Goal: Task Accomplishment & Management: Manage account settings

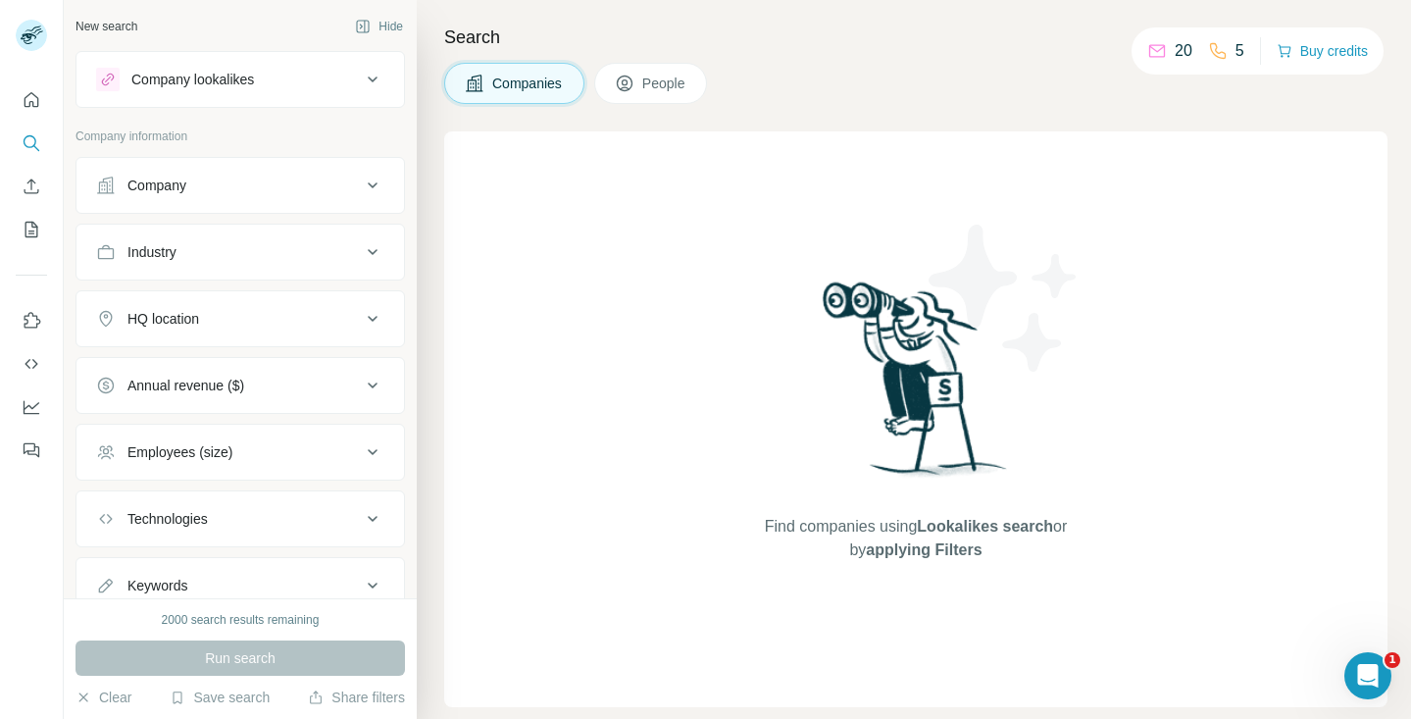
click at [370, 90] on icon at bounding box center [373, 80] width 24 height 24
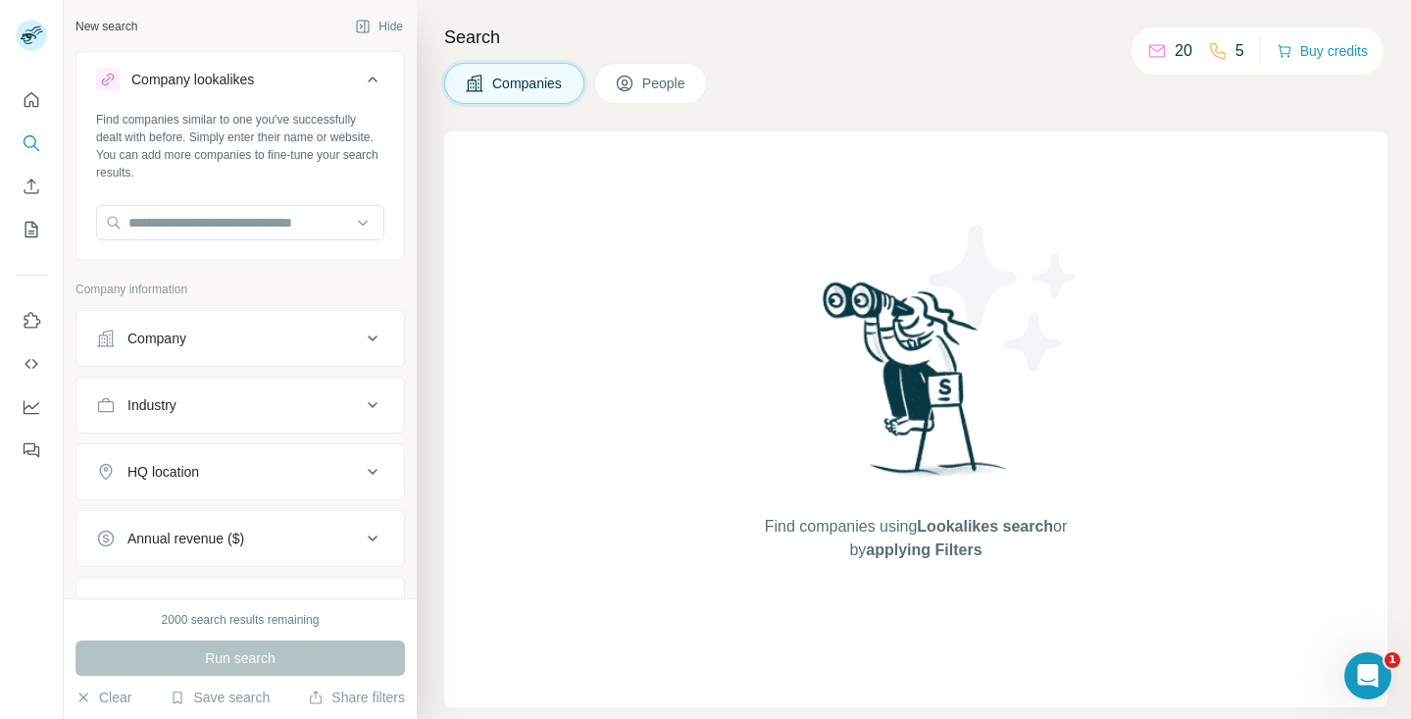
click at [349, 93] on button "Company lookalikes" at bounding box center [241, 83] width 328 height 55
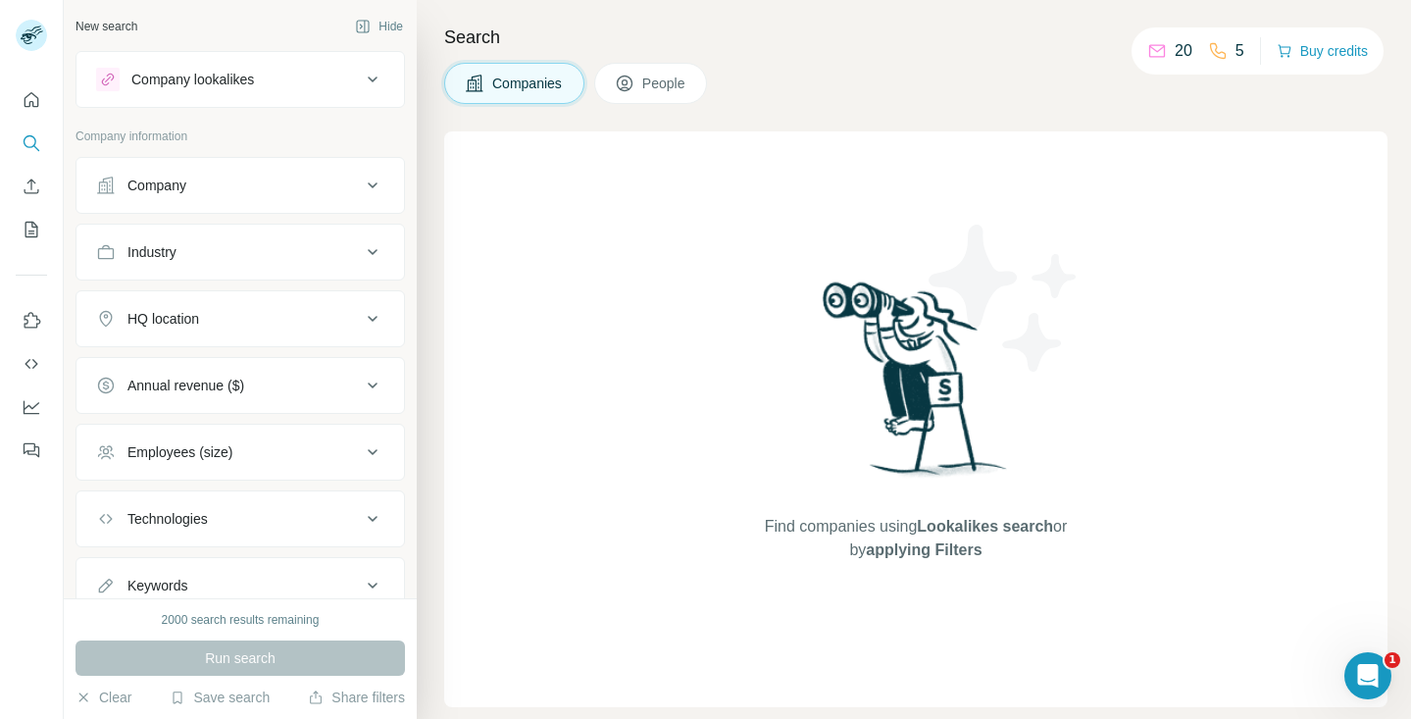
click at [635, 81] on icon at bounding box center [625, 84] width 20 height 20
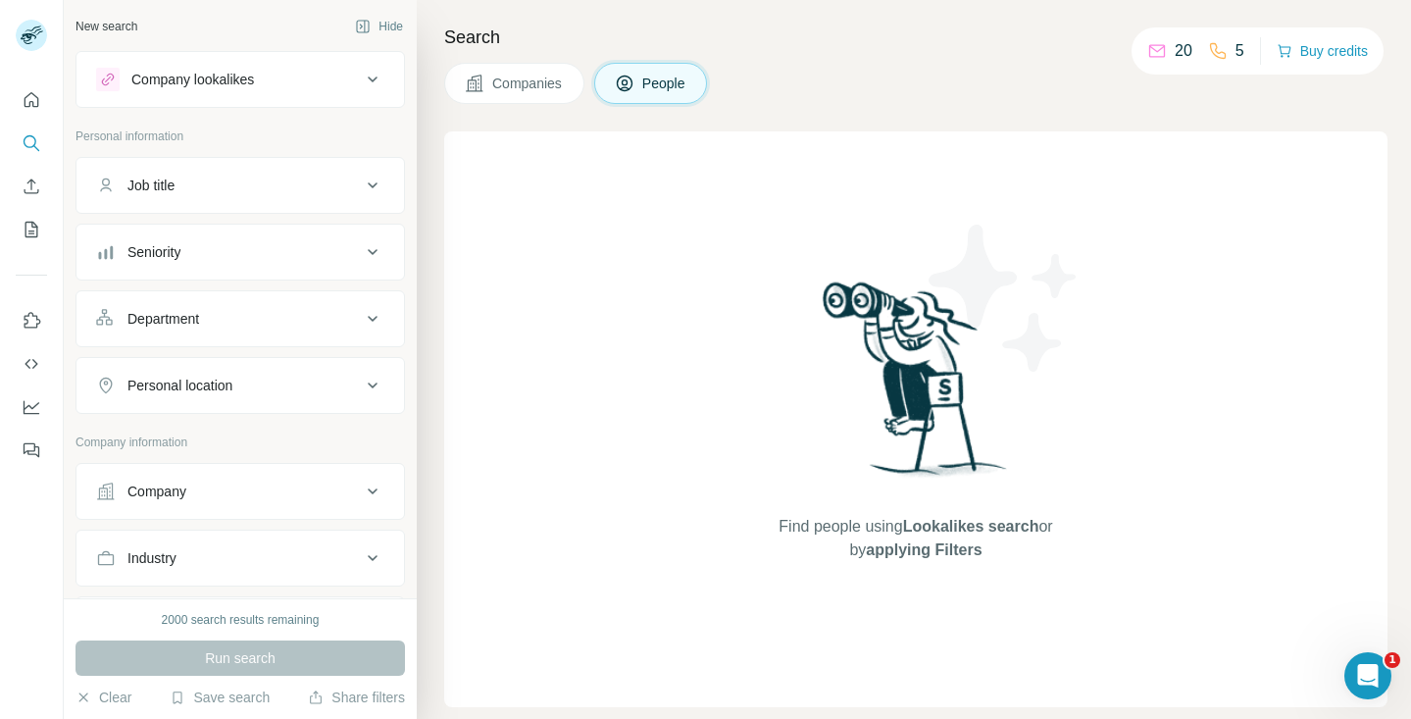
click at [528, 81] on span "Companies" at bounding box center [528, 84] width 72 height 20
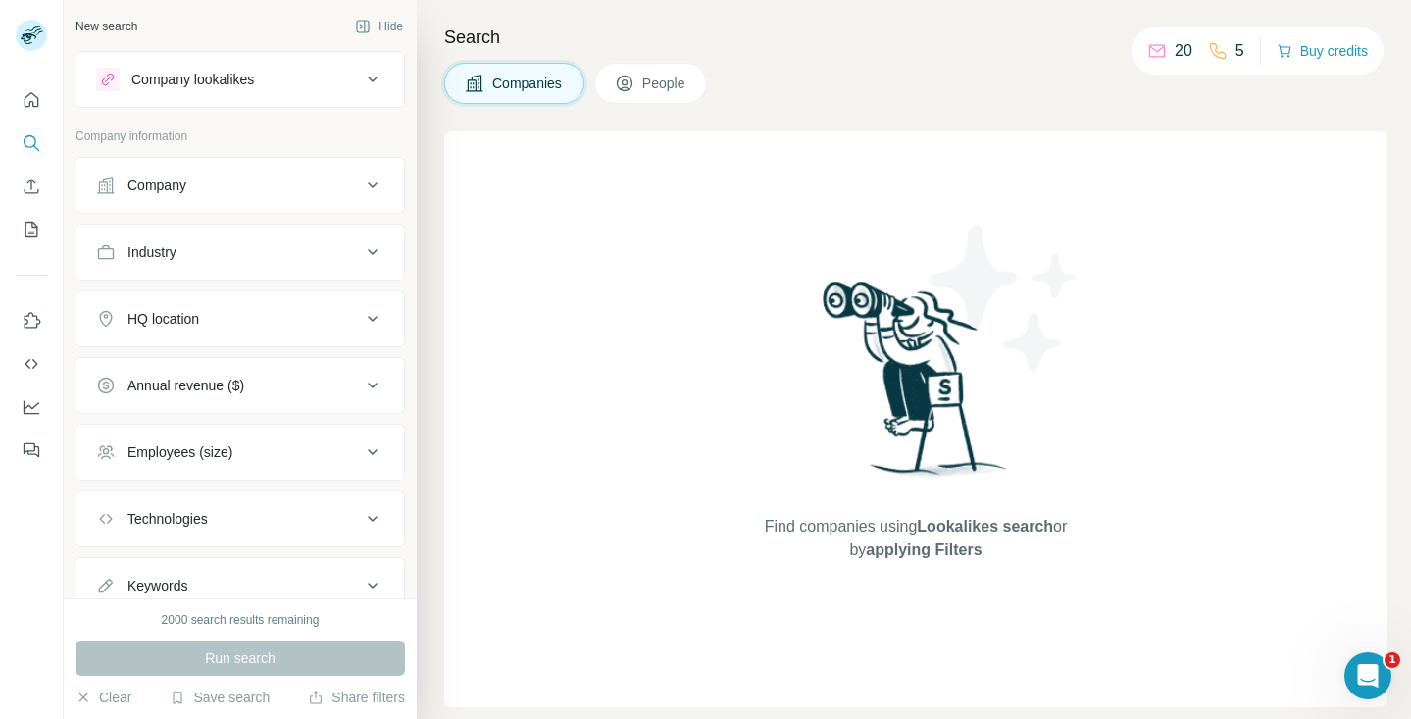
click at [649, 85] on span "People" at bounding box center [664, 84] width 45 height 20
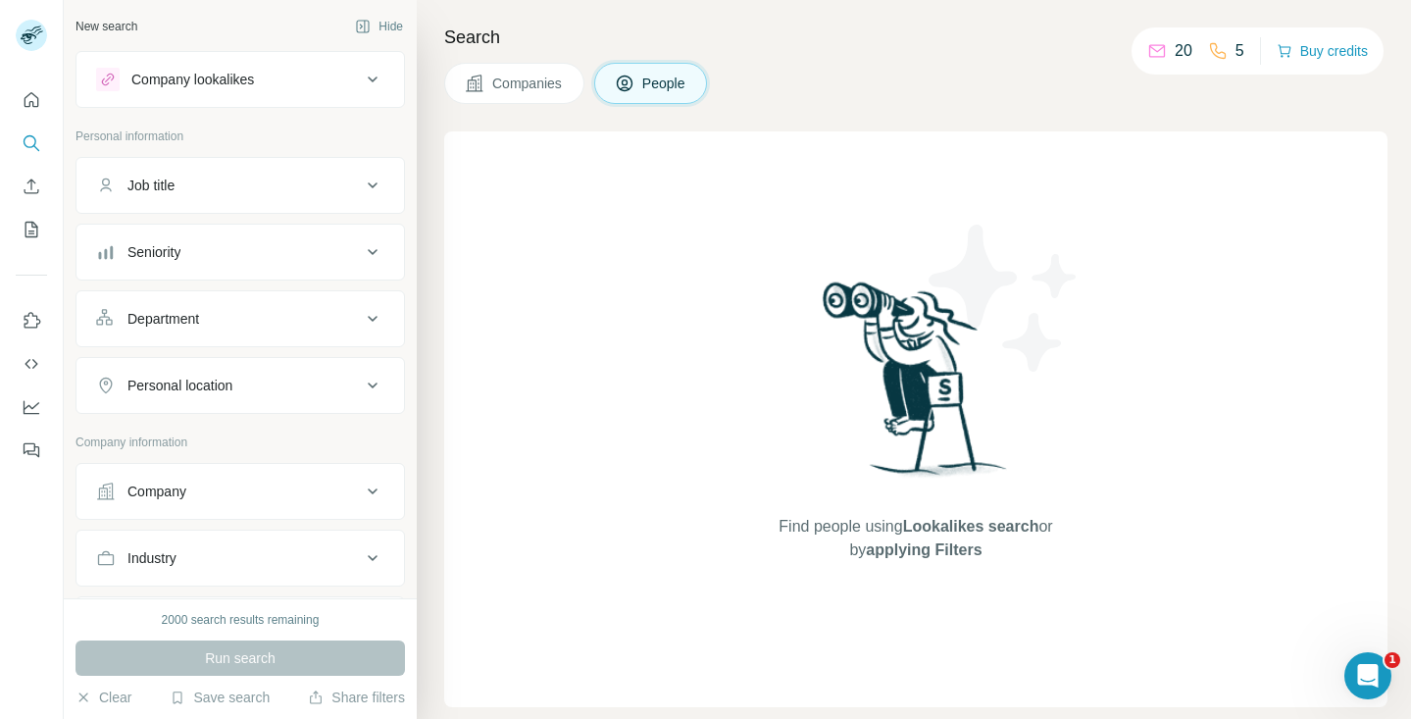
click at [566, 90] on button "Companies" at bounding box center [514, 83] width 140 height 41
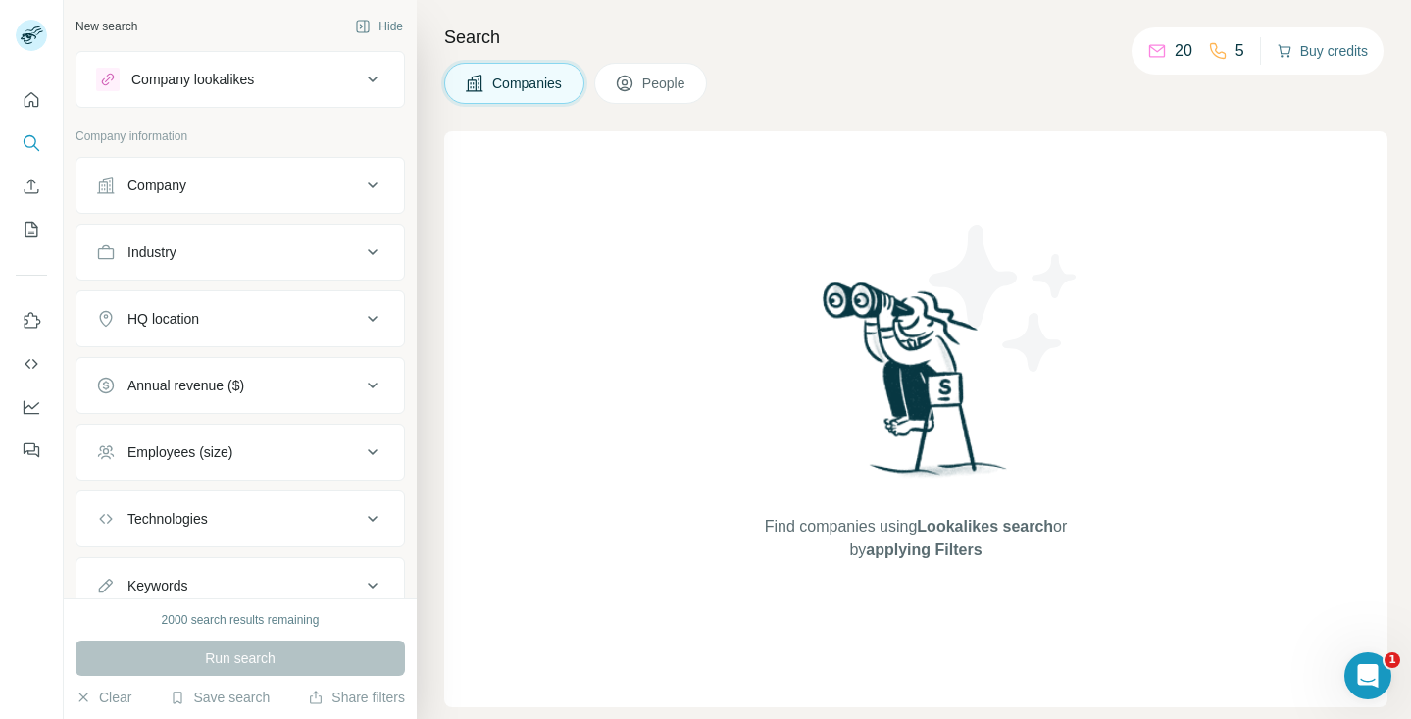
click at [1317, 48] on button "Buy credits" at bounding box center [1322, 50] width 91 height 27
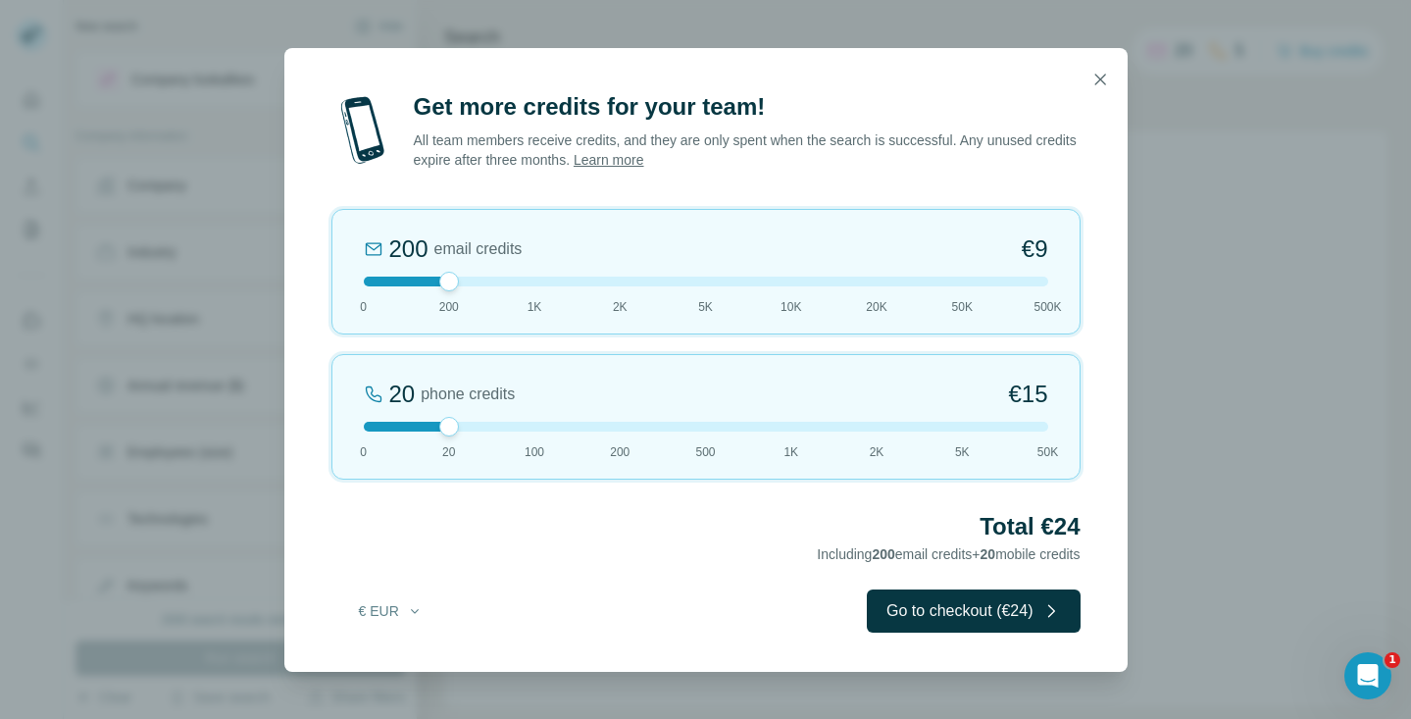
drag, startPoint x: 447, startPoint y: 280, endPoint x: 435, endPoint y: 280, distance: 12.8
click at [435, 280] on div at bounding box center [706, 282] width 685 height 10
click at [448, 422] on div at bounding box center [449, 427] width 20 height 20
click at [1103, 77] on icon "button" at bounding box center [1101, 80] width 20 height 20
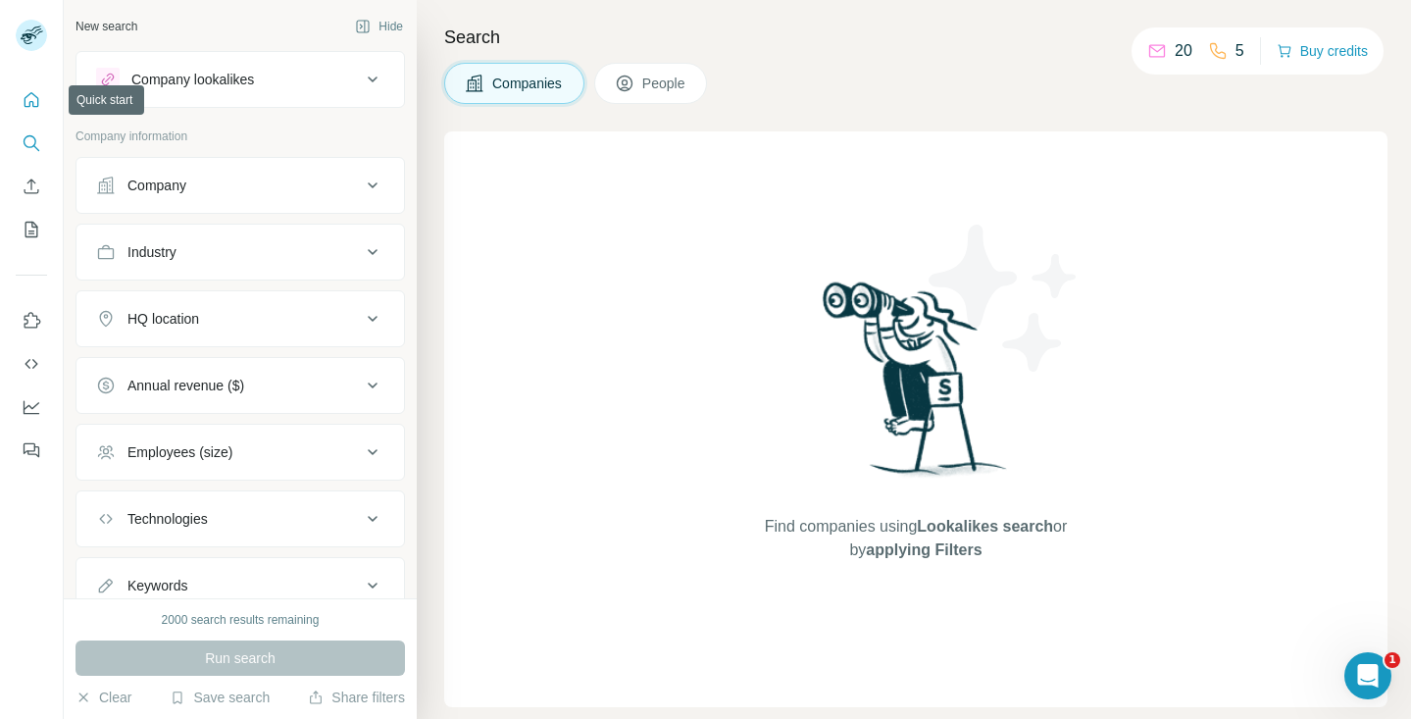
click at [26, 96] on icon "Quick start" at bounding box center [32, 100] width 20 height 20
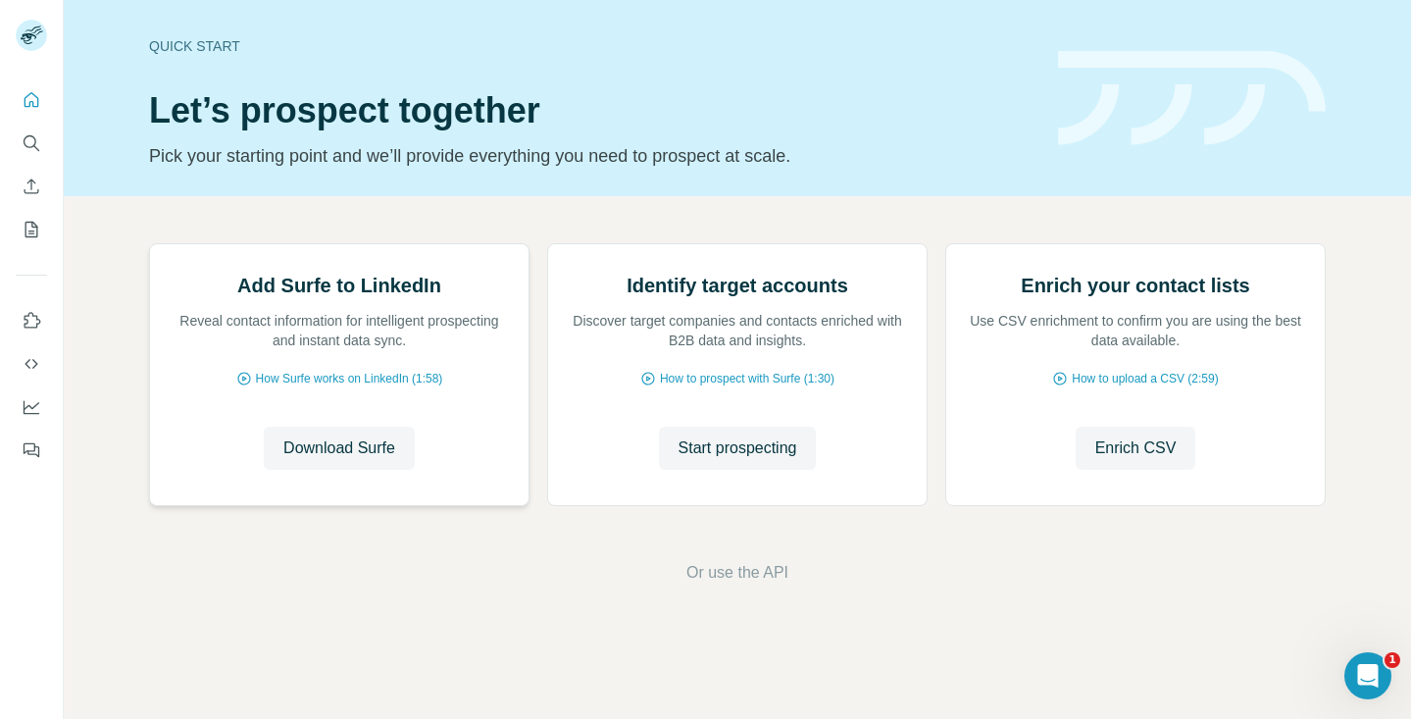
scroll to position [125, 0]
drag, startPoint x: 673, startPoint y: 407, endPoint x: 867, endPoint y: 407, distance: 194.2
click at [862, 350] on p "Discover target companies and contacts enriched with B2B data and insights." at bounding box center [737, 330] width 339 height 39
click at [867, 350] on p "Discover target companies and contacts enriched with B2B data and insights." at bounding box center [737, 330] width 339 height 39
drag, startPoint x: 732, startPoint y: 408, endPoint x: 851, endPoint y: 408, distance: 119.7
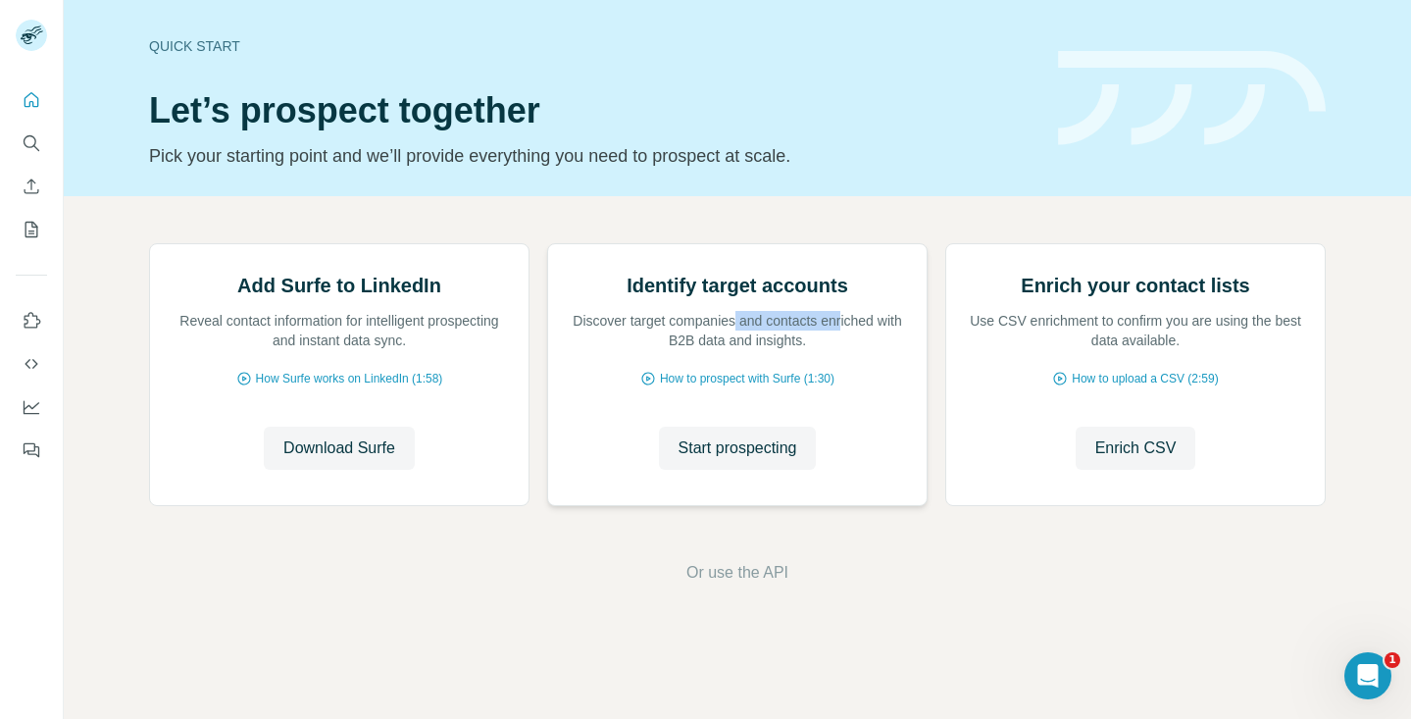
click at [847, 350] on p "Discover target companies and contacts enriched with B2B data and insights." at bounding box center [737, 330] width 339 height 39
click at [775, 350] on p "Discover target companies and contacts enriched with B2B data and insights." at bounding box center [737, 330] width 339 height 39
drag, startPoint x: 789, startPoint y: 425, endPoint x: 687, endPoint y: 425, distance: 102.0
click at [692, 350] on p "Discover target companies and contacts enriched with B2B data and insights." at bounding box center [737, 330] width 339 height 39
click at [687, 350] on p "Discover target companies and contacts enriched with B2B data and insights." at bounding box center [737, 330] width 339 height 39
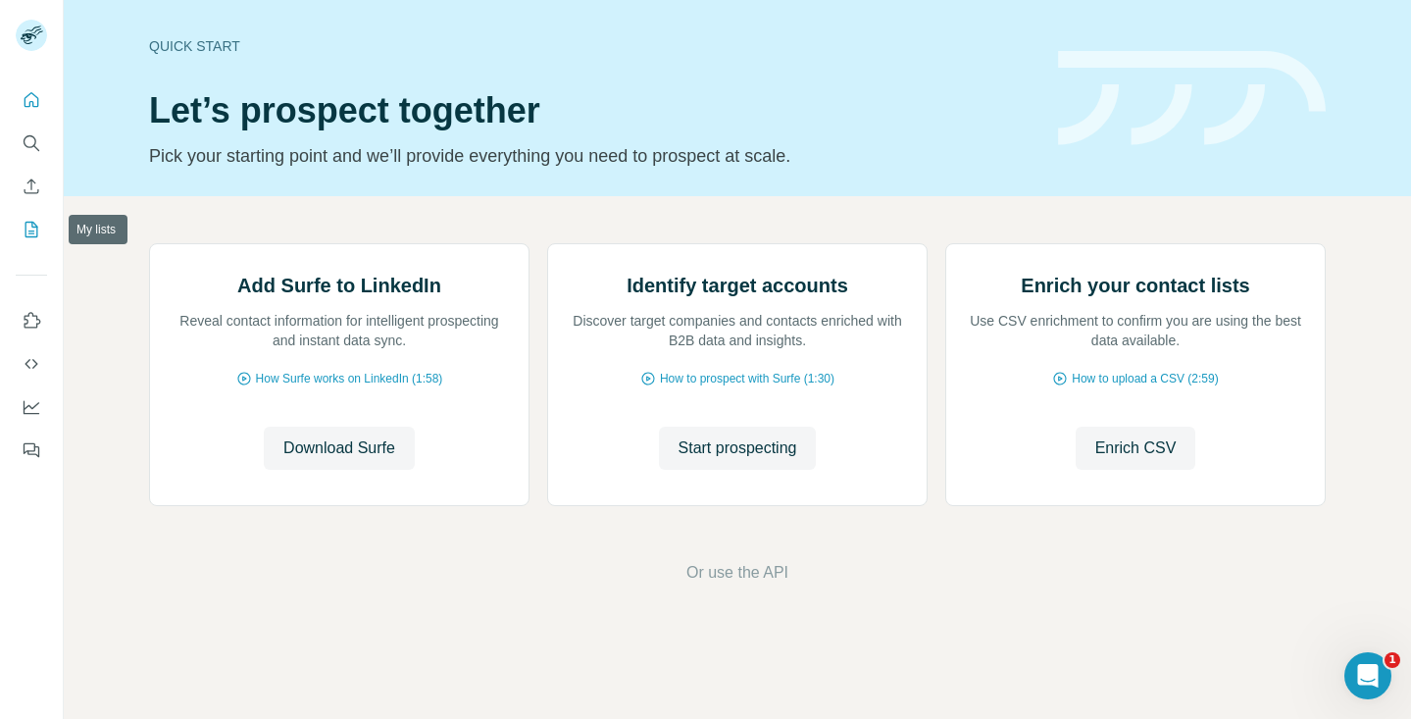
click at [31, 232] on icon "My lists" at bounding box center [33, 228] width 10 height 13
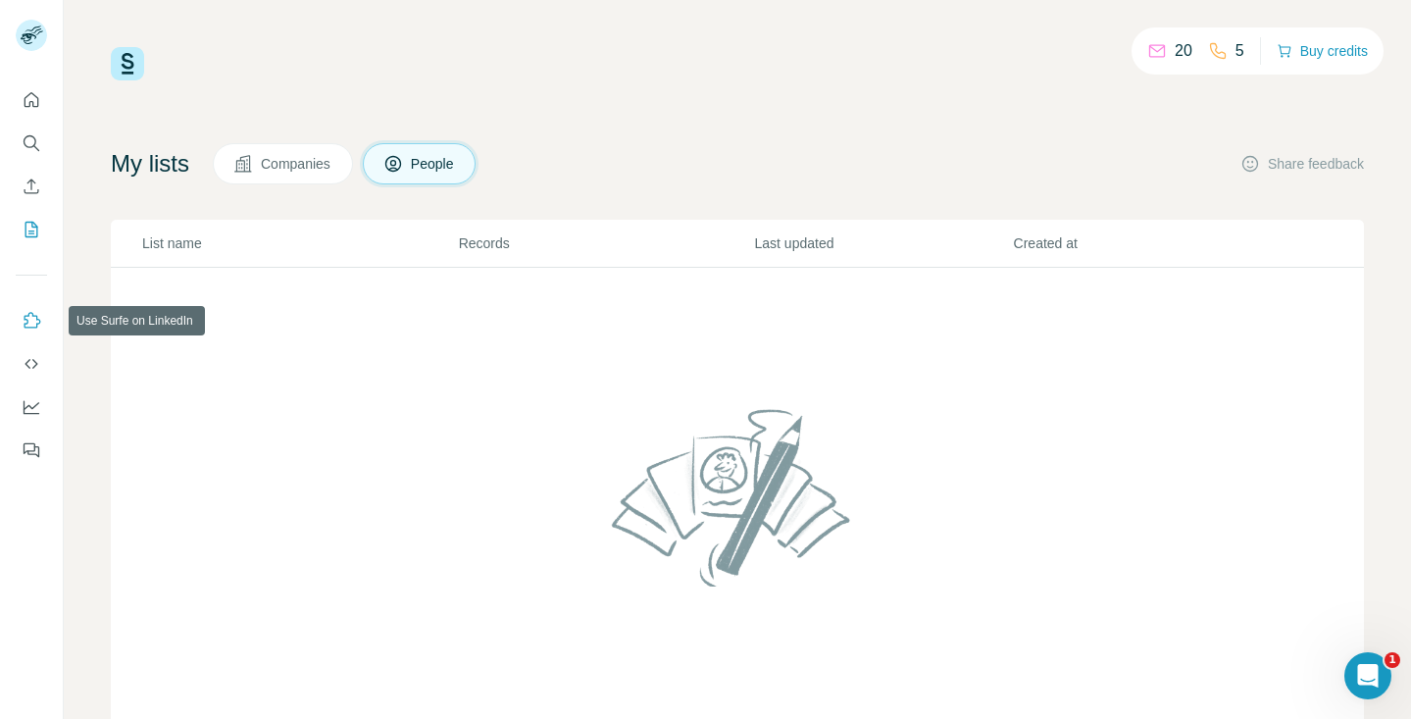
click at [32, 324] on icon "Use Surfe on LinkedIn" at bounding box center [32, 321] width 20 height 20
click at [35, 362] on icon "Use Surfe API" at bounding box center [31, 364] width 13 height 10
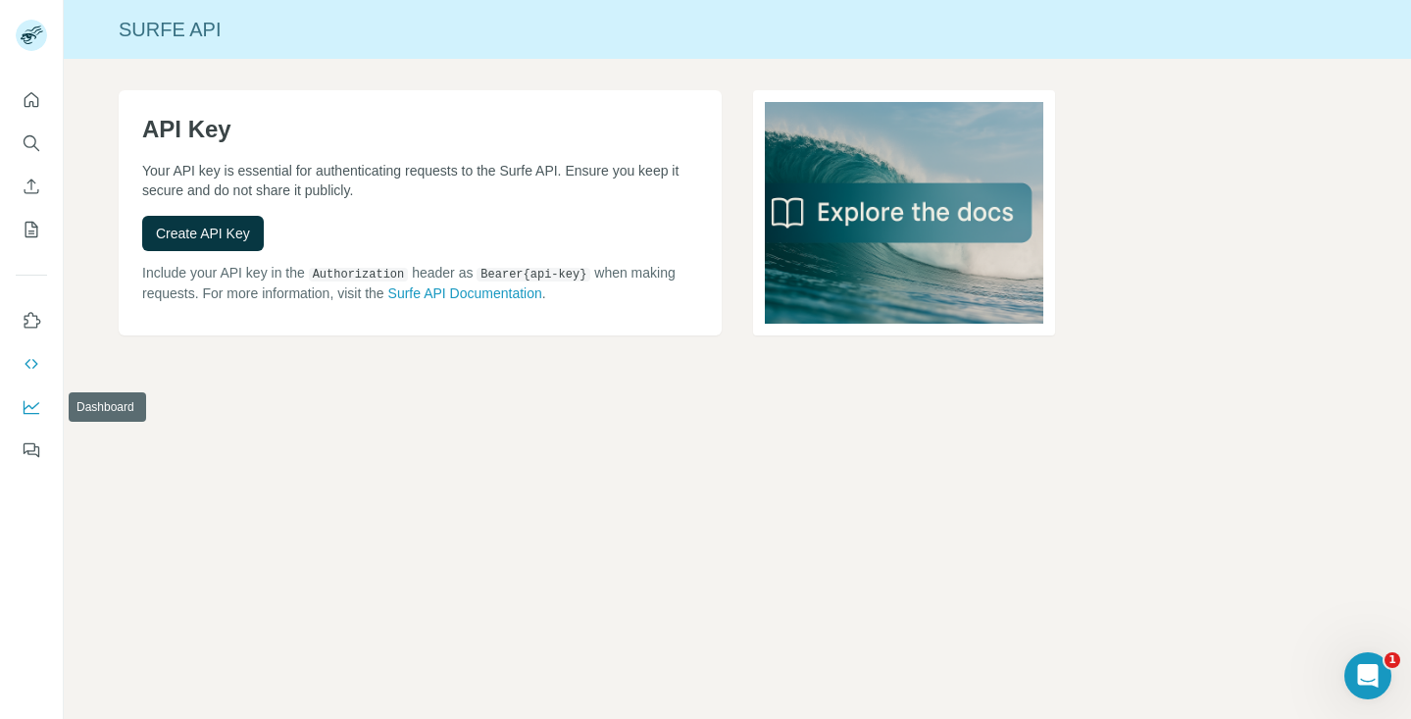
click at [32, 421] on button "Dashboard" at bounding box center [31, 406] width 31 height 35
click at [39, 454] on icon "Feedback" at bounding box center [32, 450] width 20 height 20
click at [31, 108] on icon "Quick start" at bounding box center [32, 100] width 20 height 20
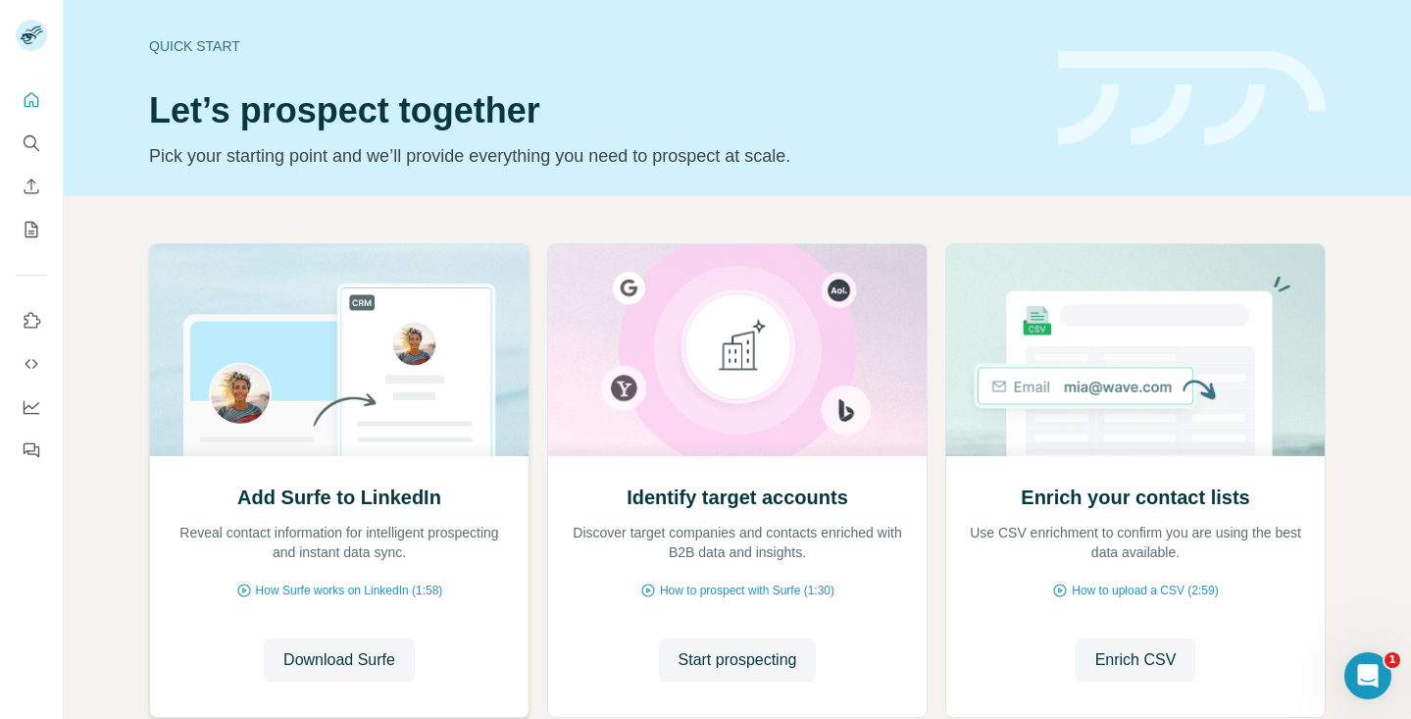
scroll to position [125, 0]
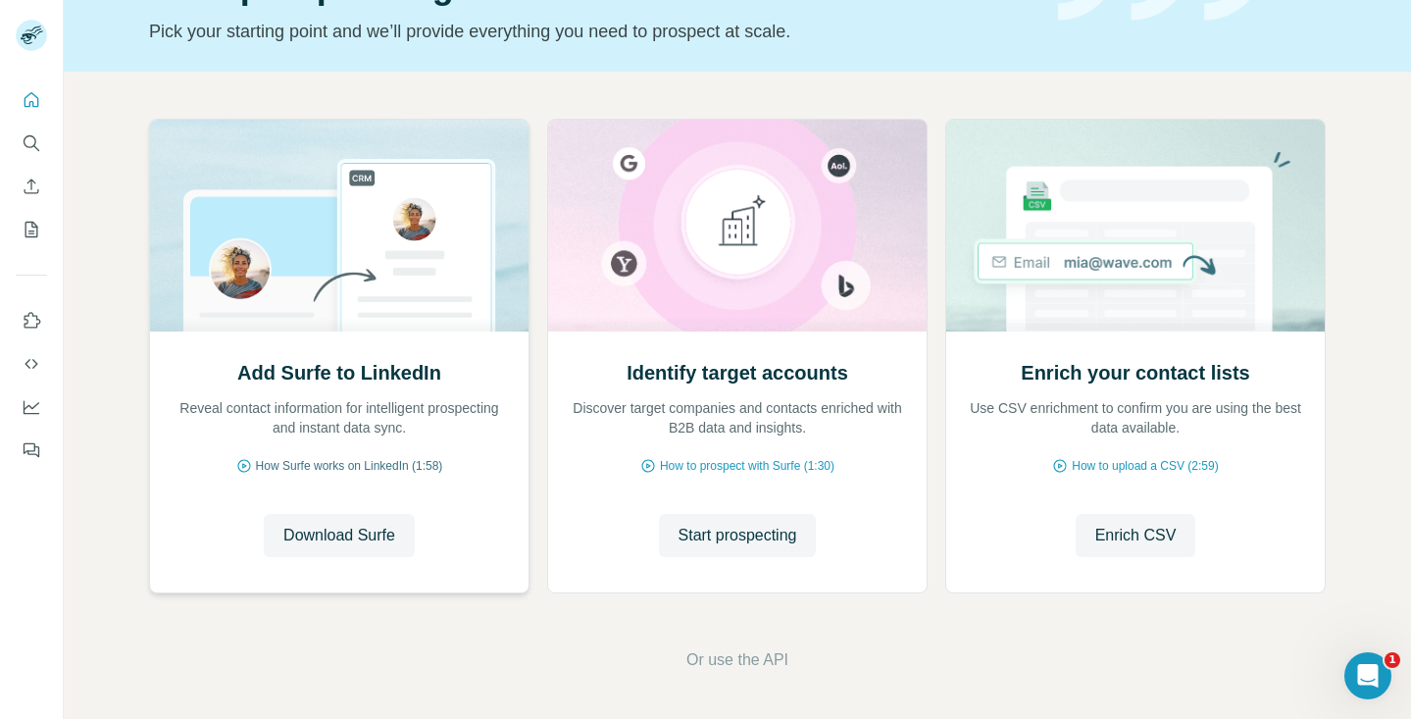
click at [388, 460] on span "How Surfe works on LinkedIn (1:58)" at bounding box center [349, 466] width 187 height 18
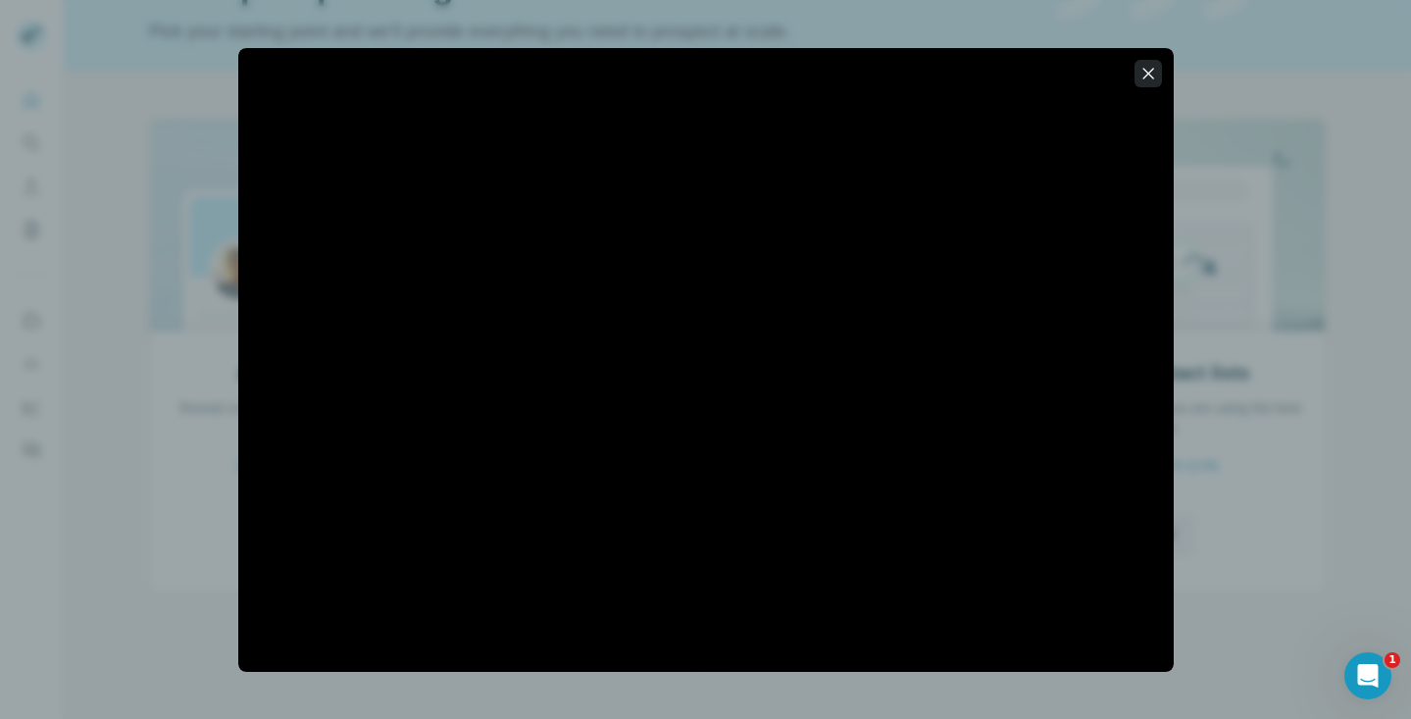
click at [1145, 70] on icon "button" at bounding box center [1148, 73] width 11 height 11
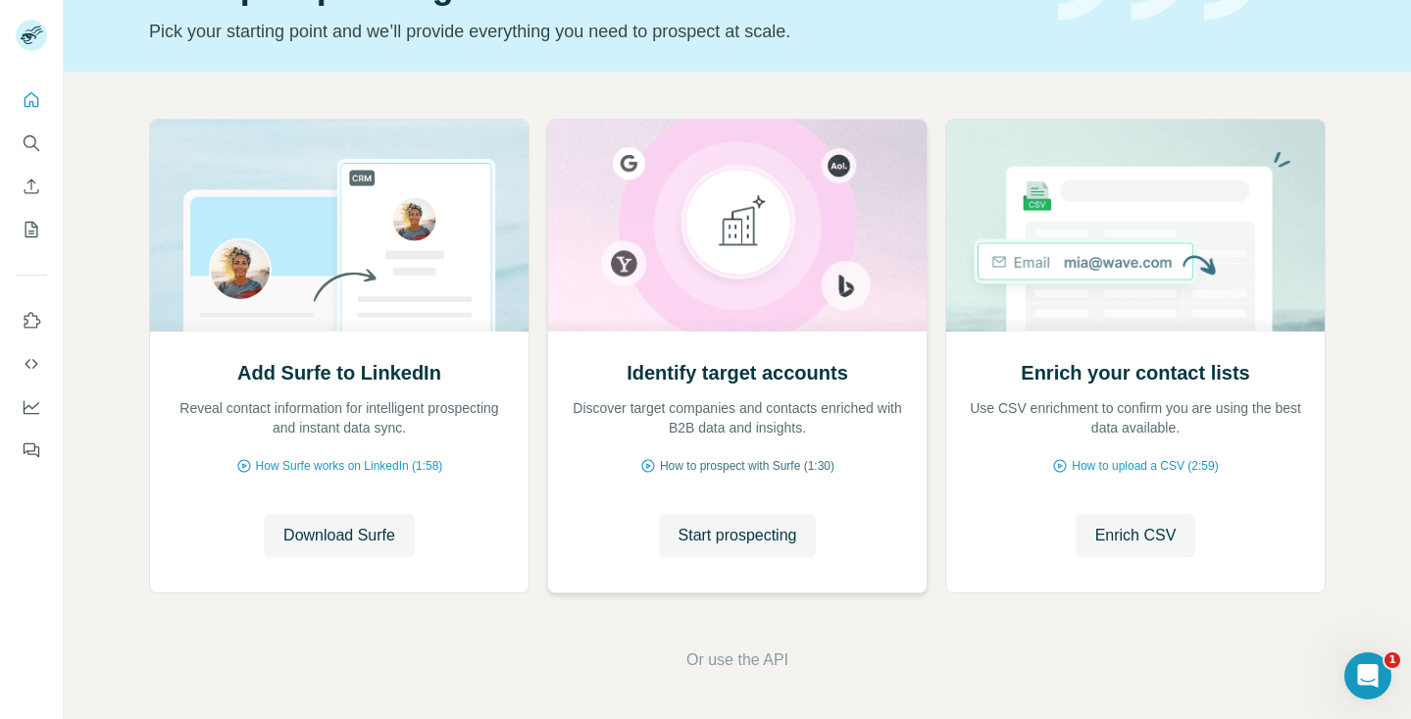
click at [778, 466] on span "How to prospect with Surfe (1:30)" at bounding box center [747, 466] width 175 height 18
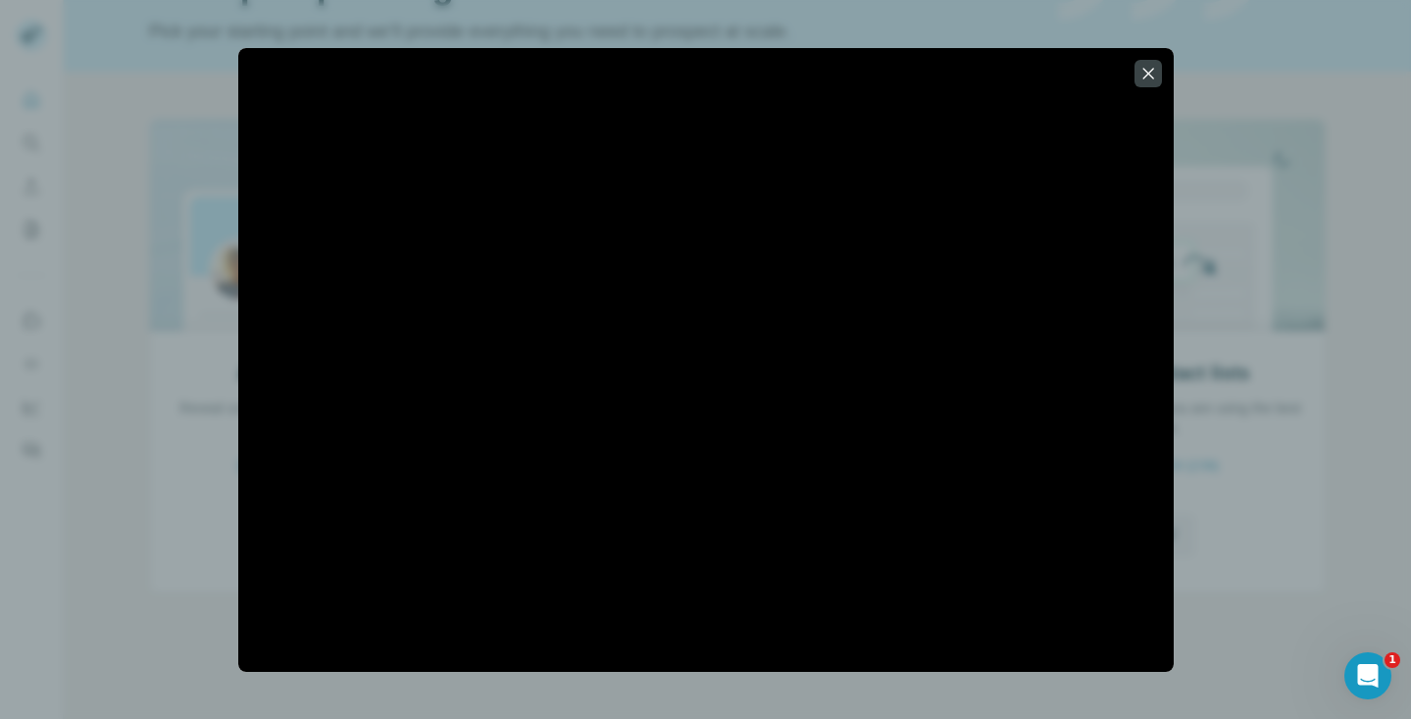
click at [1149, 70] on icon "button" at bounding box center [1149, 74] width 20 height 20
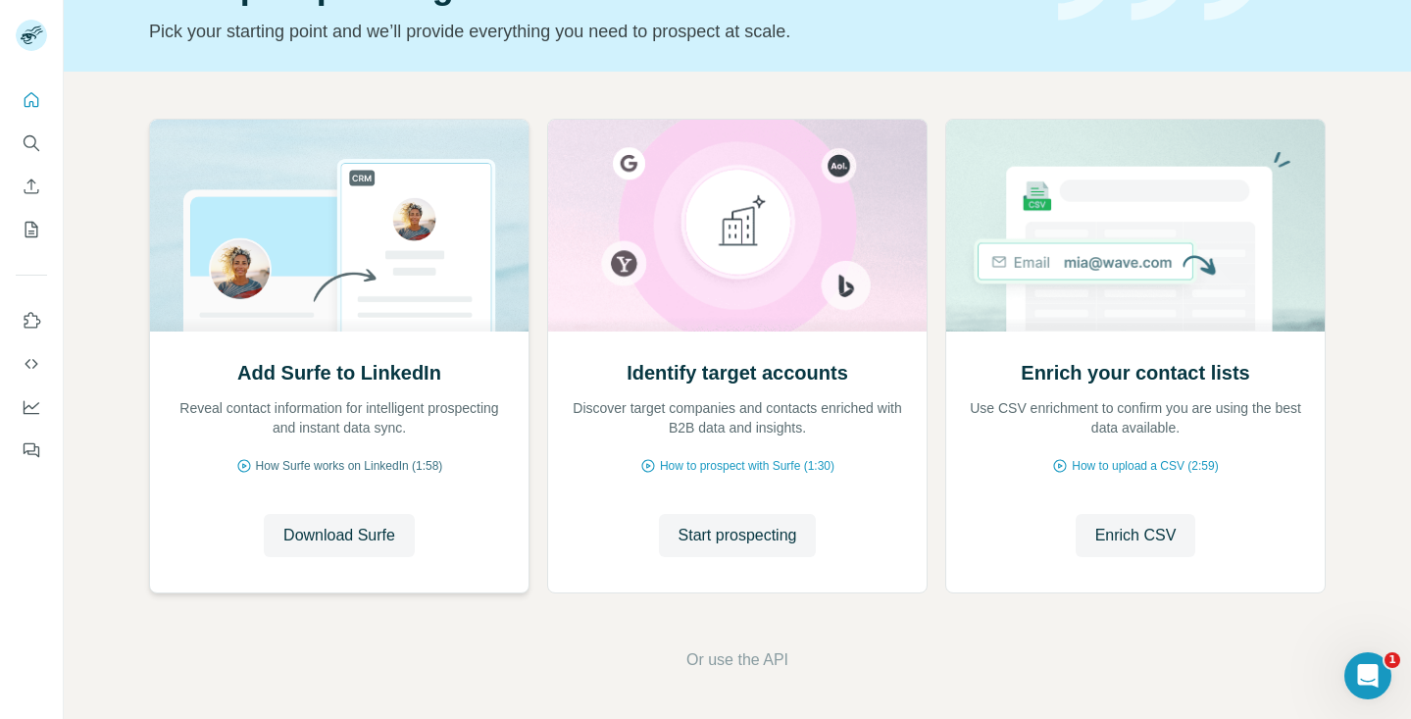
click at [422, 459] on span "How Surfe works on LinkedIn (1:58)" at bounding box center [349, 466] width 187 height 18
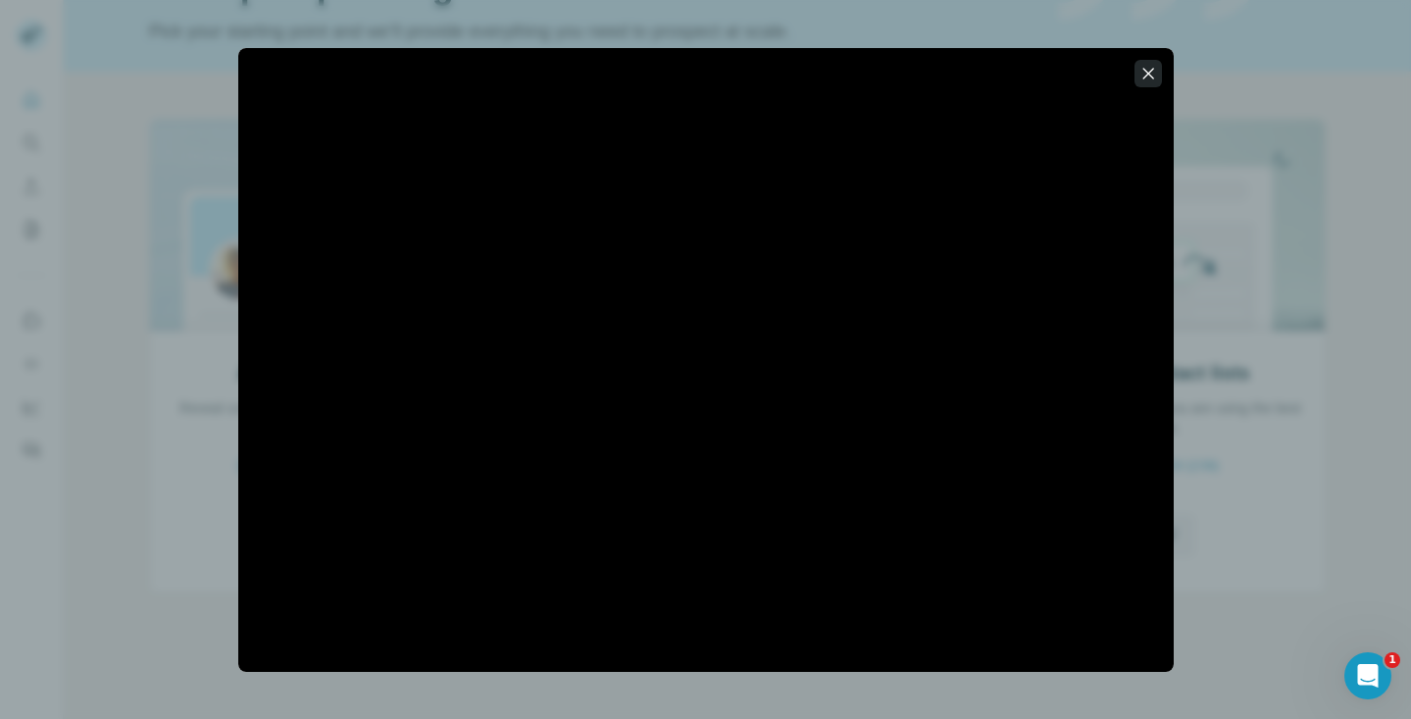
click at [1151, 80] on icon "button" at bounding box center [1149, 74] width 20 height 20
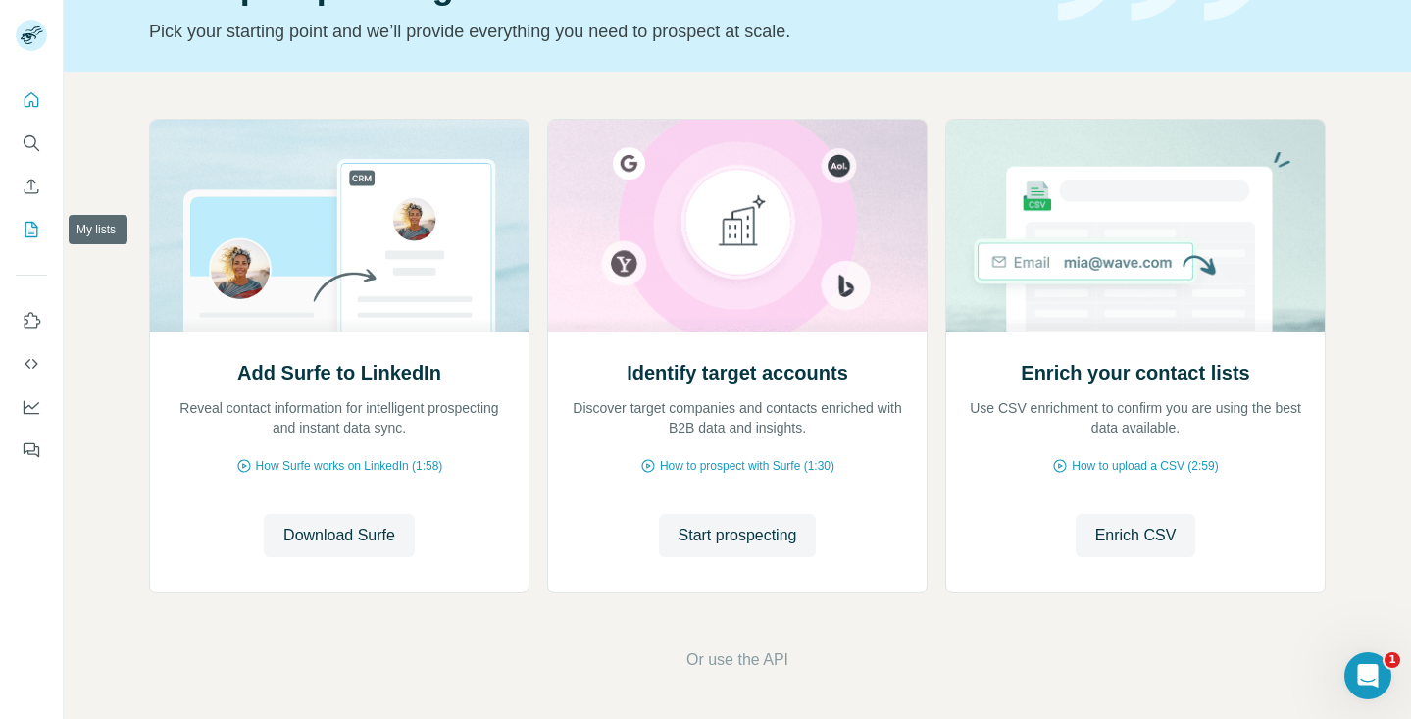
click at [21, 231] on button "My lists" at bounding box center [31, 229] width 31 height 35
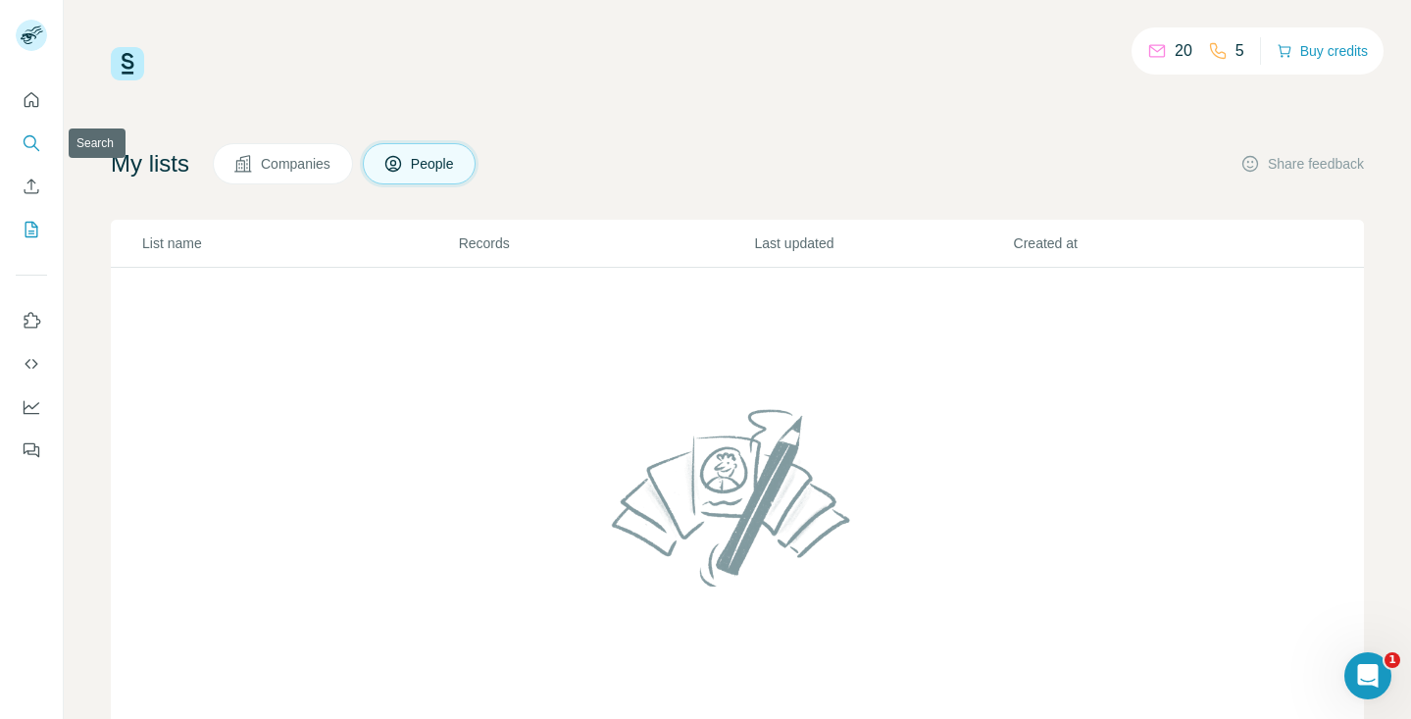
click at [33, 146] on icon "Search" at bounding box center [36, 148] width 6 height 6
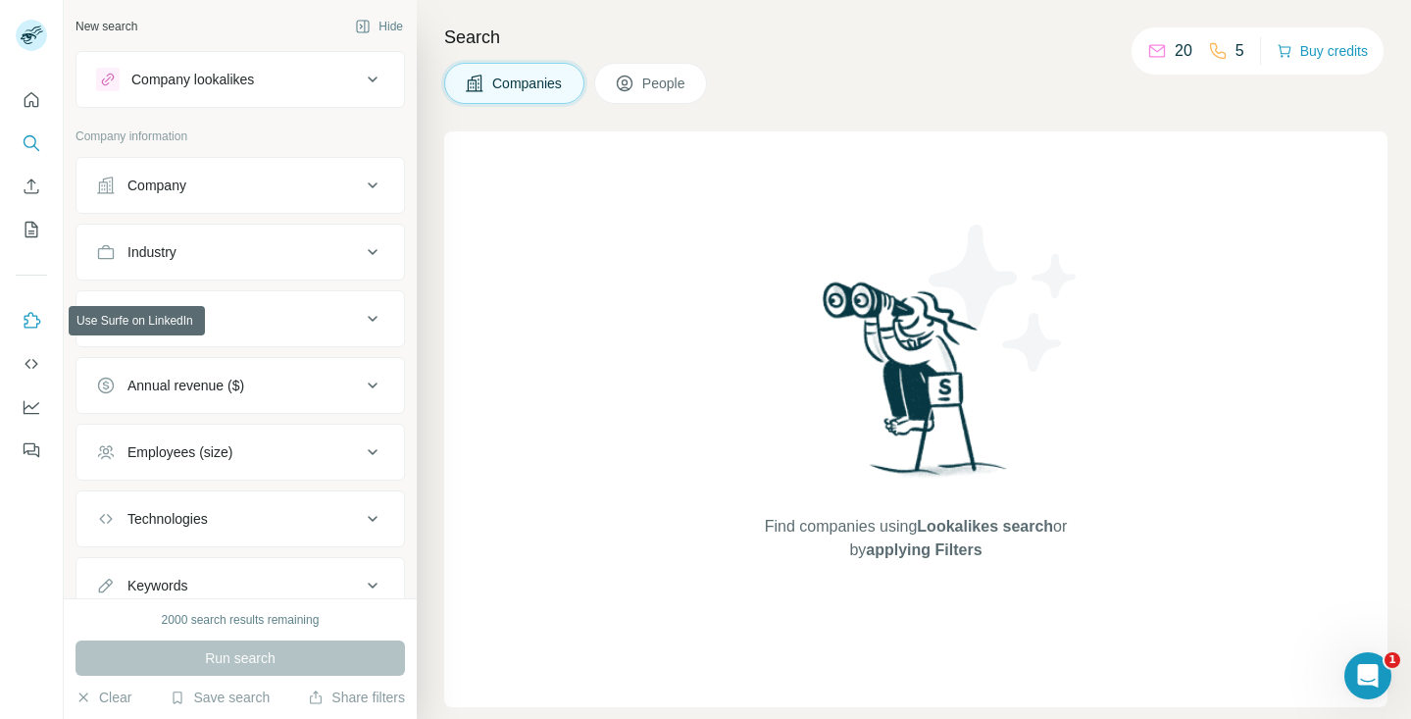
click at [38, 329] on icon "Use Surfe on LinkedIn" at bounding box center [32, 321] width 20 height 20
click at [350, 76] on div "Company lookalikes" at bounding box center [228, 80] width 265 height 24
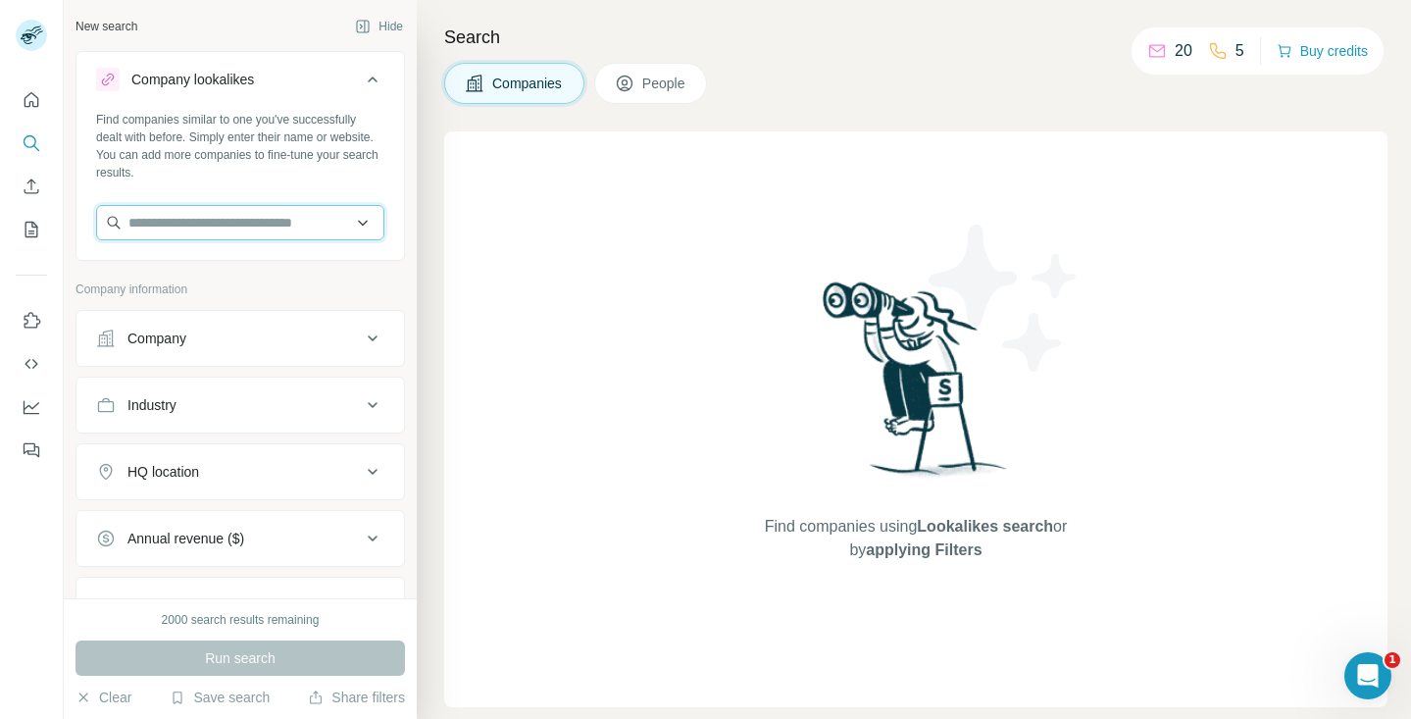
click at [290, 222] on input "text" at bounding box center [240, 222] width 288 height 35
click at [307, 196] on div "Find companies similar to one you've successfully dealt with before. Simply ent…" at bounding box center [241, 183] width 328 height 145
click at [364, 69] on icon at bounding box center [373, 80] width 24 height 24
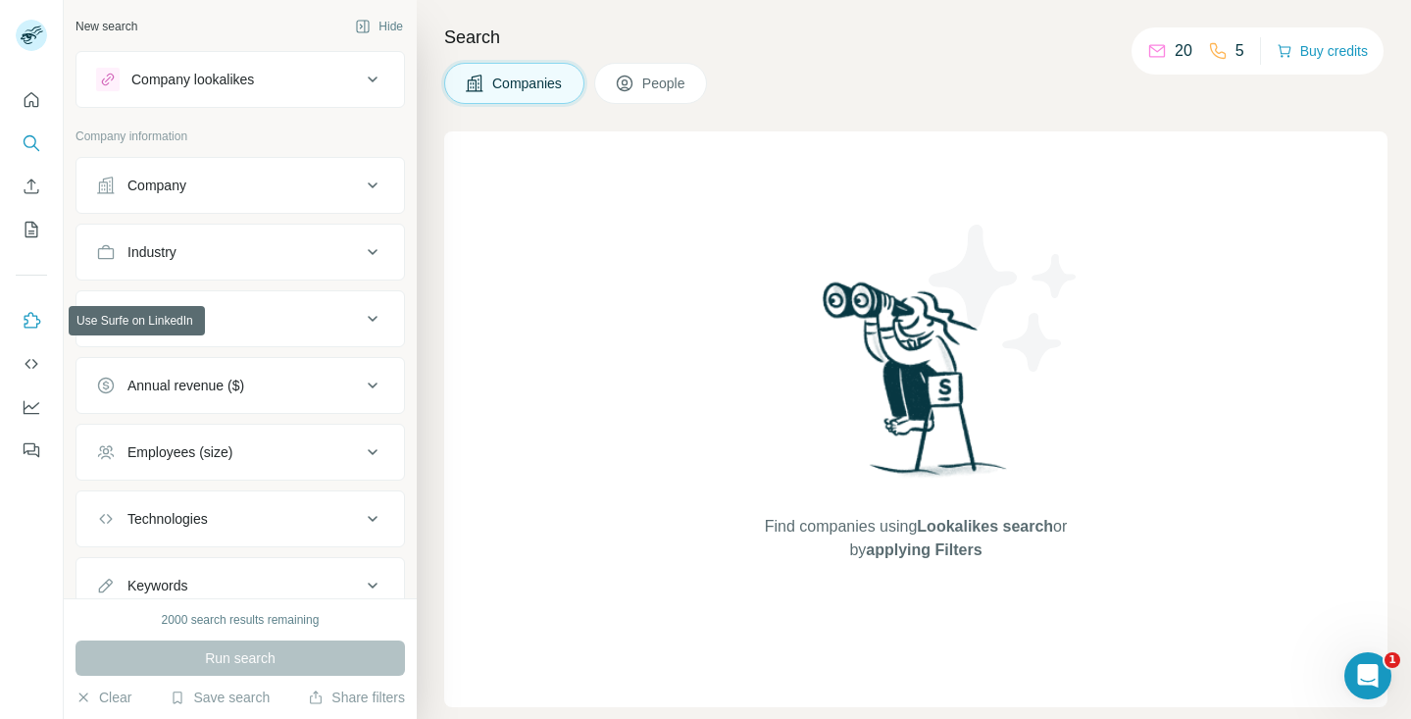
click at [23, 316] on icon "Use Surfe on LinkedIn" at bounding box center [32, 321] width 20 height 20
click at [31, 112] on button "Quick start" at bounding box center [31, 99] width 31 height 35
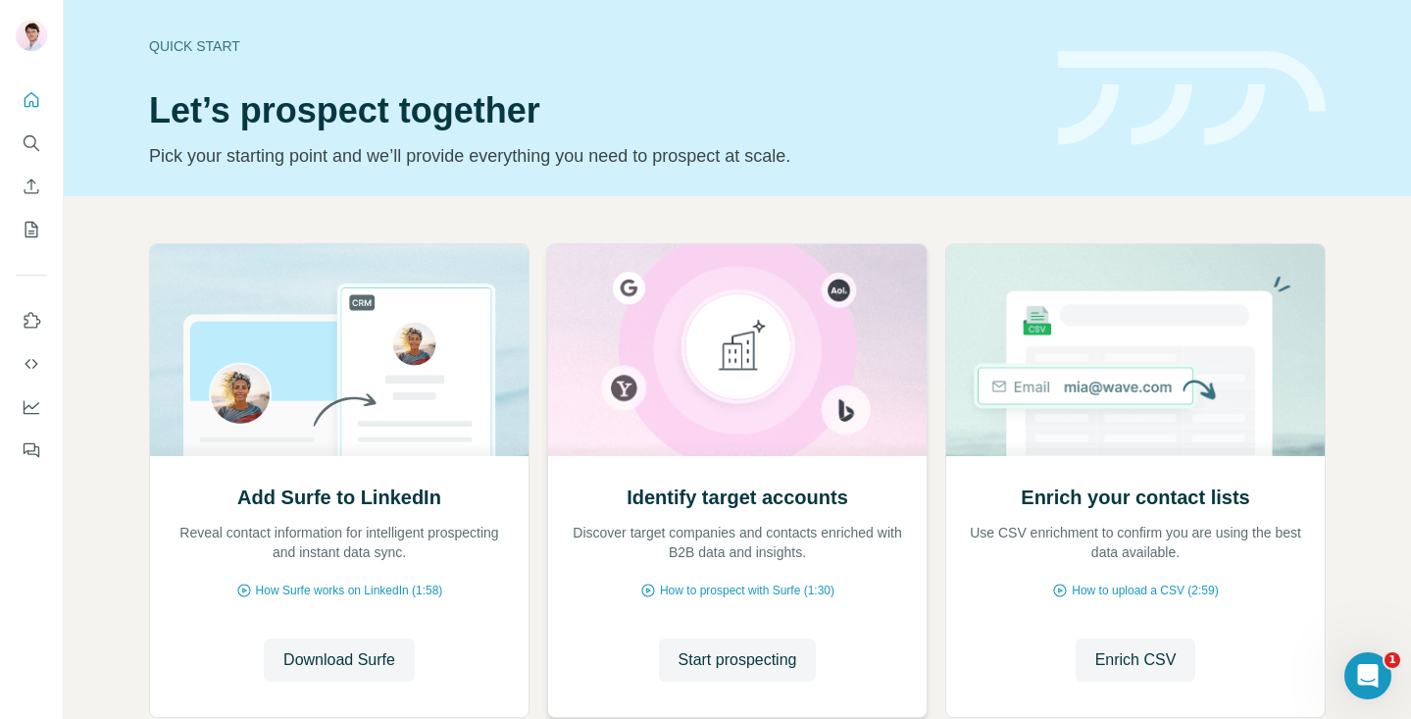
scroll to position [125, 0]
click at [362, 582] on span "How Surfe works on LinkedIn (1:58)" at bounding box center [349, 591] width 187 height 18
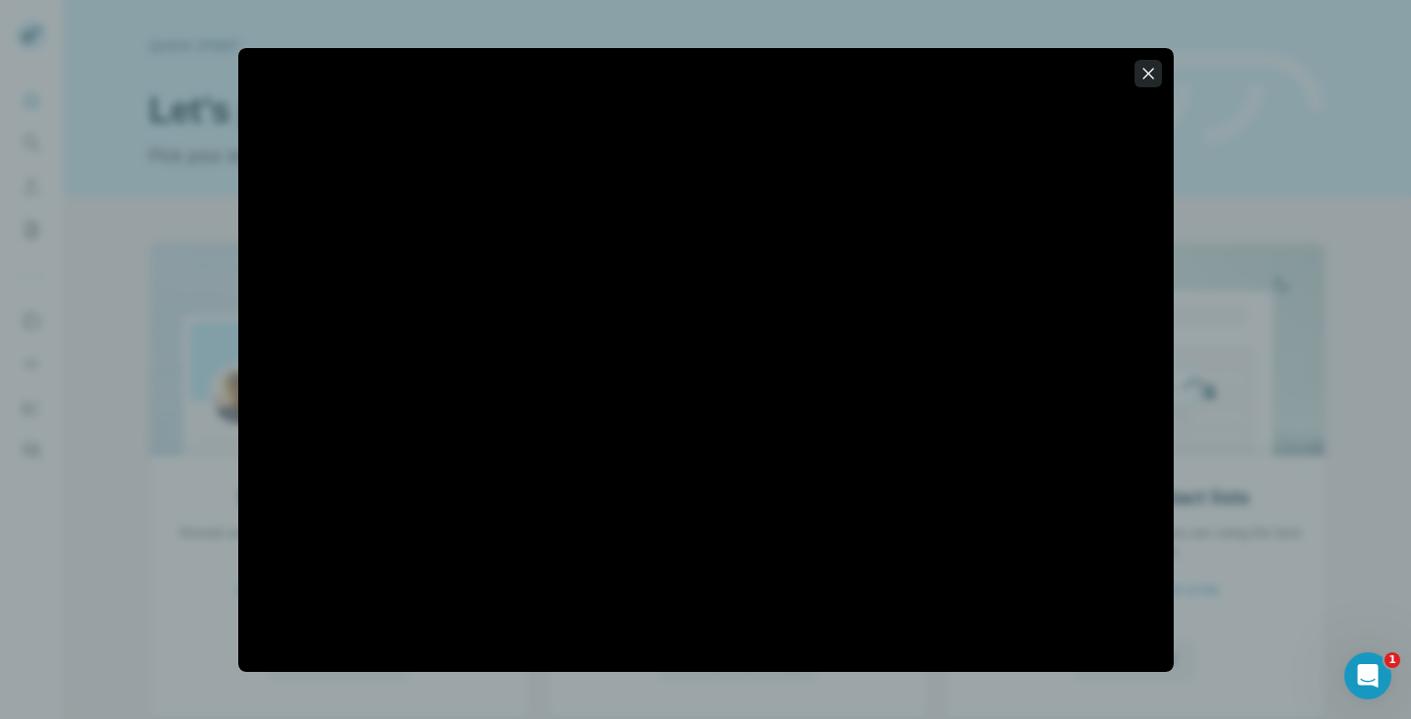
click at [1147, 77] on icon "button" at bounding box center [1149, 74] width 20 height 20
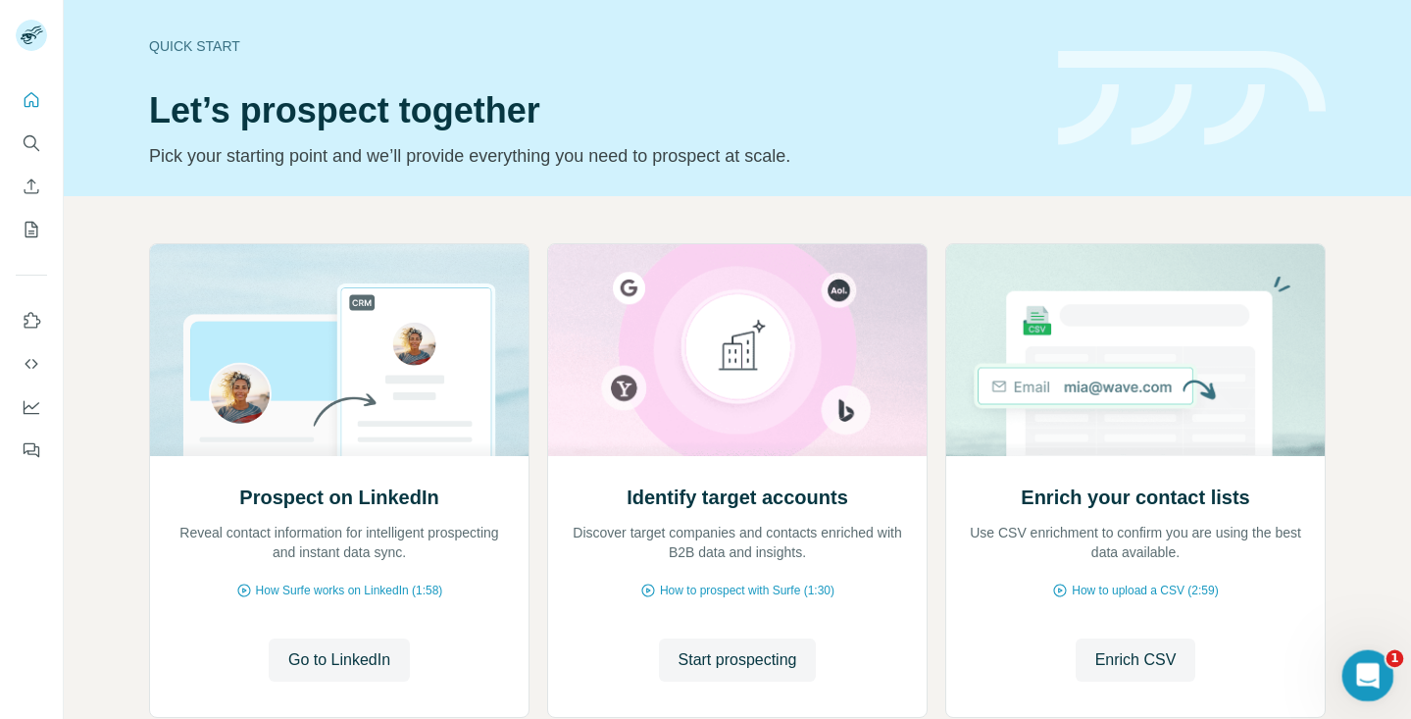
click at [1369, 679] on icon "Open Intercom Messenger" at bounding box center [1366, 673] width 32 height 32
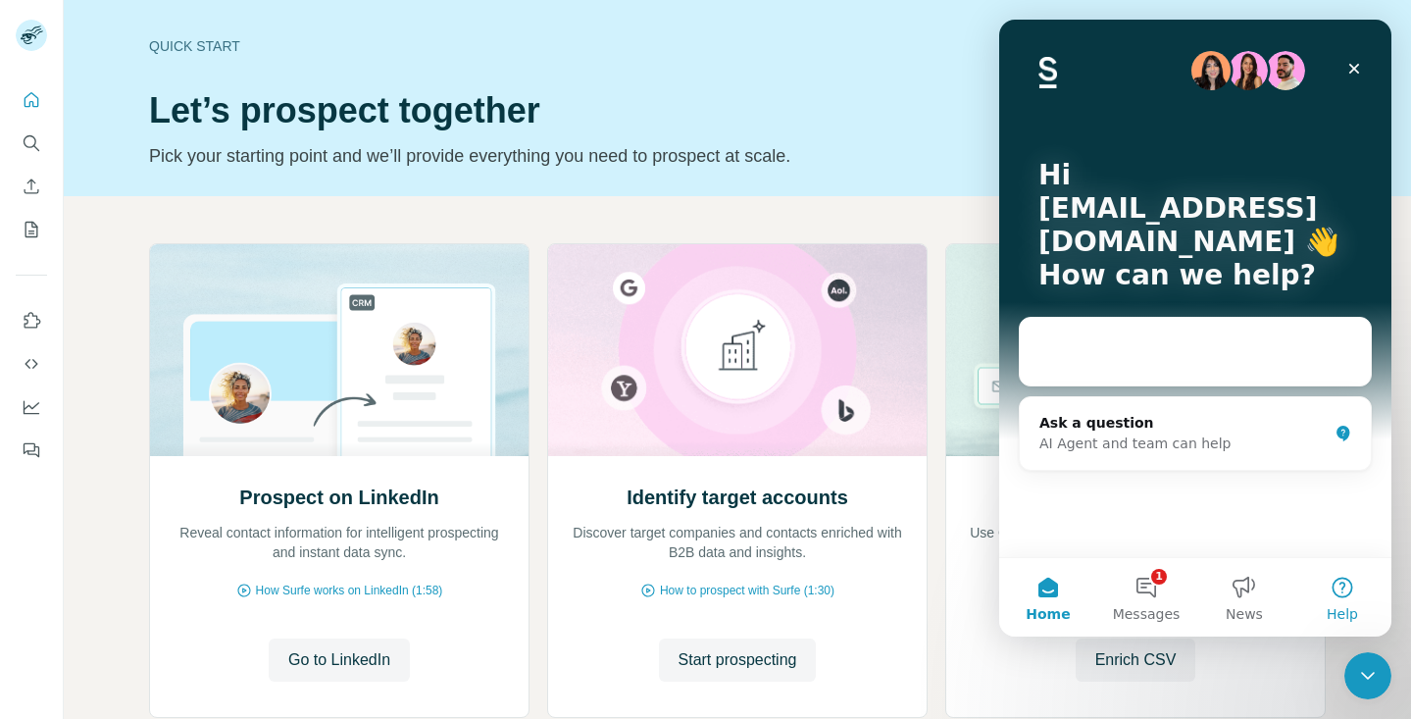
click at [1337, 600] on button "Help" at bounding box center [1343, 597] width 98 height 78
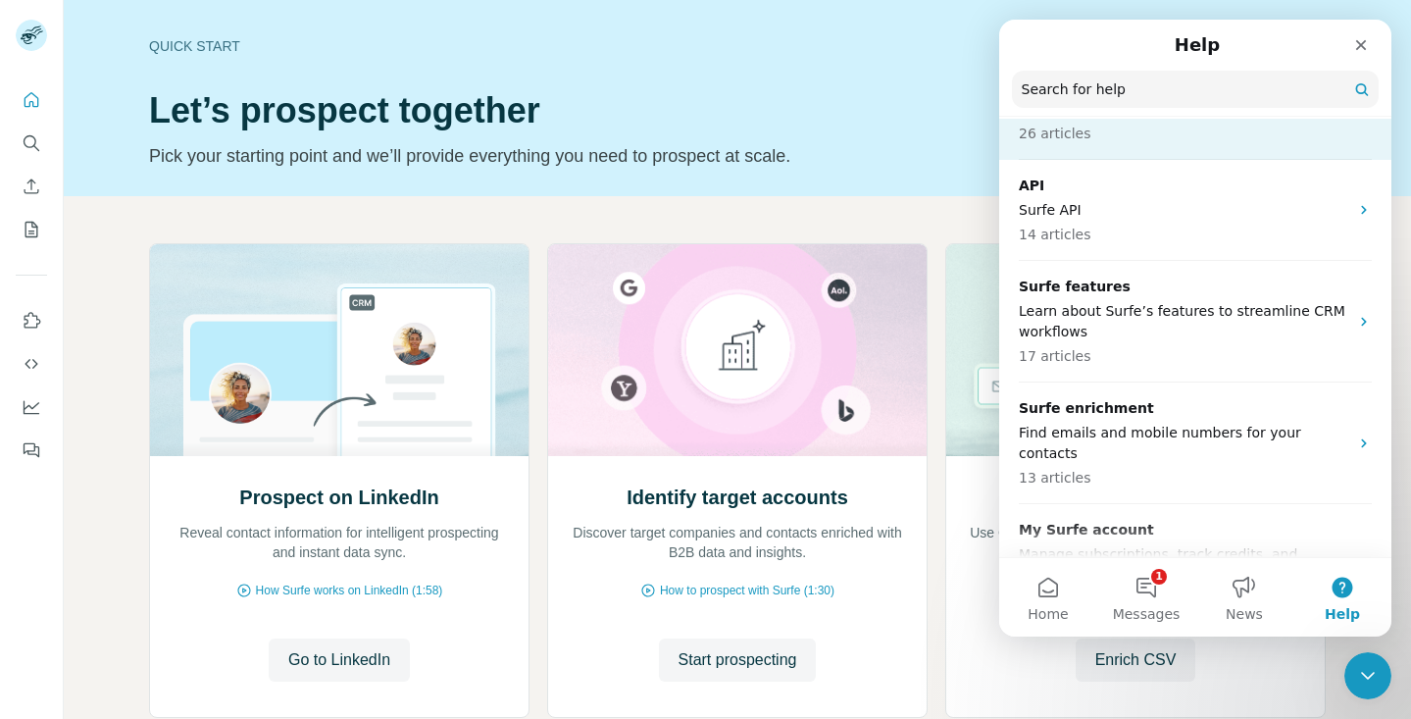
scroll to position [270, 0]
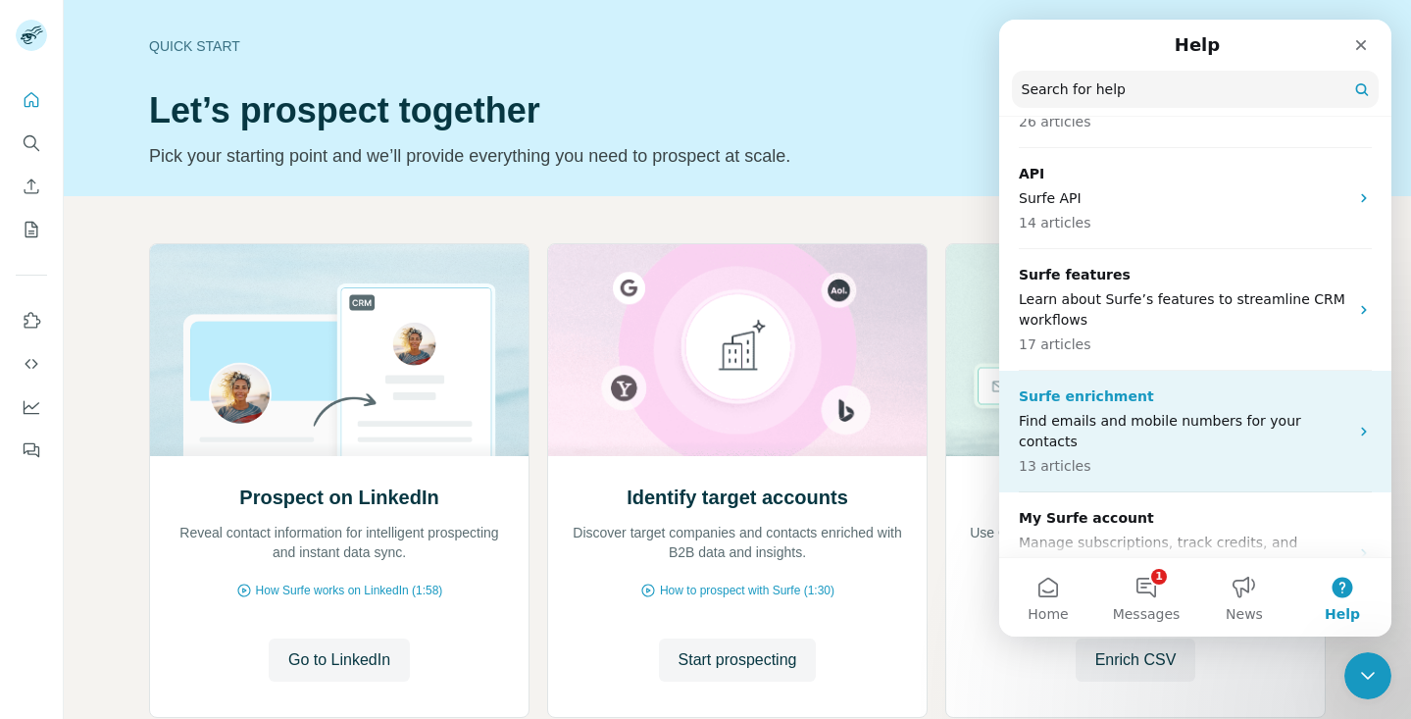
click at [1194, 416] on p "Find emails and mobile numbers for your contacts" at bounding box center [1184, 431] width 330 height 41
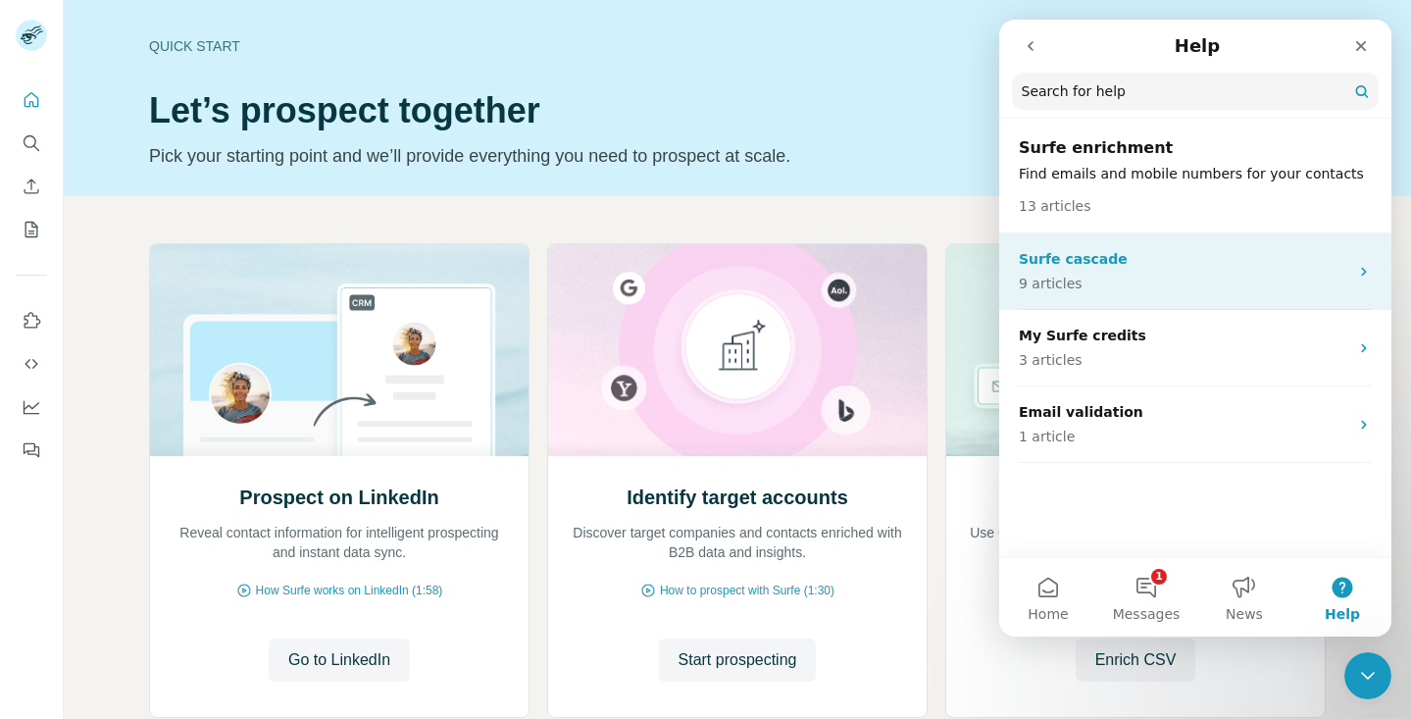
click at [1210, 261] on p "Surfe cascade" at bounding box center [1184, 259] width 330 height 21
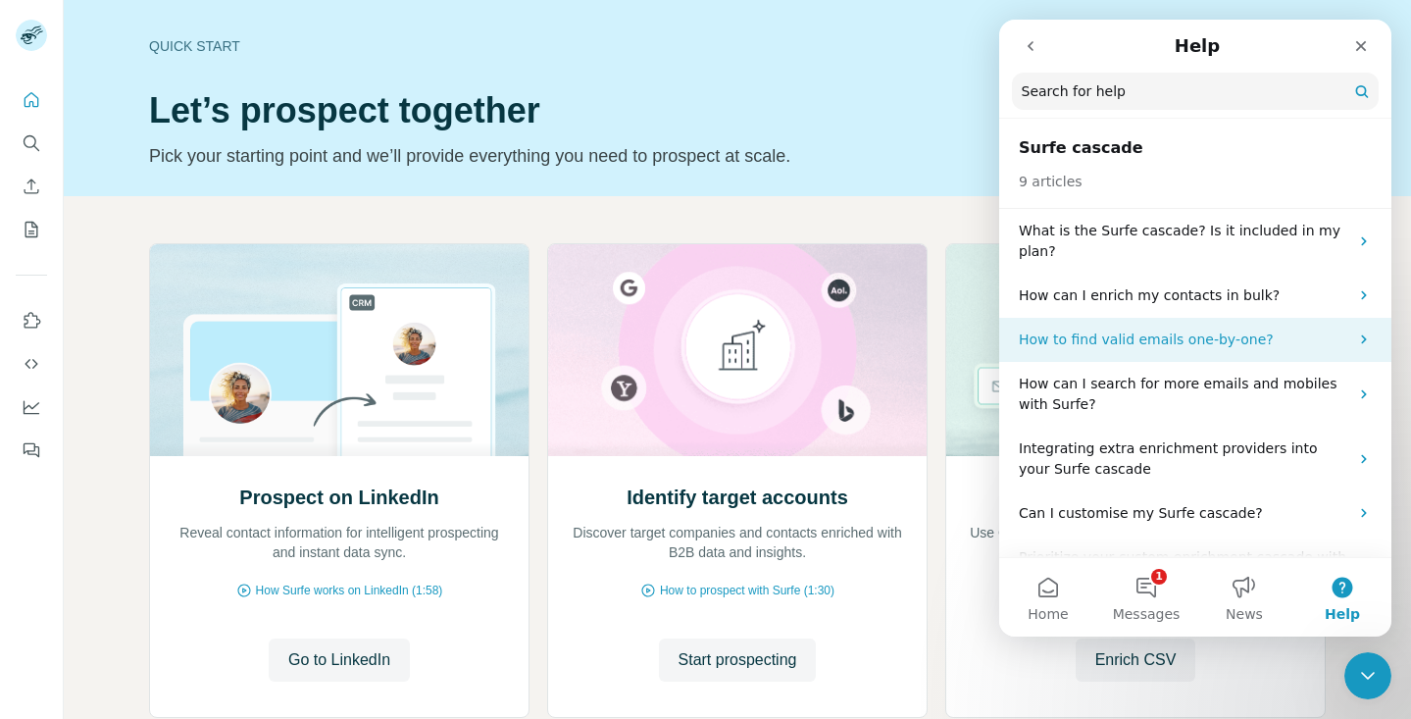
click at [1214, 348] on p "How to find valid emails one-by-one?" at bounding box center [1184, 340] width 330 height 21
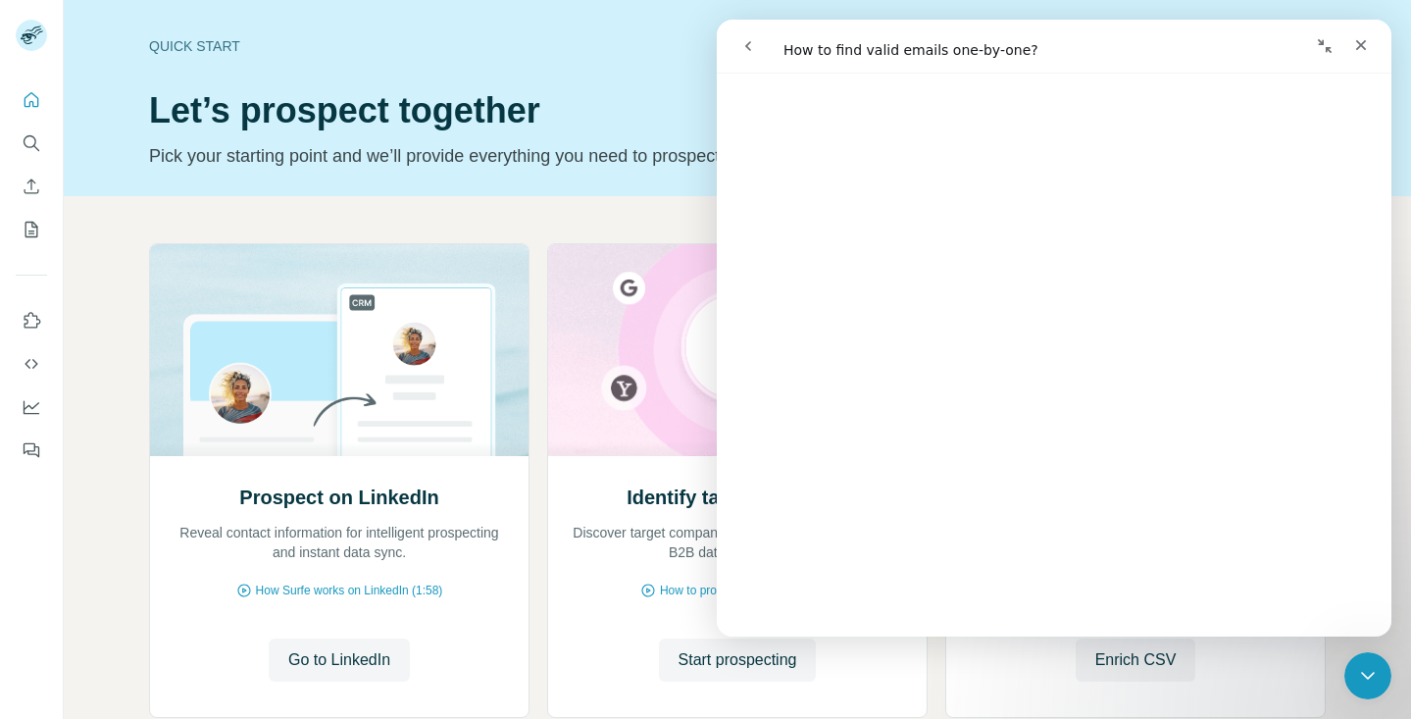
scroll to position [1294, 0]
click at [756, 46] on button "go back" at bounding box center [748, 45] width 37 height 37
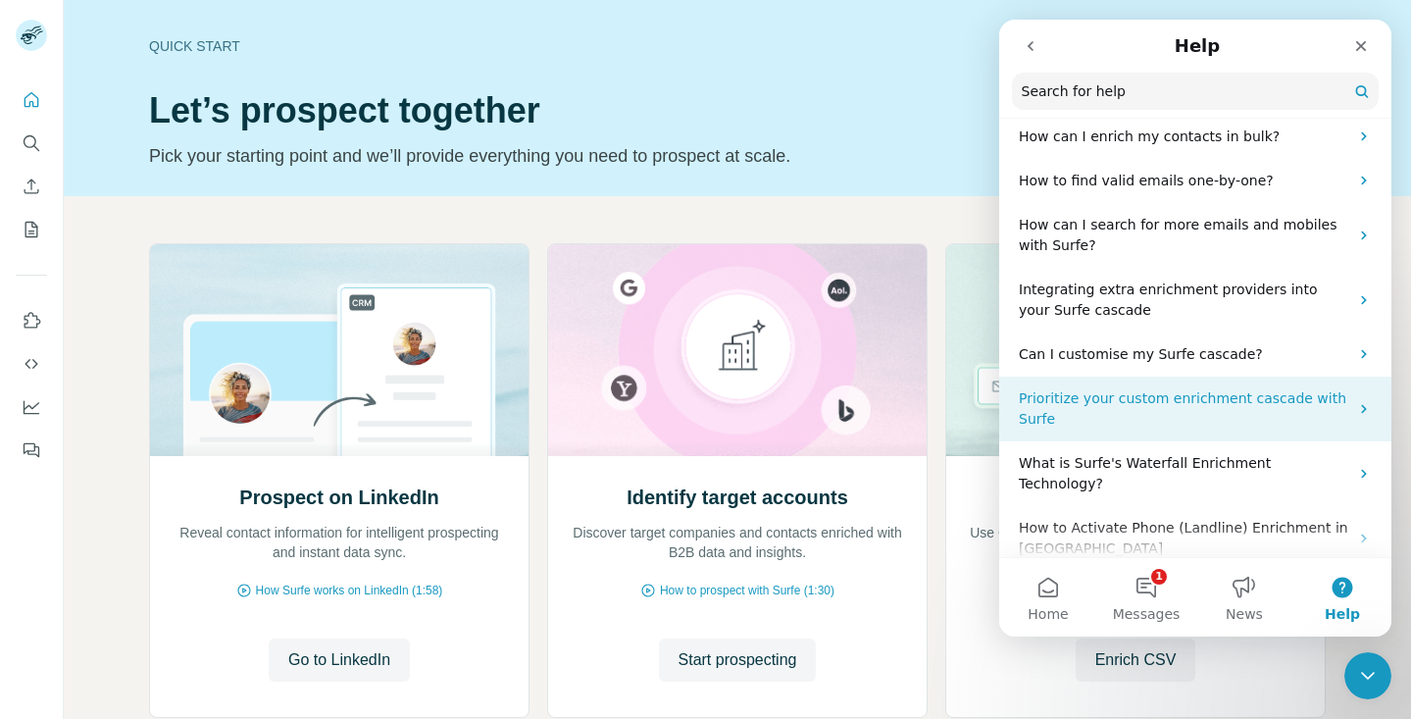
scroll to position [0, 0]
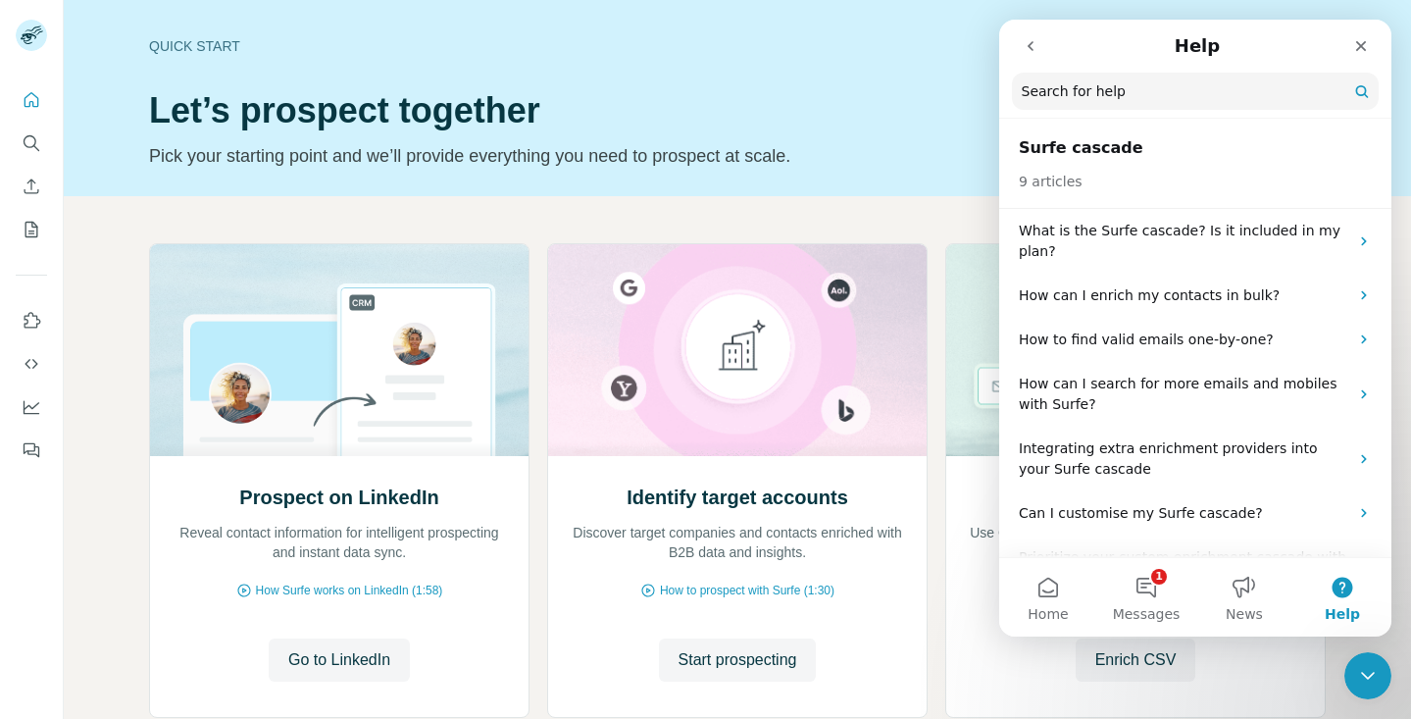
click at [1031, 54] on button "go back" at bounding box center [1030, 45] width 37 height 37
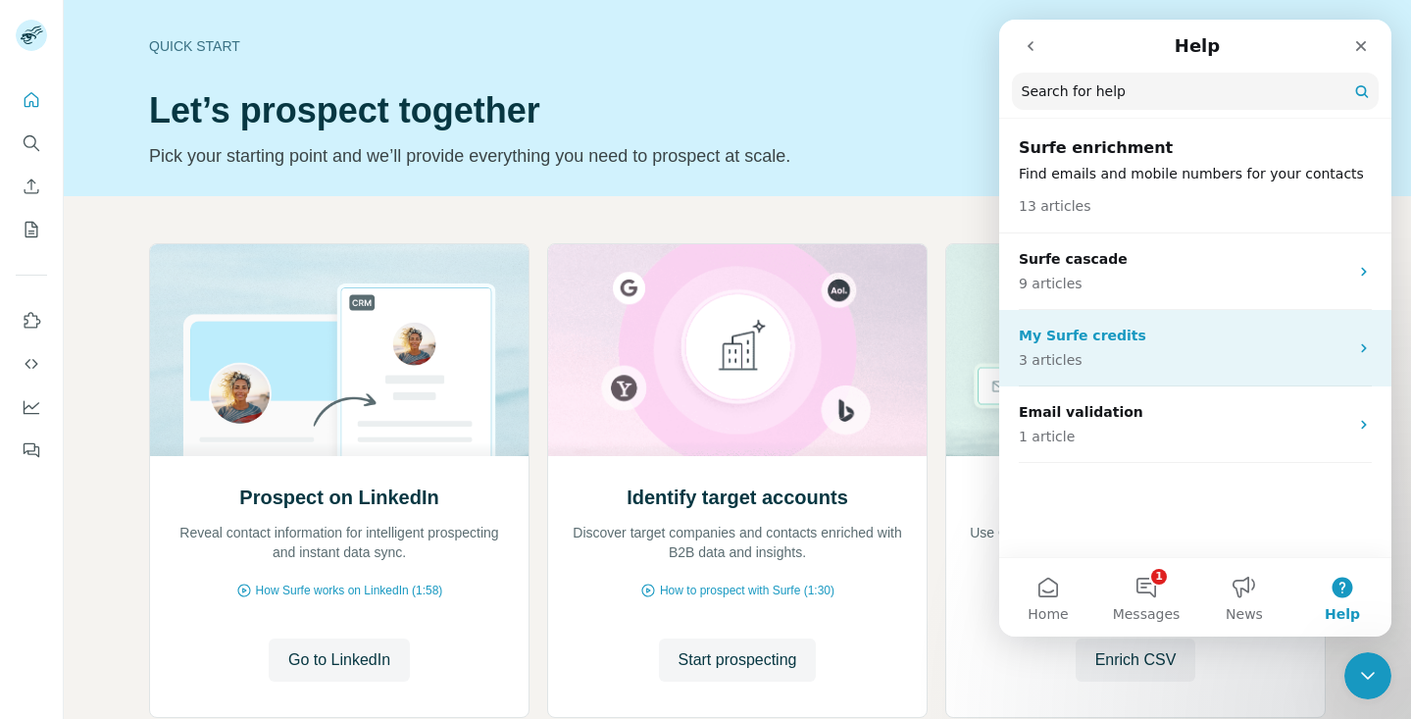
click at [1155, 347] on div "My Surfe credits 3 articles" at bounding box center [1184, 348] width 330 height 45
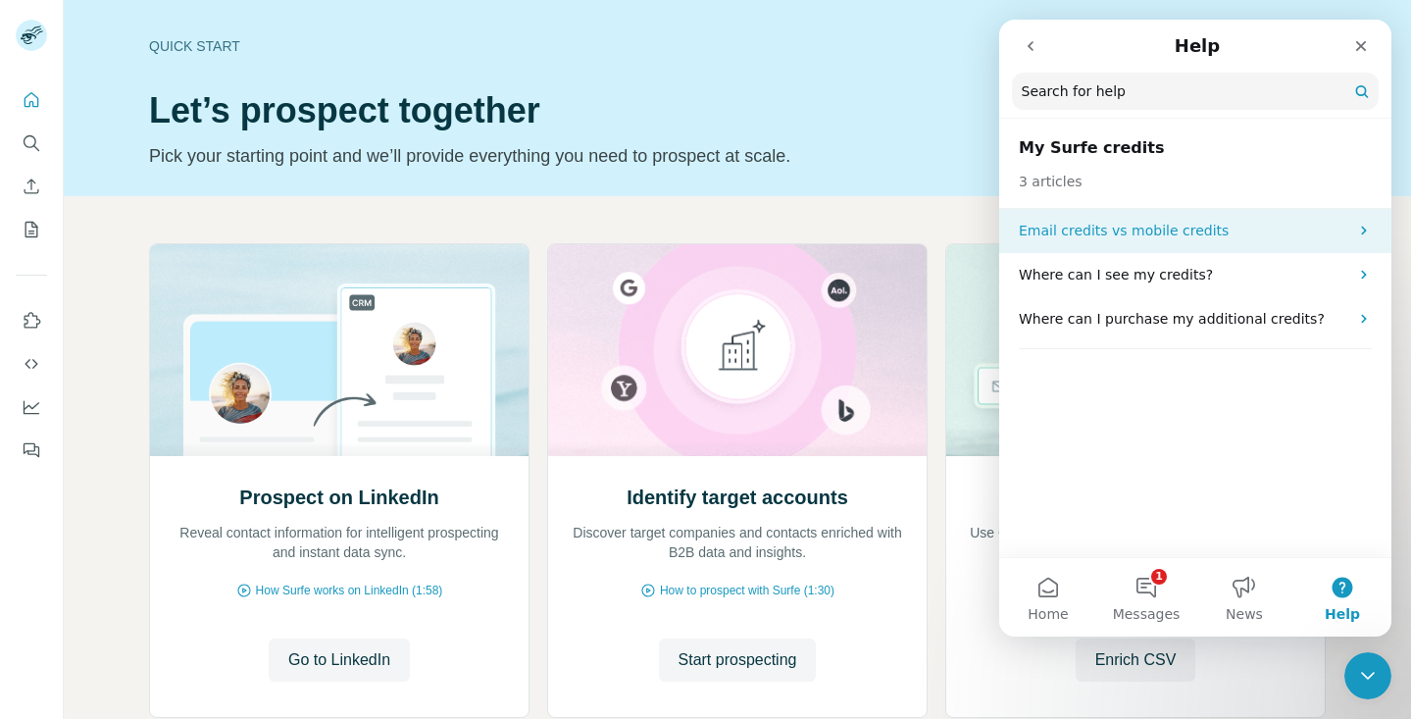
click at [1160, 238] on p "Email credits vs mobile credits" at bounding box center [1184, 231] width 330 height 21
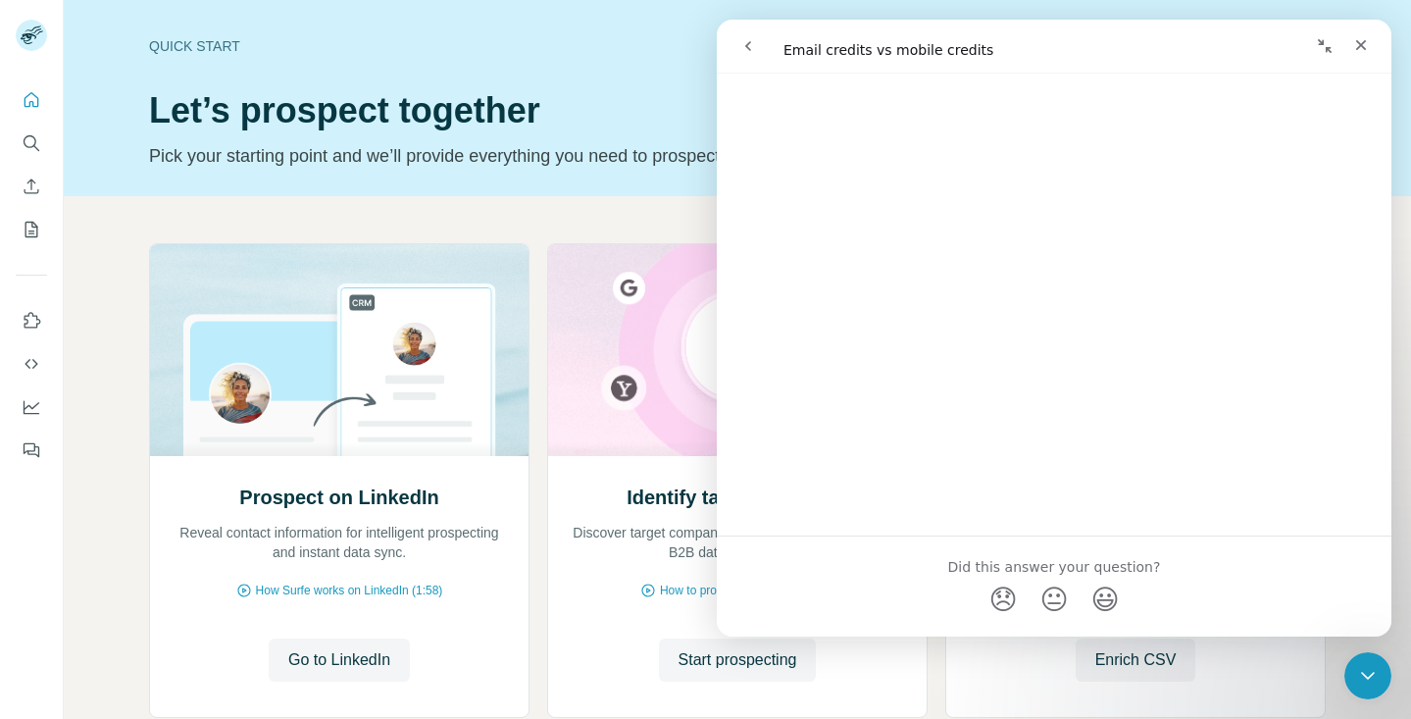
scroll to position [2911, 0]
click at [742, 43] on icon "go back" at bounding box center [749, 46] width 16 height 16
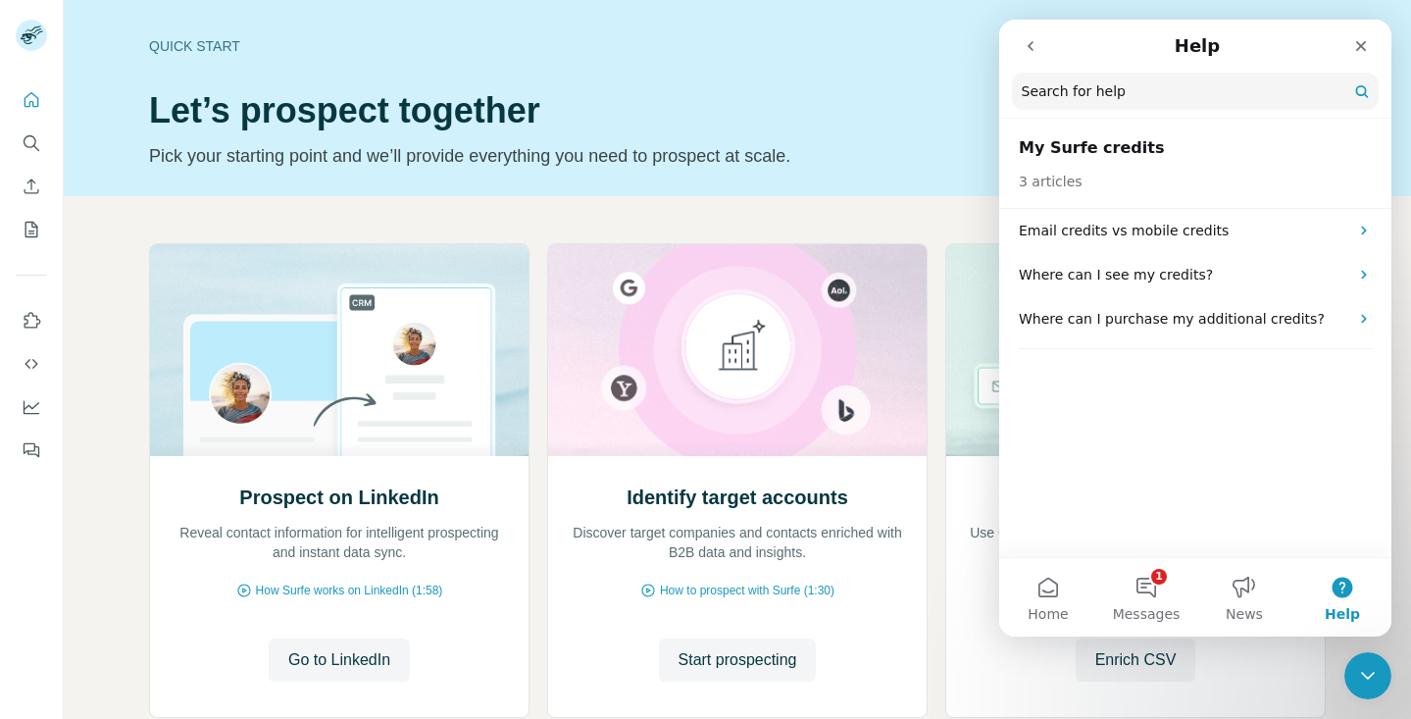
click at [1031, 48] on icon "go back" at bounding box center [1031, 46] width 6 height 10
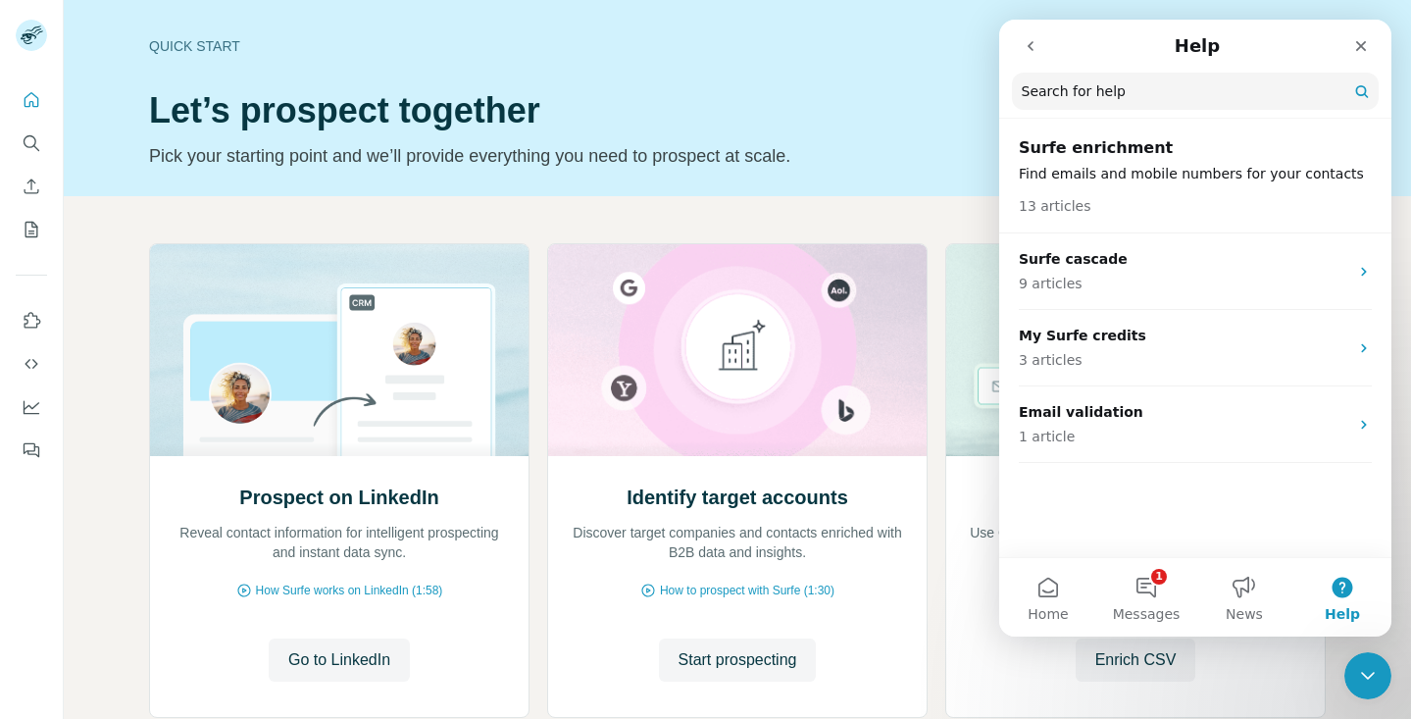
click at [1031, 50] on icon "go back" at bounding box center [1031, 46] width 16 height 16
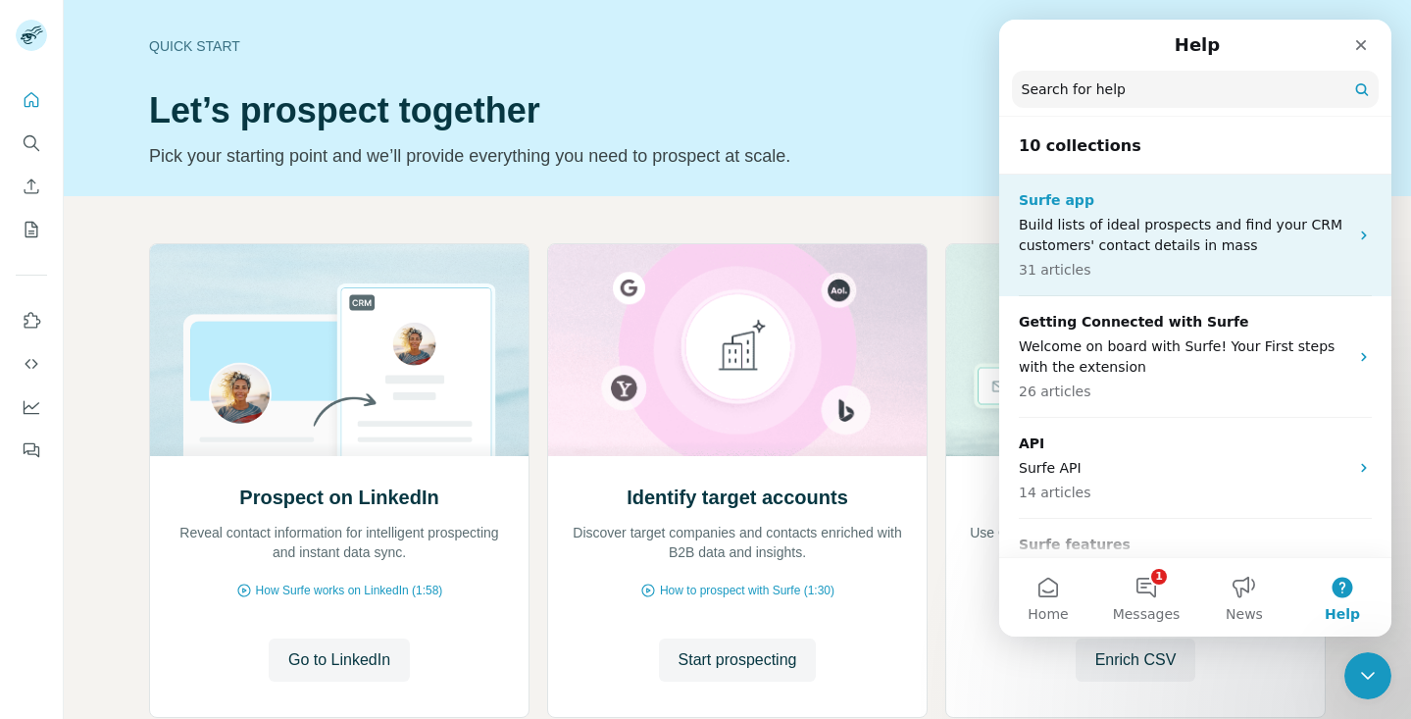
click at [1137, 252] on p "Build lists of ideal prospects and find your CRM customers' contact details in …" at bounding box center [1184, 235] width 330 height 41
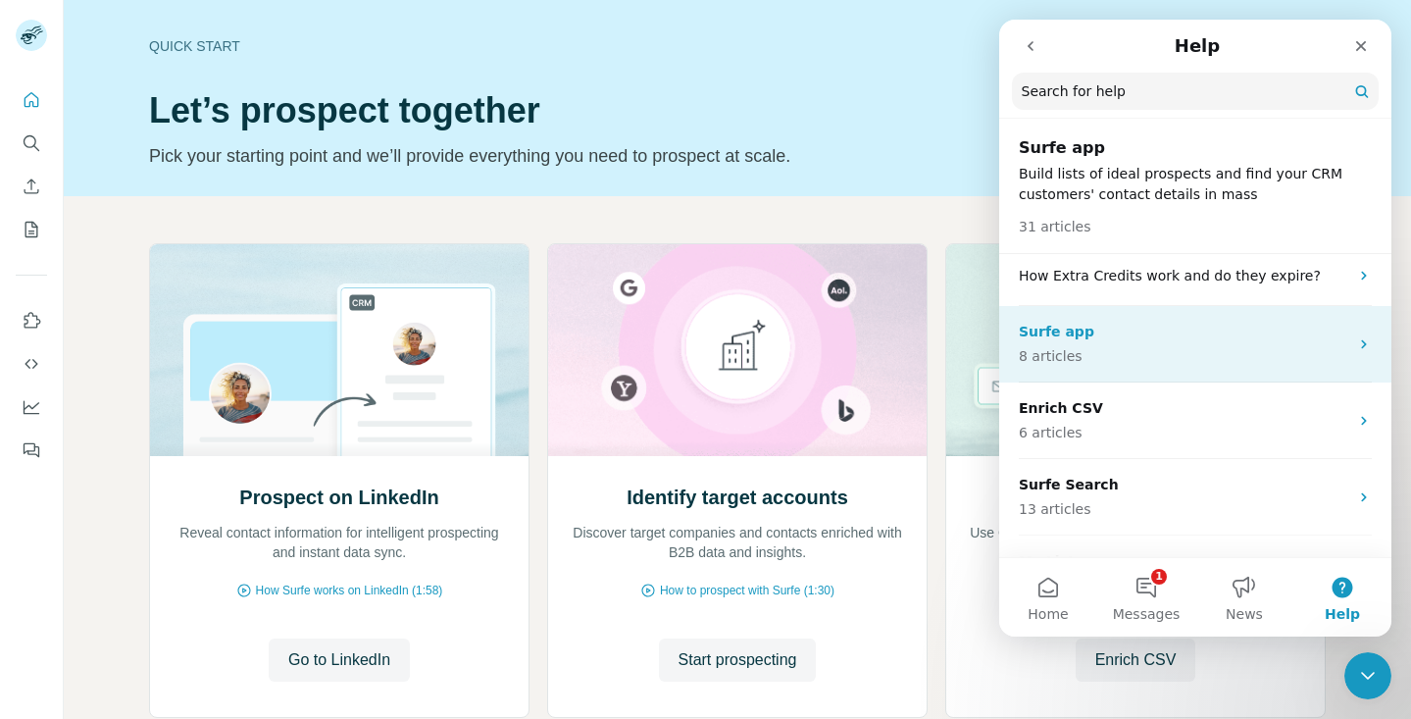
scroll to position [54, 0]
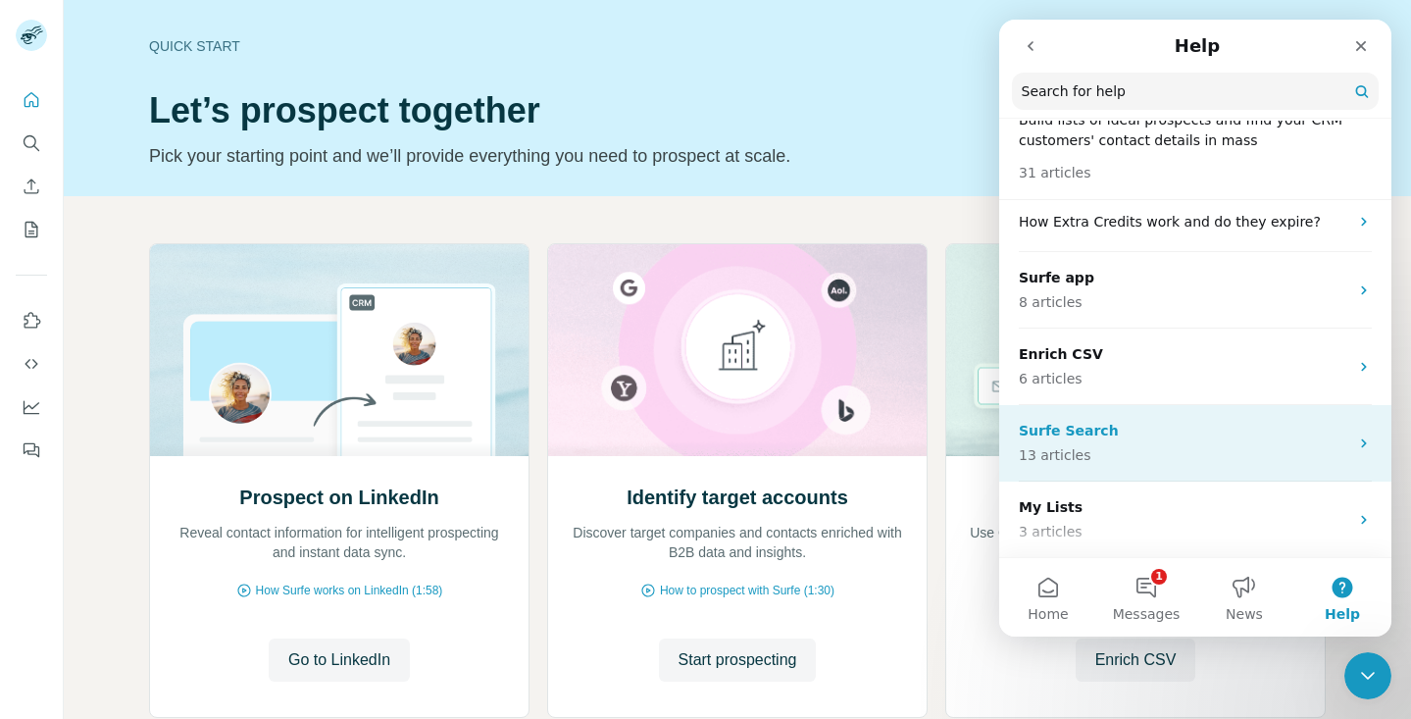
click at [1160, 455] on p "13 articles" at bounding box center [1184, 455] width 330 height 21
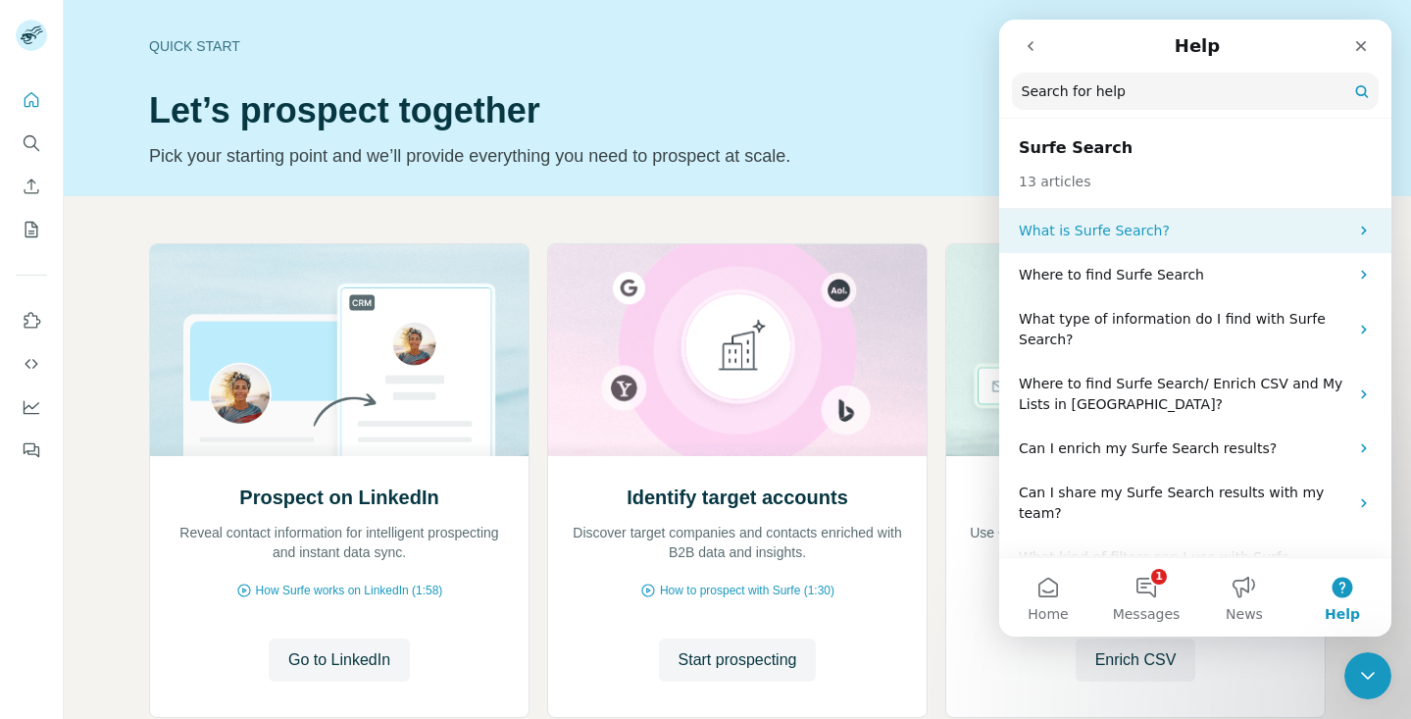
click at [1154, 236] on p "What is Surfe Search?" at bounding box center [1184, 231] width 330 height 21
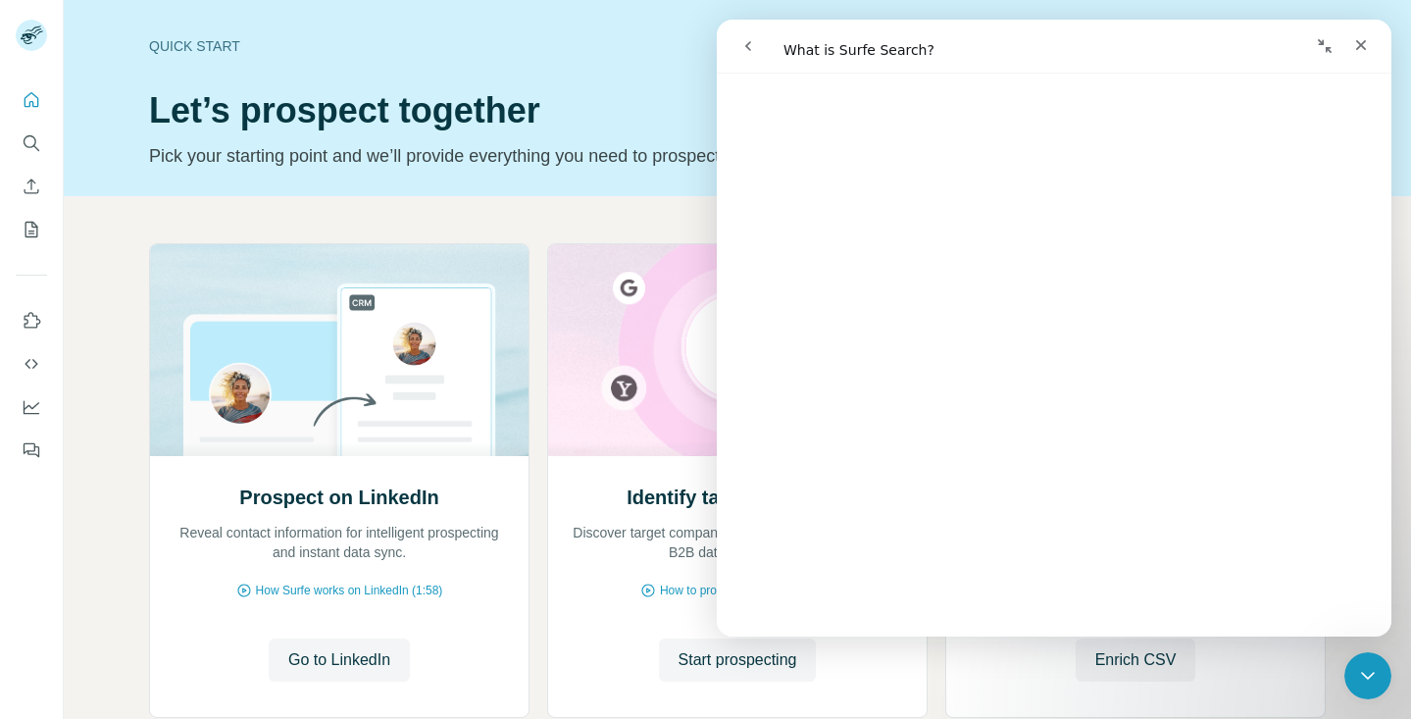
scroll to position [0, 0]
click at [758, 38] on button "go back" at bounding box center [748, 45] width 37 height 37
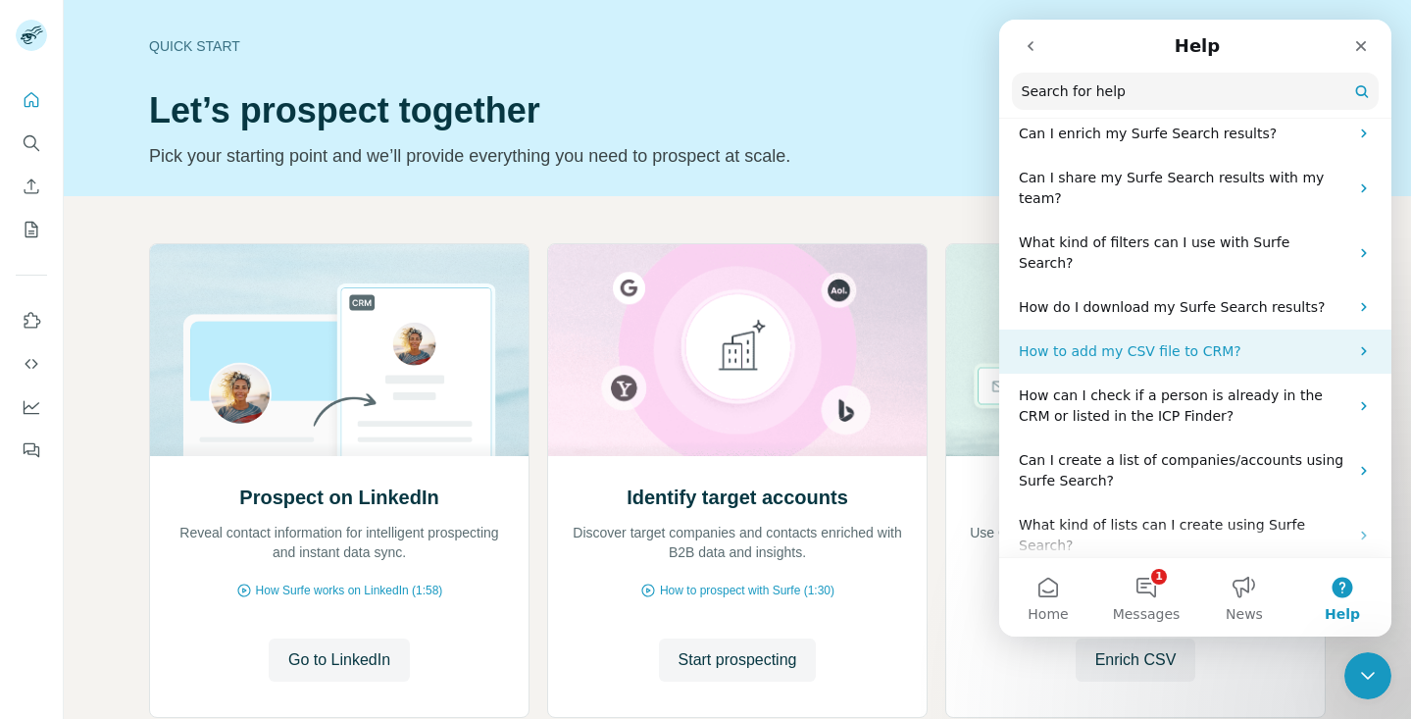
scroll to position [335, 0]
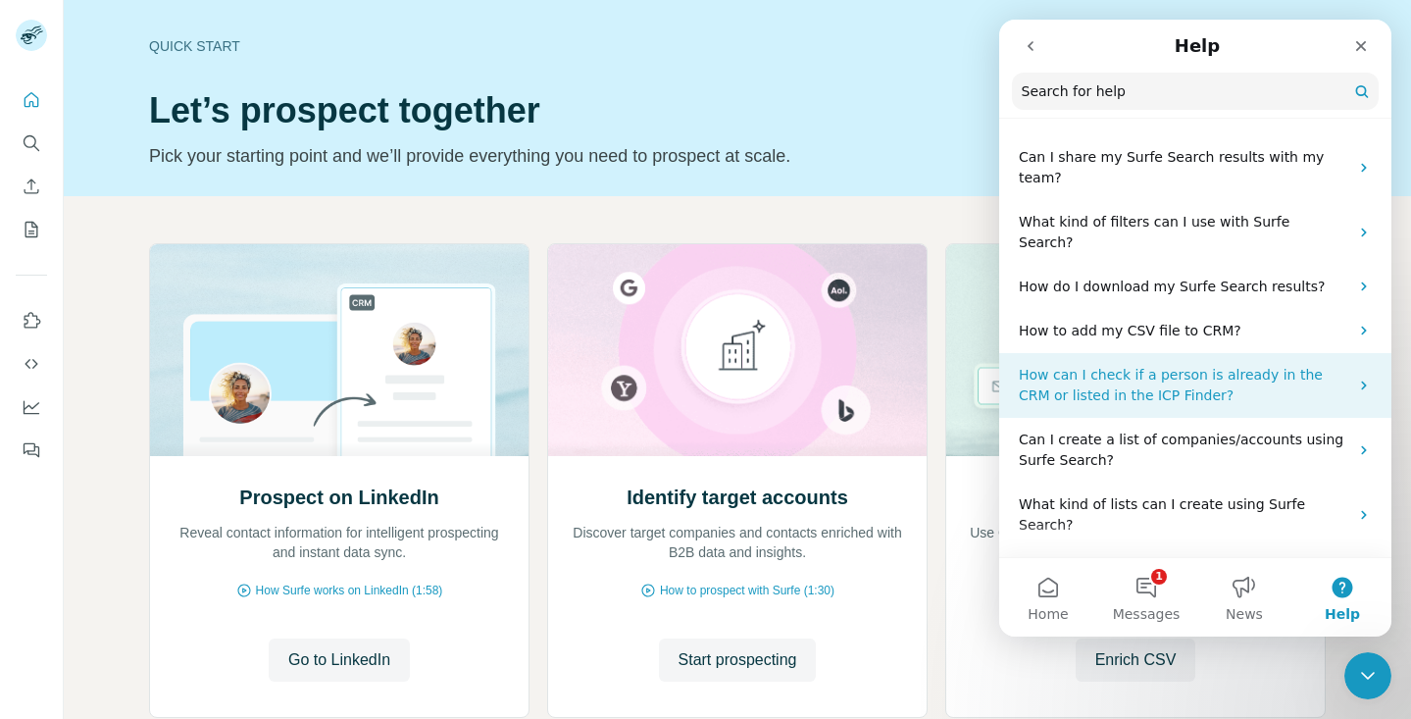
click at [1186, 365] on p "How can I check if a person is already in the CRM or listed in the ICP Finder?" at bounding box center [1184, 385] width 330 height 41
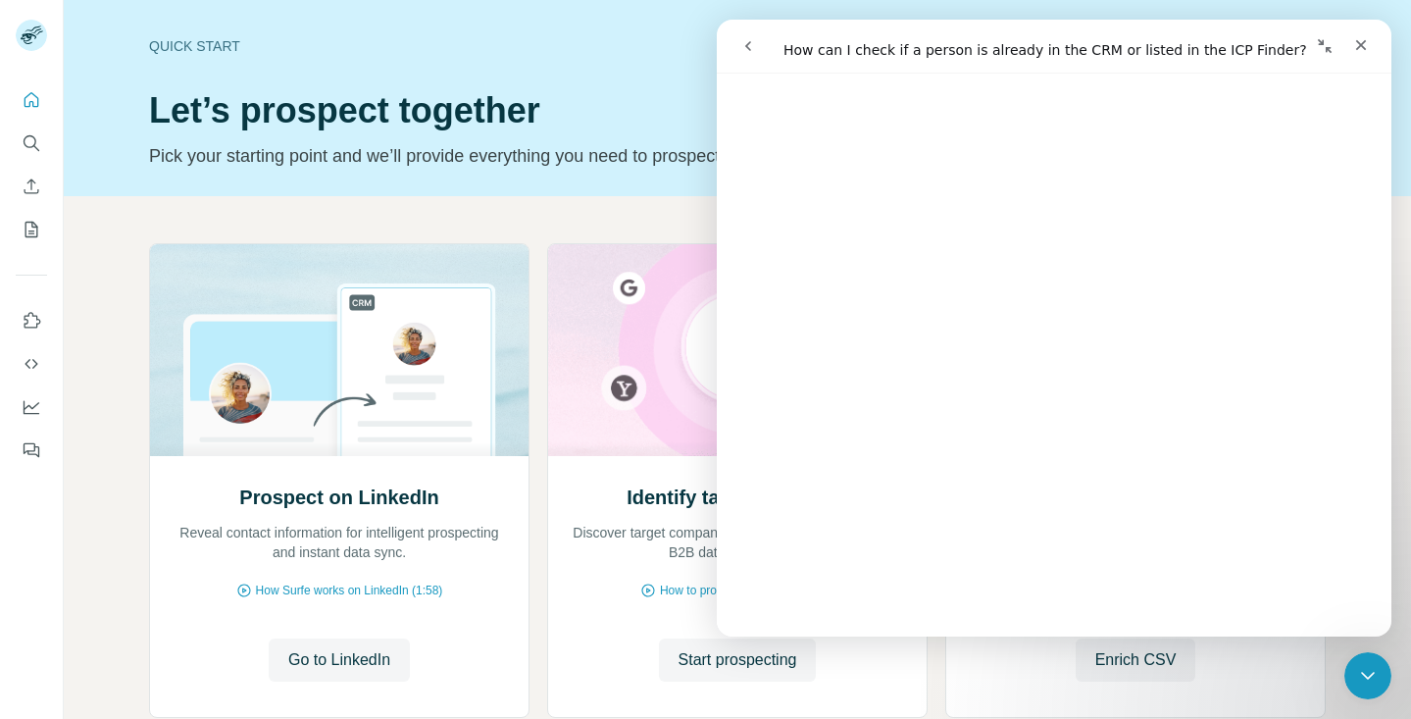
scroll to position [865, 0]
click at [744, 47] on icon "go back" at bounding box center [749, 46] width 16 height 16
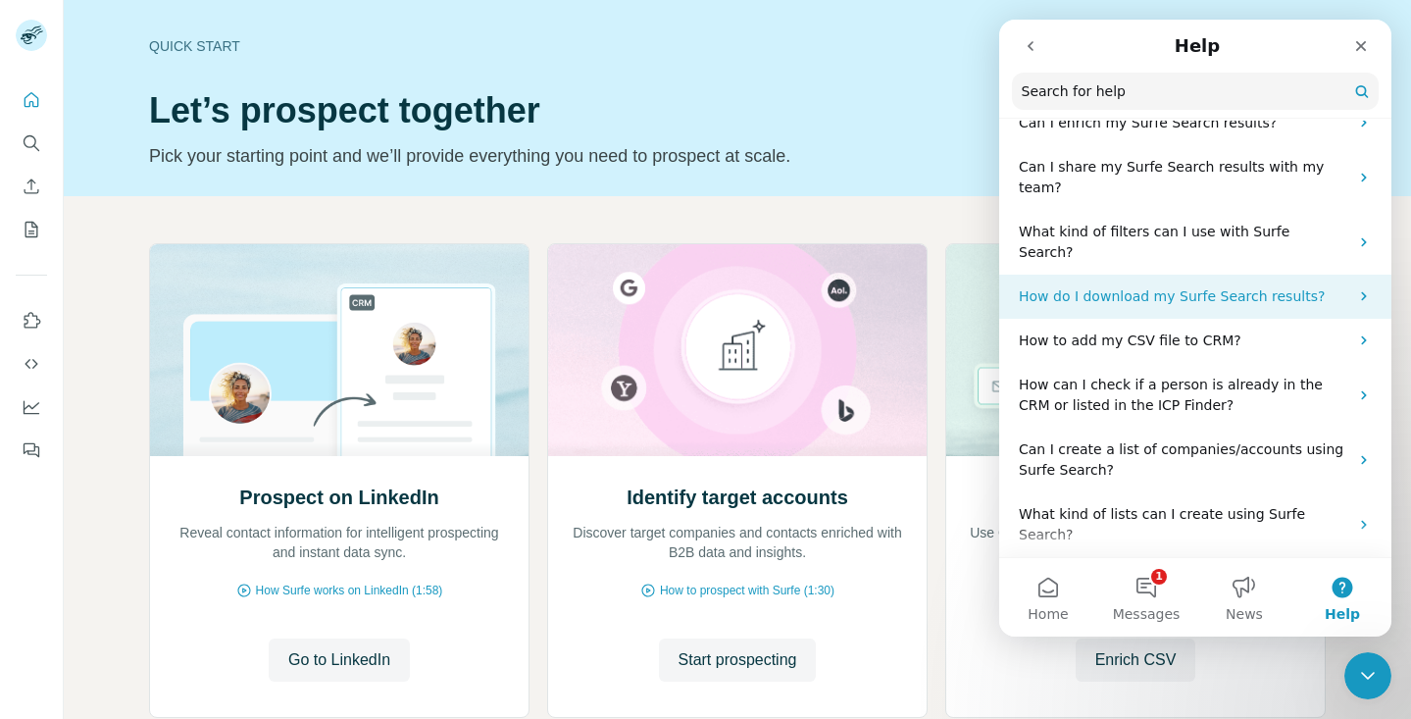
scroll to position [335, 0]
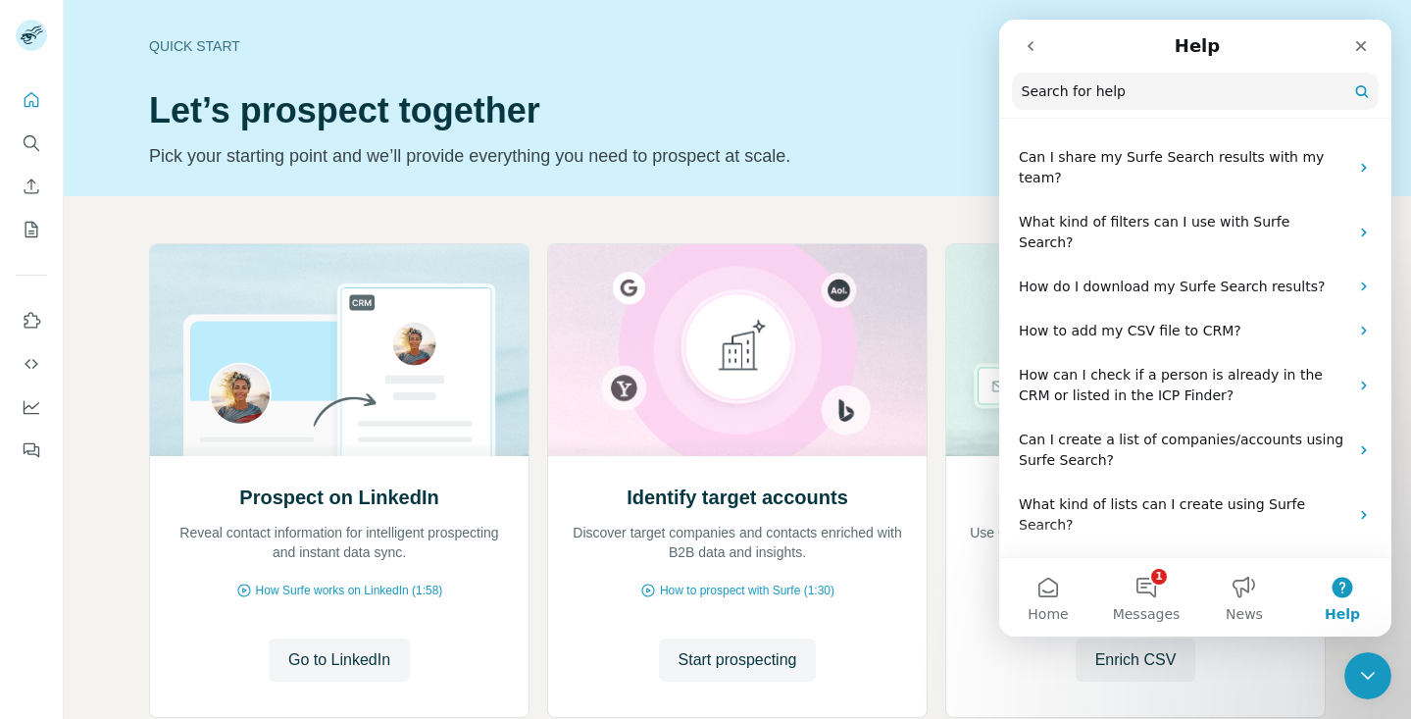
click at [1026, 42] on icon "go back" at bounding box center [1031, 46] width 16 height 16
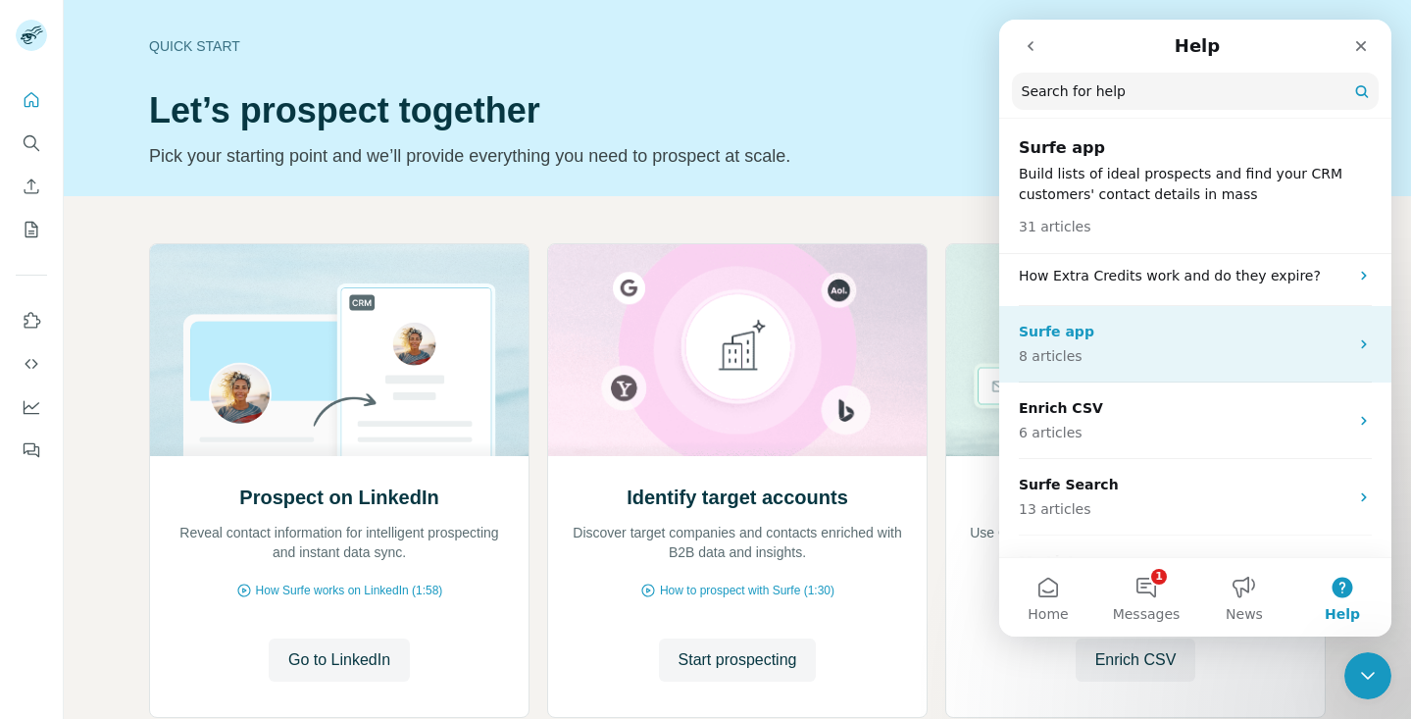
scroll to position [54, 0]
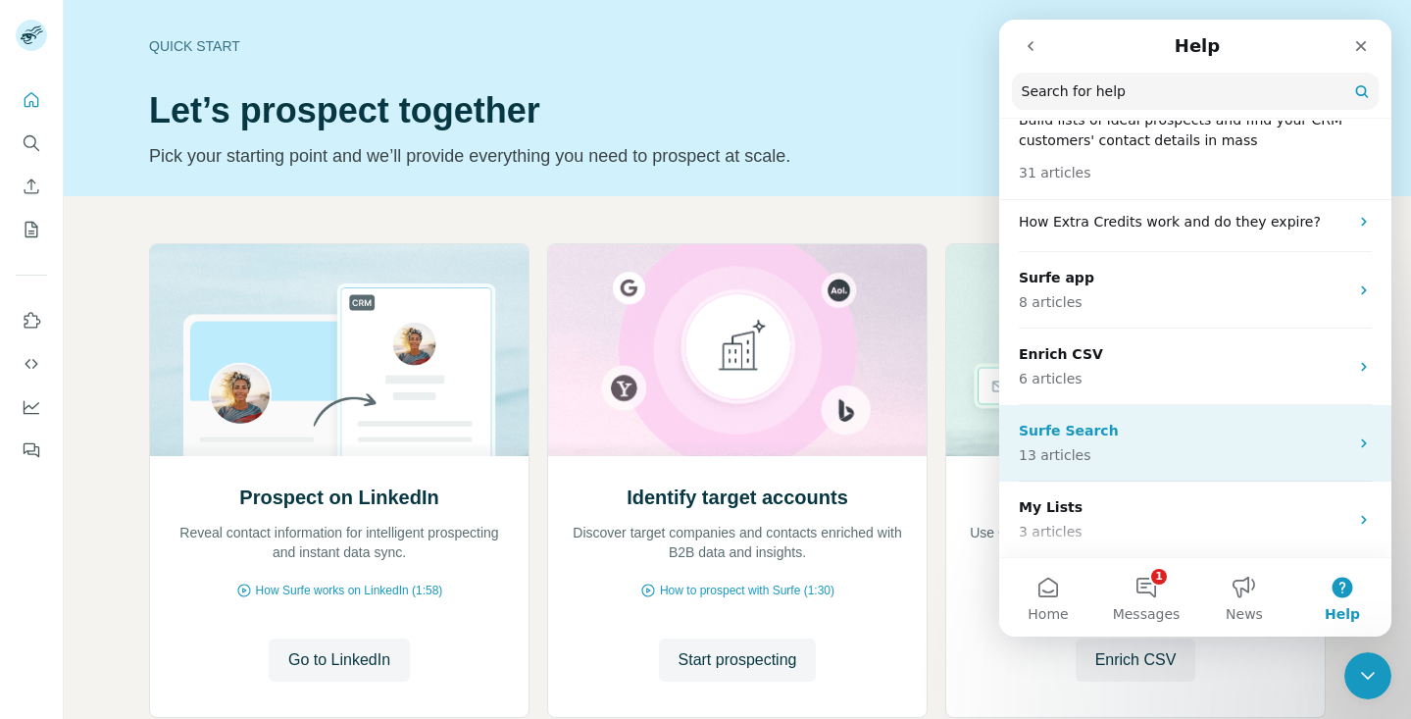
click at [1141, 441] on div "Surfe Search 13 articles" at bounding box center [1184, 443] width 330 height 45
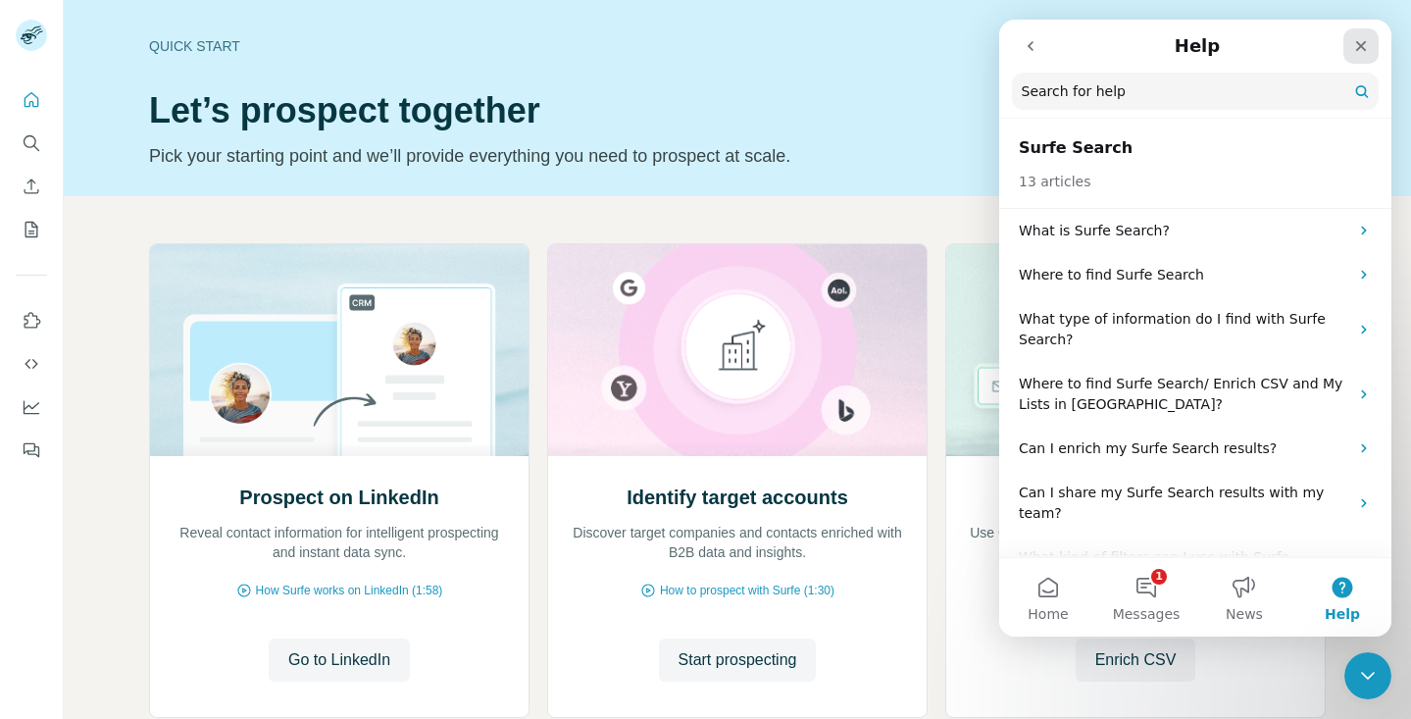
click at [1349, 40] on div "Close" at bounding box center [1361, 45] width 35 height 35
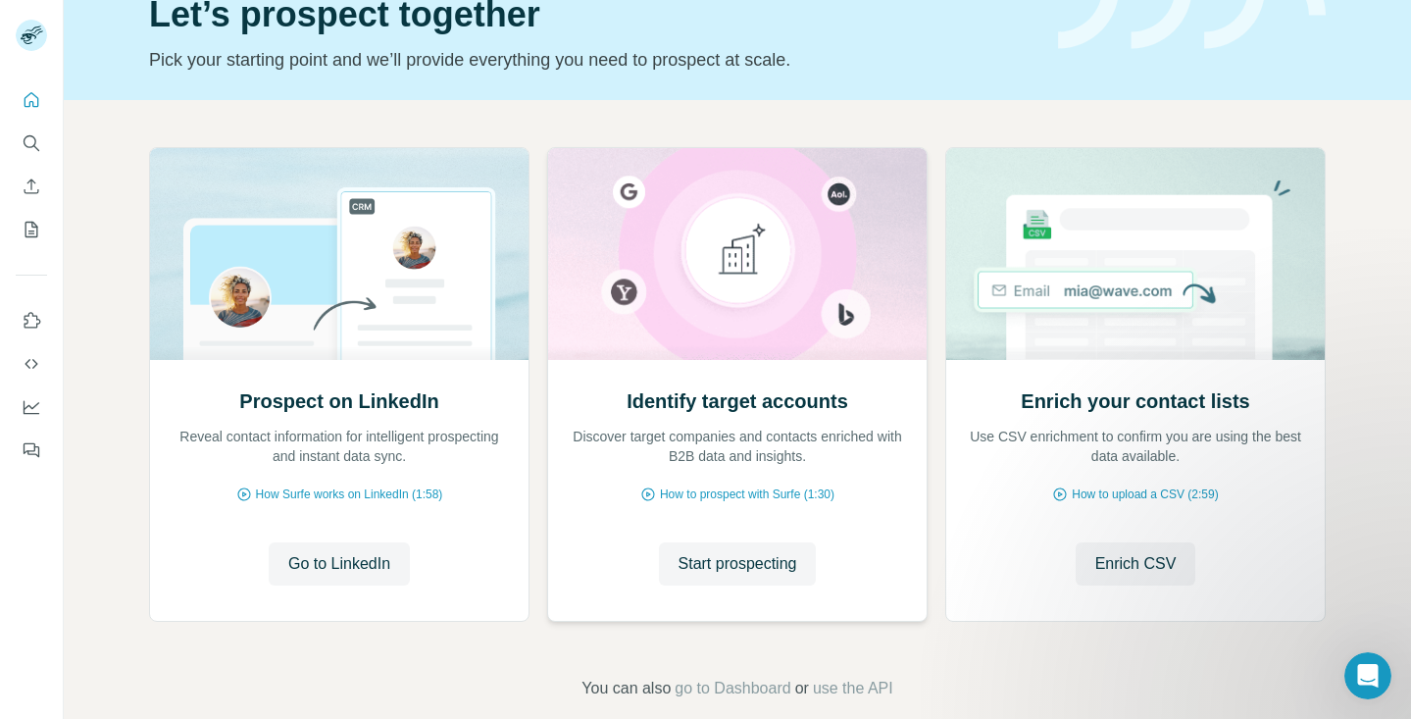
scroll to position [125, 0]
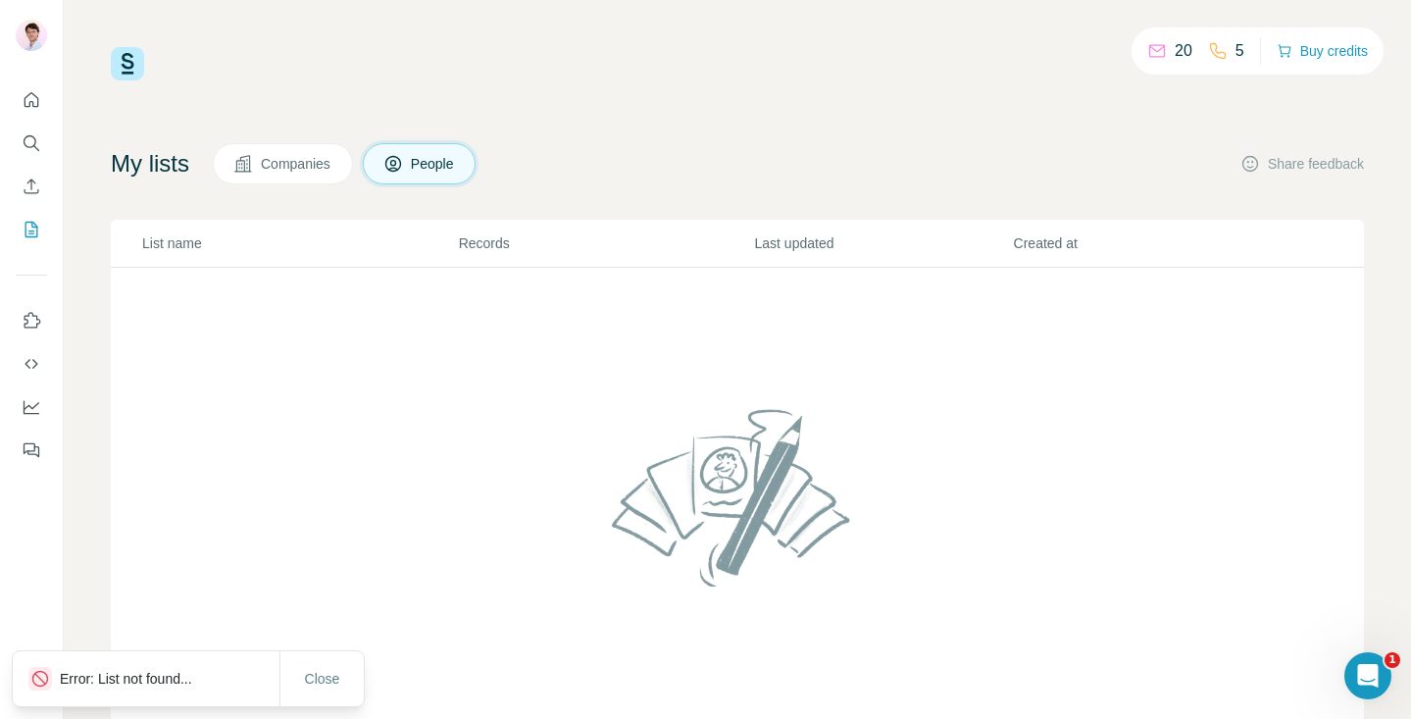
click at [298, 159] on span "Companies" at bounding box center [297, 164] width 72 height 20
click at [403, 159] on icon at bounding box center [394, 164] width 20 height 20
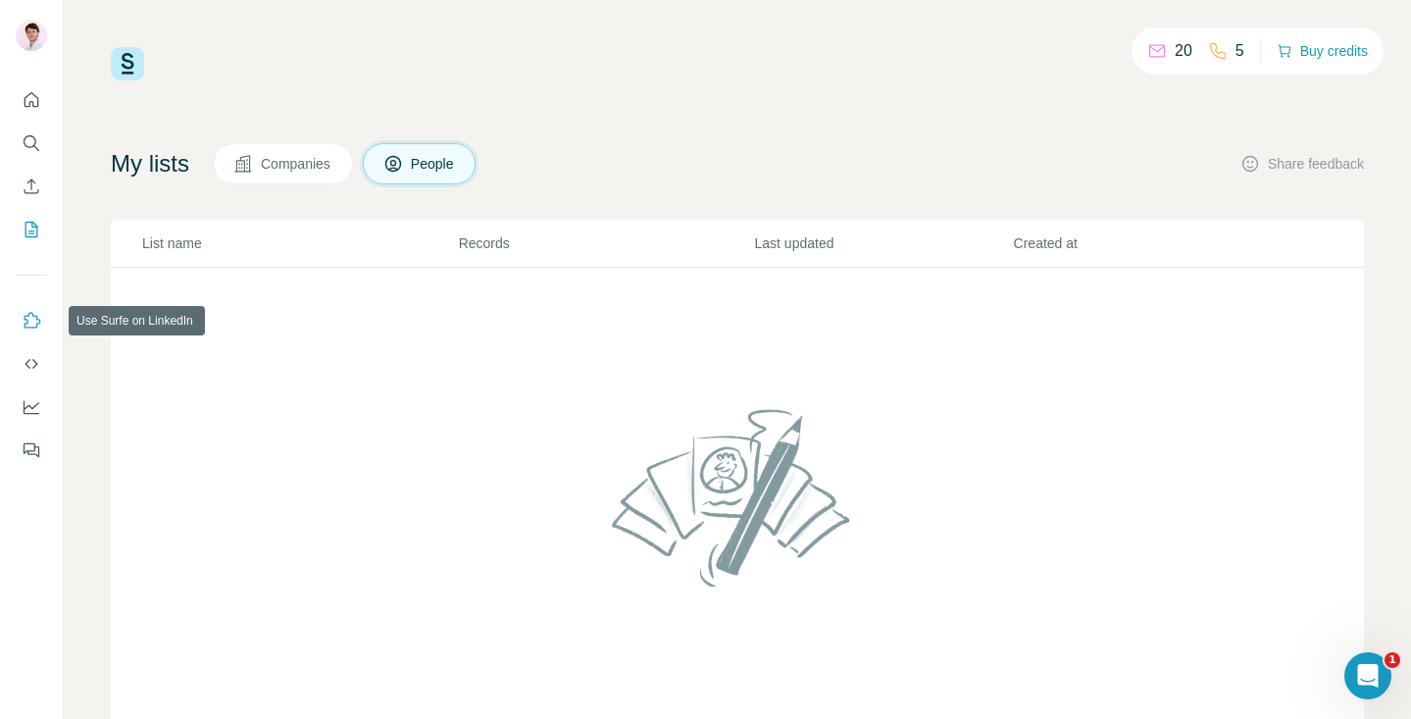
click at [35, 319] on icon "Use Surfe on LinkedIn" at bounding box center [32, 321] width 20 height 20
click at [32, 143] on icon "Search" at bounding box center [32, 143] width 20 height 20
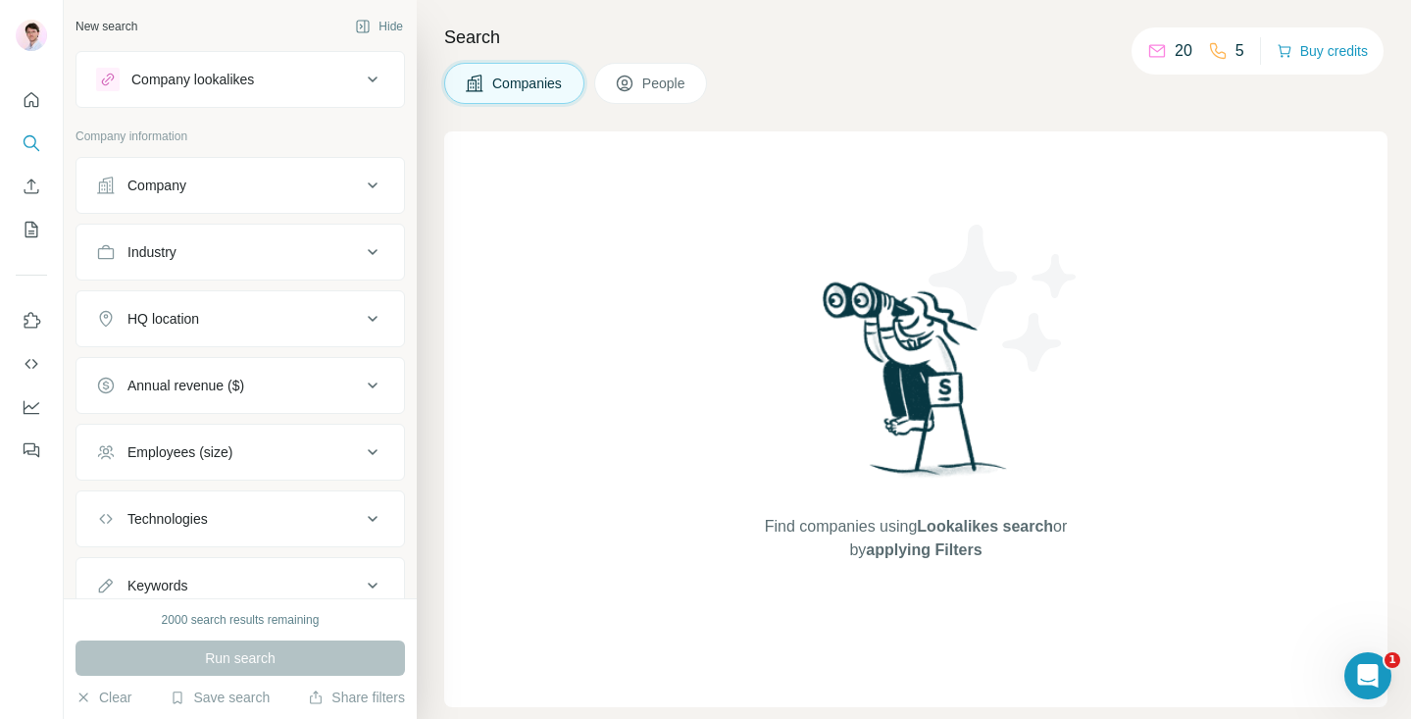
click at [322, 84] on div "Company lookalikes" at bounding box center [228, 80] width 265 height 24
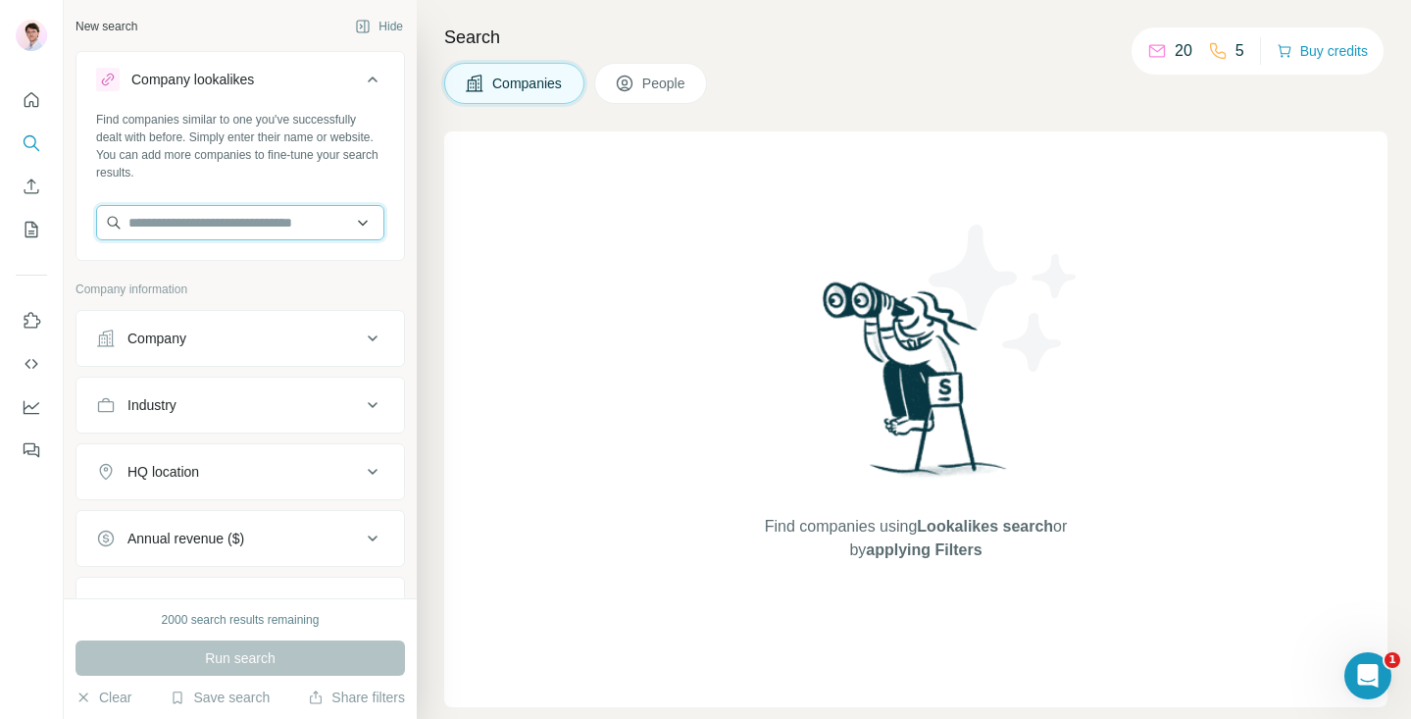
click at [273, 213] on input "text" at bounding box center [240, 222] width 288 height 35
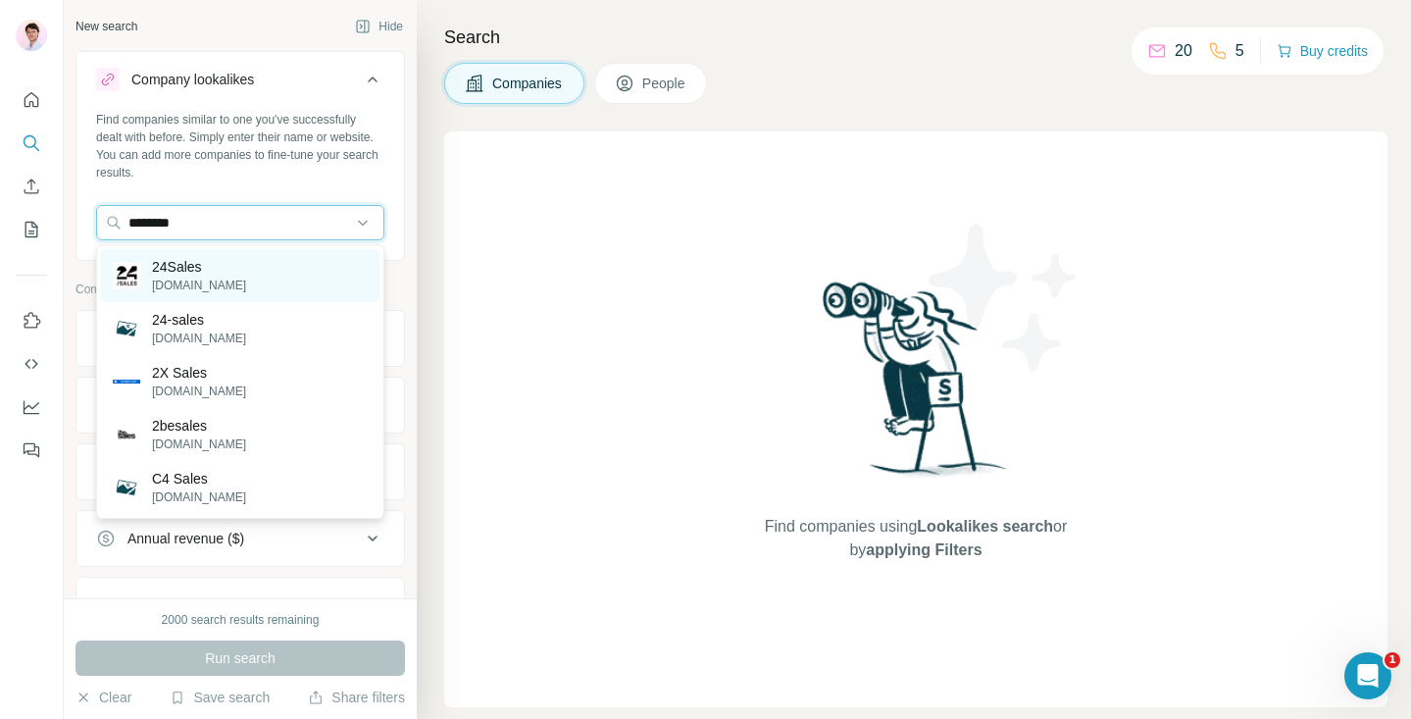
type input "********"
click at [269, 278] on div "24Sales 24sales.com" at bounding box center [240, 275] width 279 height 53
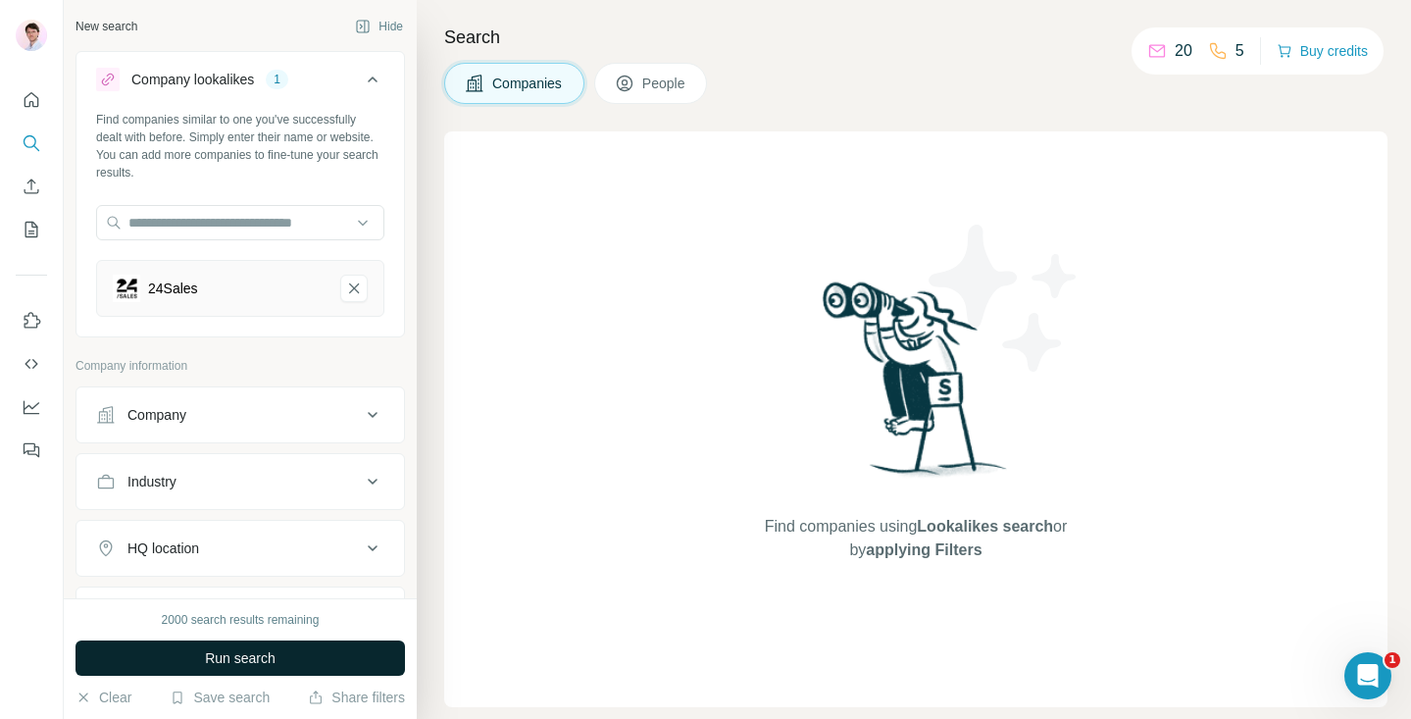
click at [279, 655] on button "Run search" at bounding box center [241, 657] width 330 height 35
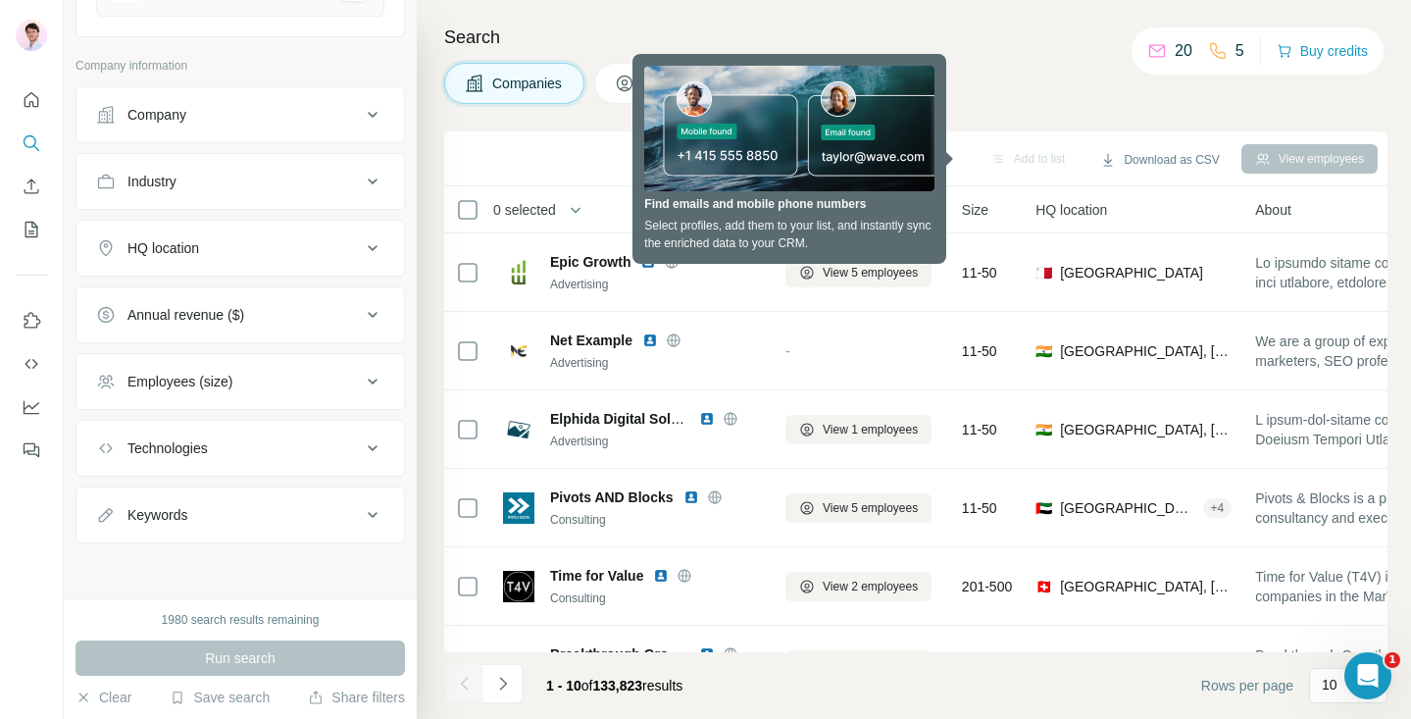
scroll to position [203, 0]
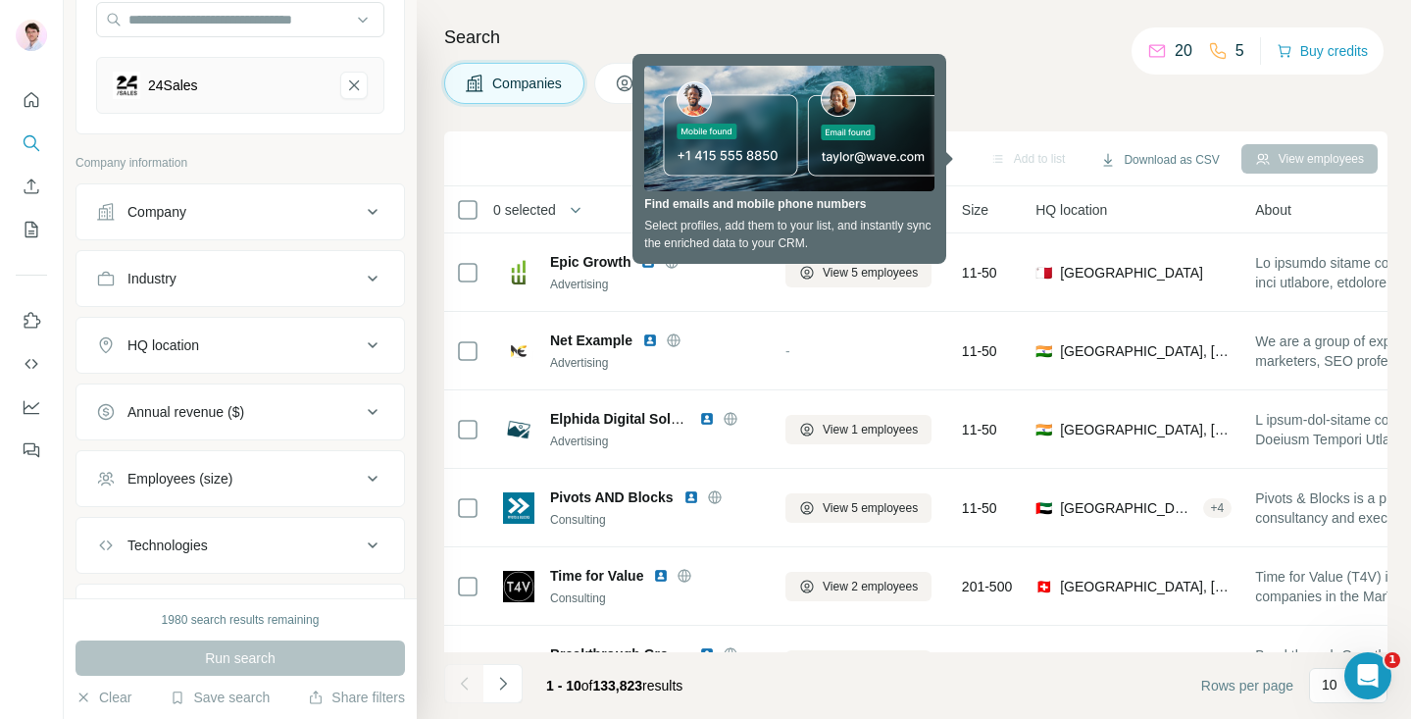
click at [300, 340] on div "HQ location" at bounding box center [228, 345] width 265 height 20
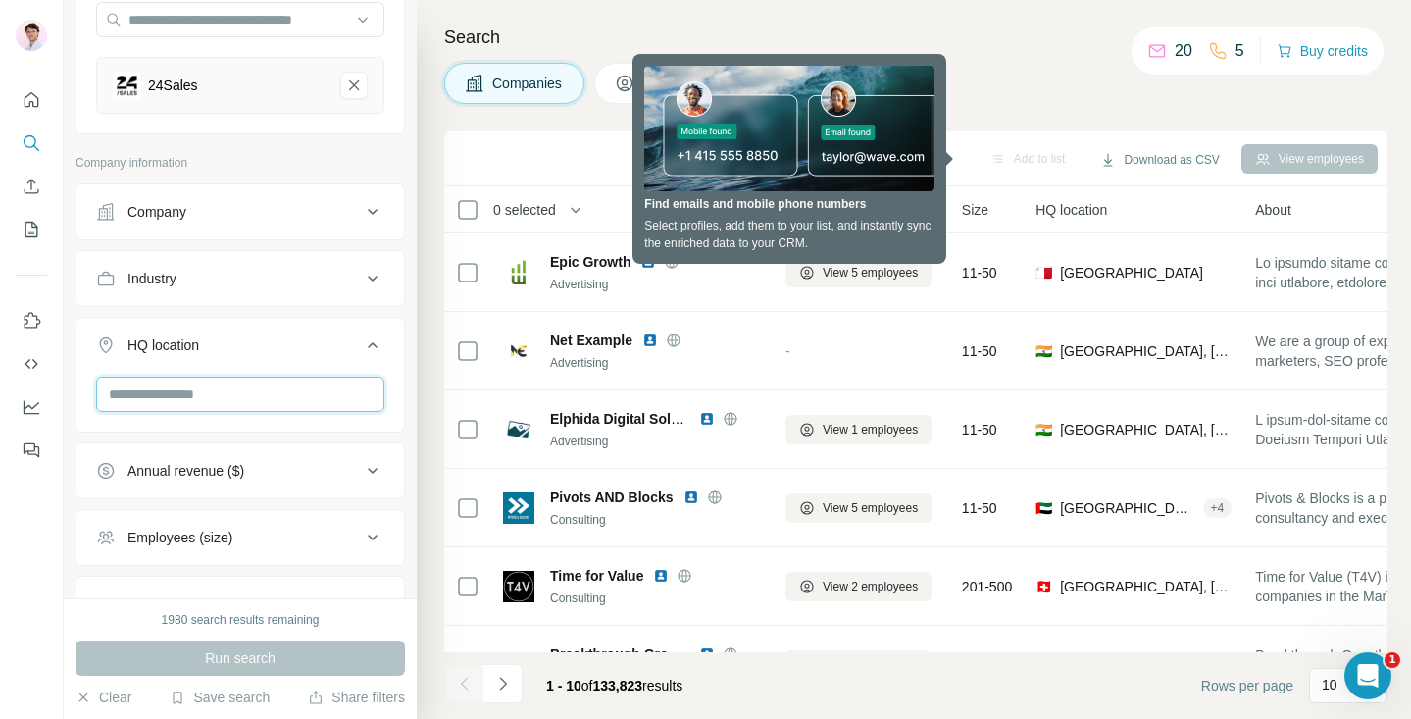
click at [273, 397] on input "text" at bounding box center [240, 394] width 288 height 35
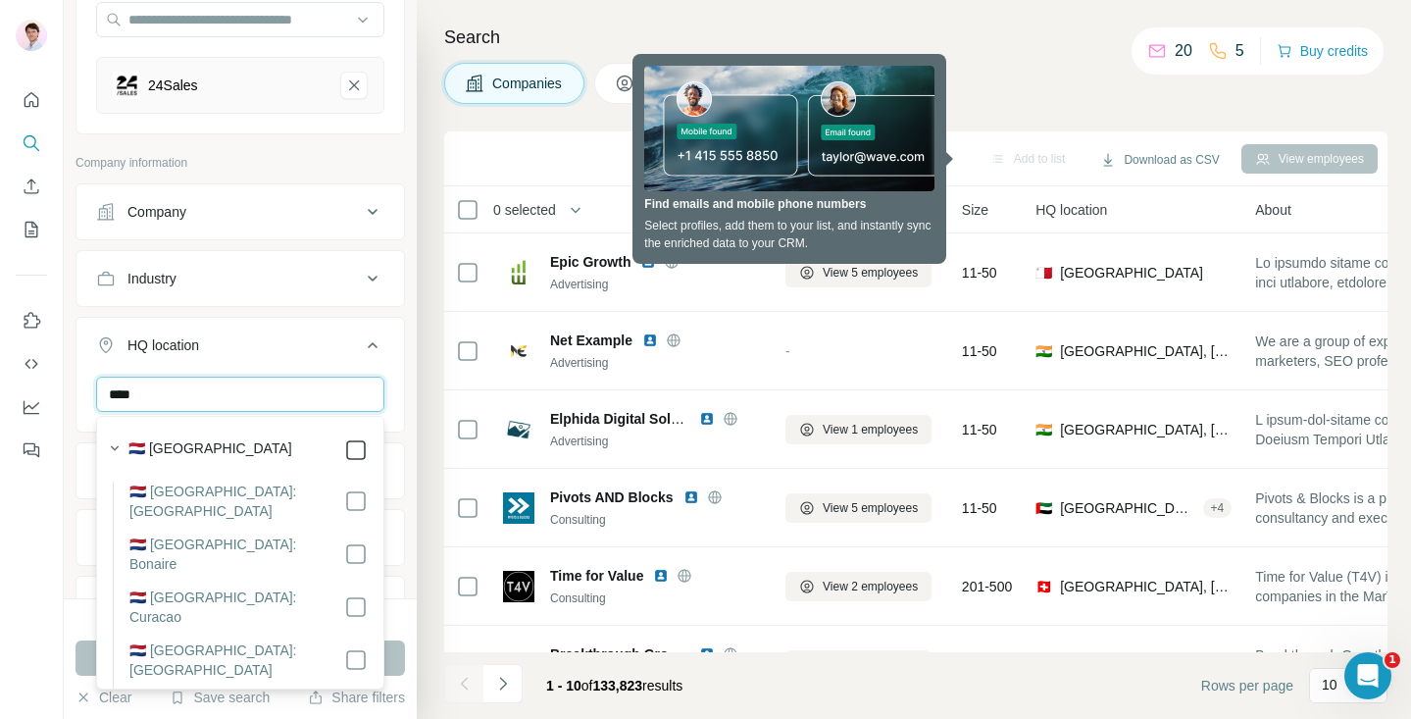
type input "****"
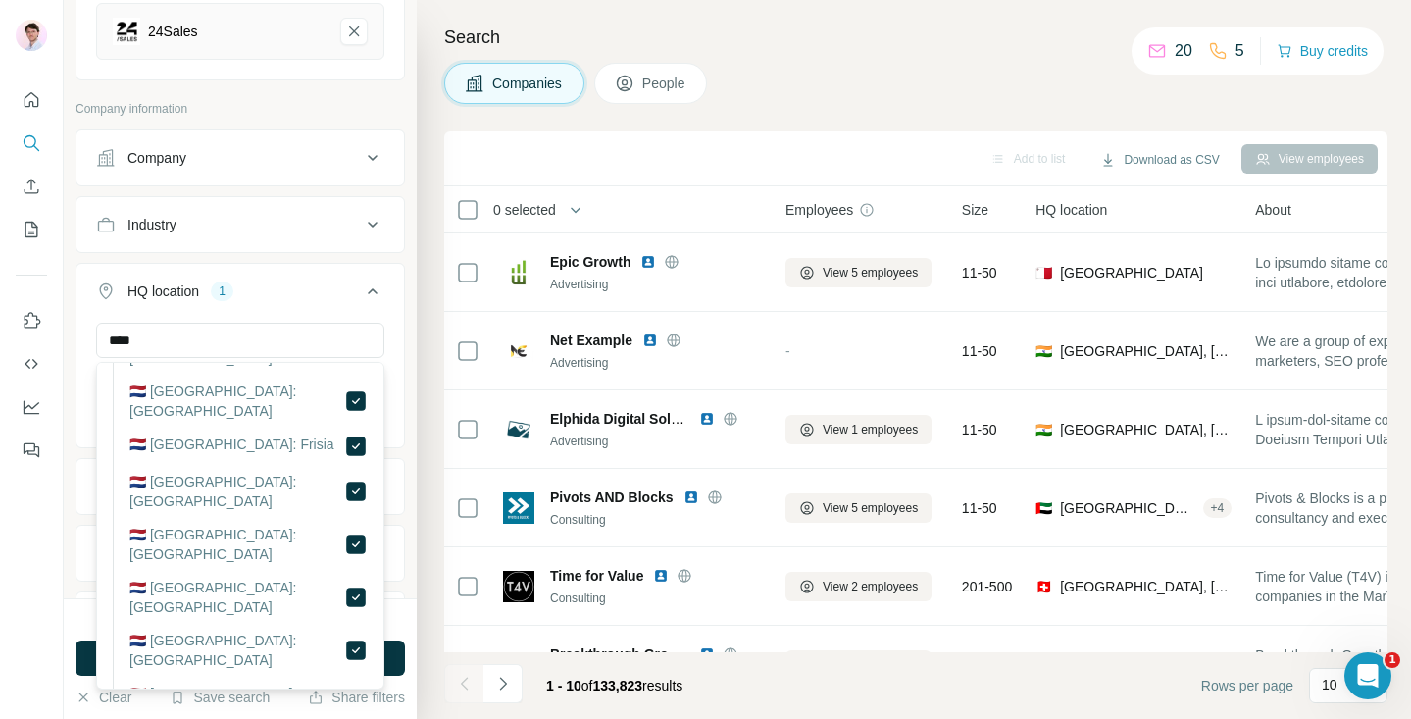
scroll to position [410, 0]
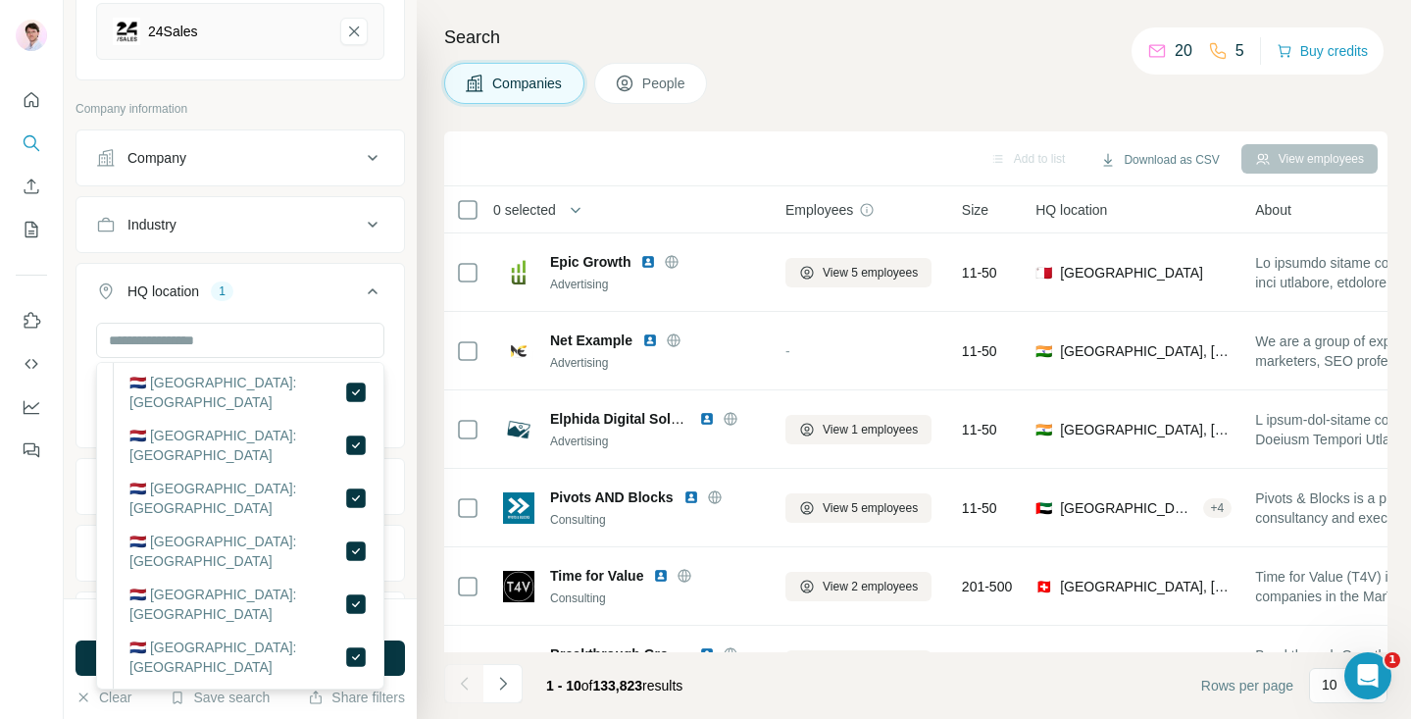
click at [414, 603] on div "1980 search results remaining Run search Clear Save search Share filters" at bounding box center [240, 658] width 353 height 121
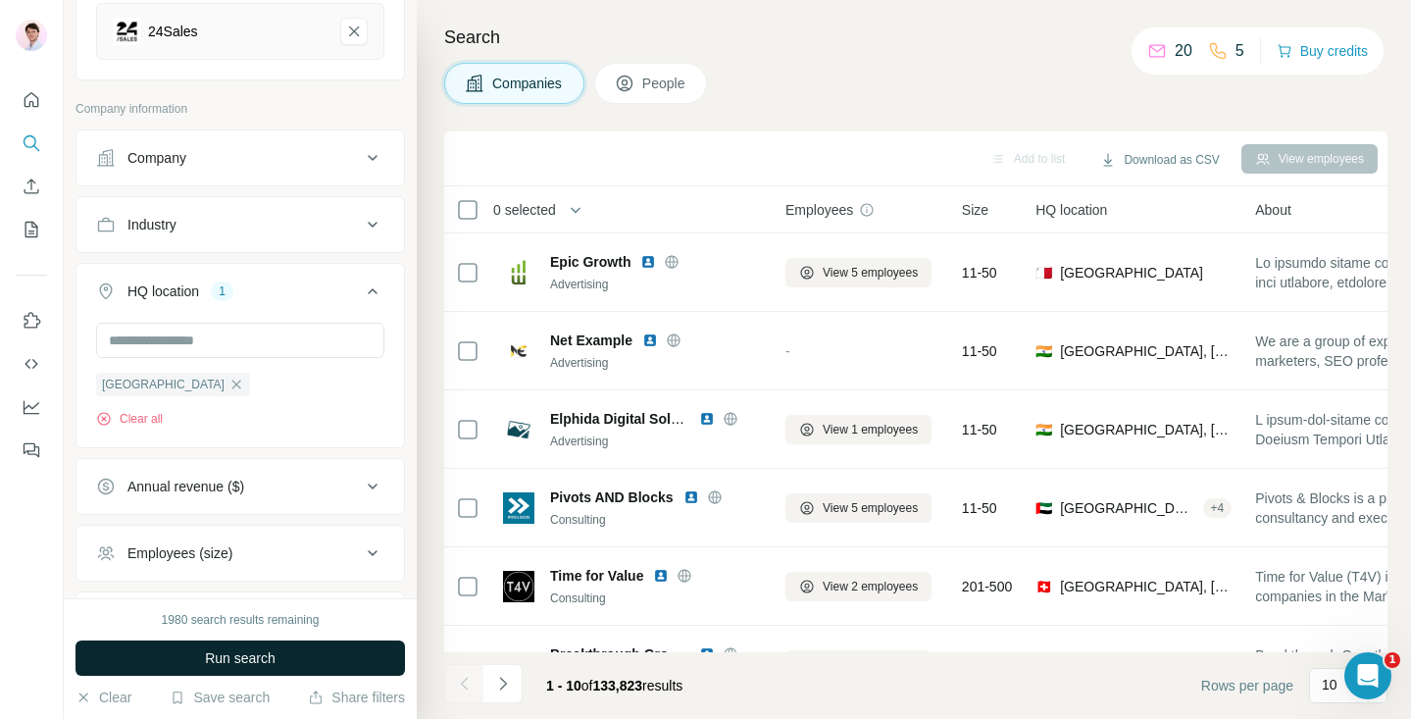
click at [356, 655] on button "Run search" at bounding box center [241, 657] width 330 height 35
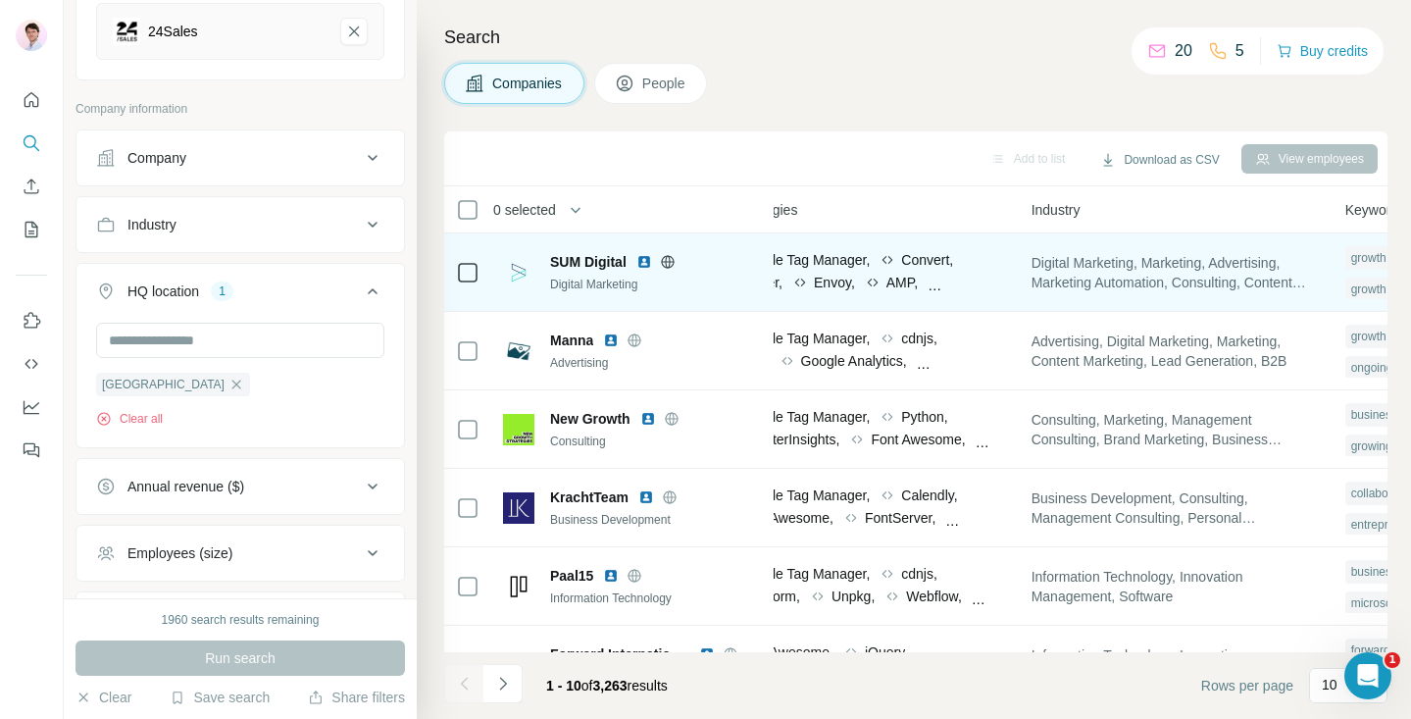
scroll to position [0, 0]
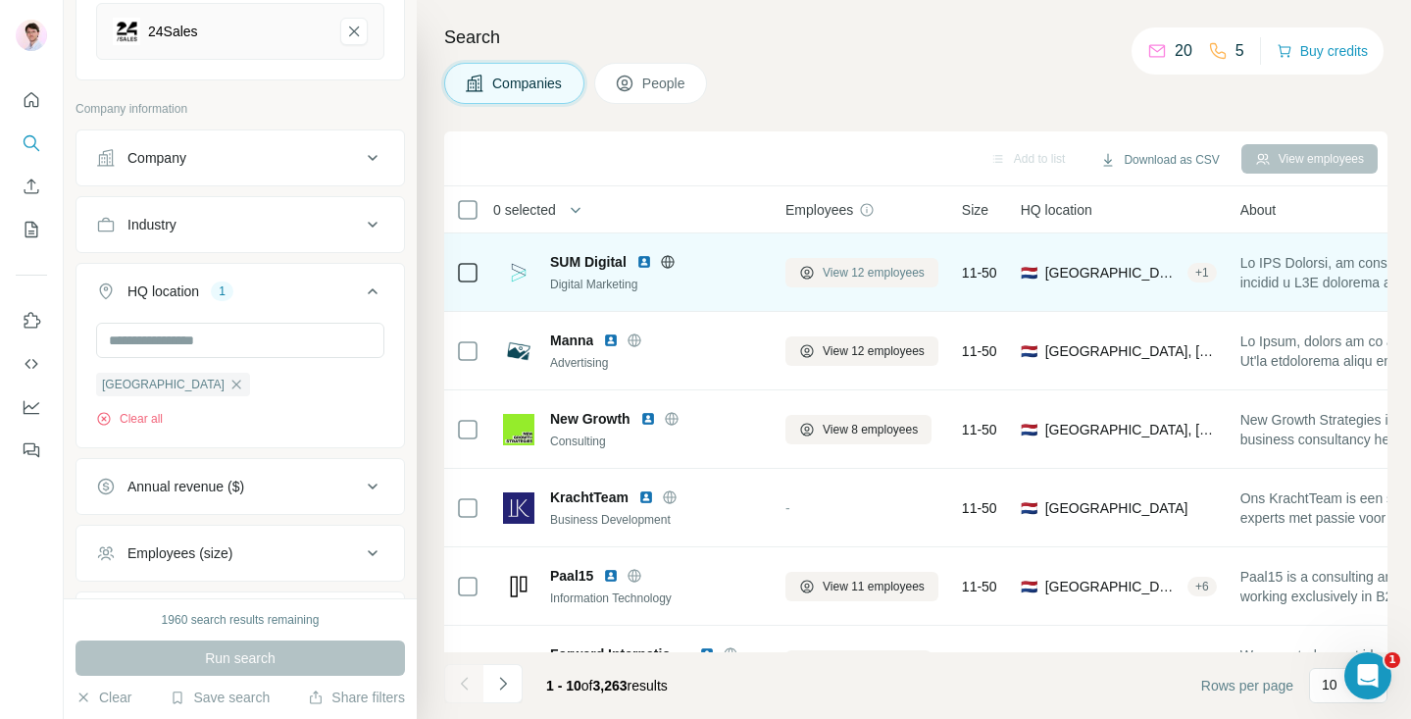
click at [900, 271] on span "View 12 employees" at bounding box center [874, 273] width 102 height 18
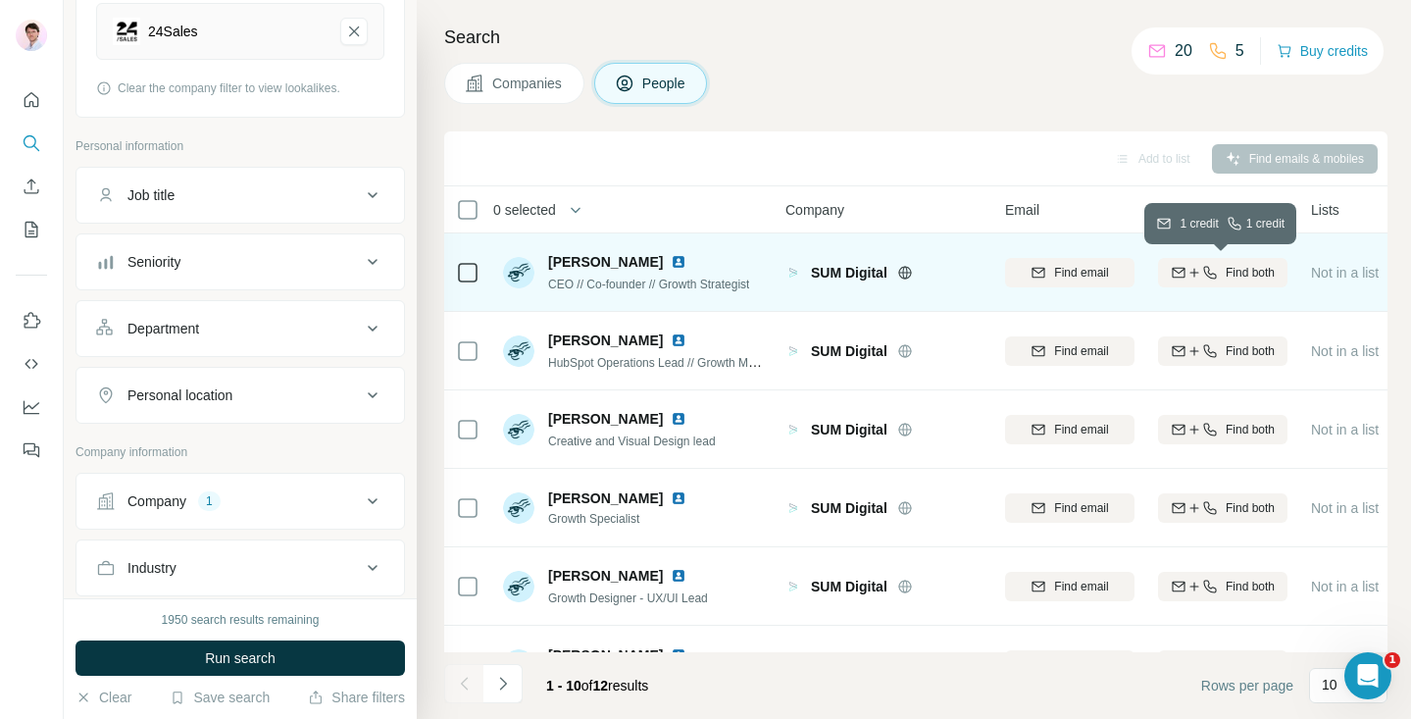
click at [1187, 280] on icon "button" at bounding box center [1195, 273] width 16 height 16
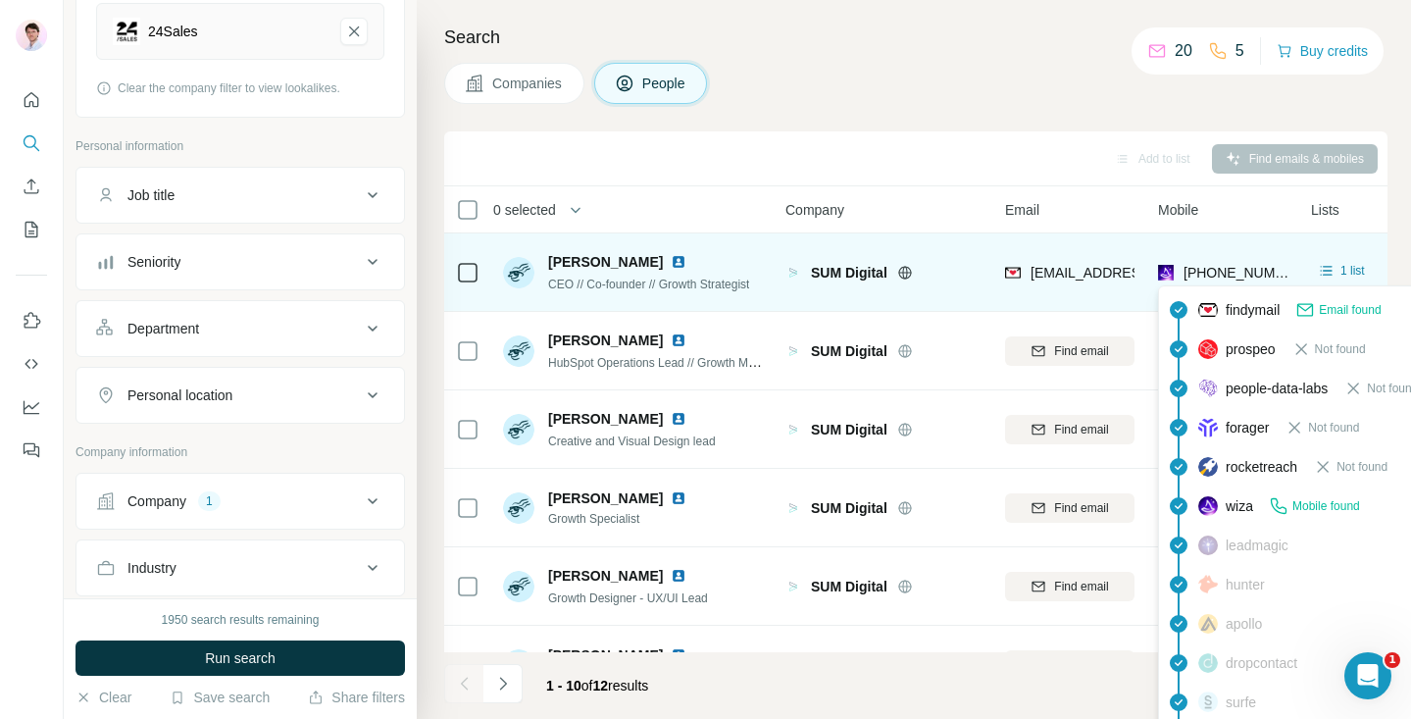
scroll to position [99, 0]
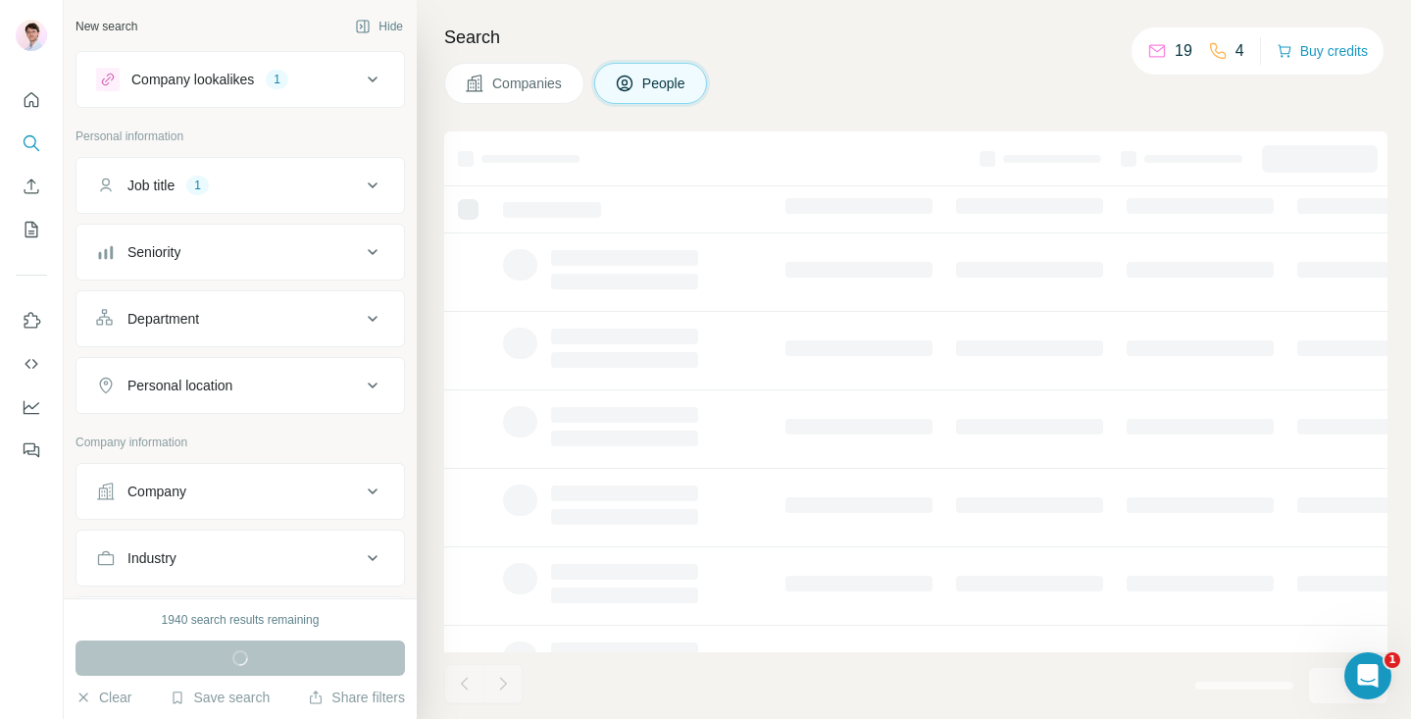
click at [358, 88] on div "Company lookalikes 1" at bounding box center [228, 80] width 265 height 24
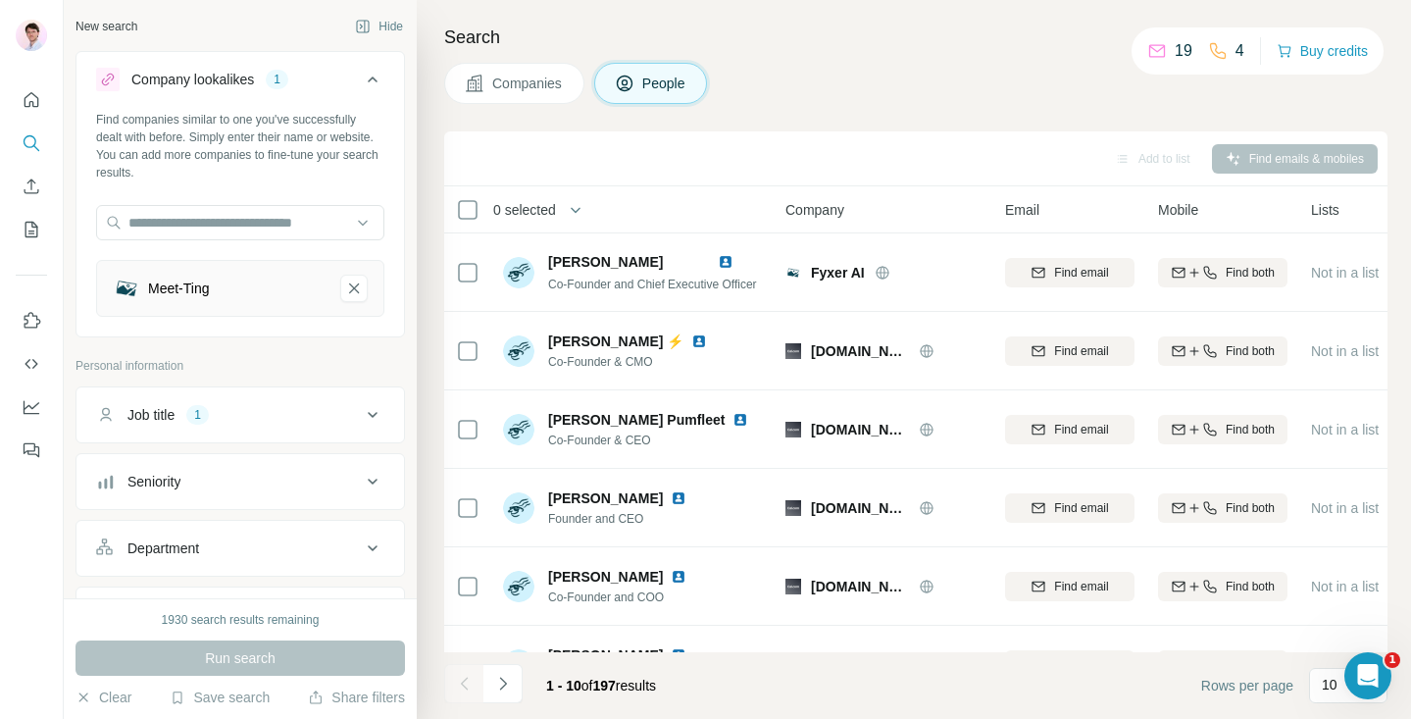
click at [361, 88] on icon at bounding box center [373, 80] width 24 height 24
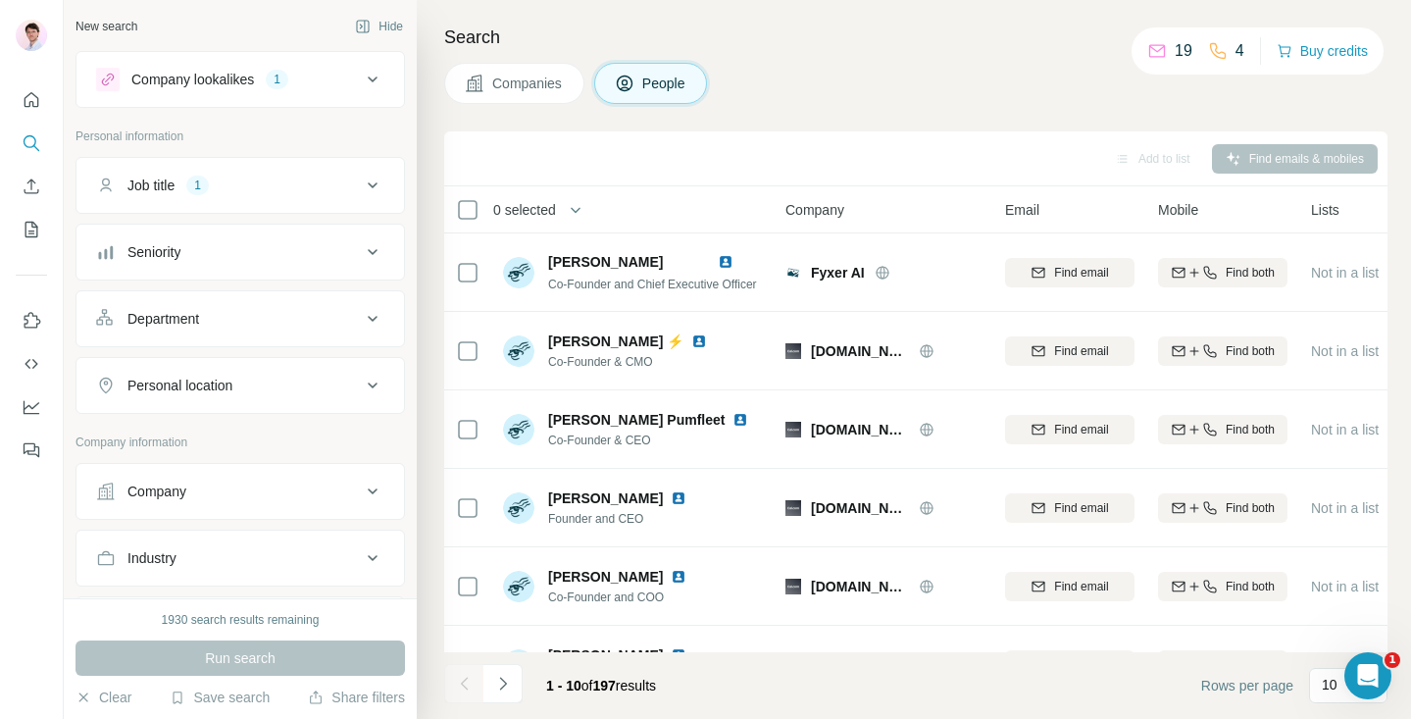
click at [349, 195] on button "Job title 1" at bounding box center [241, 185] width 328 height 47
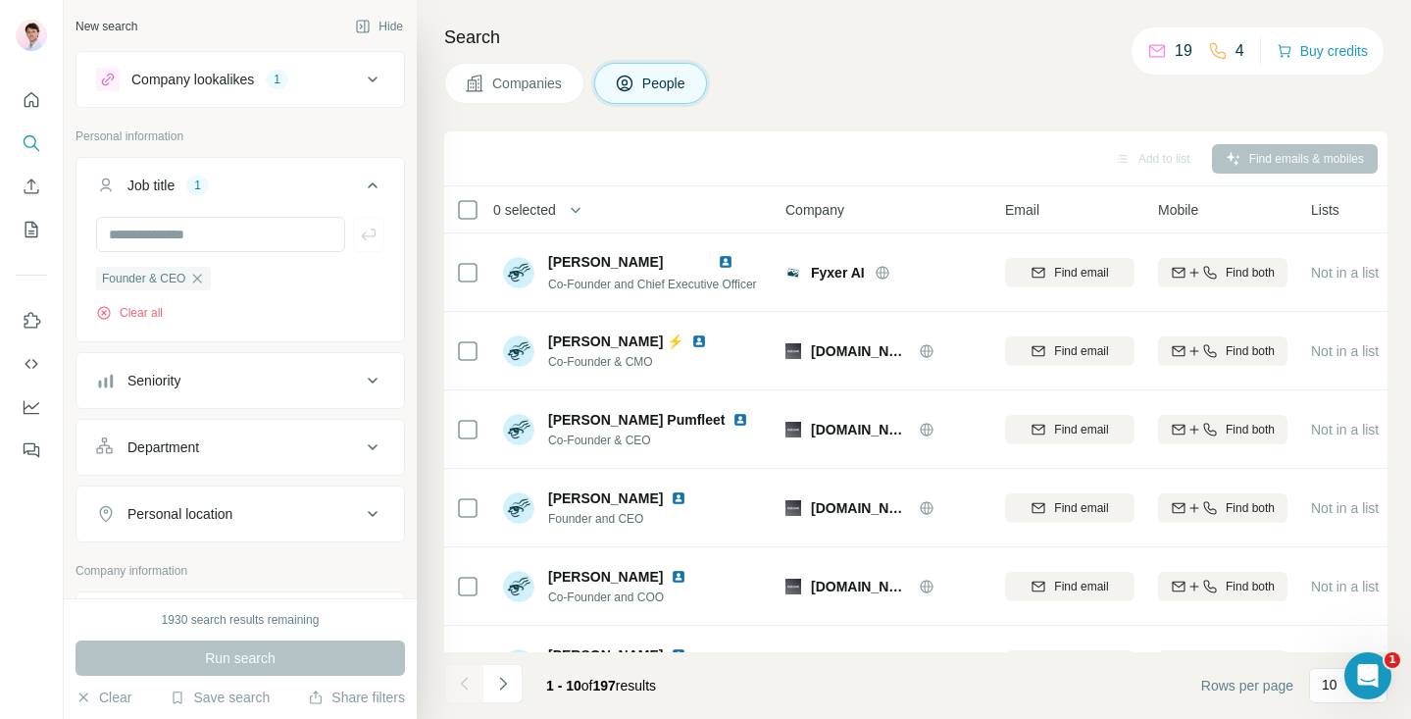
click at [361, 188] on icon at bounding box center [373, 186] width 24 height 24
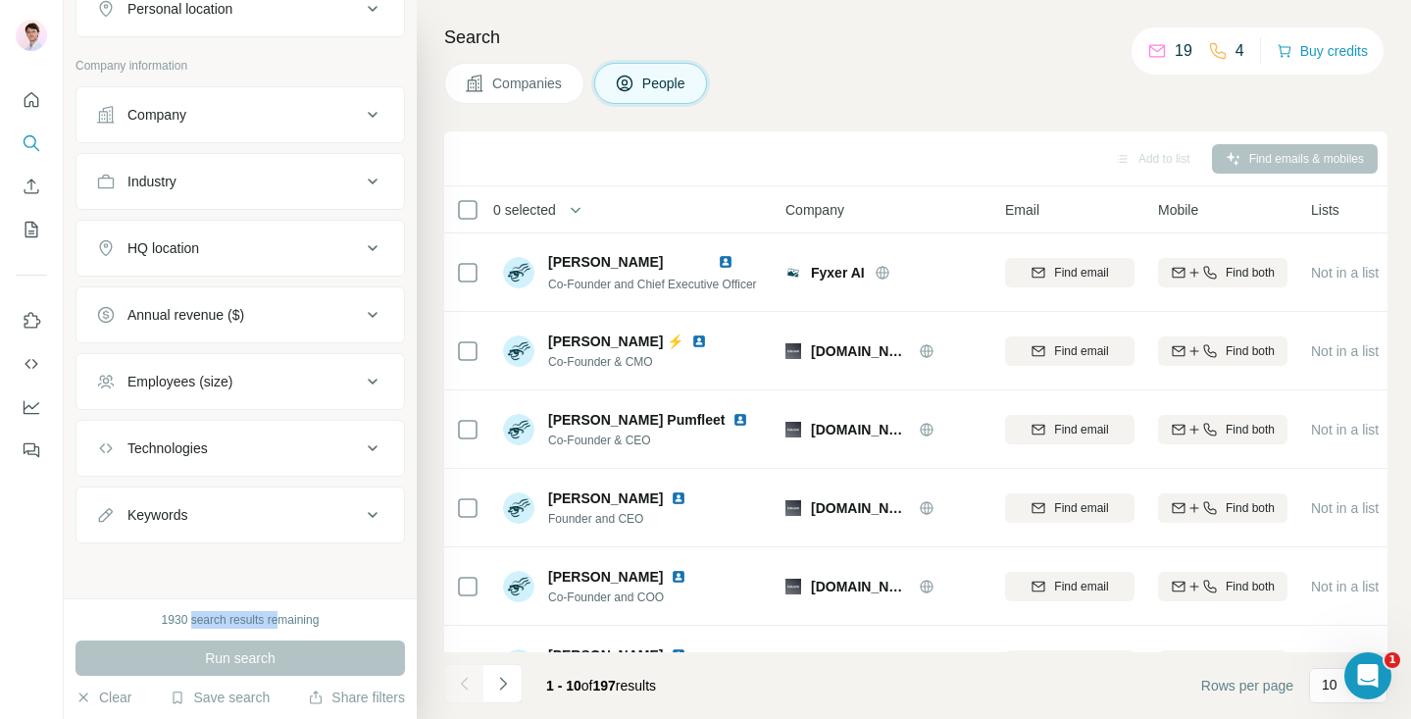
drag, startPoint x: 277, startPoint y: 625, endPoint x: 182, endPoint y: 625, distance: 94.2
click at [182, 625] on div "1930 search results remaining" at bounding box center [241, 620] width 158 height 18
click at [249, 625] on div "1930 search results remaining" at bounding box center [241, 620] width 158 height 18
click at [1269, 167] on div "Add to list Find emails & mobiles" at bounding box center [916, 158] width 924 height 34
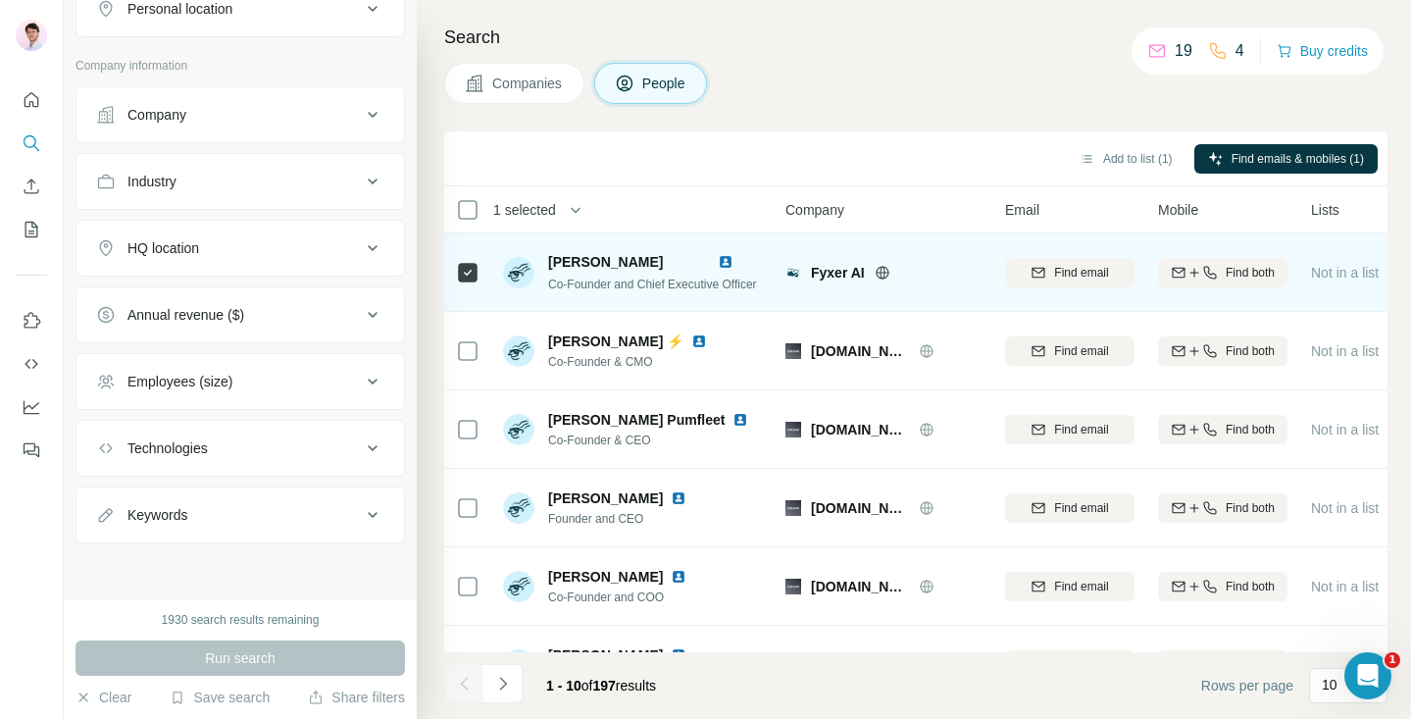
click at [629, 257] on span "Richard Hollingsworth" at bounding box center [605, 262] width 115 height 16
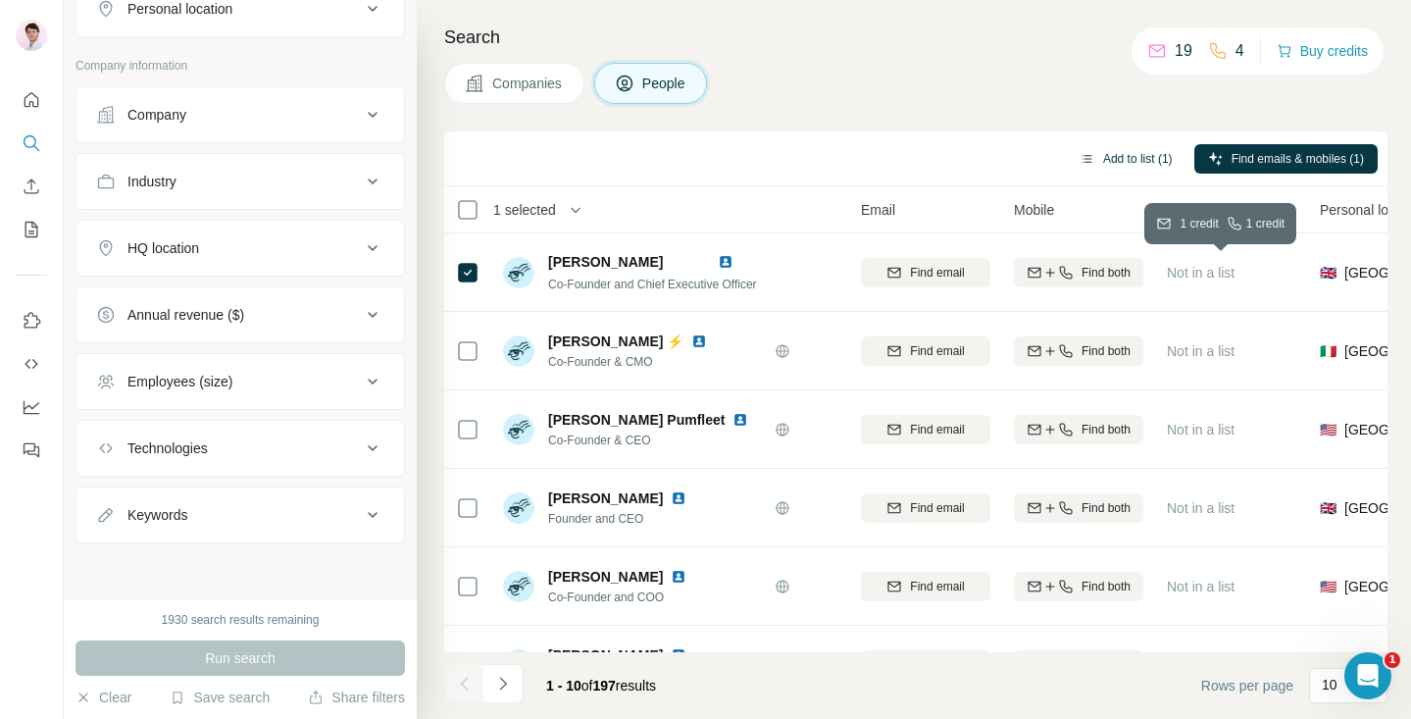
scroll to position [0, 174]
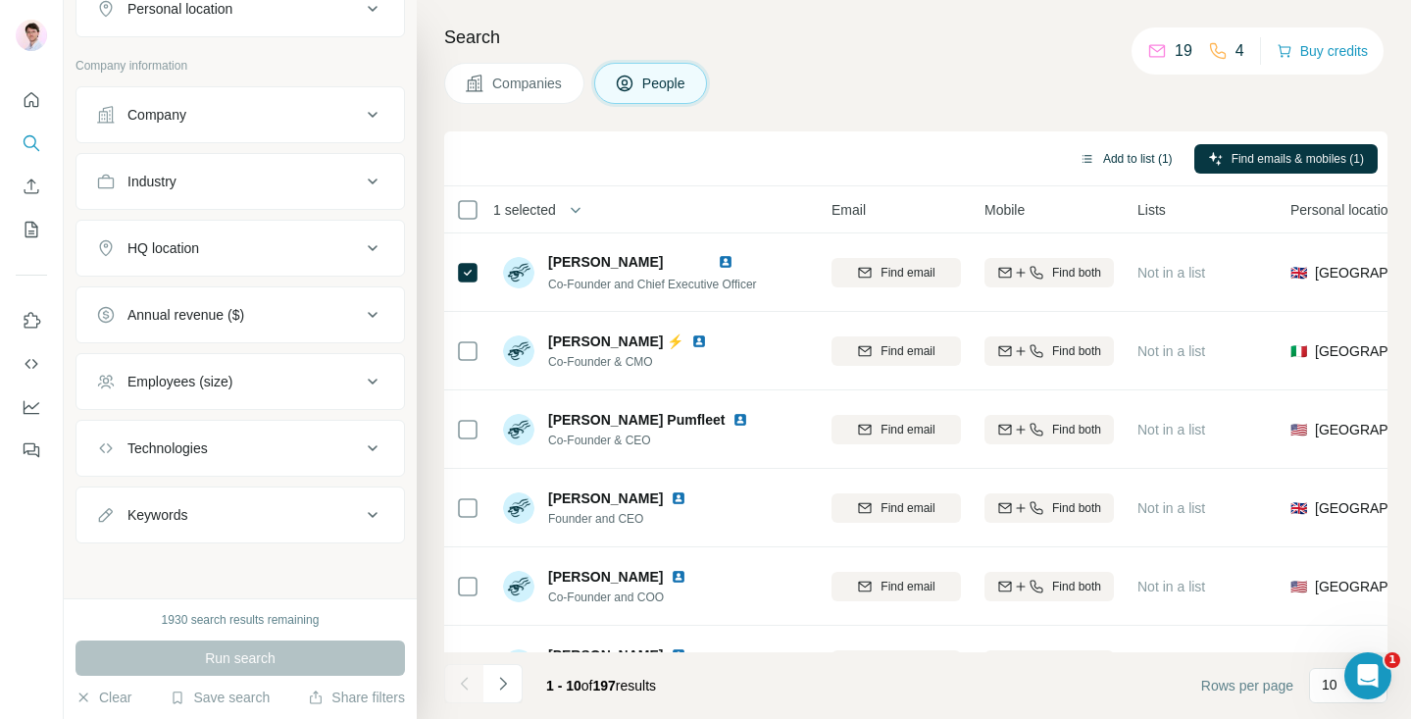
click at [1149, 163] on button "Add to list (1)" at bounding box center [1126, 158] width 121 height 29
click at [1104, 147] on button "Add to list (1)" at bounding box center [1126, 158] width 121 height 29
click at [1080, 164] on icon "button" at bounding box center [1088, 159] width 16 height 16
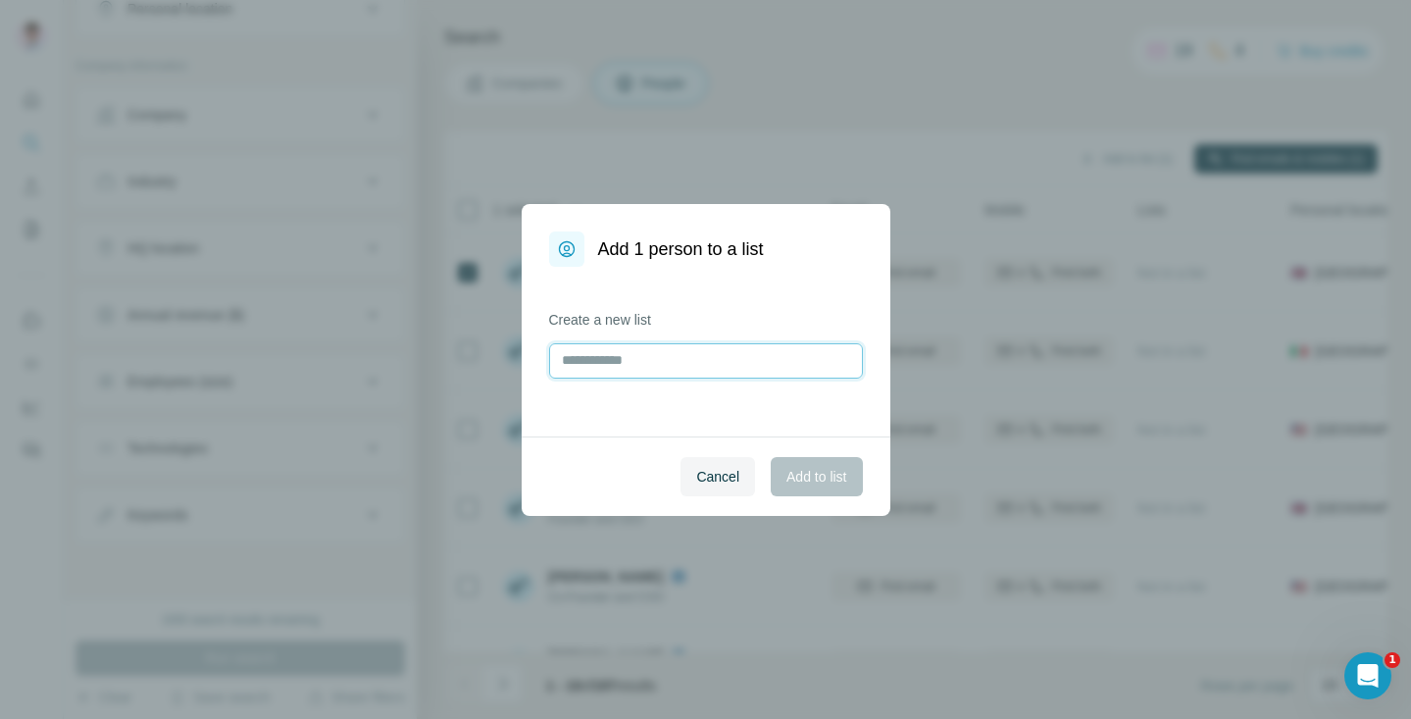
click at [687, 365] on input "text" at bounding box center [706, 360] width 314 height 35
type input "****"
click at [801, 479] on span "Add to list" at bounding box center [817, 477] width 60 height 20
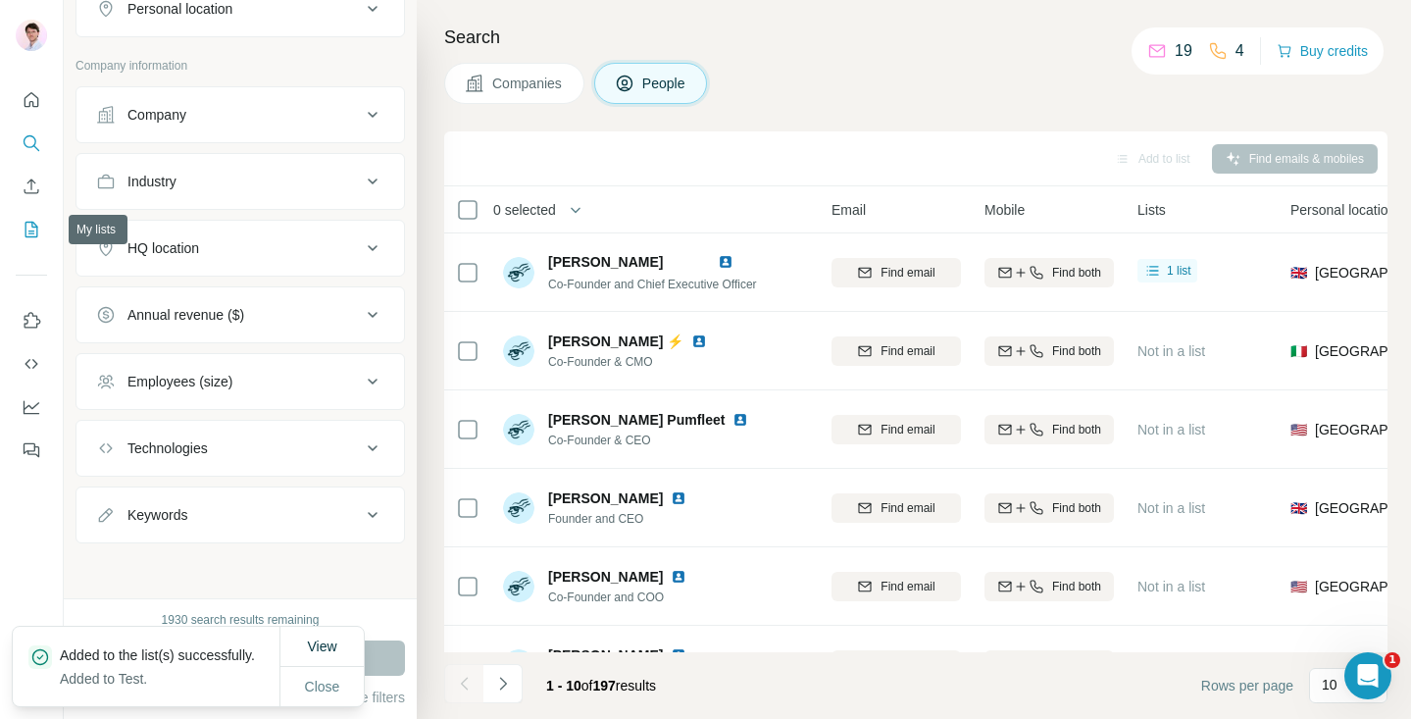
click at [23, 227] on icon "My lists" at bounding box center [32, 230] width 20 height 20
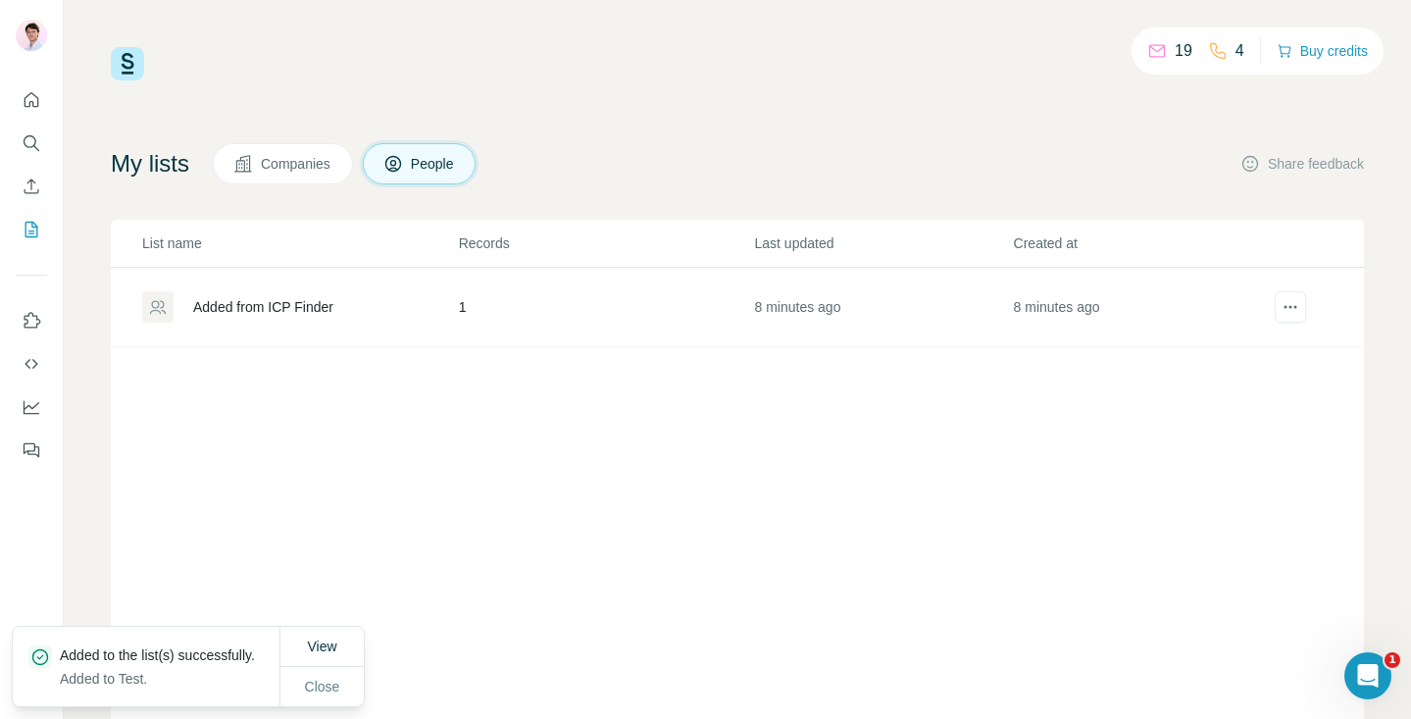
click at [297, 307] on div "Added from ICP Finder" at bounding box center [263, 307] width 140 height 20
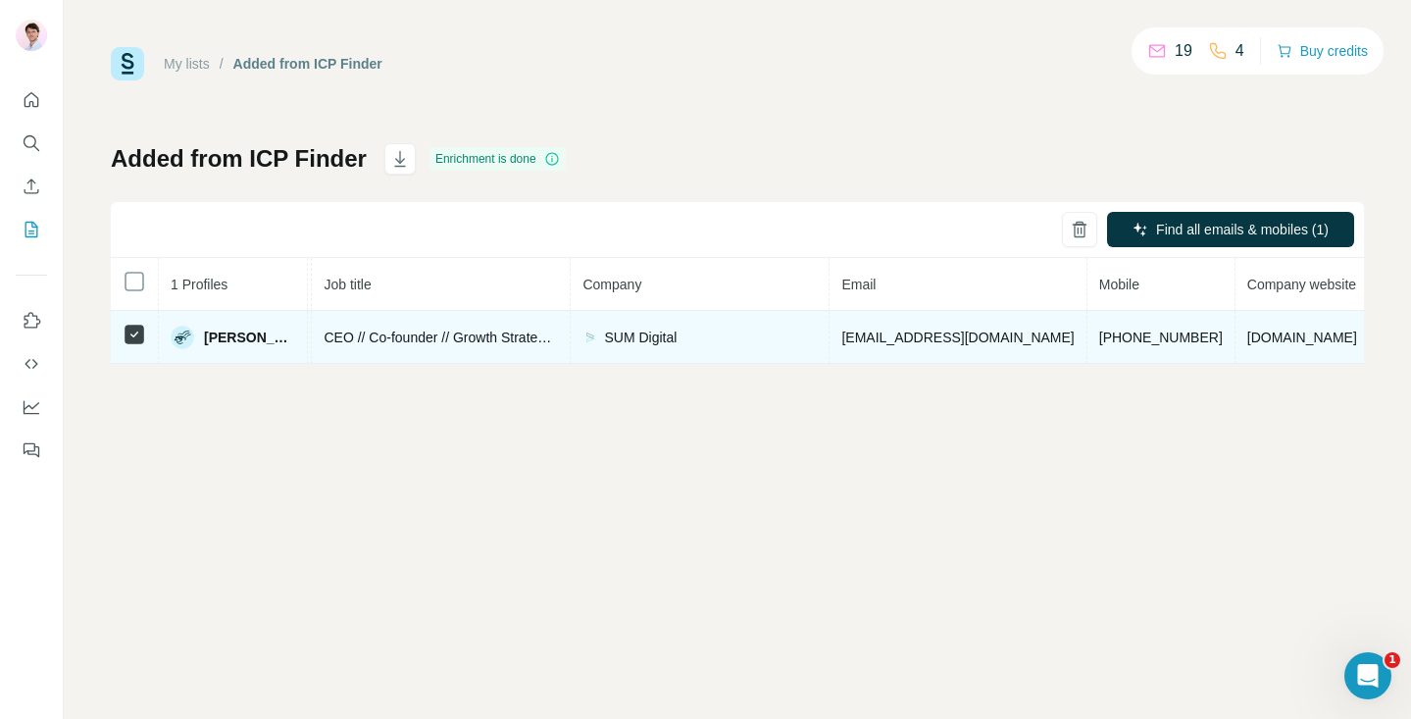
scroll to position [0, 333]
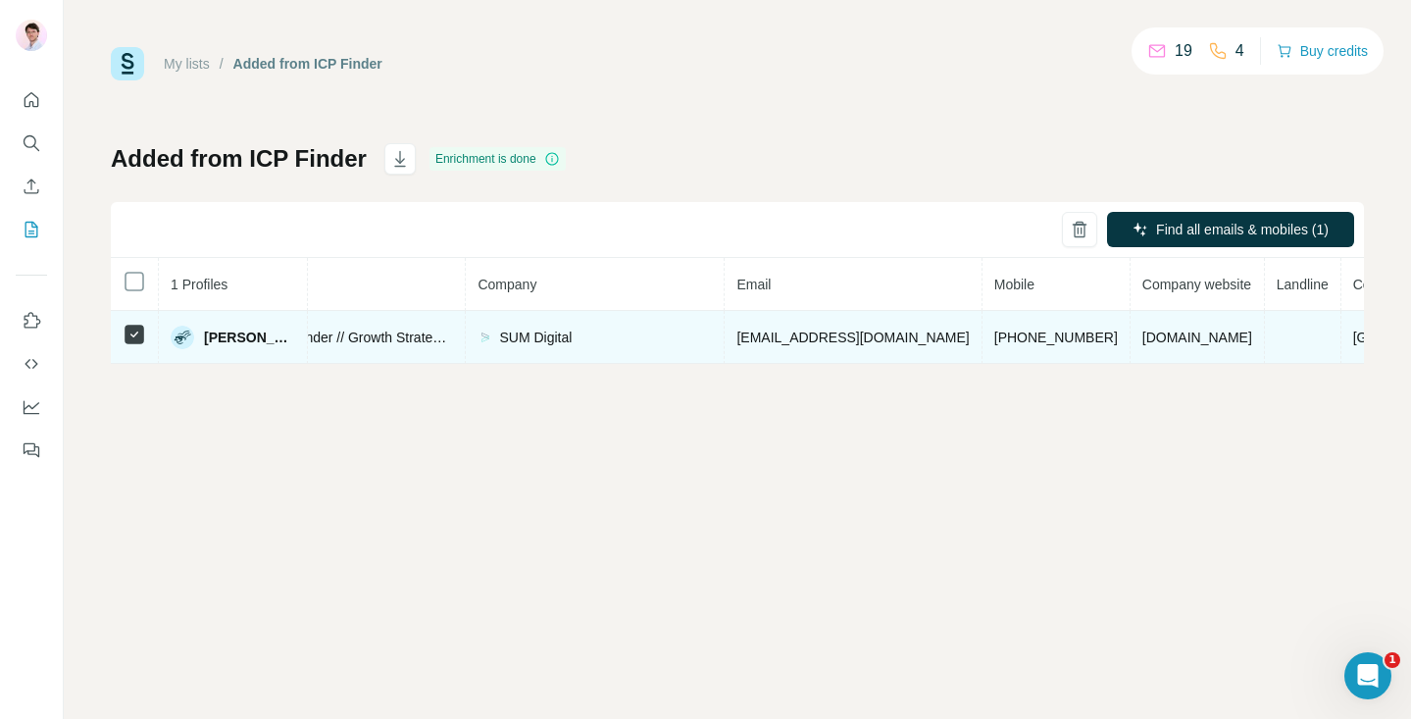
click at [273, 339] on span "Diederik Gerbranda" at bounding box center [249, 338] width 91 height 20
click at [217, 338] on span "Diederik Gerbranda" at bounding box center [249, 338] width 91 height 20
click at [182, 338] on img at bounding box center [183, 338] width 24 height 24
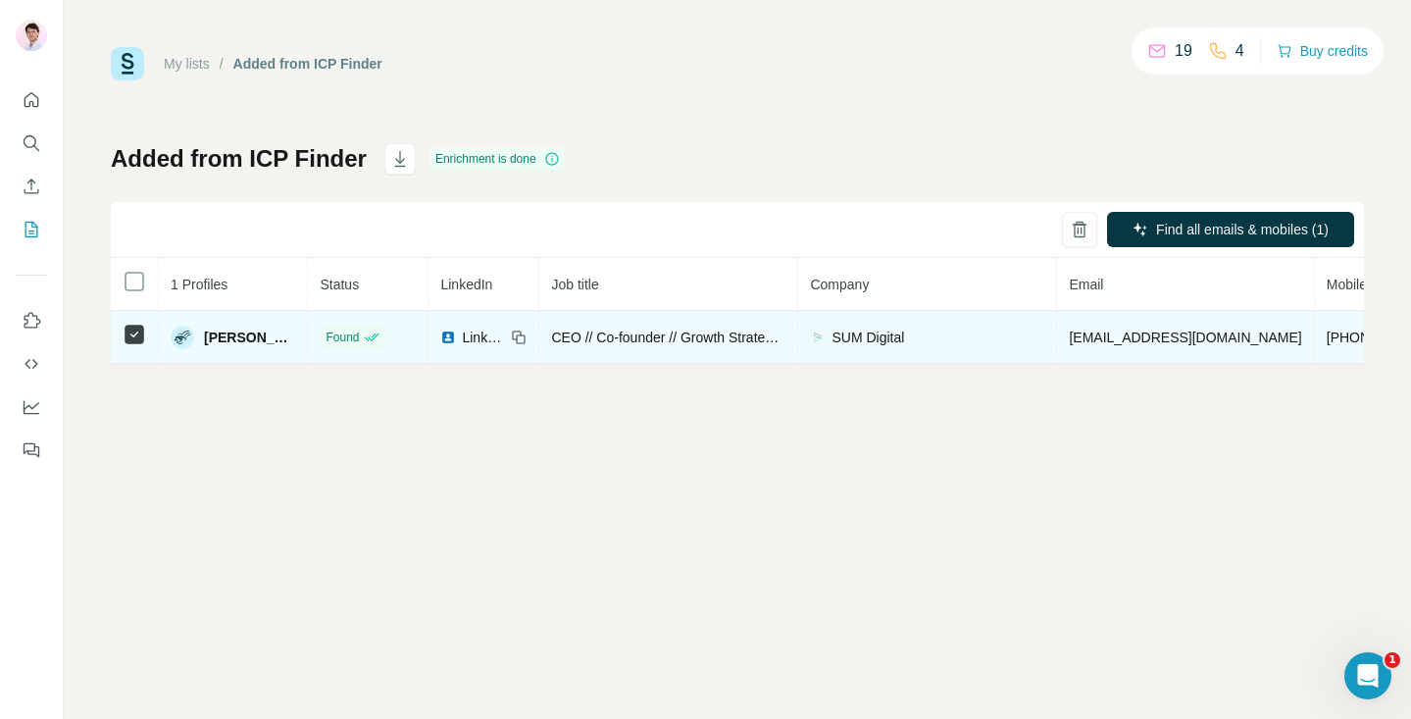
click at [494, 335] on span "LinkedIn" at bounding box center [483, 338] width 43 height 20
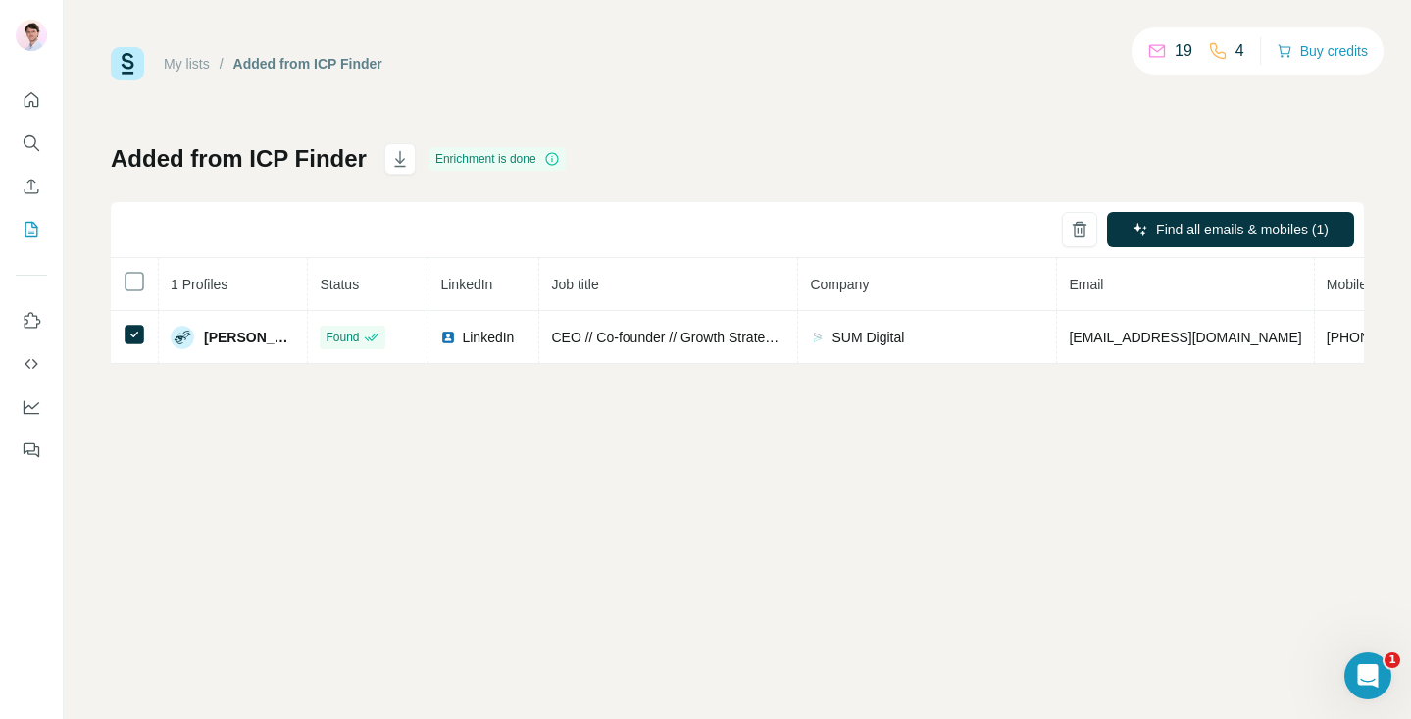
click at [977, 416] on div "My lists / Added from ICP Finder 19 4 Buy credits Added from ICP Finder Enrichm…" at bounding box center [738, 359] width 1348 height 719
click at [34, 153] on button "Search" at bounding box center [31, 143] width 31 height 35
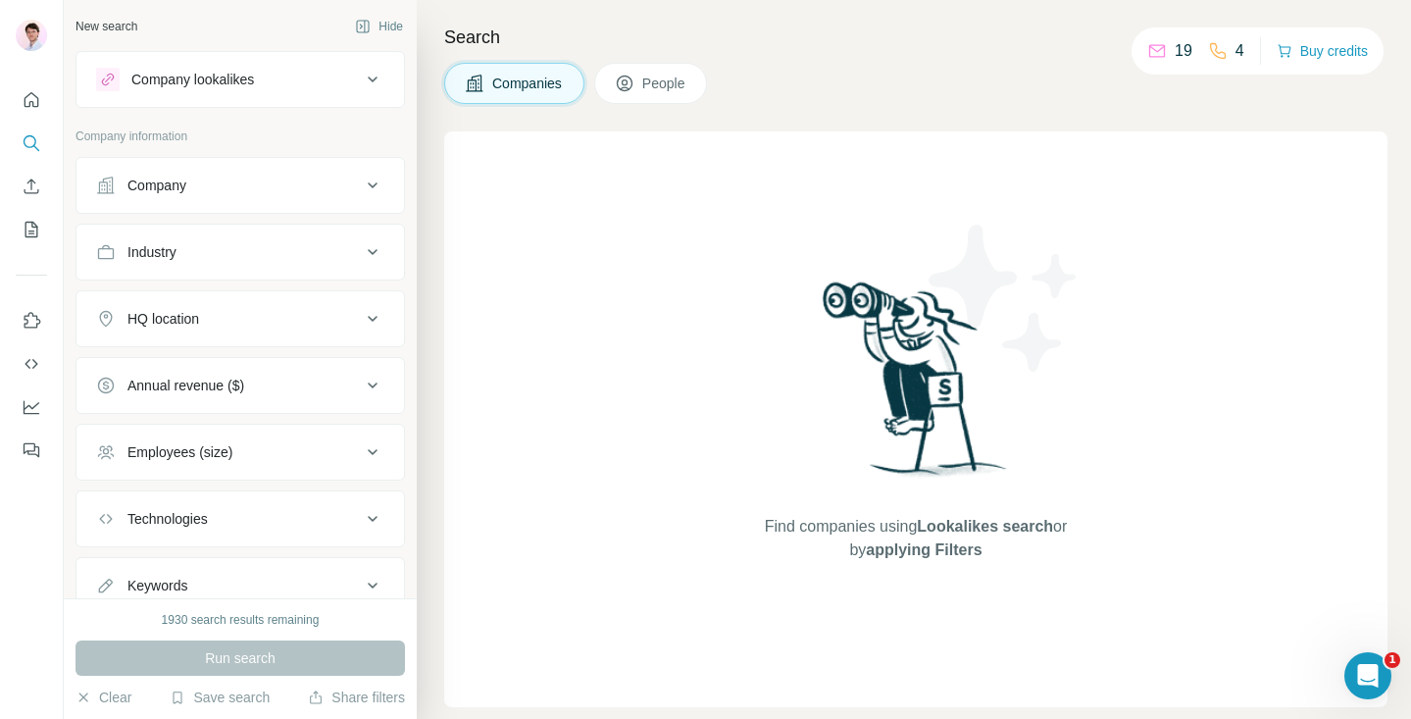
click at [646, 67] on button "People" at bounding box center [651, 83] width 114 height 41
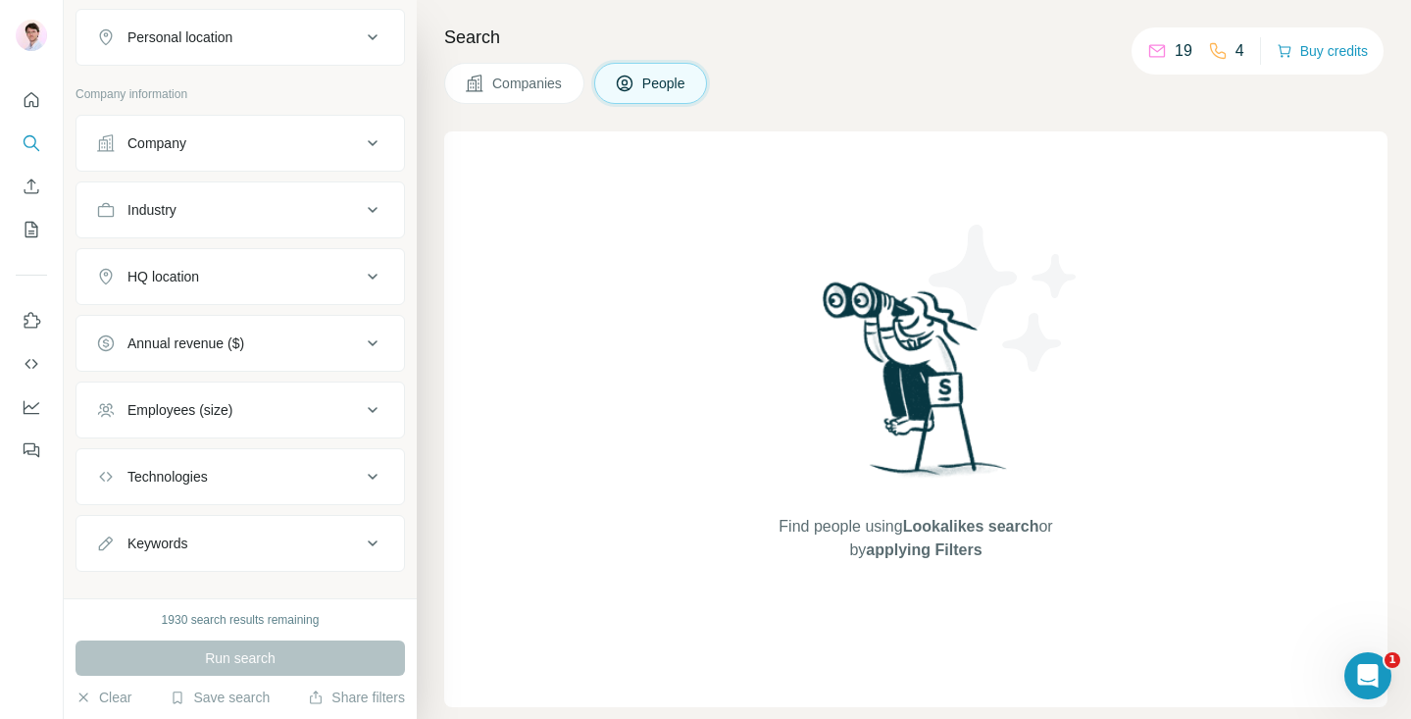
scroll to position [354, 0]
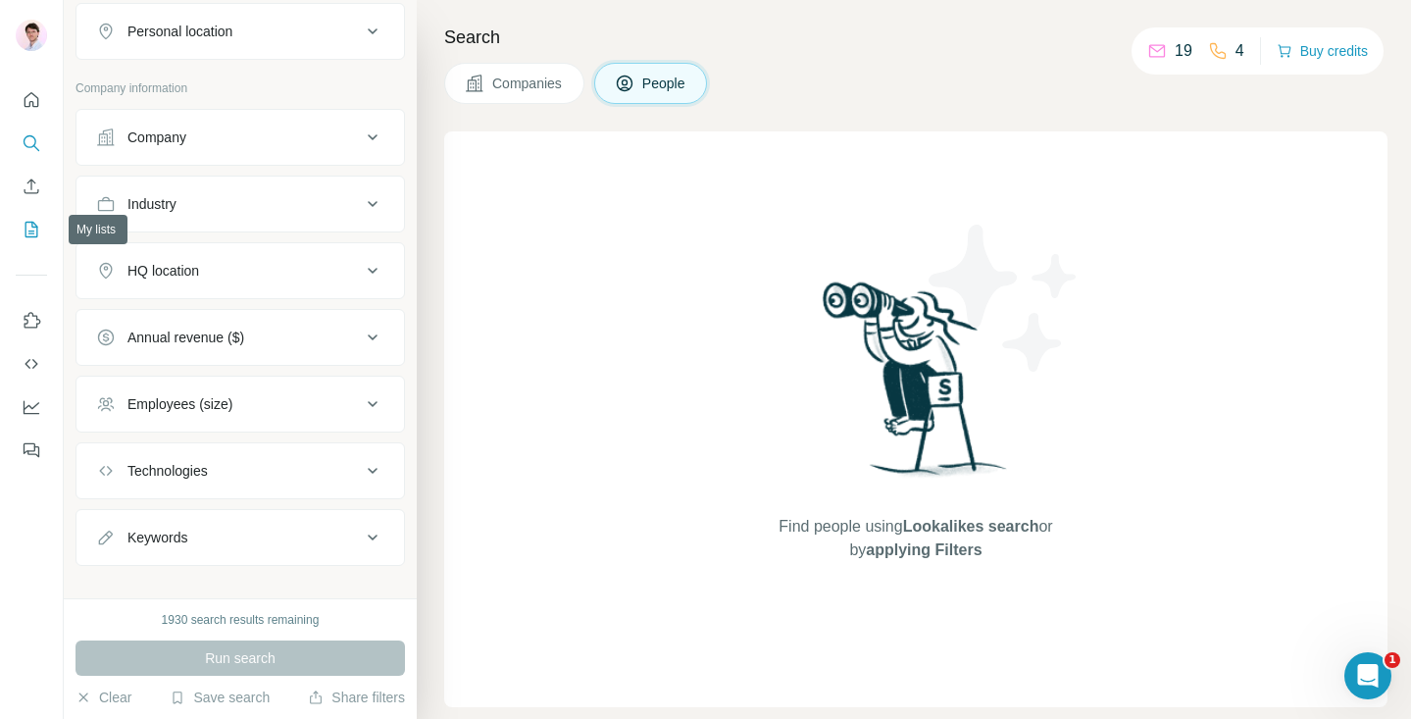
click at [43, 231] on button "My lists" at bounding box center [31, 229] width 31 height 35
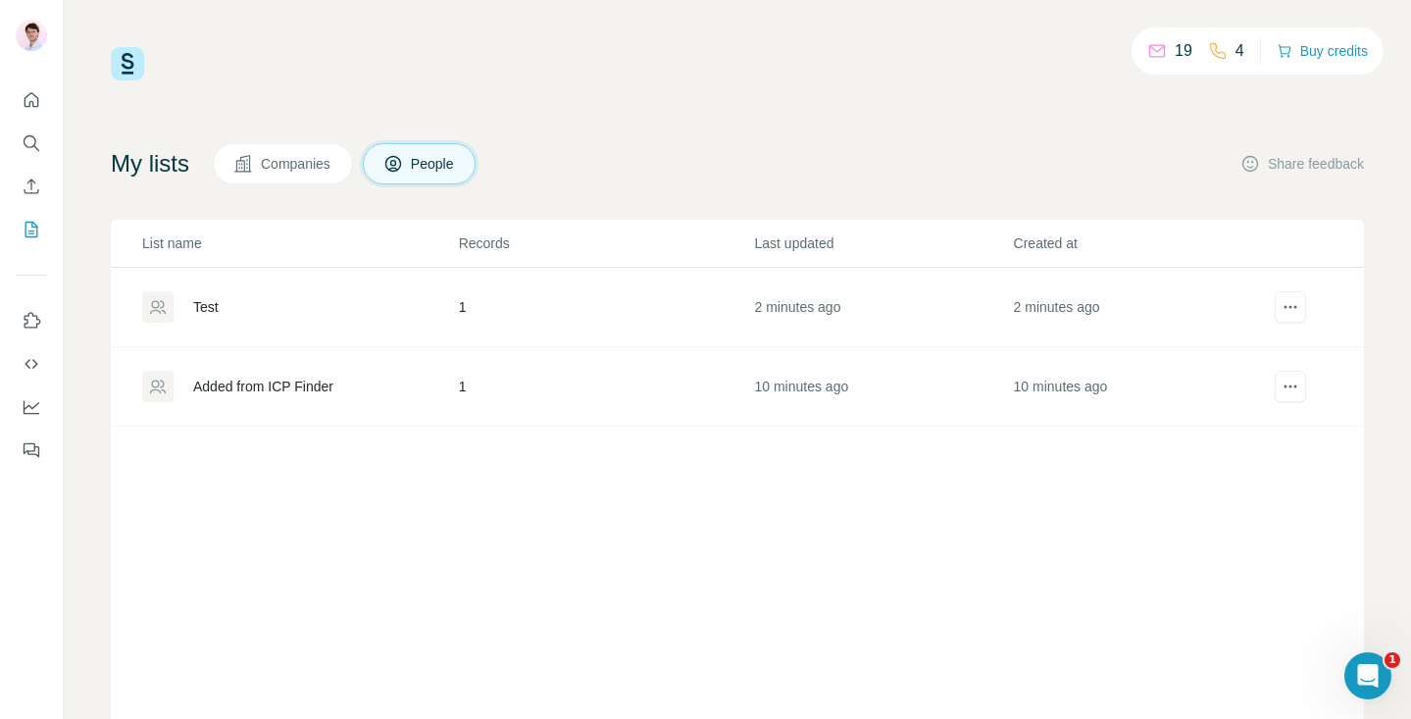
click at [291, 309] on div "Test" at bounding box center [299, 306] width 315 height 31
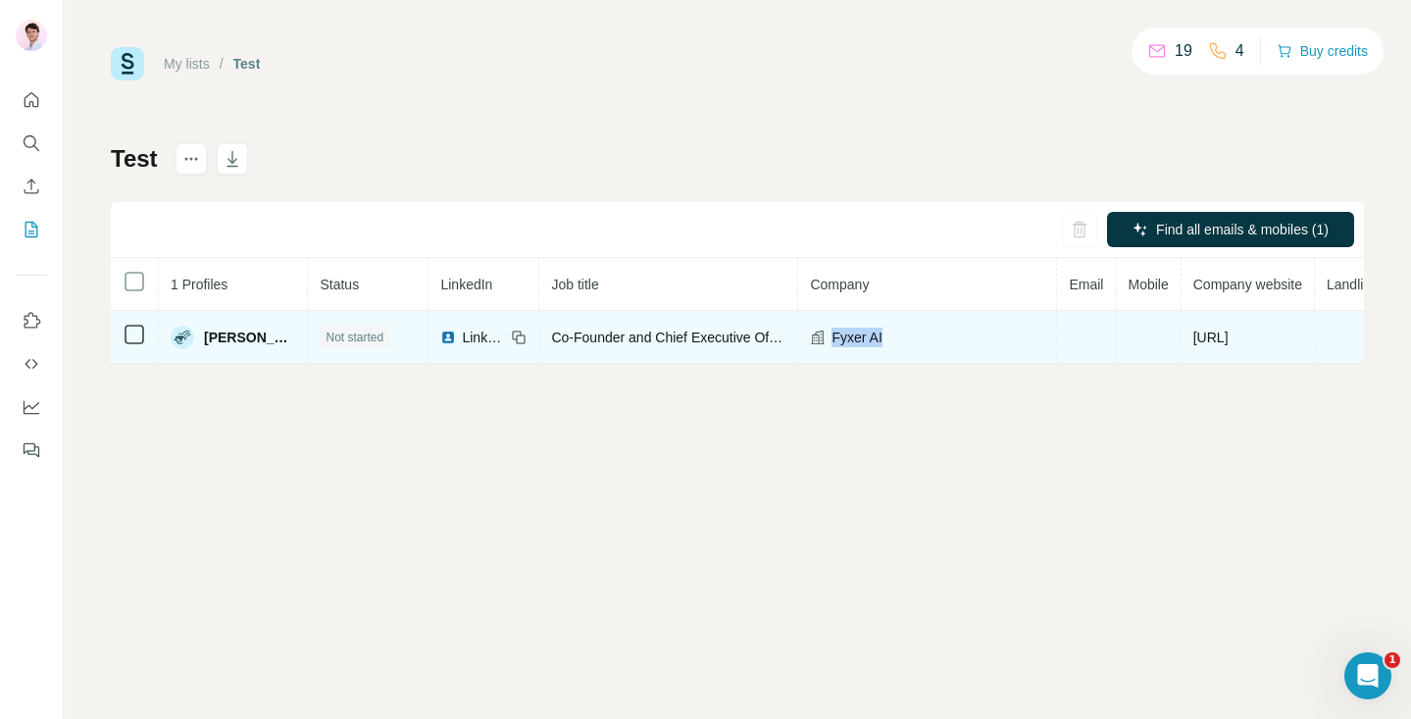
drag, startPoint x: 982, startPoint y: 331, endPoint x: 866, endPoint y: 331, distance: 115.7
click at [866, 331] on div "Fyxer AI" at bounding box center [927, 338] width 234 height 20
copy span "Fyxer AI"
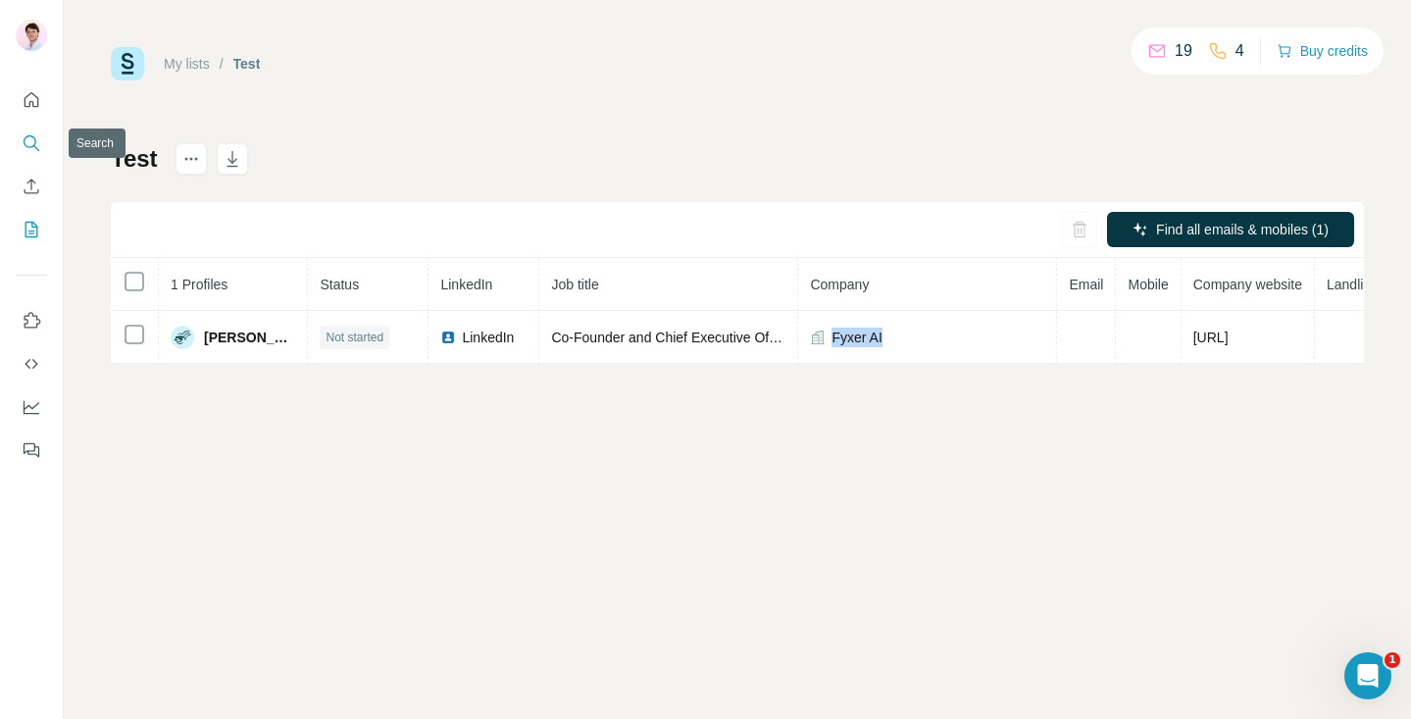
click at [39, 138] on icon "Search" at bounding box center [32, 143] width 20 height 20
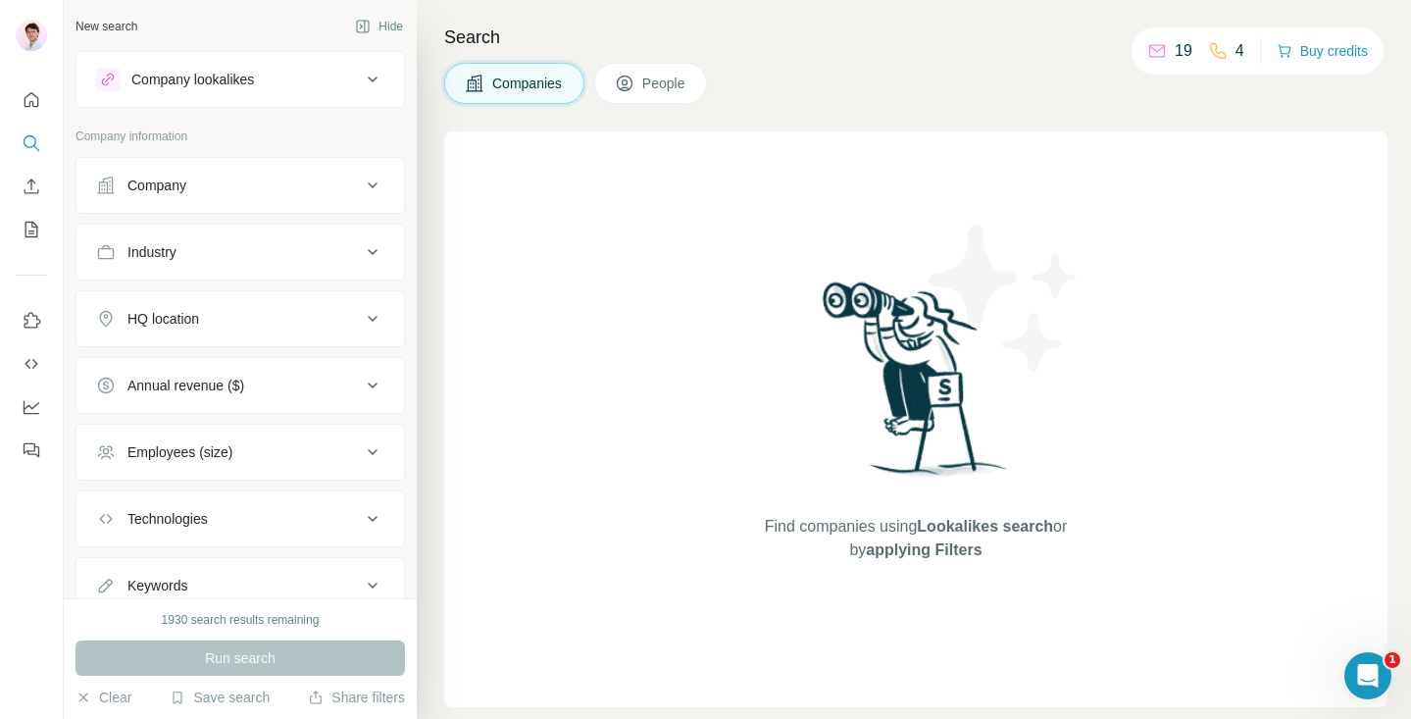
click at [237, 199] on button "Company" at bounding box center [241, 185] width 328 height 47
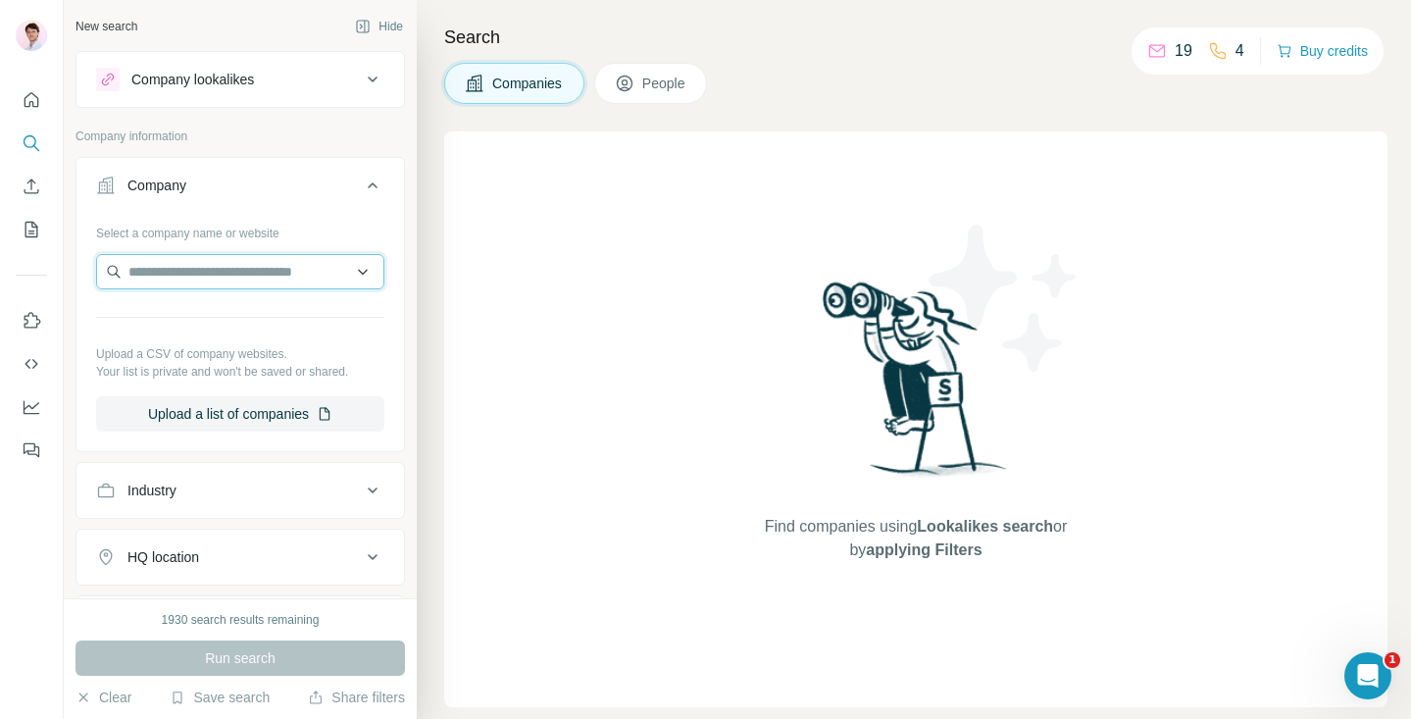
click at [240, 266] on input "text" at bounding box center [240, 271] width 288 height 35
paste input "********"
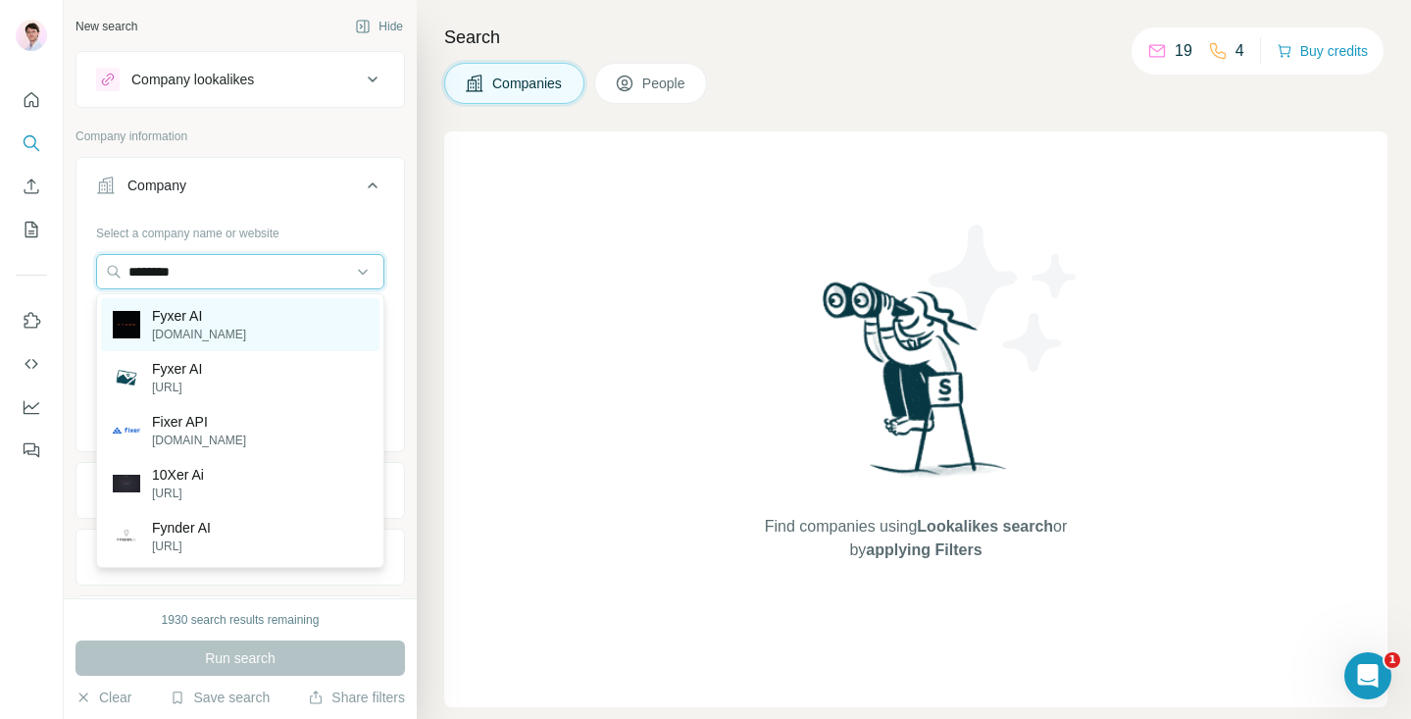
type input "********"
click at [223, 326] on div "Fyxer AI fyxer.com" at bounding box center [240, 324] width 279 height 53
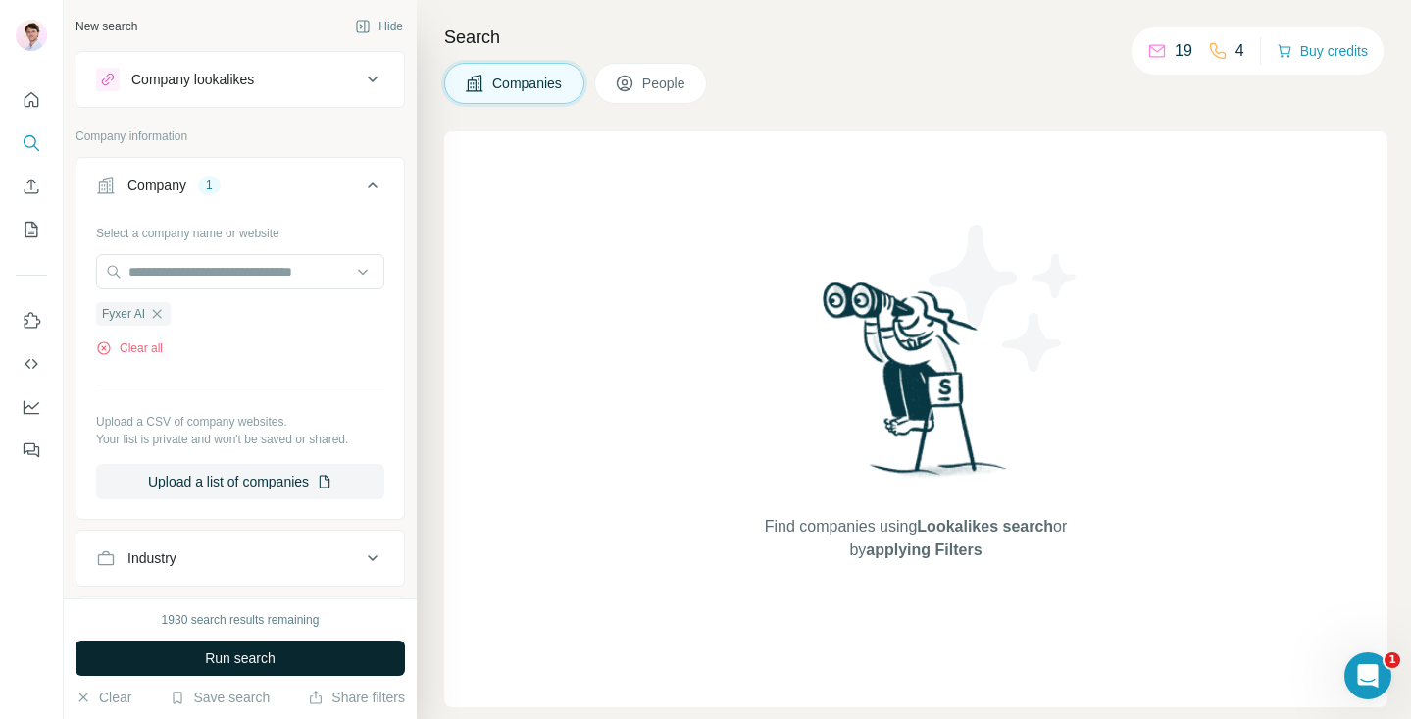
click at [253, 662] on span "Run search" at bounding box center [240, 658] width 71 height 20
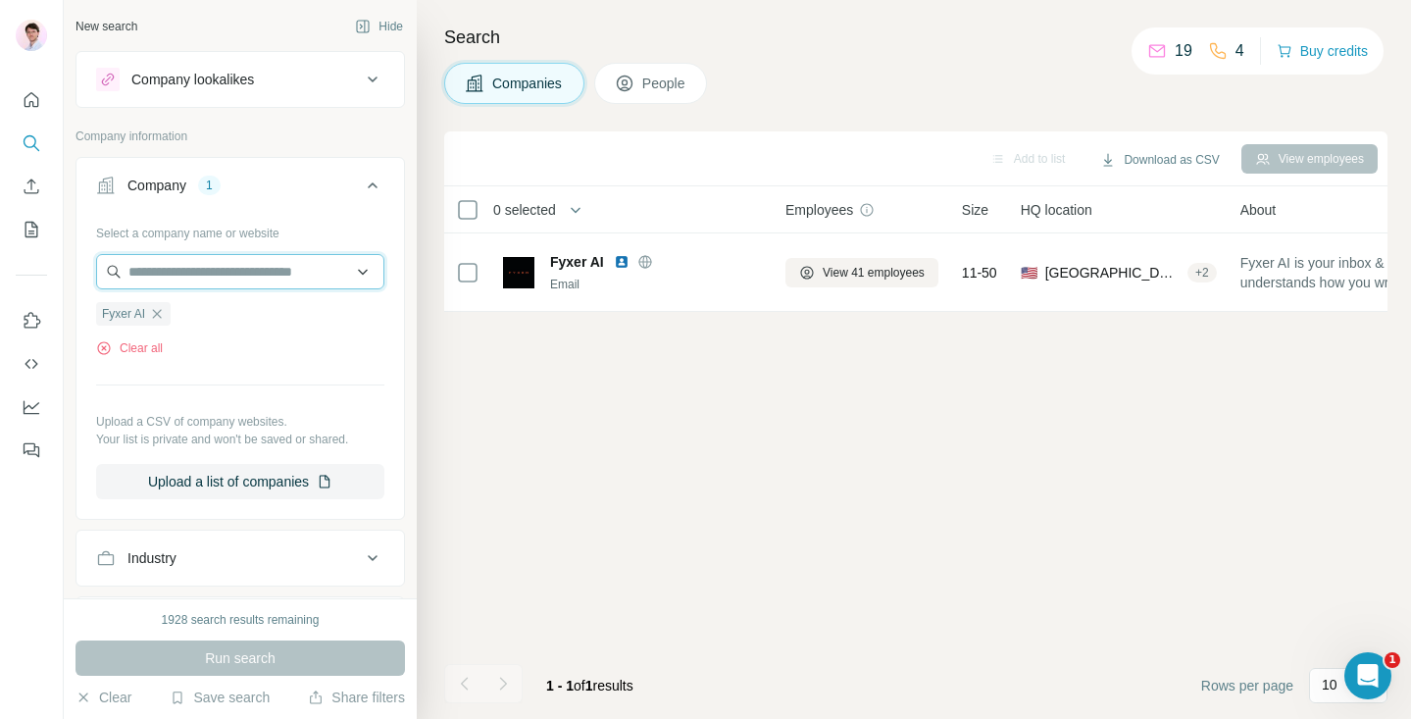
click at [227, 270] on input "text" at bounding box center [240, 271] width 288 height 35
paste input "********"
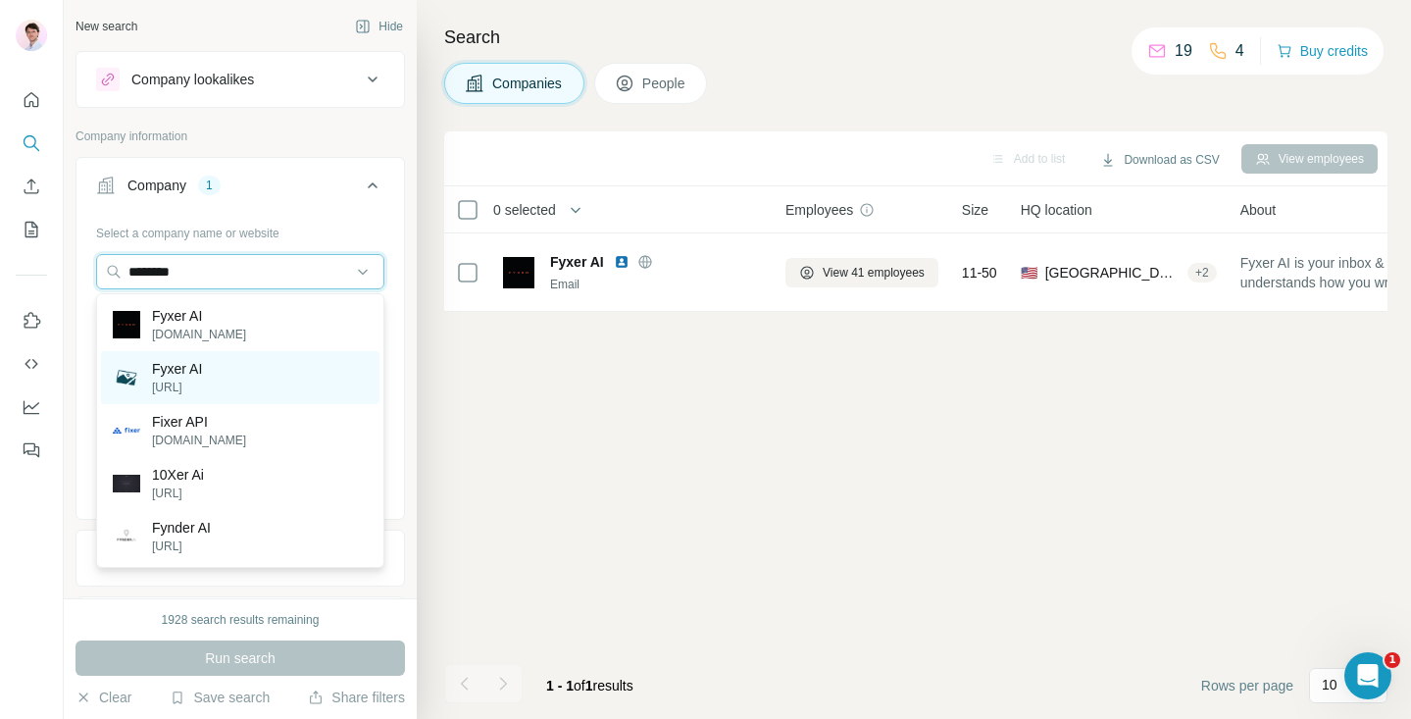
type input "********"
click at [241, 370] on div "Fyxer AI fyxer.ai" at bounding box center [240, 377] width 279 height 53
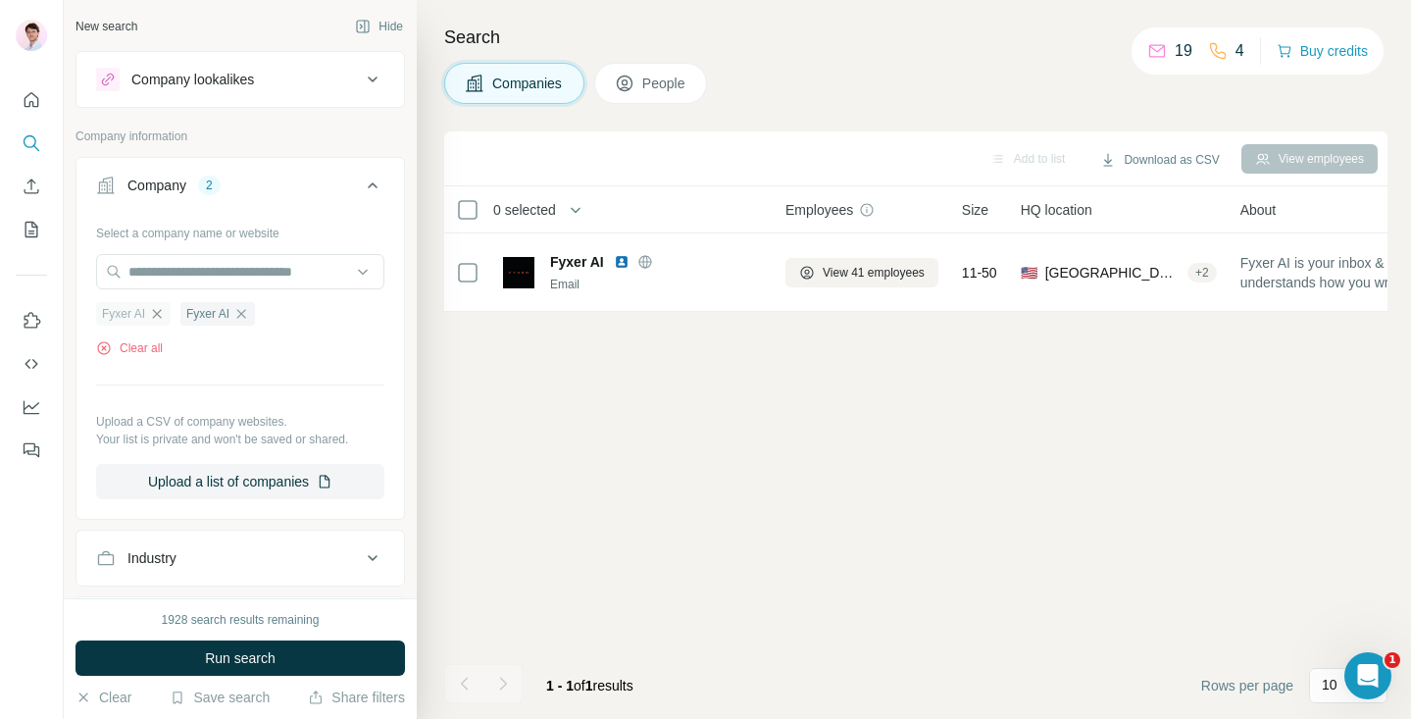
click at [159, 316] on icon "button" at bounding box center [157, 314] width 16 height 16
click at [211, 654] on span "Run search" at bounding box center [240, 658] width 71 height 20
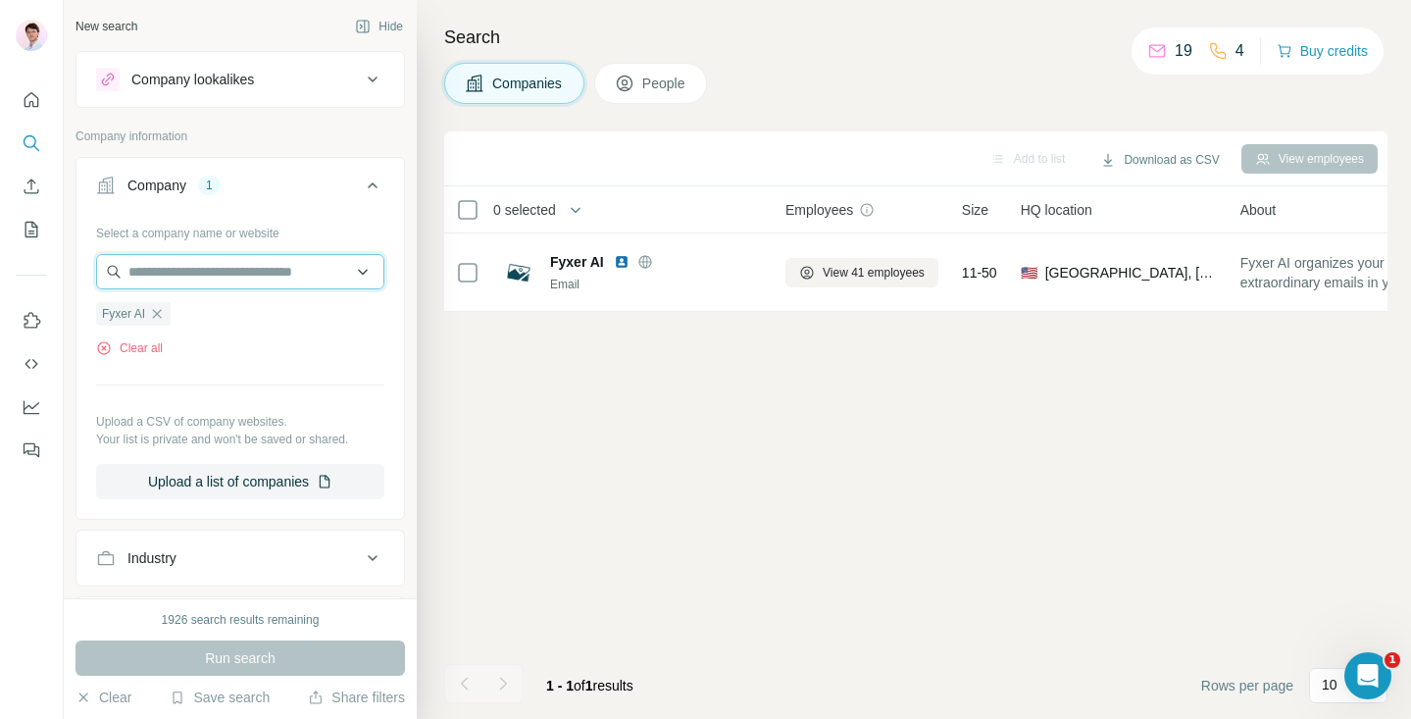
click at [244, 272] on input "text" at bounding box center [240, 271] width 288 height 35
click at [188, 358] on div "Select a company name or website Fyxer AI Clear all Upload a CSV of company web…" at bounding box center [240, 358] width 288 height 282
click at [170, 320] on div "Fyxer AI" at bounding box center [133, 314] width 75 height 24
click at [162, 281] on input "text" at bounding box center [240, 271] width 288 height 35
click at [174, 355] on div "Clear all" at bounding box center [240, 348] width 288 height 18
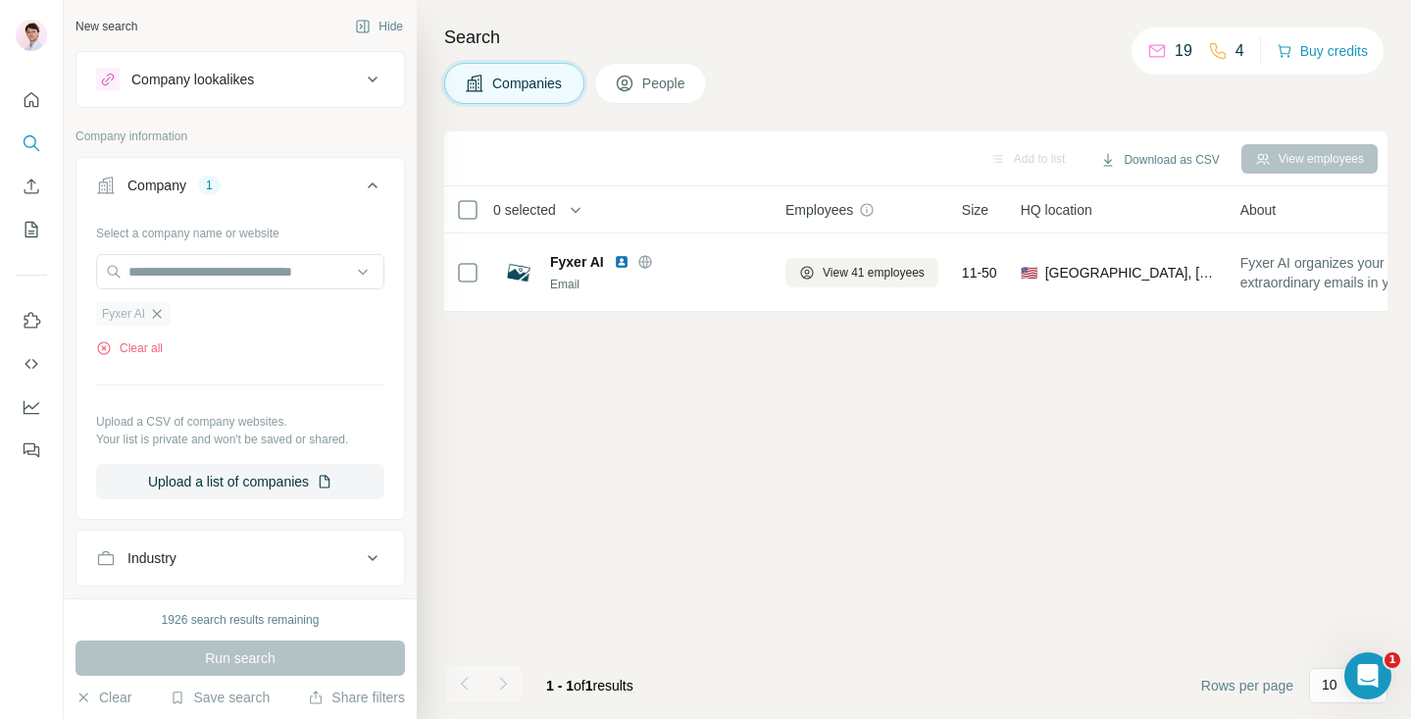
click at [160, 318] on icon "button" at bounding box center [157, 314] width 16 height 16
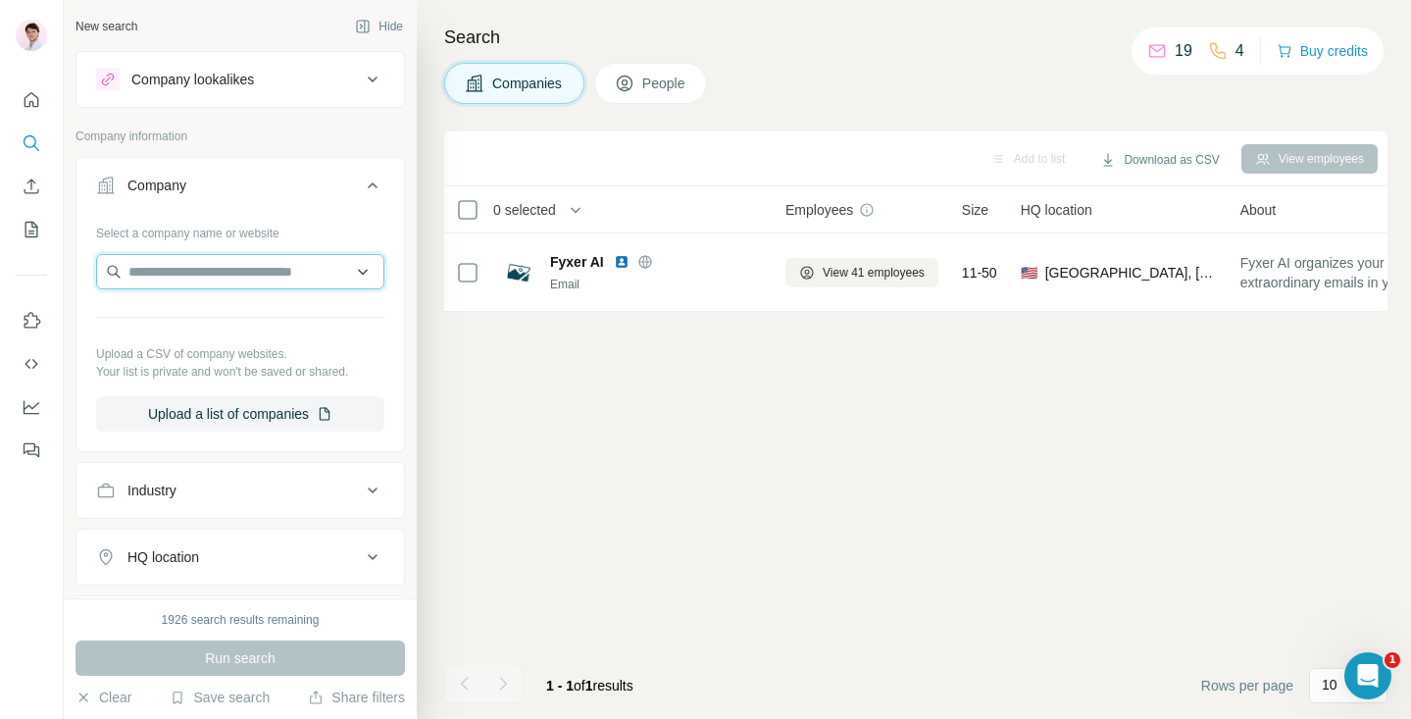
click at [151, 275] on input "text" at bounding box center [240, 271] width 288 height 35
paste input "**********"
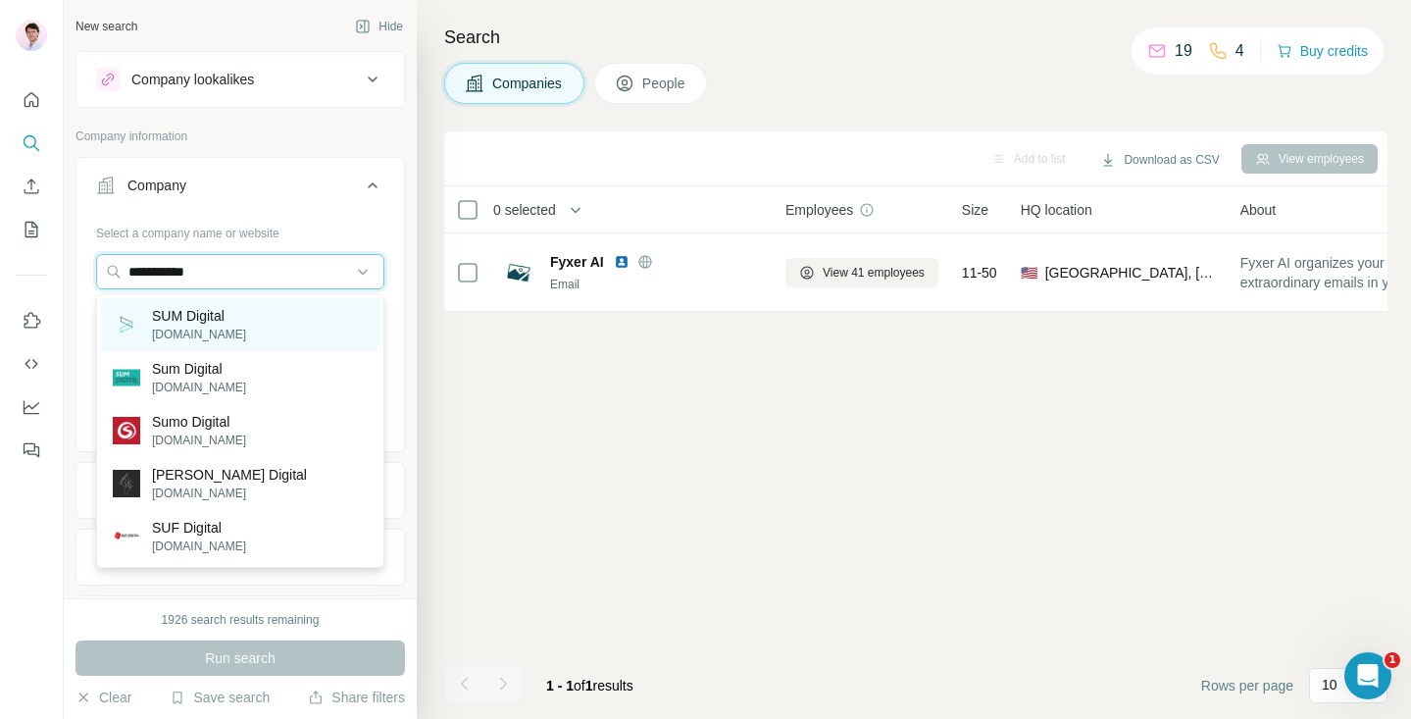
type input "**********"
click at [174, 319] on p "SUM Digital" at bounding box center [199, 316] width 94 height 20
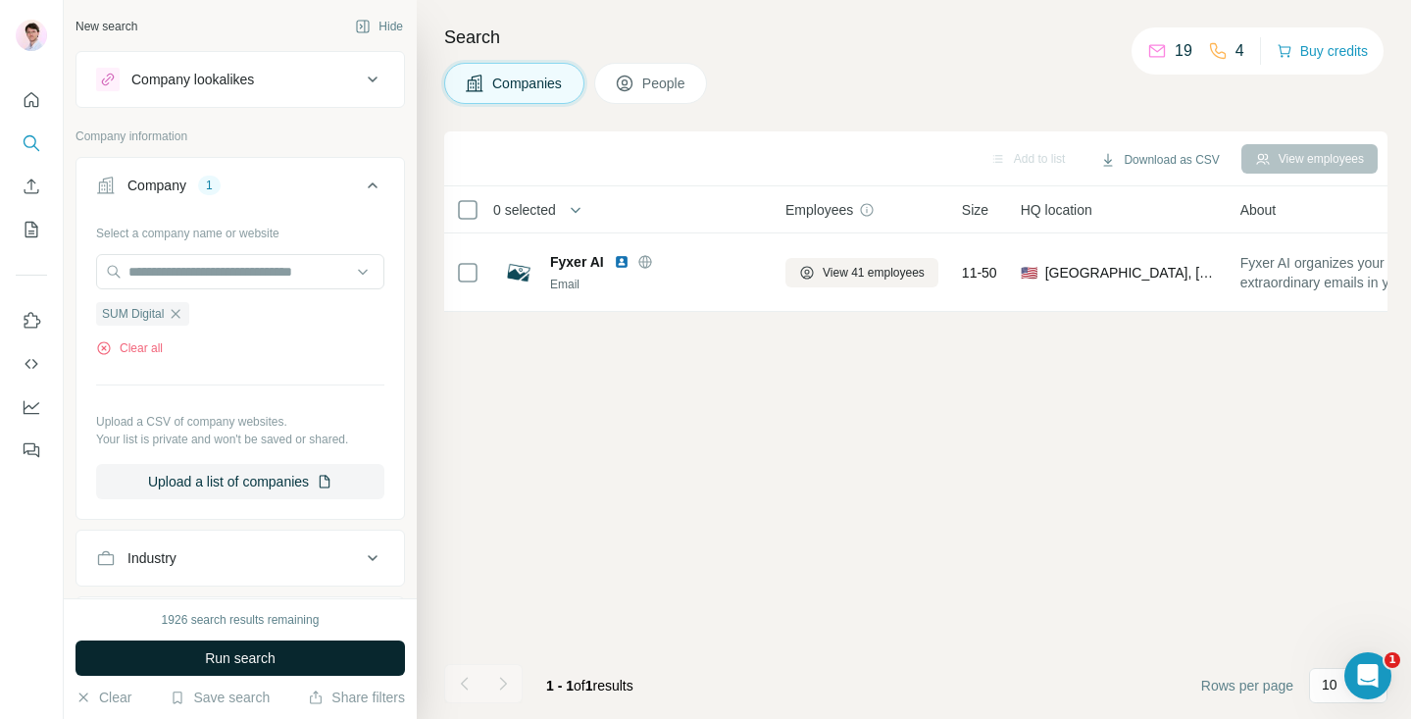
click at [245, 655] on span "Run search" at bounding box center [240, 658] width 71 height 20
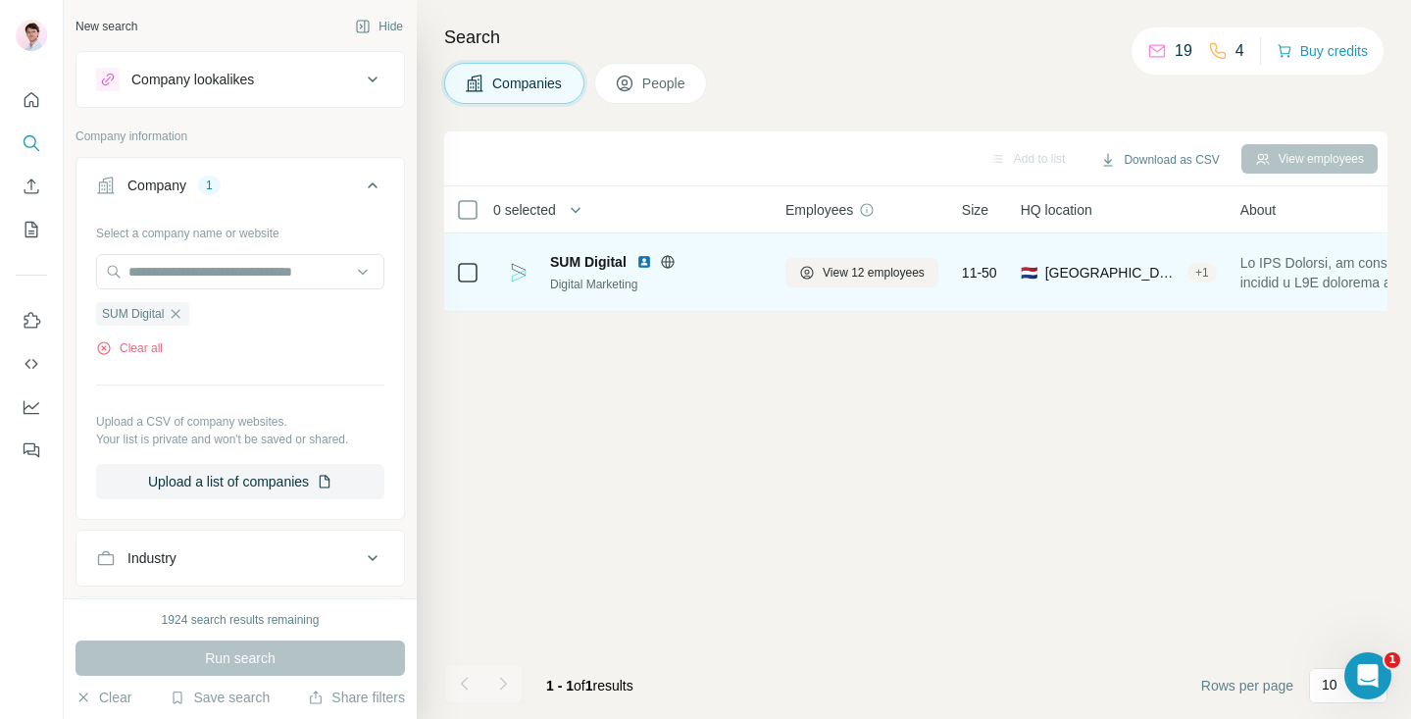
click at [599, 260] on span "SUM Digital" at bounding box center [588, 262] width 77 height 20
click at [844, 277] on span "View 12 employees" at bounding box center [874, 273] width 102 height 18
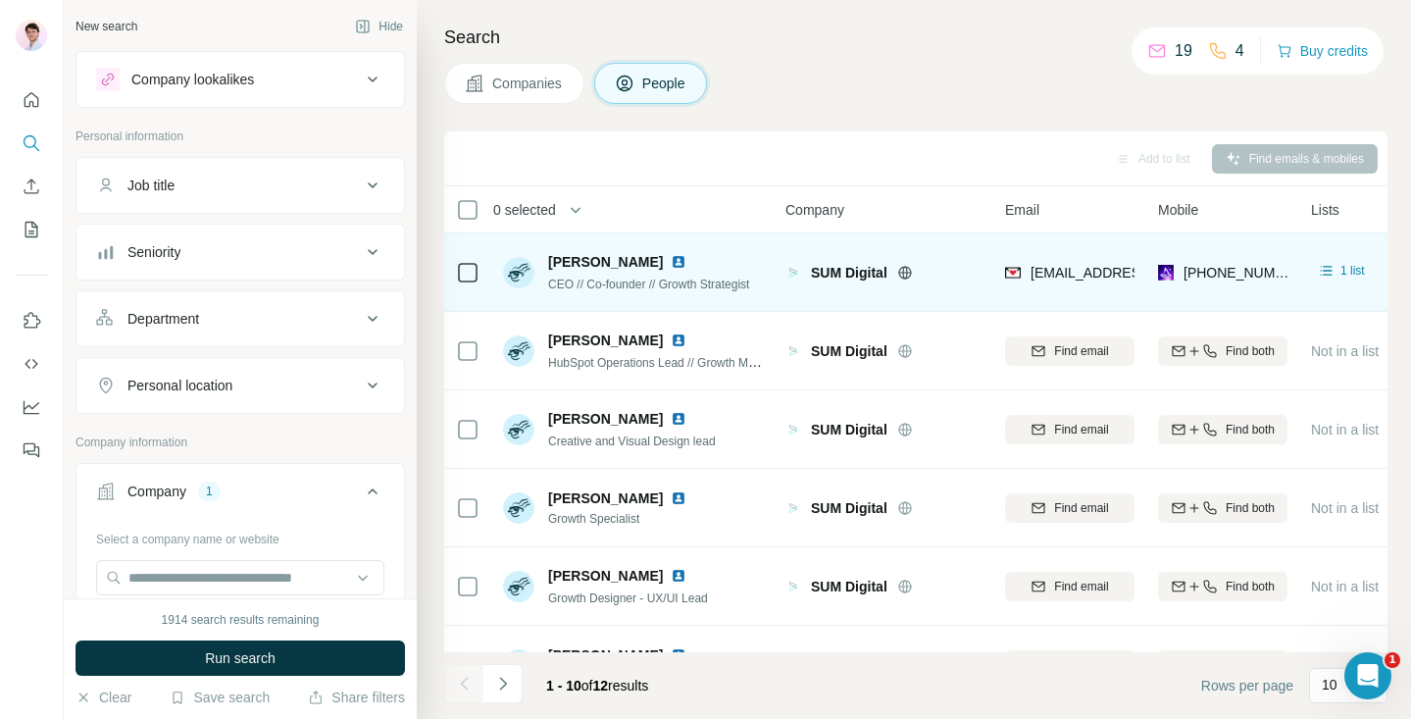
click at [687, 262] on img at bounding box center [679, 262] width 16 height 16
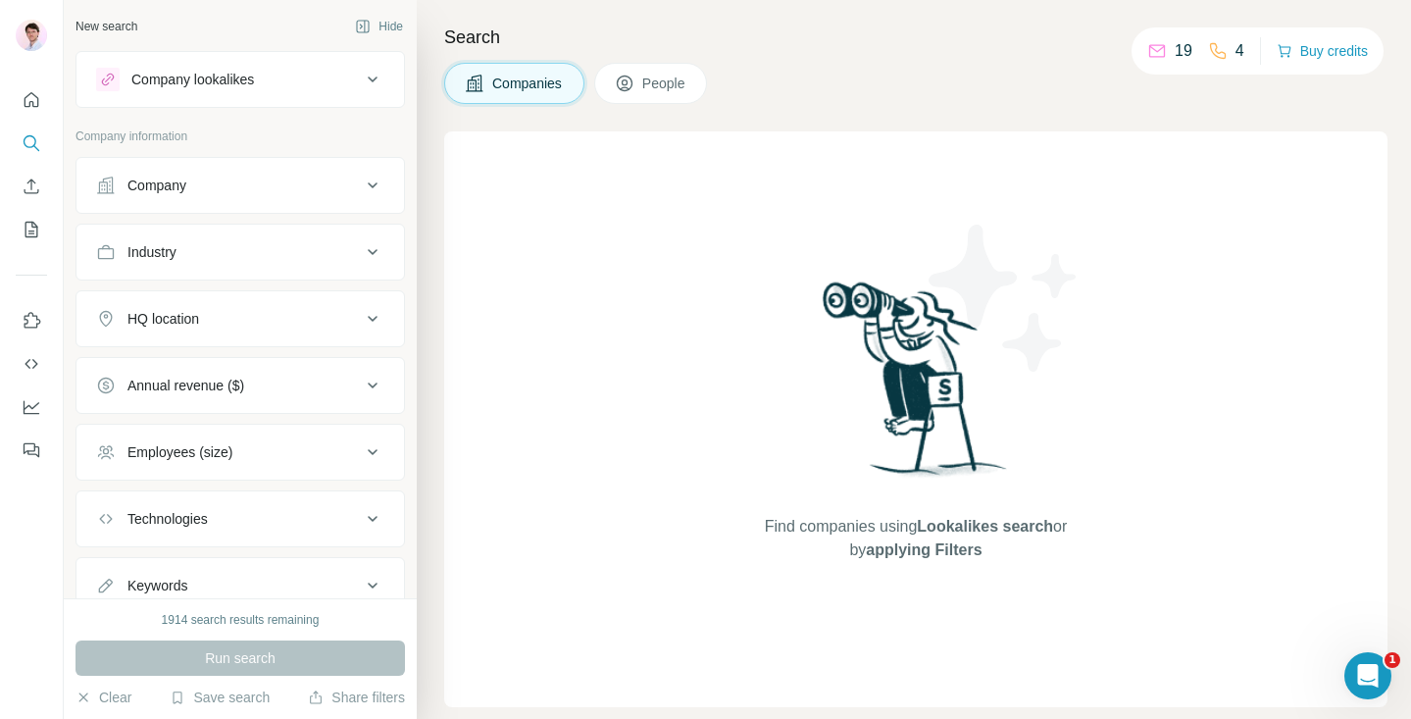
click at [355, 186] on div "Company" at bounding box center [228, 186] width 265 height 20
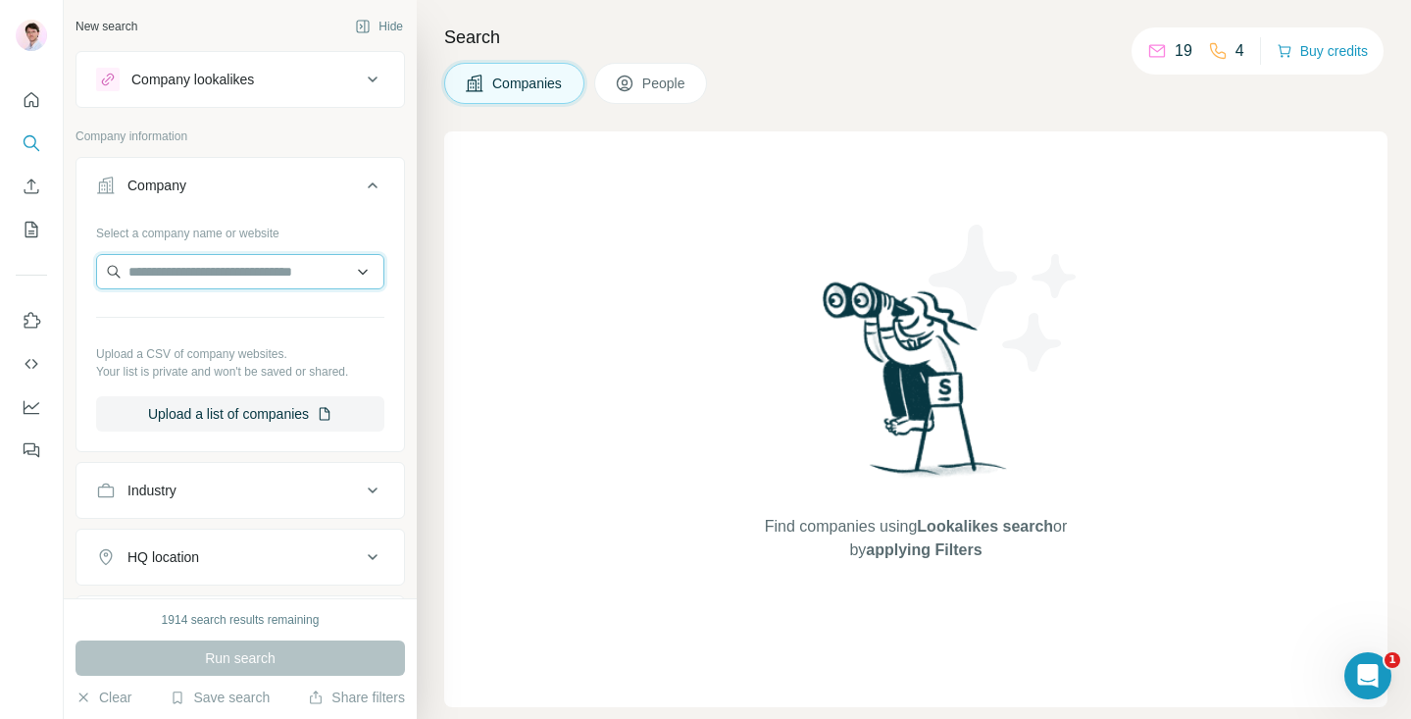
click at [333, 269] on input "text" at bounding box center [240, 271] width 288 height 35
click at [357, 185] on div "Company" at bounding box center [228, 186] width 265 height 20
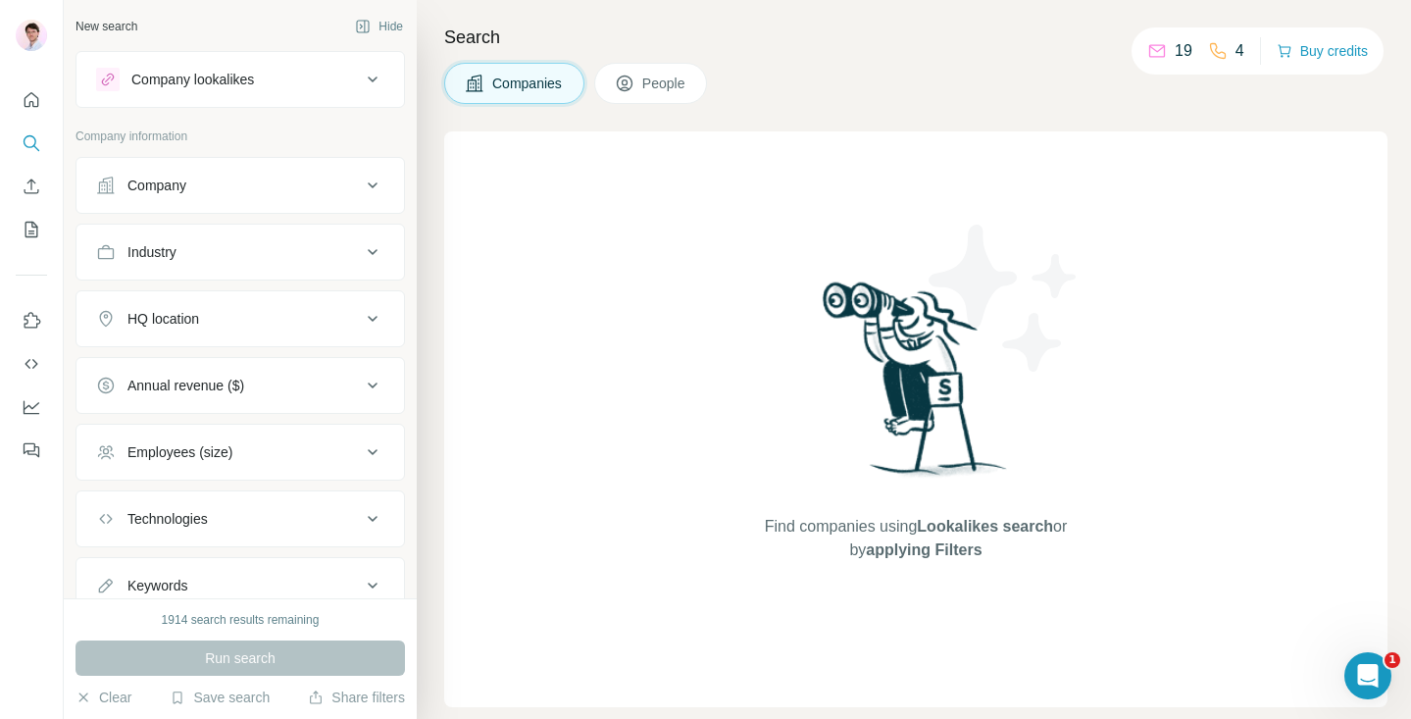
click at [673, 88] on span "People" at bounding box center [664, 84] width 45 height 20
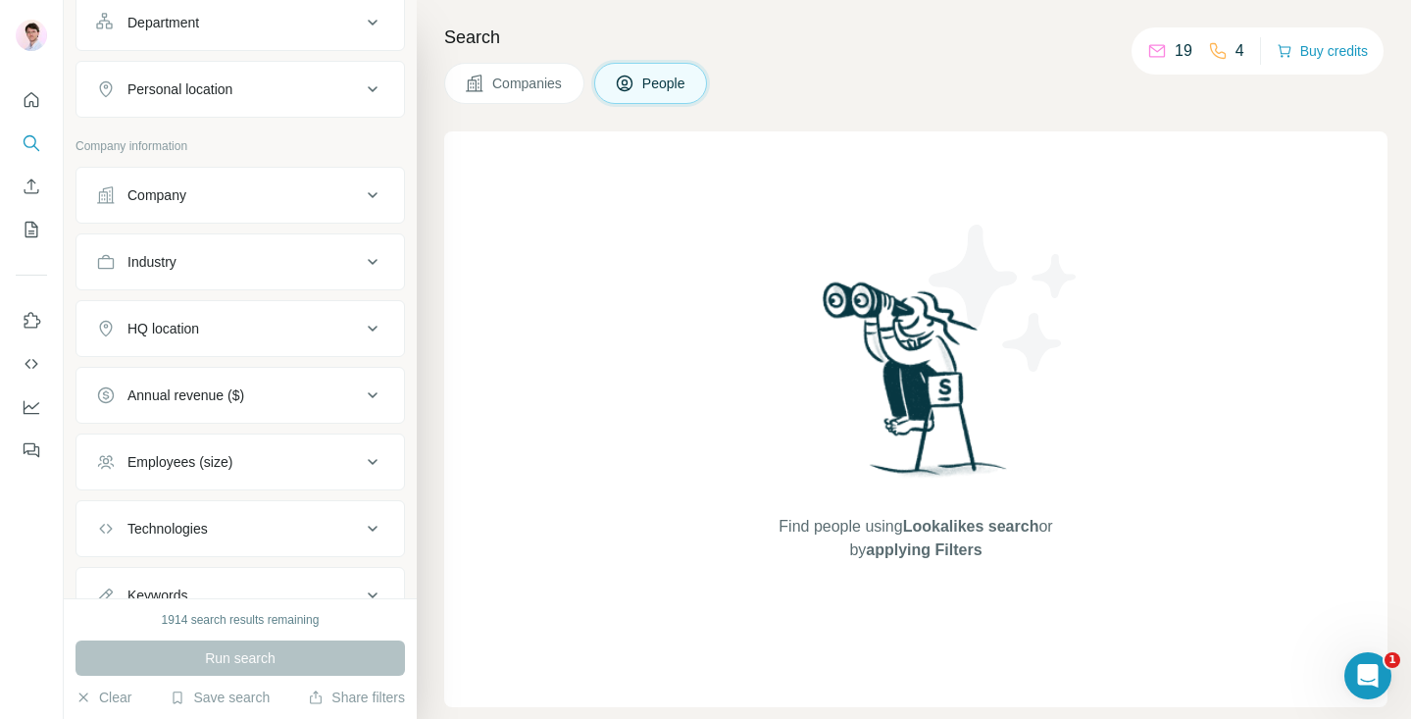
scroll to position [315, 0]
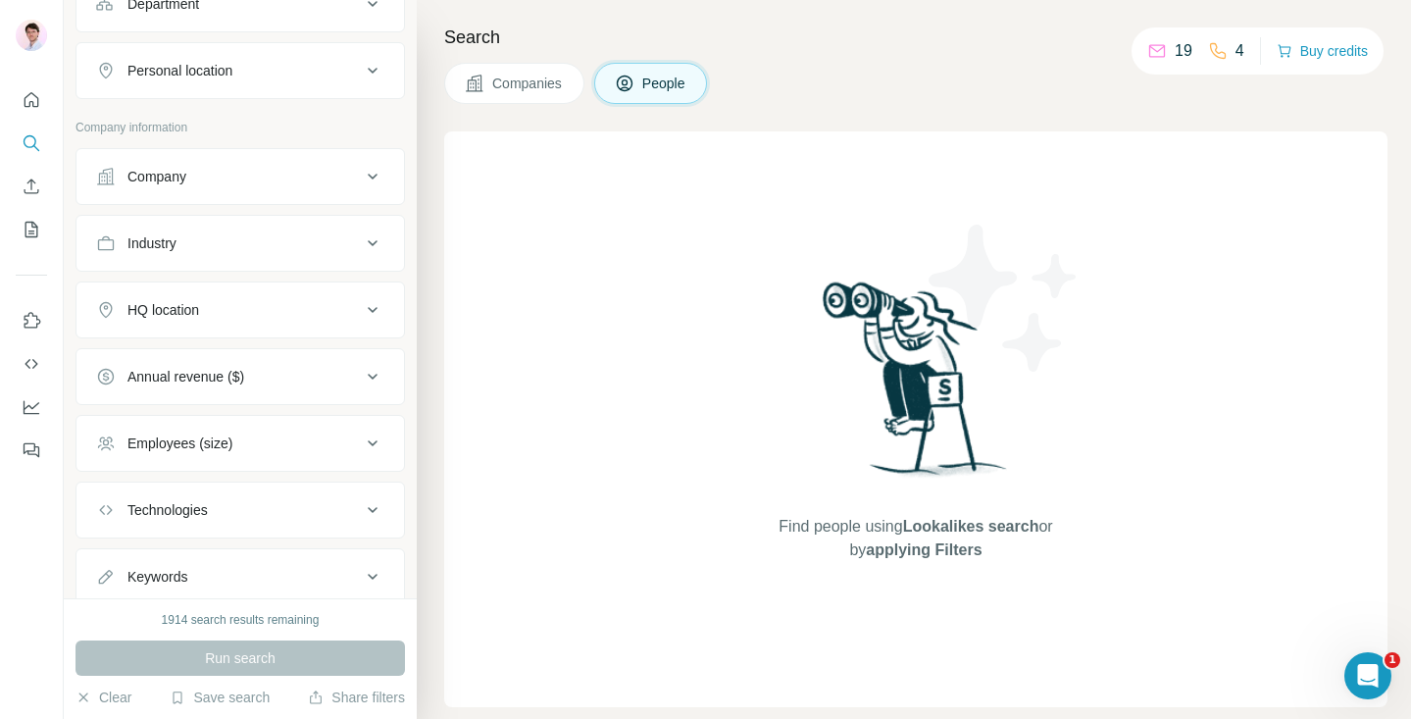
click at [332, 189] on button "Company" at bounding box center [241, 176] width 328 height 47
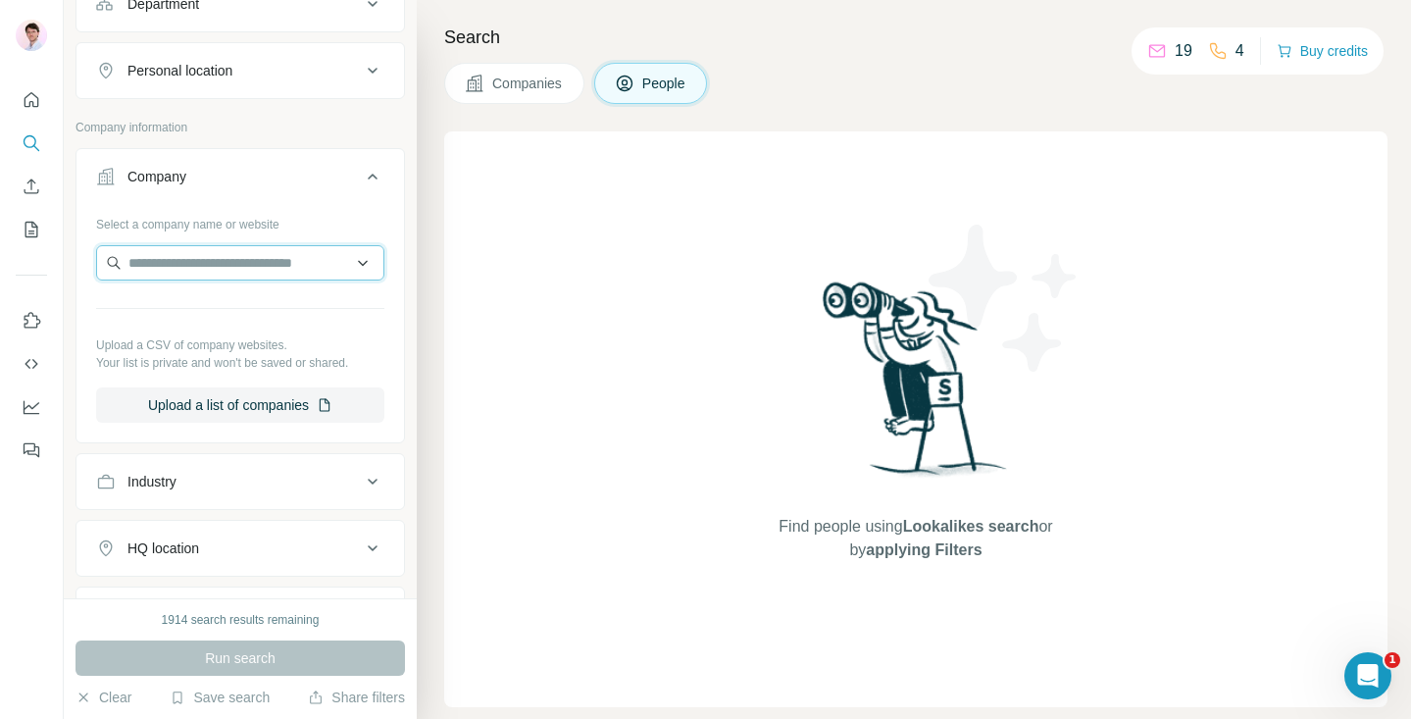
click at [284, 261] on input "text" at bounding box center [240, 262] width 288 height 35
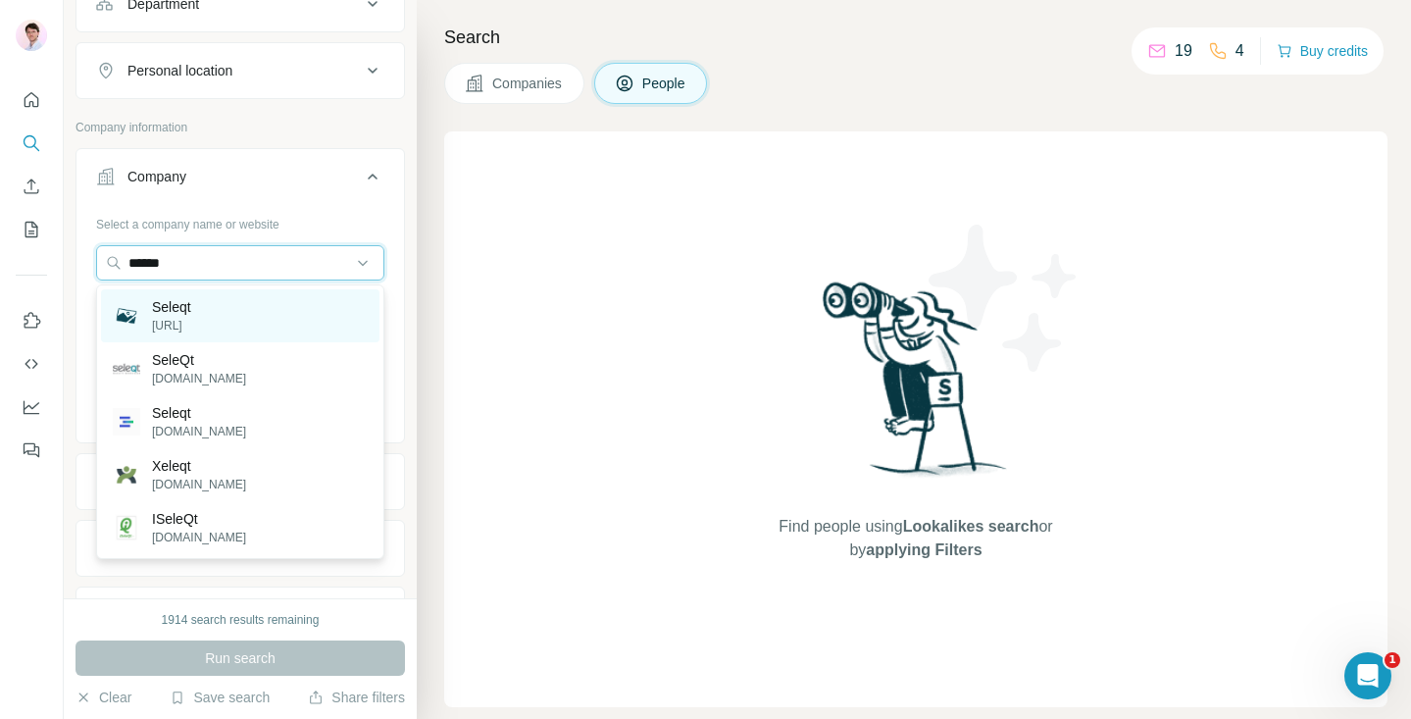
type input "******"
click at [289, 301] on div "Seleqt [URL]" at bounding box center [240, 315] width 279 height 53
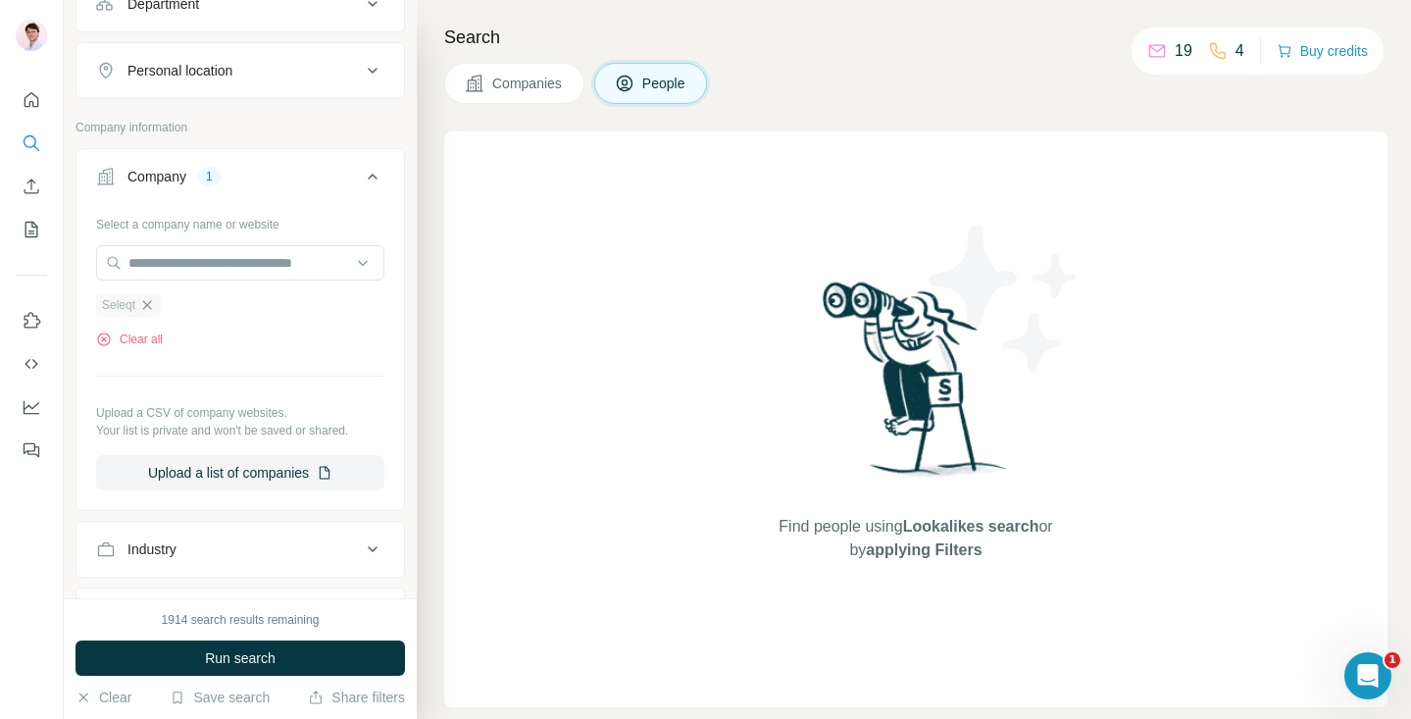
click at [153, 305] on icon "button" at bounding box center [147, 305] width 16 height 16
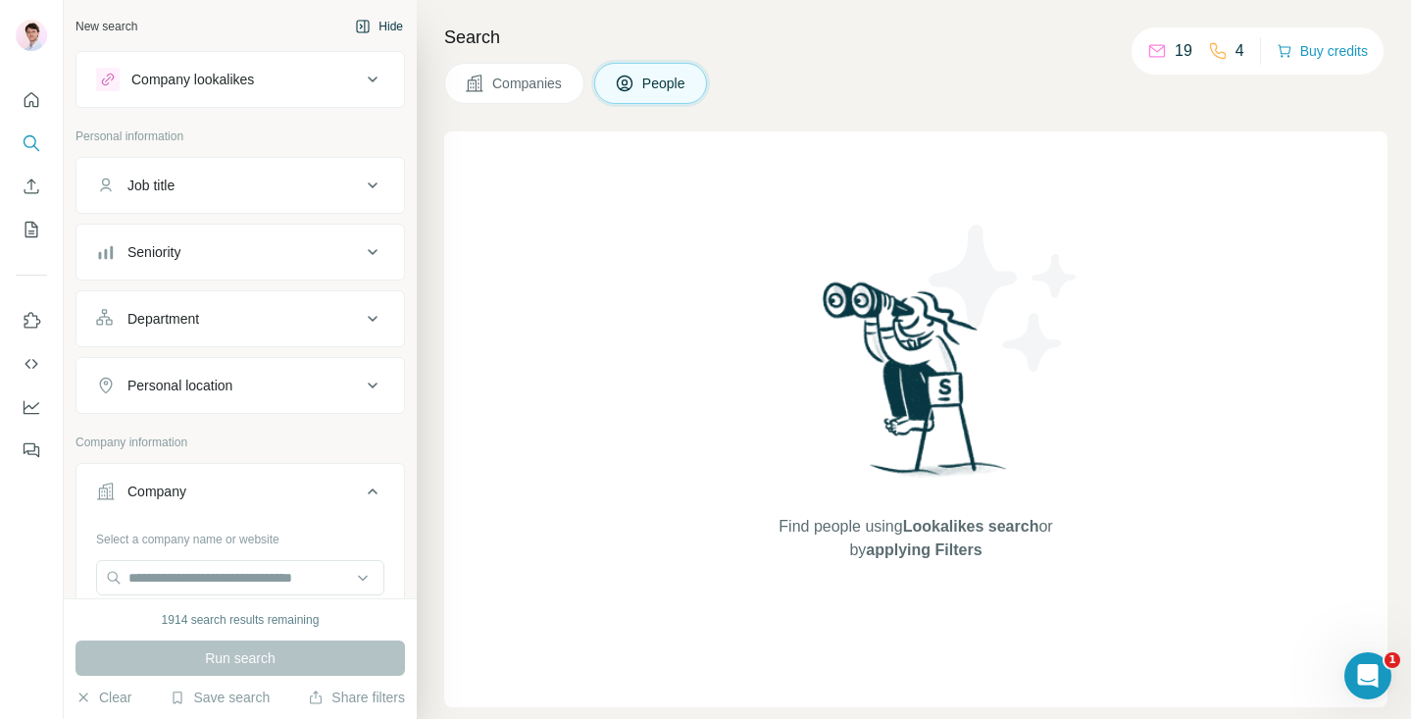
click at [382, 29] on button "Hide" at bounding box center [379, 26] width 76 height 29
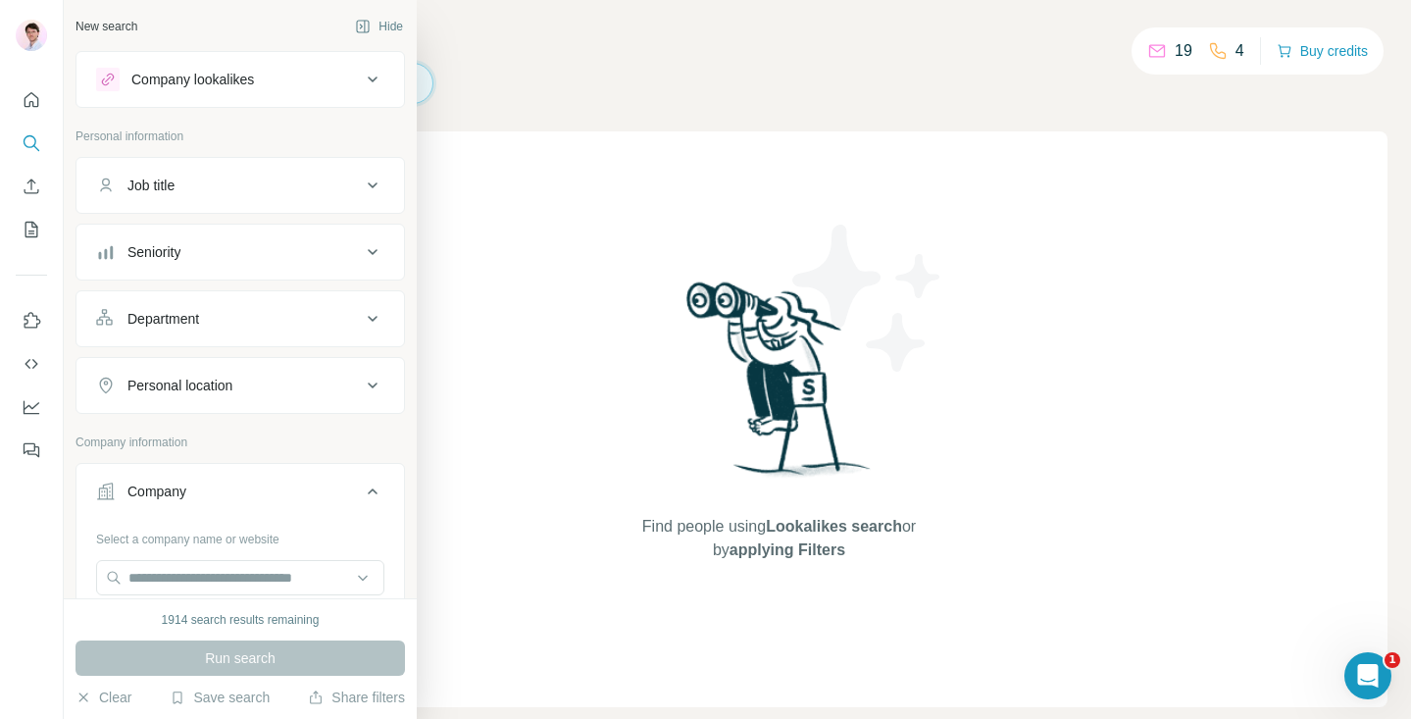
click at [90, 32] on div "New search" at bounding box center [107, 27] width 62 height 18
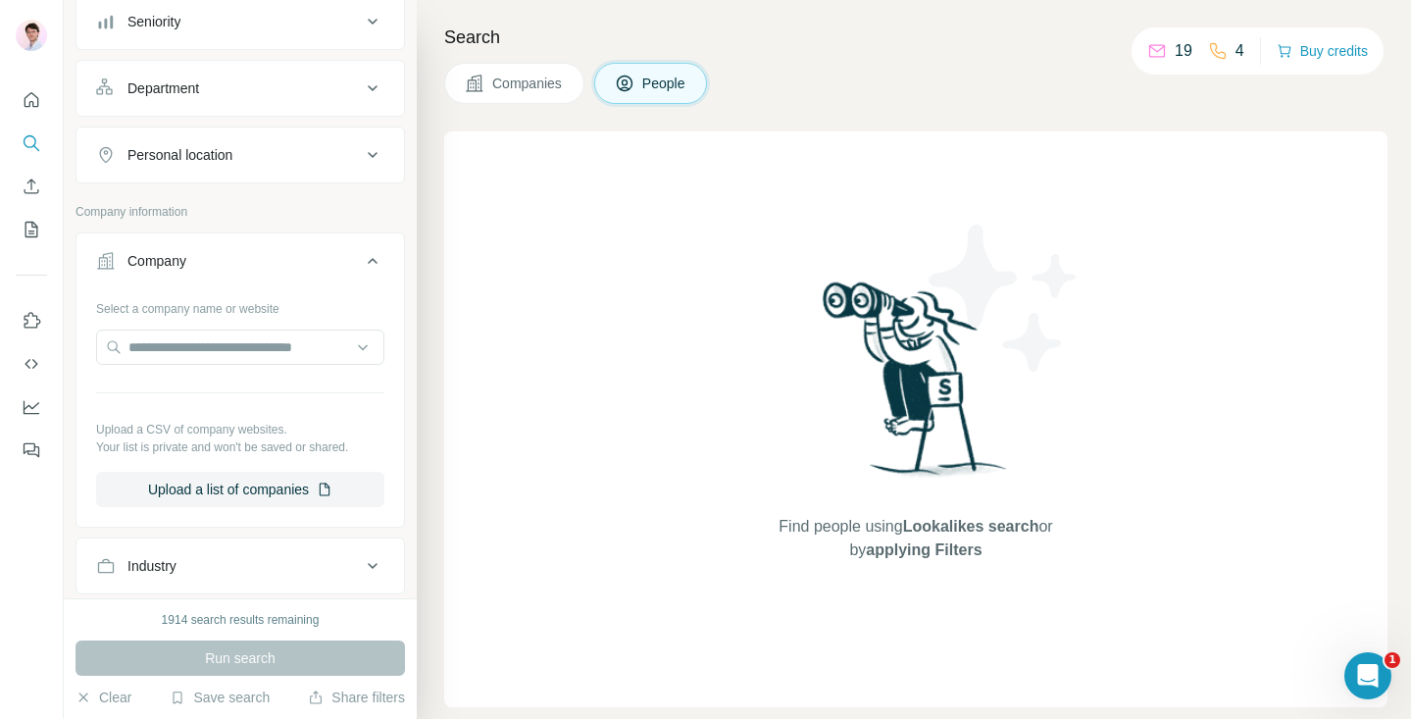
scroll to position [298, 0]
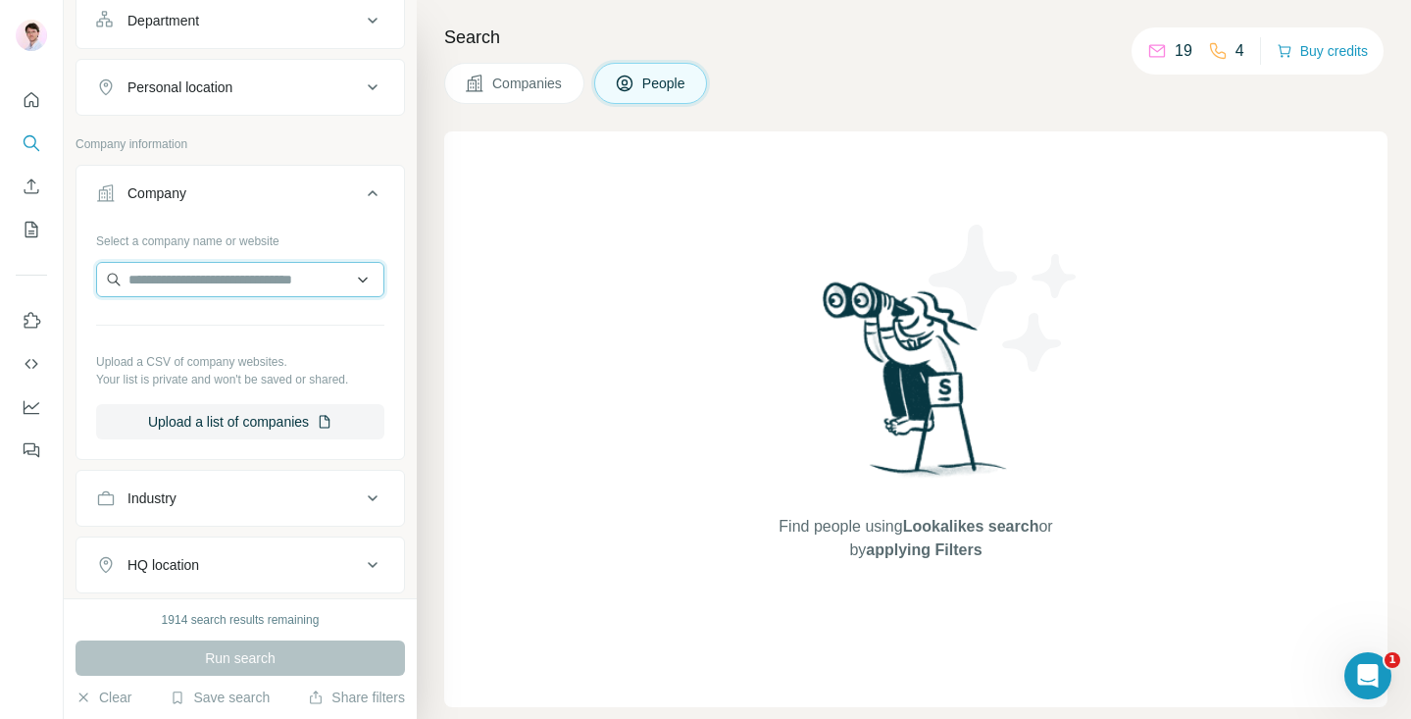
click at [276, 276] on input "text" at bounding box center [240, 279] width 288 height 35
click at [383, 404] on div "Select a company name or website Upload a CSV of company websites. Your list is…" at bounding box center [240, 332] width 288 height 215
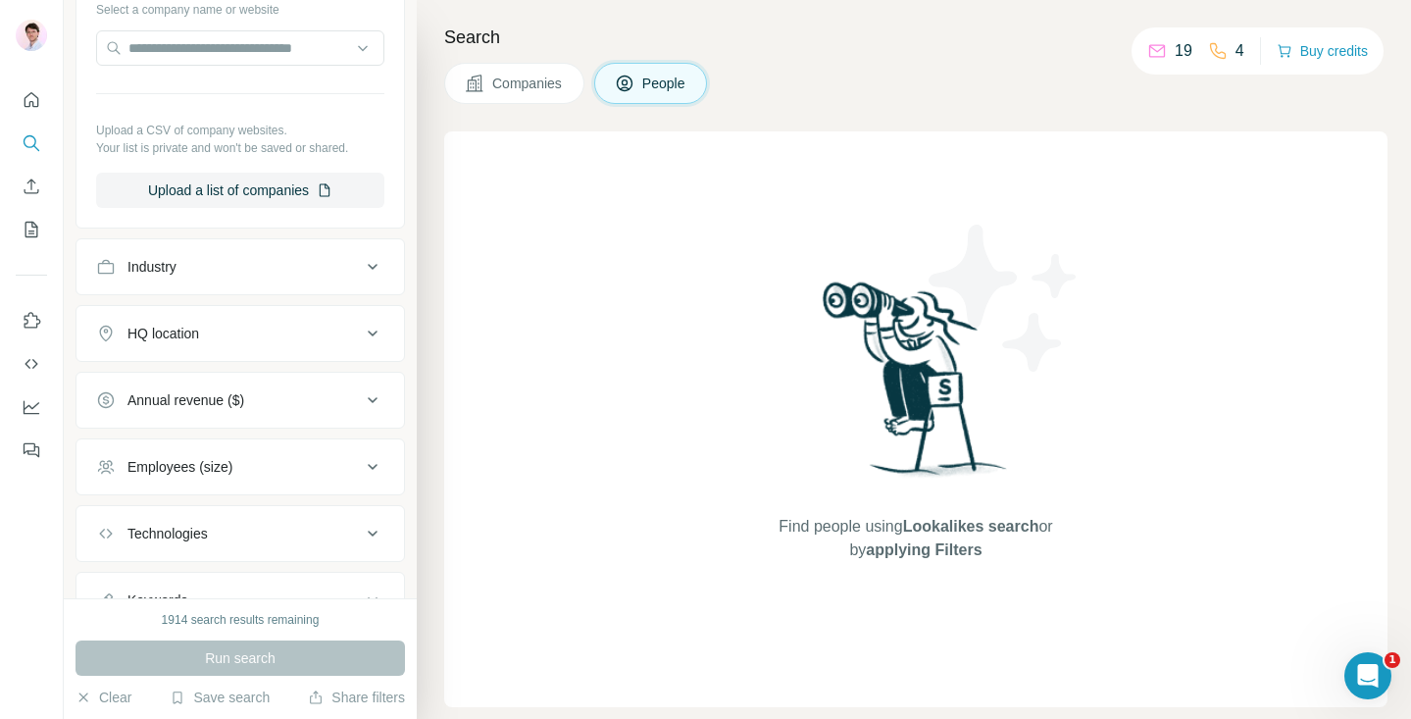
scroll to position [615, 0]
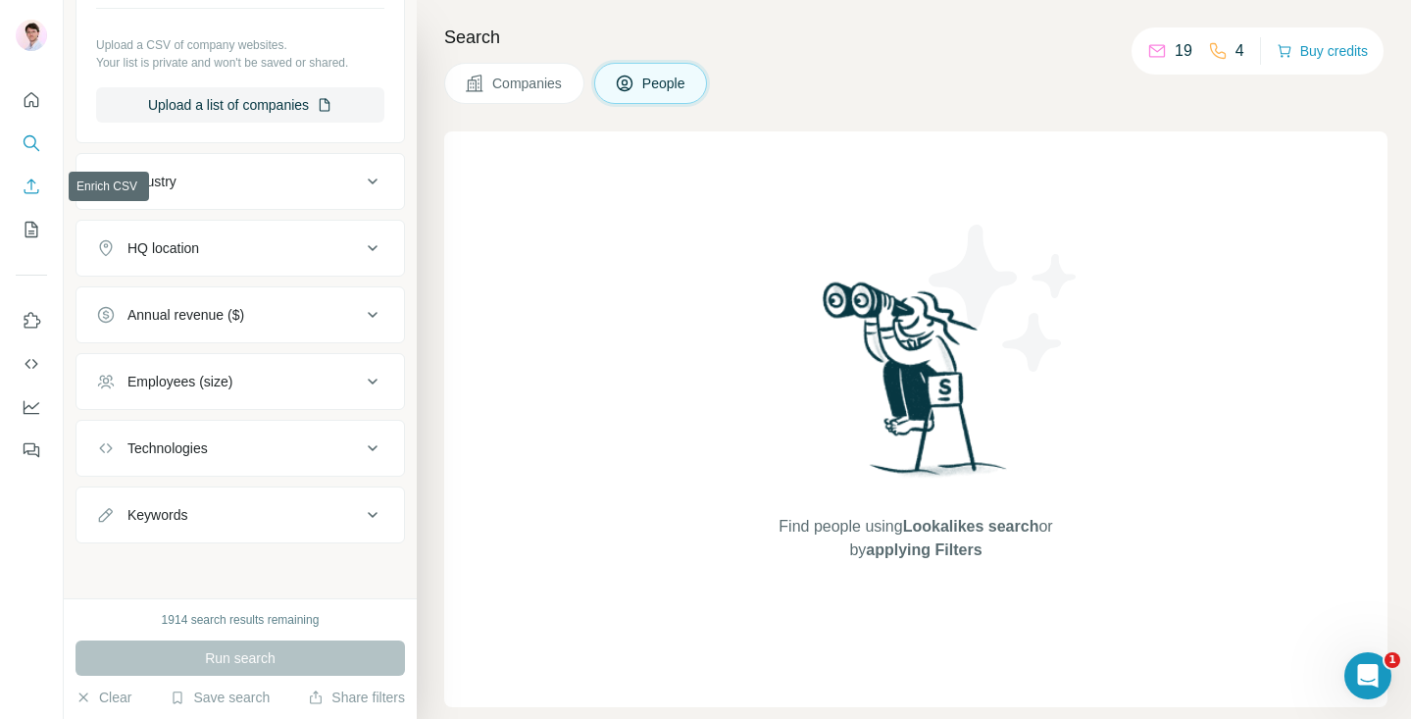
click at [36, 188] on icon "Enrich CSV" at bounding box center [32, 187] width 20 height 20
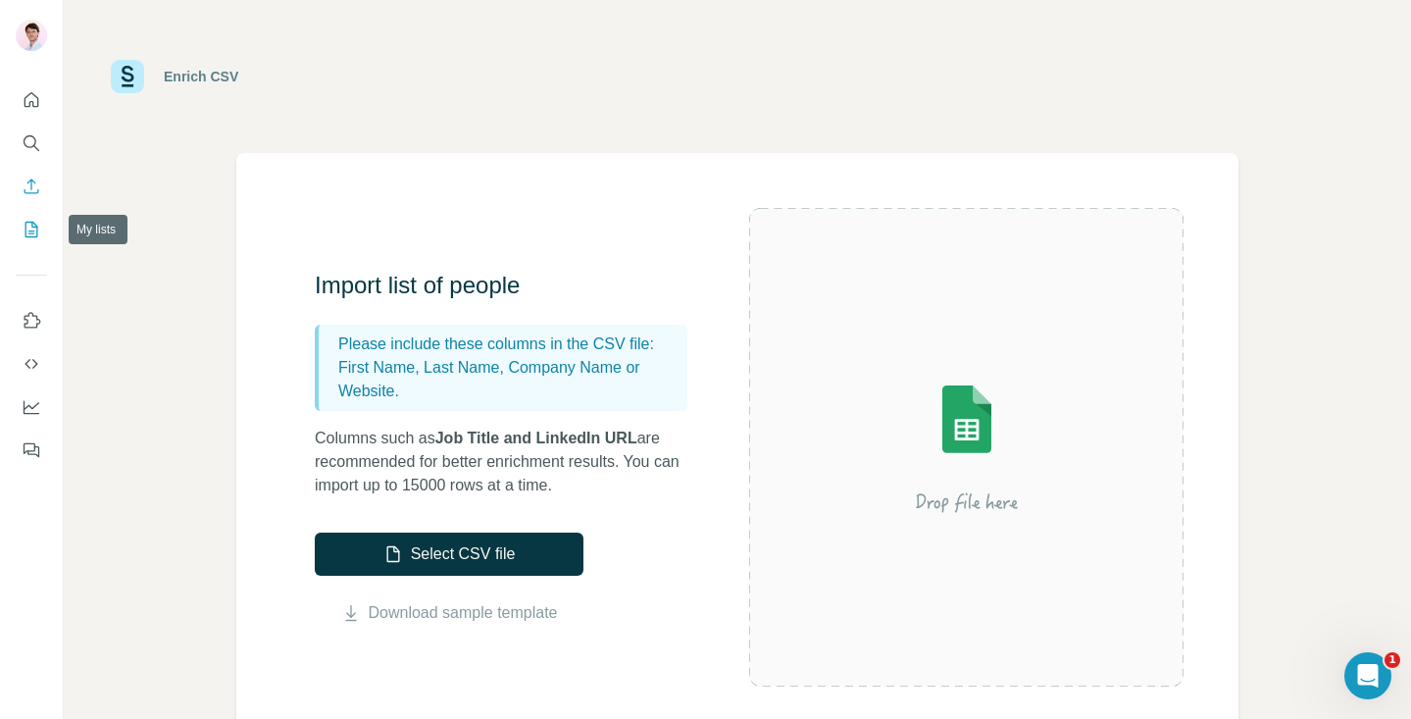
click at [31, 236] on icon "My lists" at bounding box center [32, 230] width 13 height 16
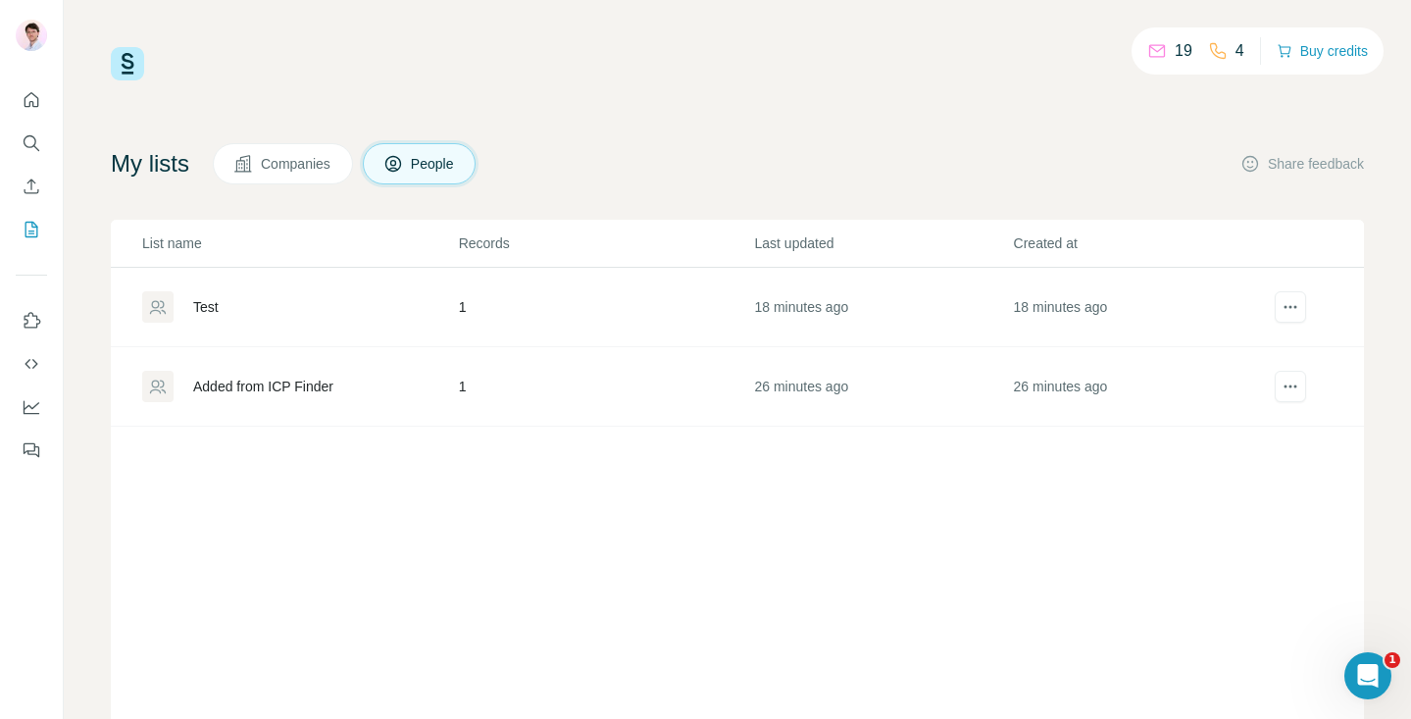
click at [48, 139] on div at bounding box center [31, 269] width 63 height 397
click at [35, 141] on icon "Search" at bounding box center [30, 141] width 13 height 13
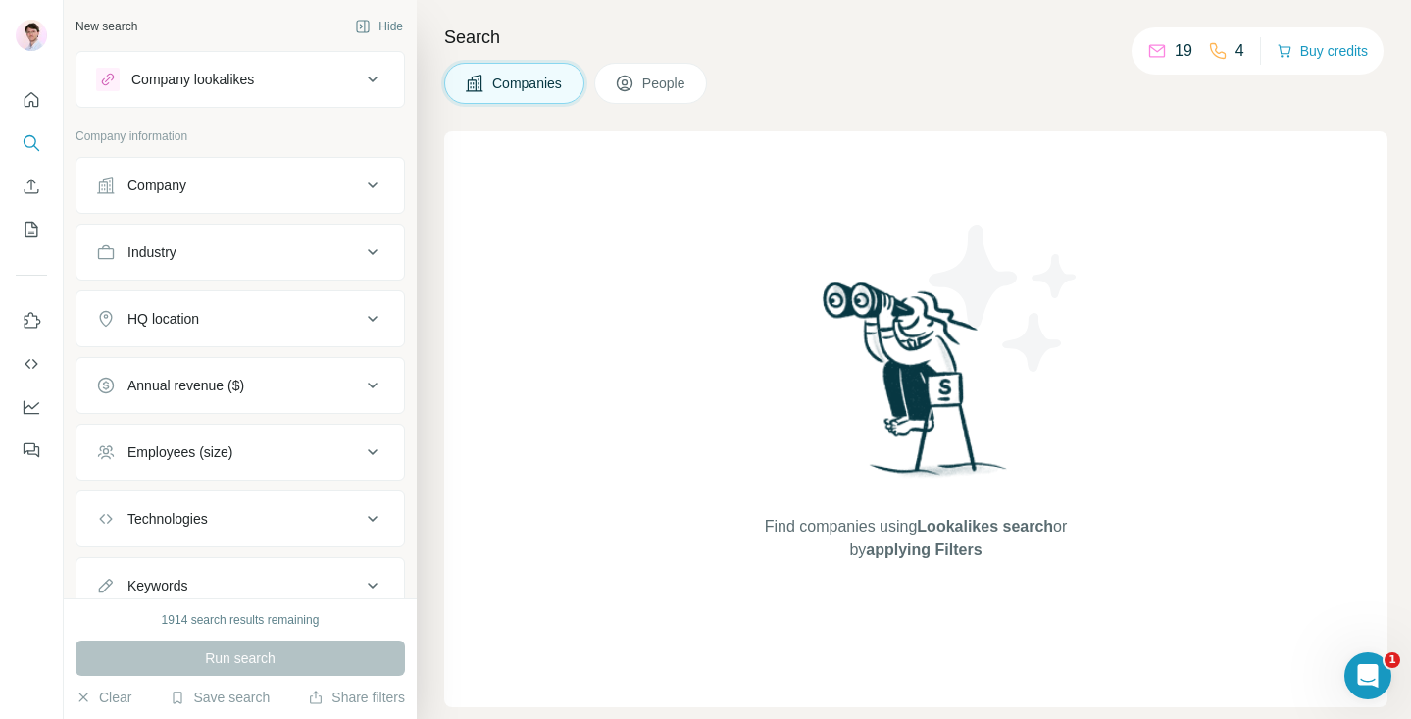
click at [652, 81] on span "People" at bounding box center [664, 84] width 45 height 20
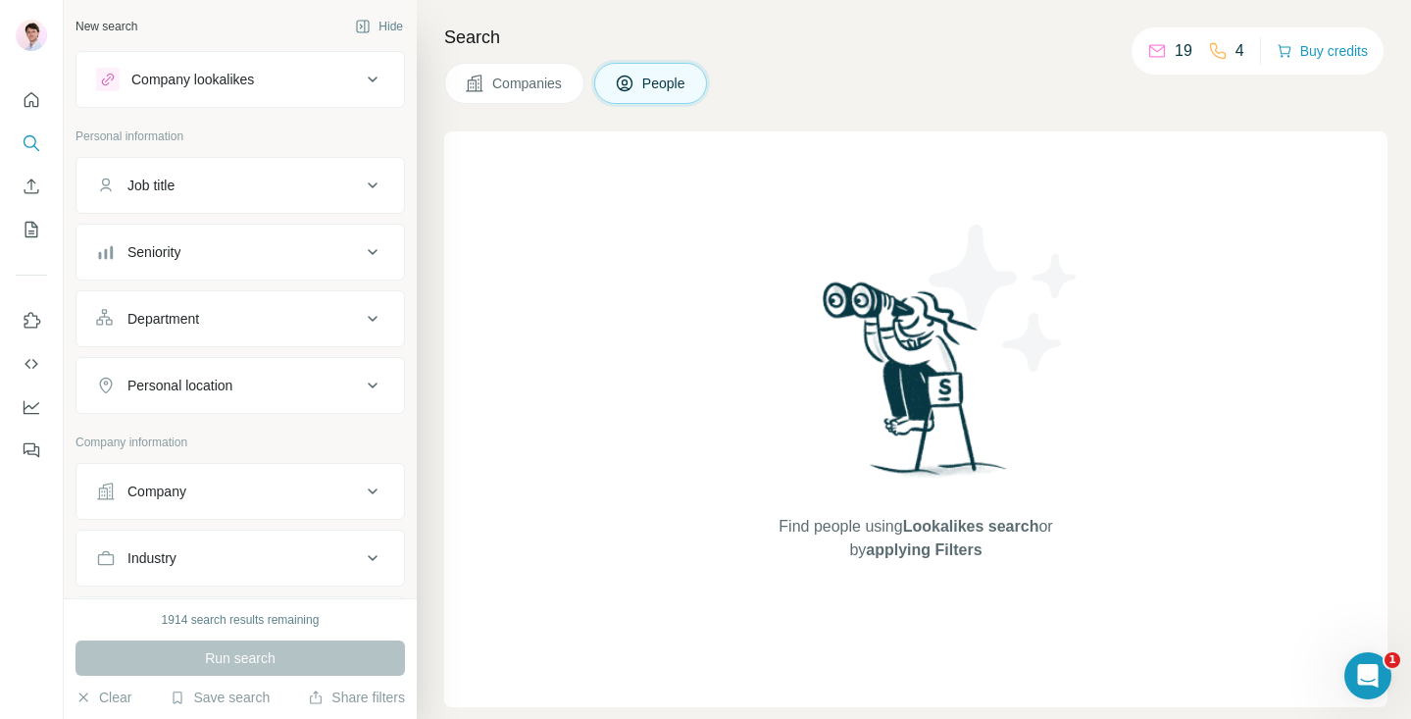
click at [542, 89] on span "Companies" at bounding box center [528, 84] width 72 height 20
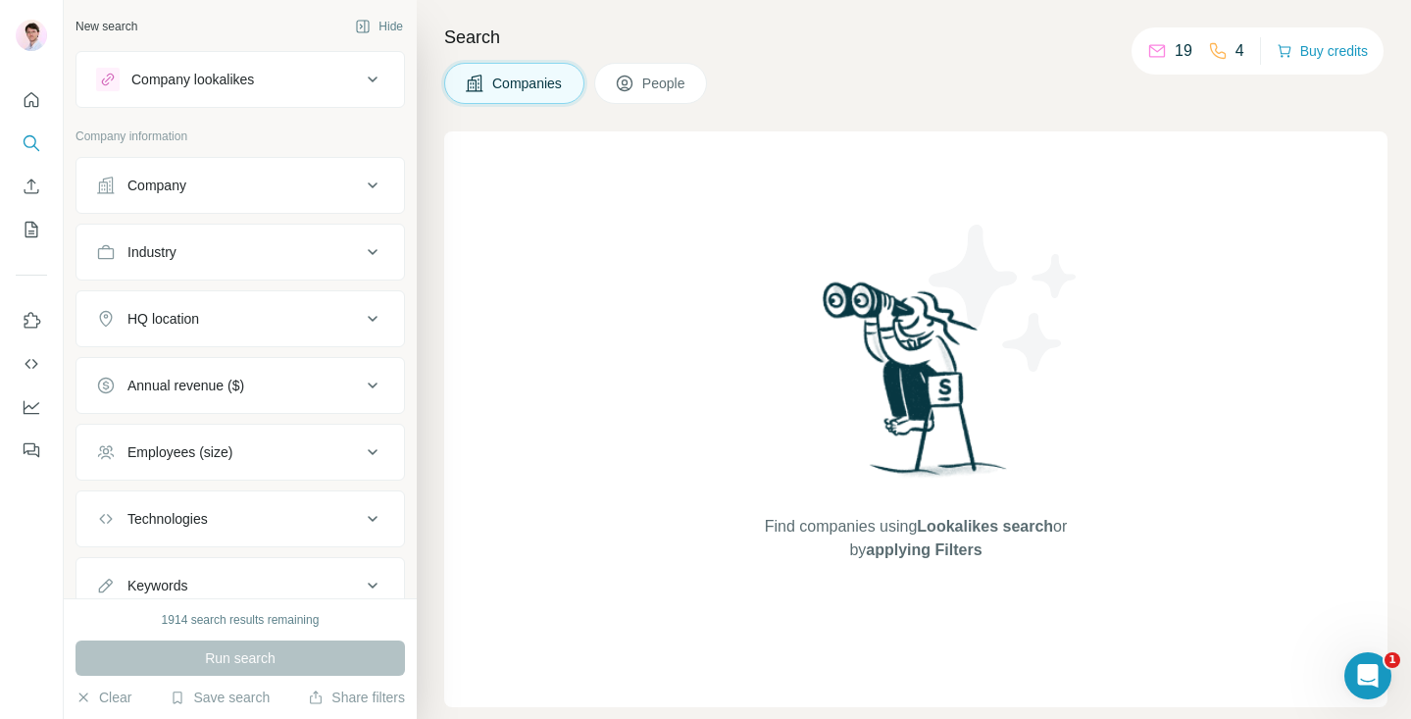
click at [673, 76] on span "People" at bounding box center [664, 84] width 45 height 20
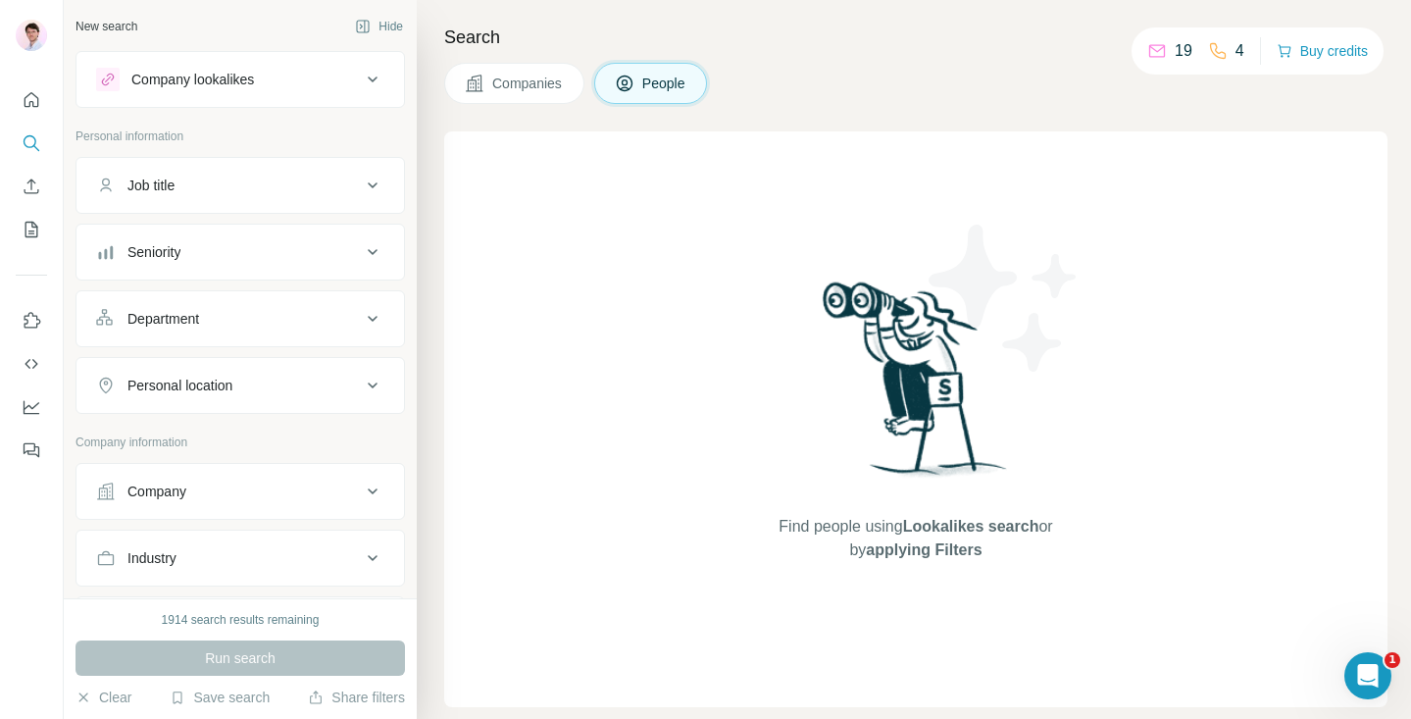
click at [544, 85] on span "Companies" at bounding box center [528, 84] width 72 height 20
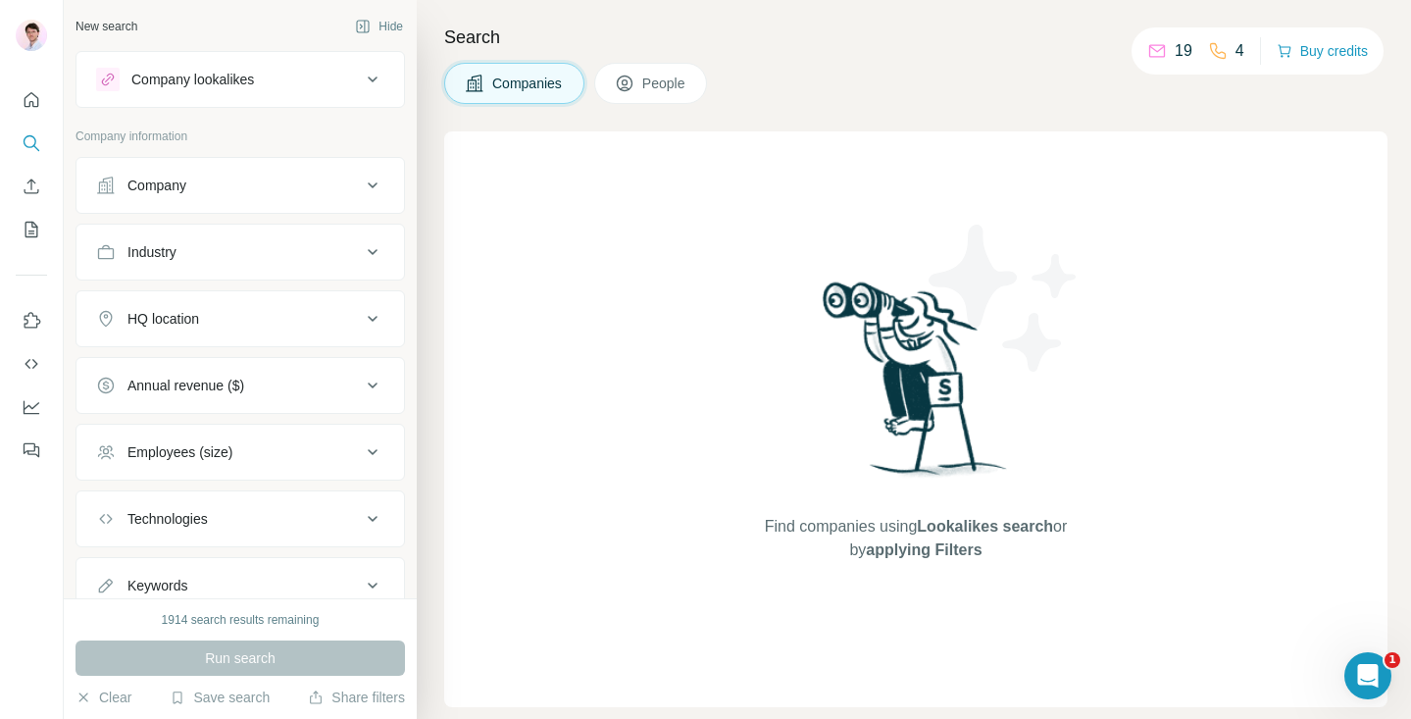
click at [666, 80] on span "People" at bounding box center [664, 84] width 45 height 20
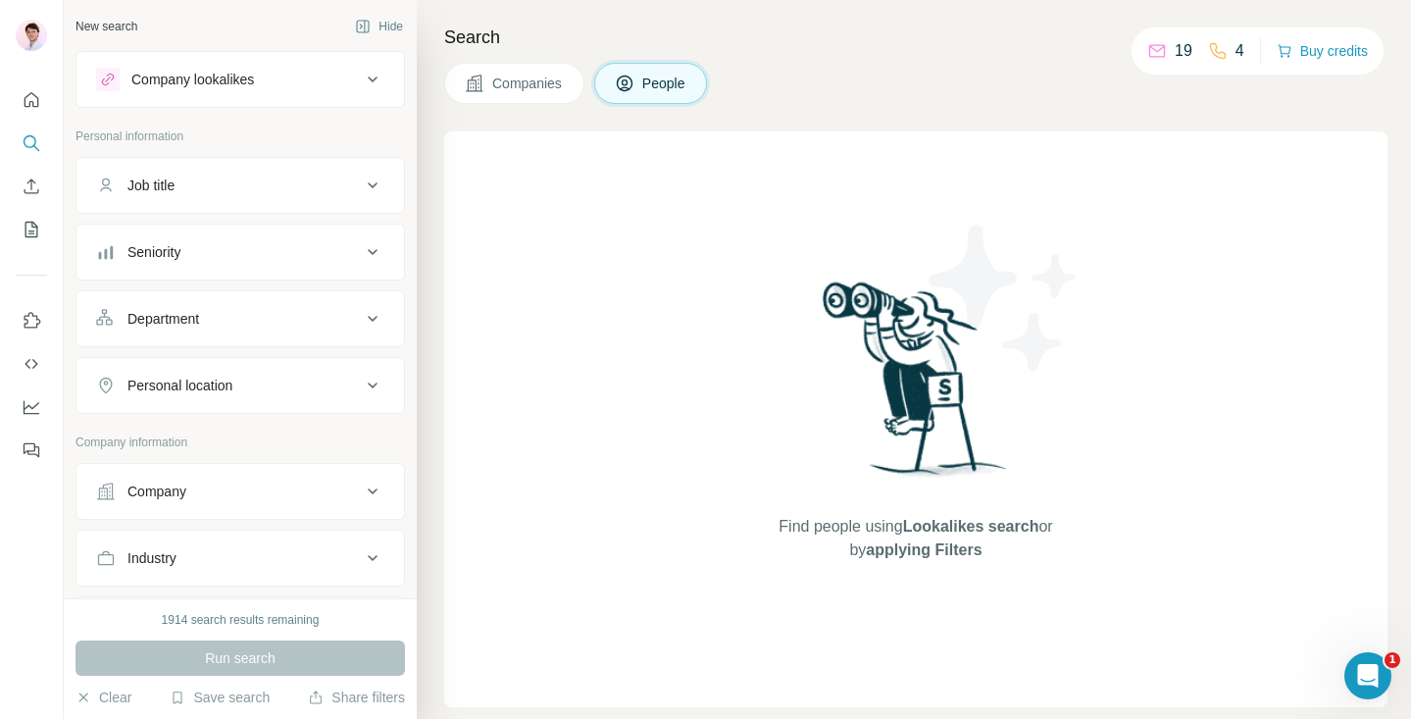
click at [524, 77] on span "Companies" at bounding box center [528, 84] width 72 height 20
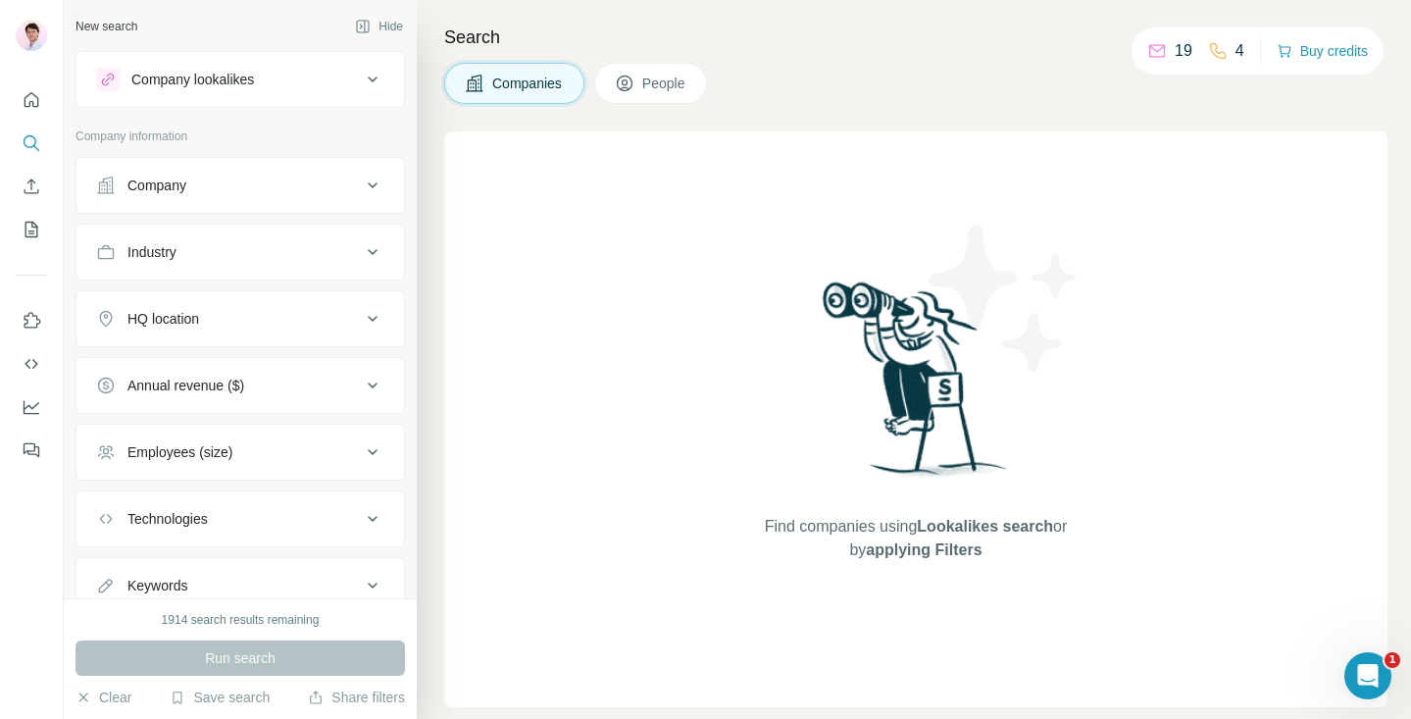
click at [612, 79] on button "People" at bounding box center [651, 83] width 114 height 41
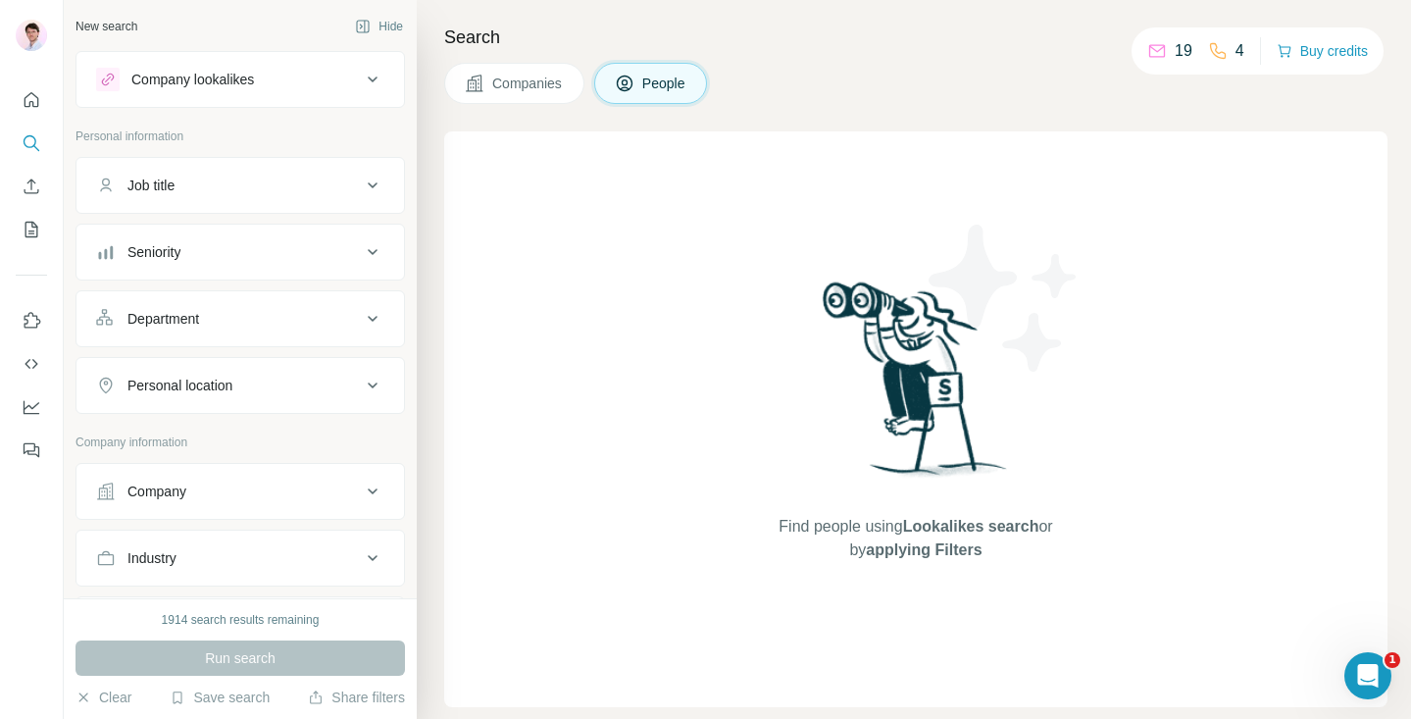
click at [477, 86] on icon at bounding box center [475, 84] width 20 height 20
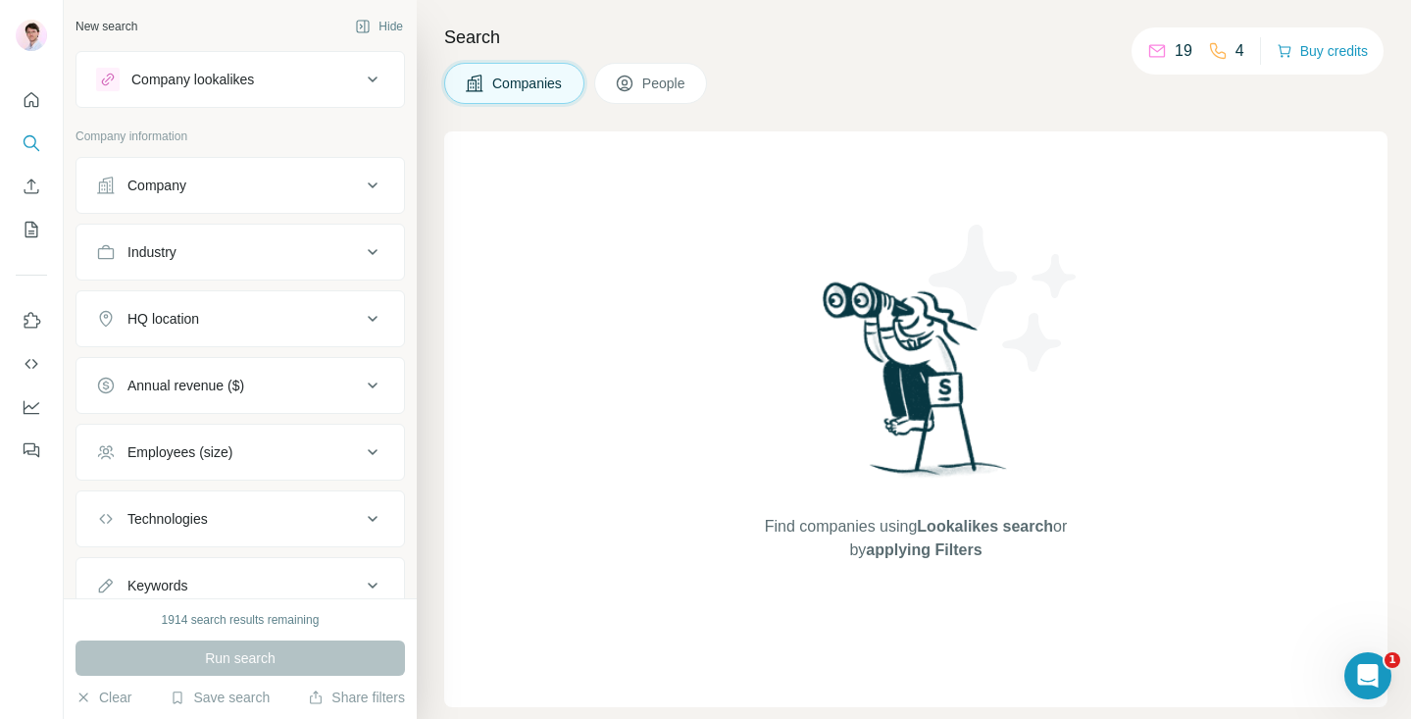
click at [645, 83] on button "People" at bounding box center [651, 83] width 114 height 41
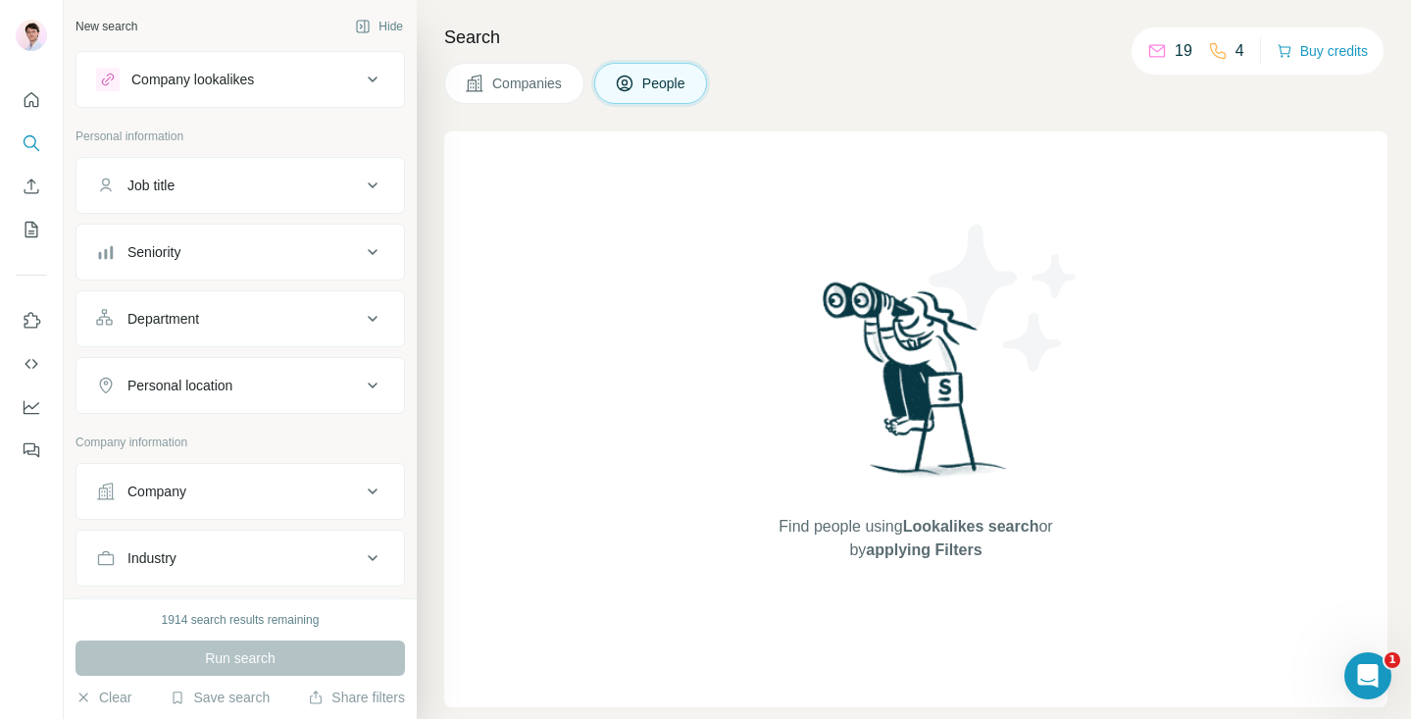
click at [528, 85] on span "Companies" at bounding box center [528, 84] width 72 height 20
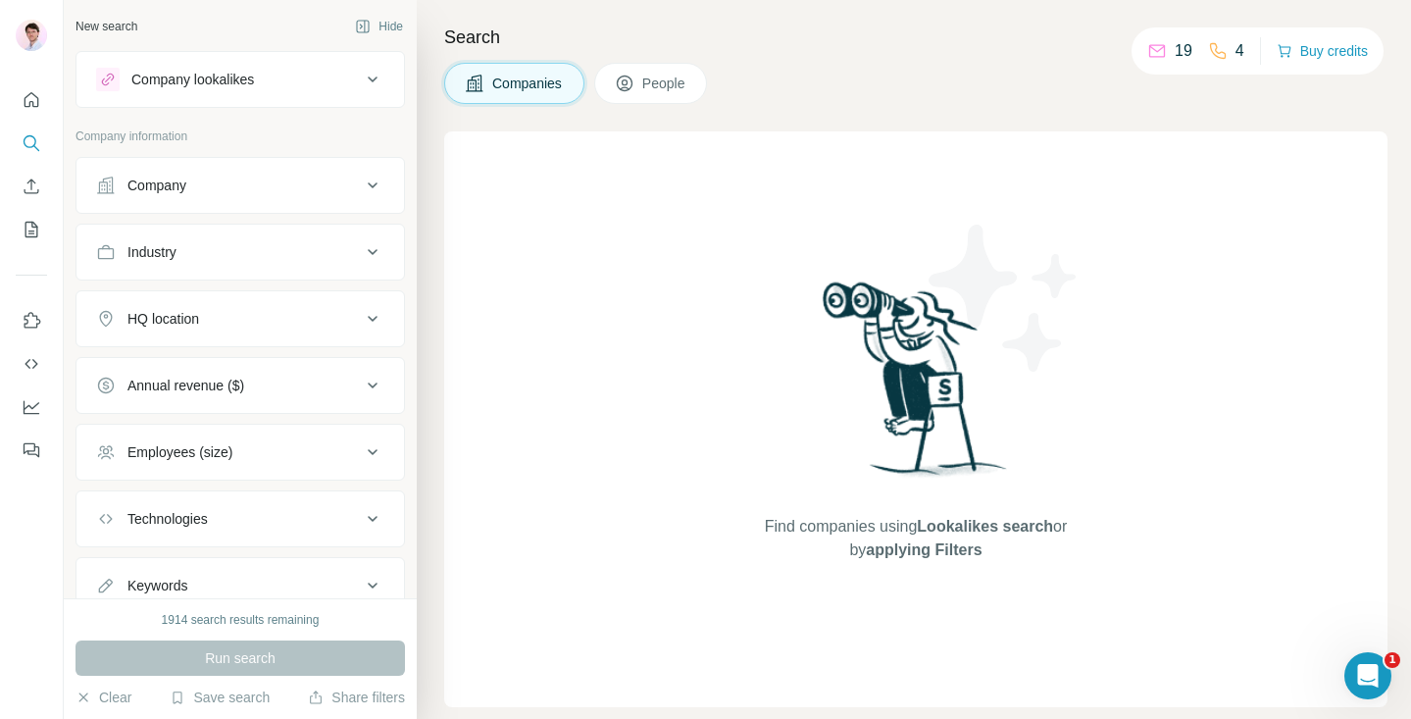
click at [655, 83] on span "People" at bounding box center [664, 84] width 45 height 20
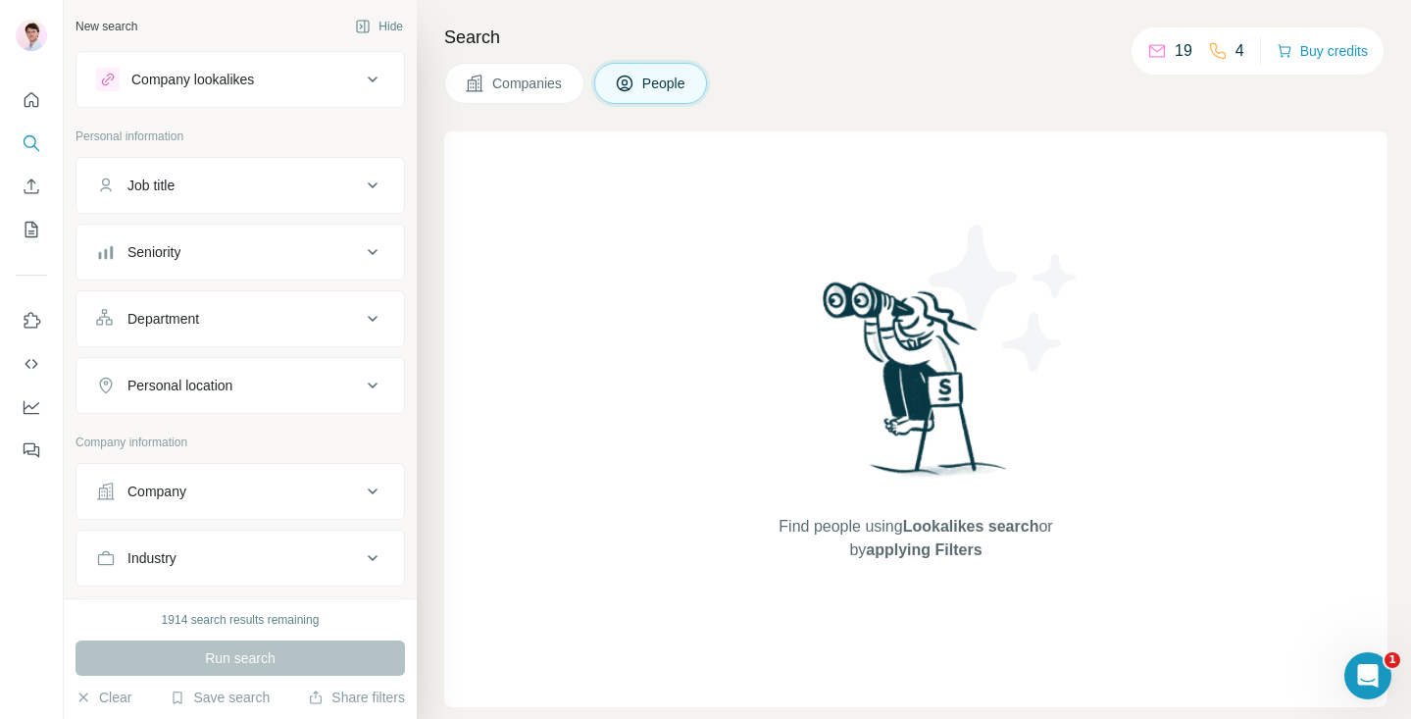
click at [569, 89] on button "Companies" at bounding box center [514, 83] width 140 height 41
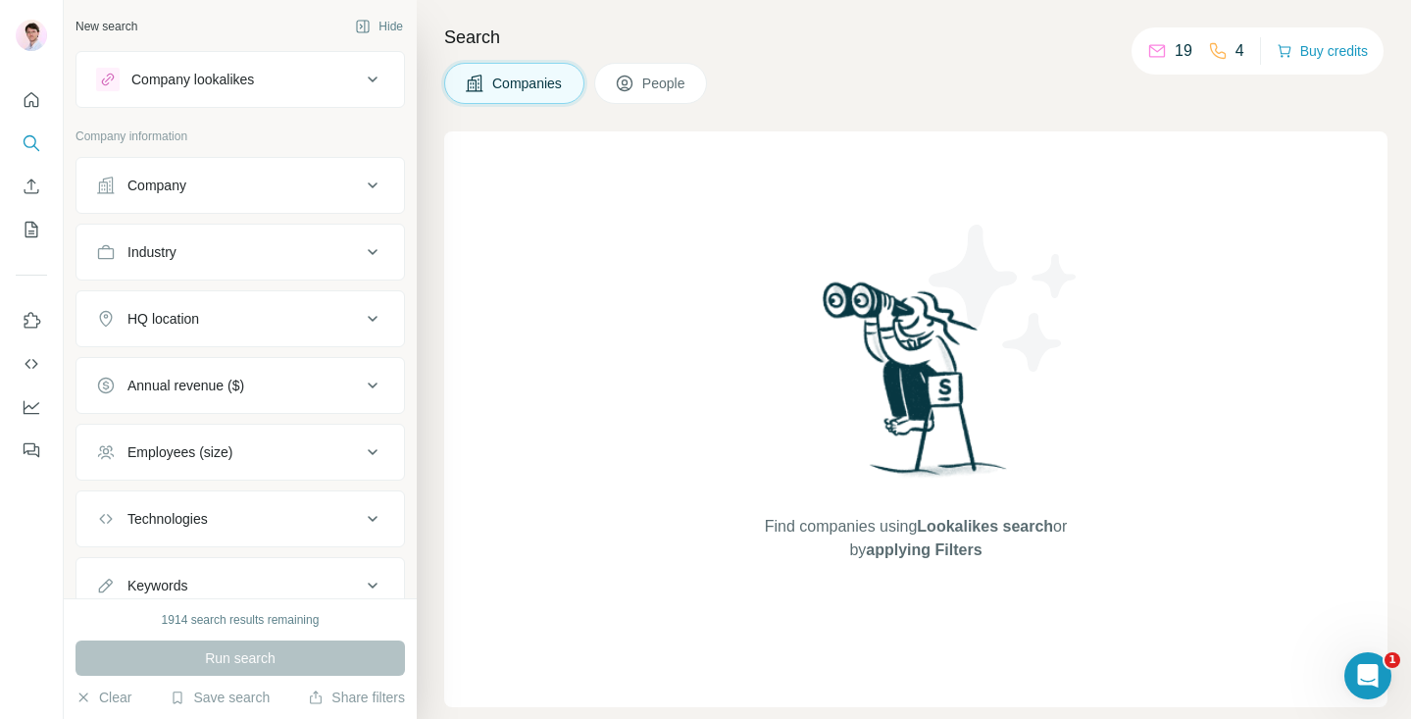
click at [665, 80] on span "People" at bounding box center [664, 84] width 45 height 20
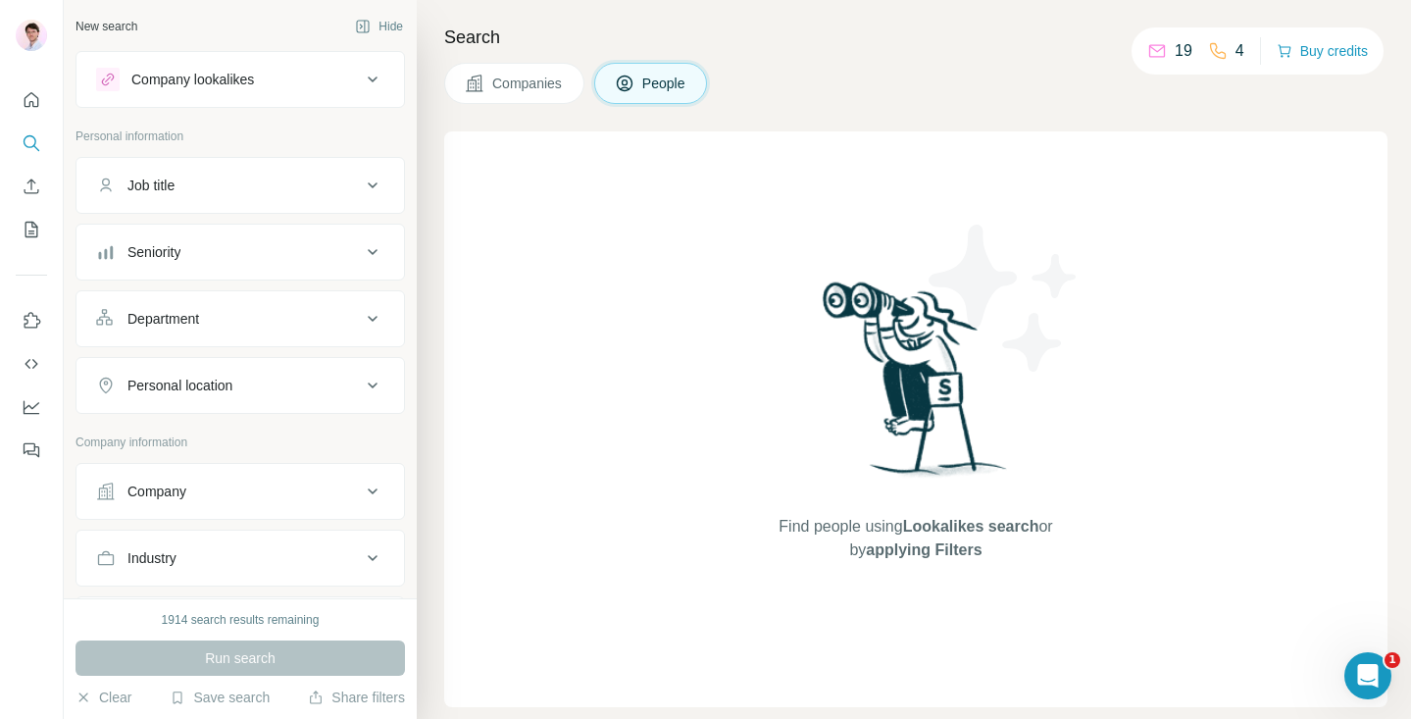
click at [564, 83] on span "Companies" at bounding box center [528, 84] width 72 height 20
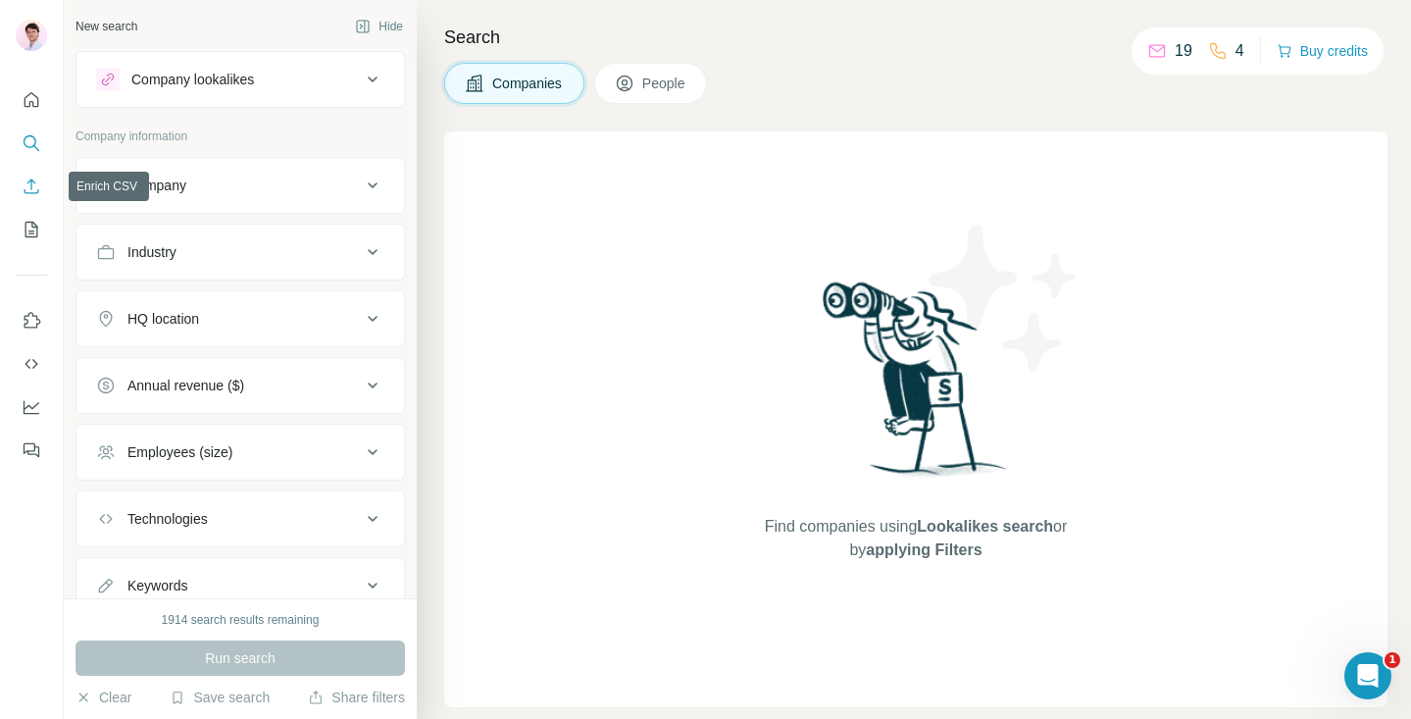
click at [38, 183] on icon "Enrich CSV" at bounding box center [32, 187] width 20 height 20
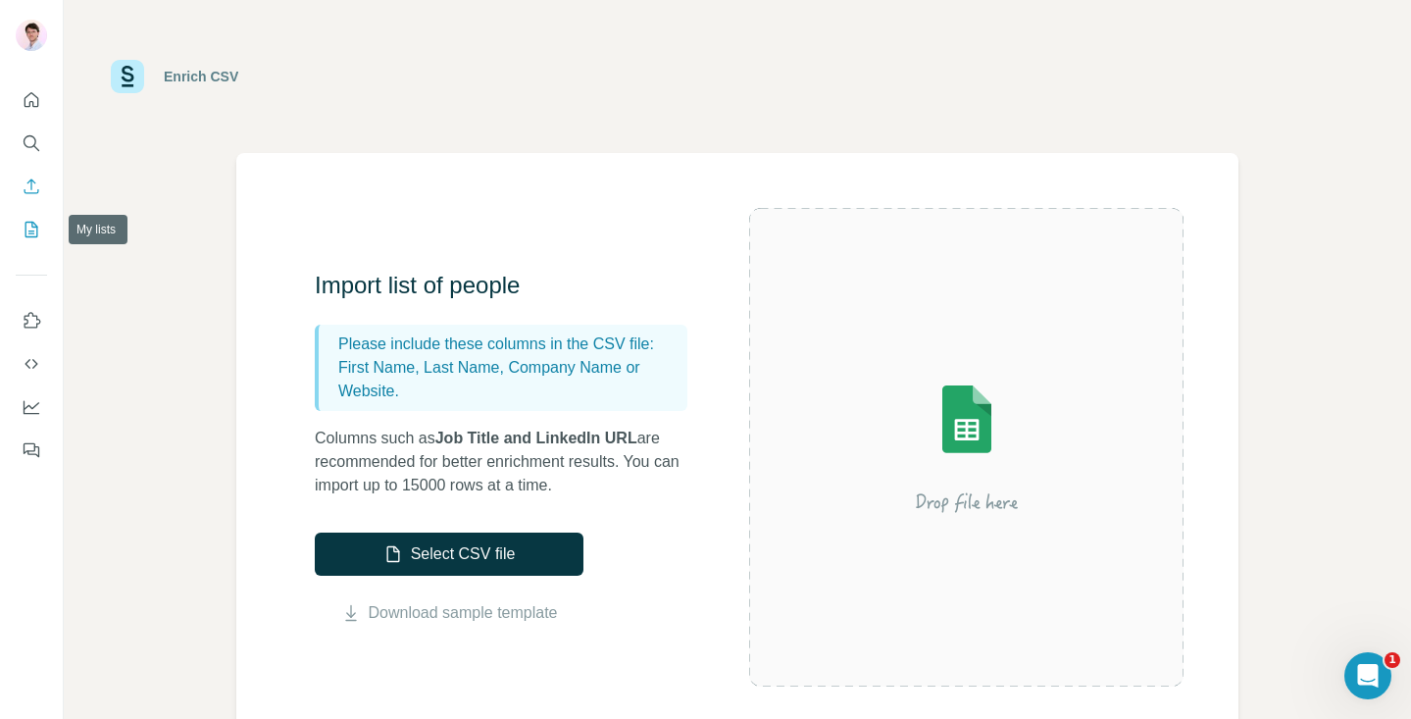
click at [29, 228] on icon "My lists" at bounding box center [32, 230] width 20 height 20
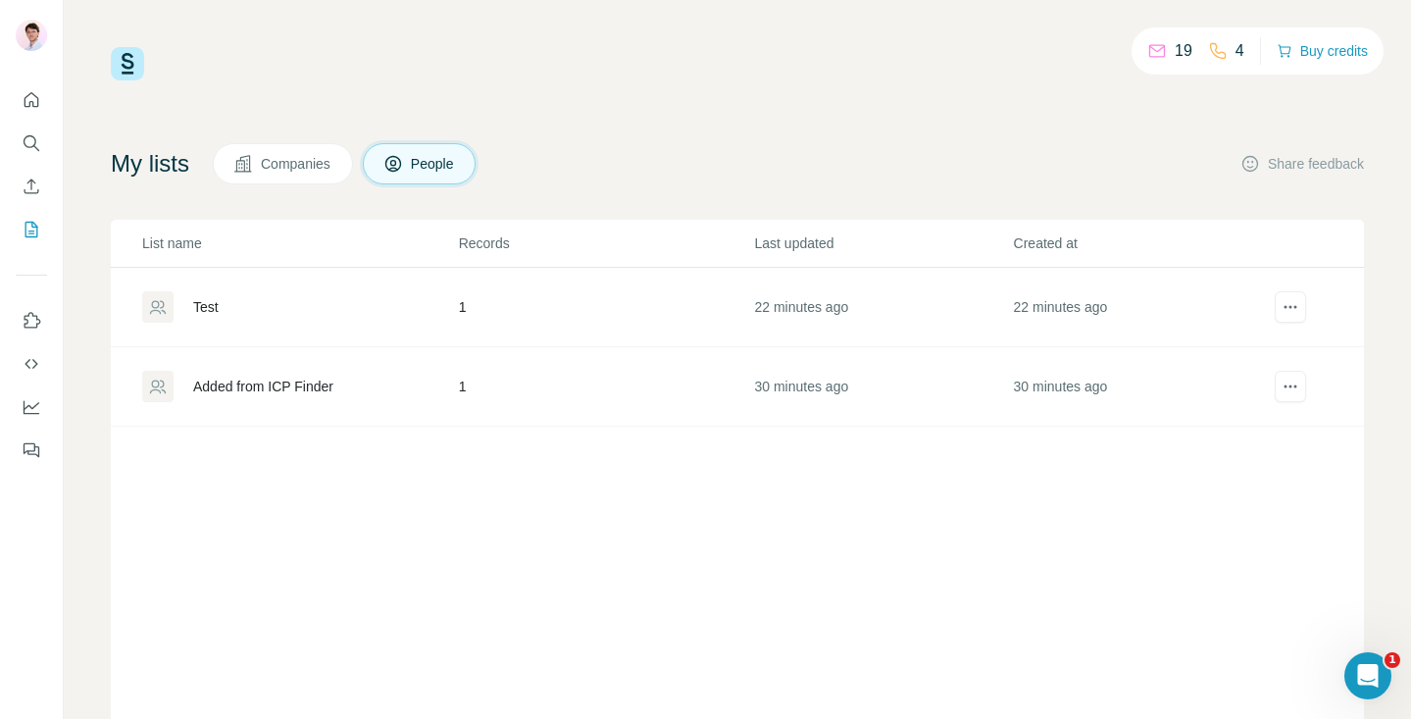
click at [257, 371] on div "Added from ICP Finder" at bounding box center [299, 386] width 315 height 31
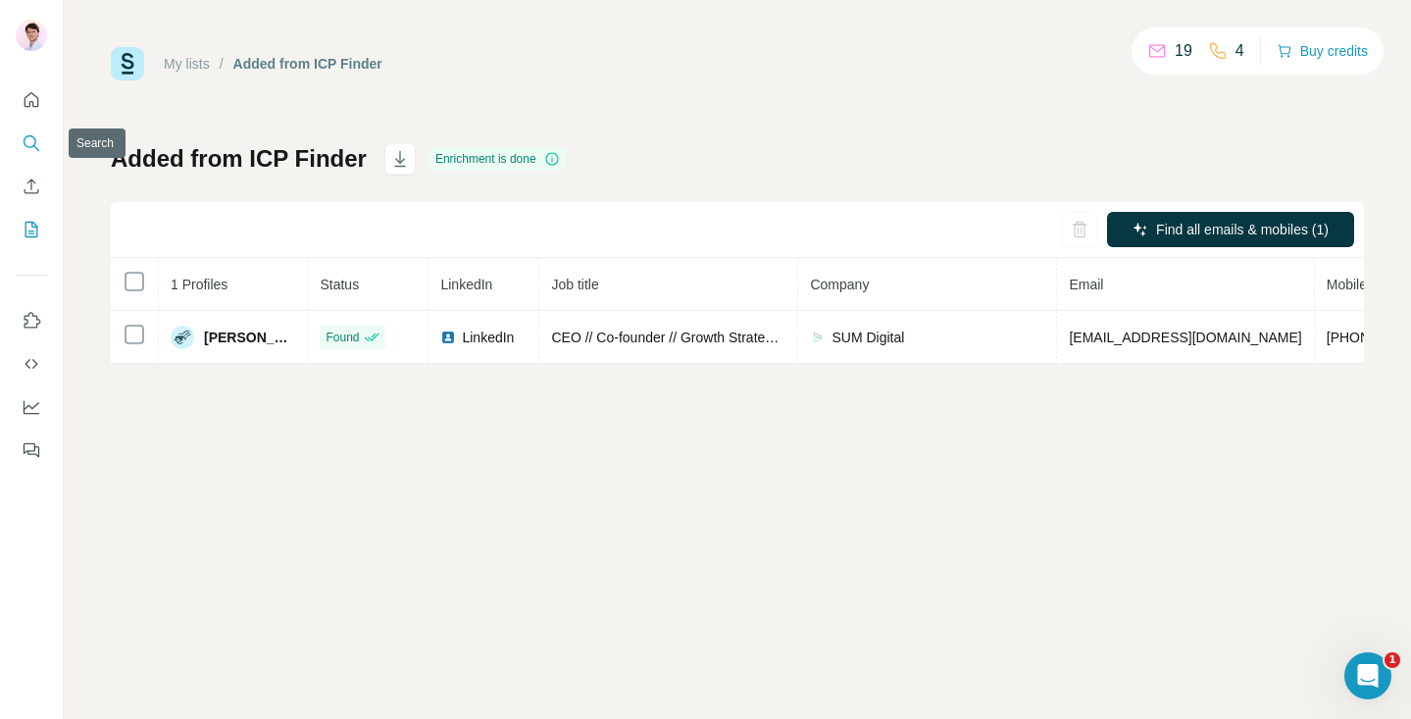
click at [34, 145] on icon "Search" at bounding box center [32, 143] width 20 height 20
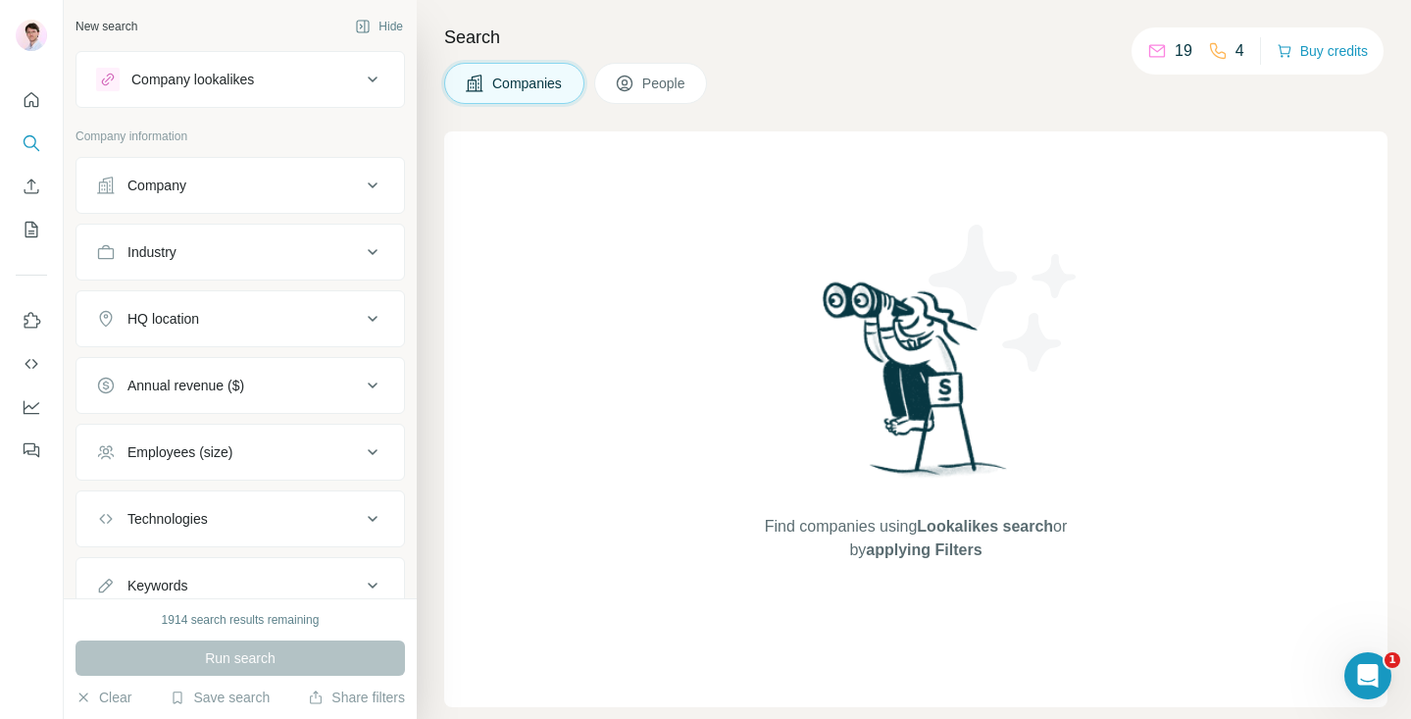
click at [230, 85] on div "Company lookalikes" at bounding box center [192, 80] width 123 height 20
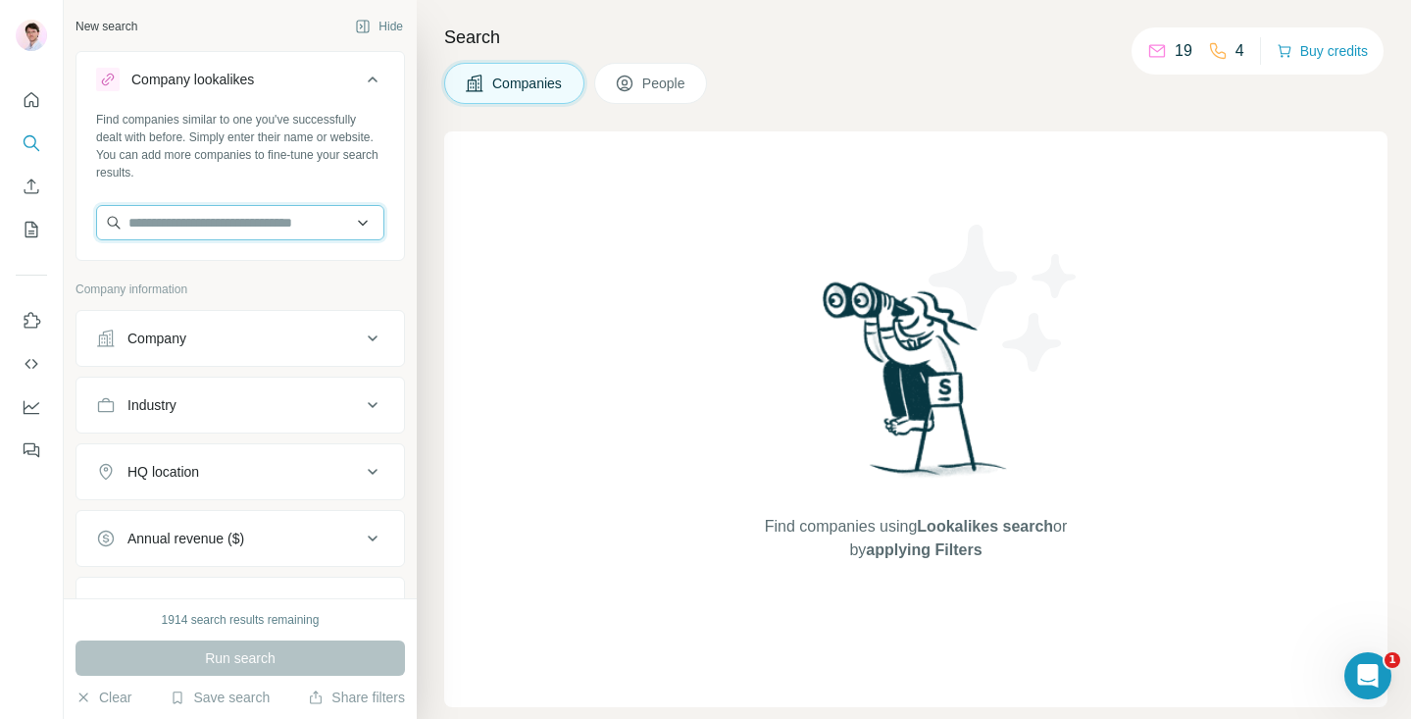
click at [223, 229] on input "text" at bounding box center [240, 222] width 288 height 35
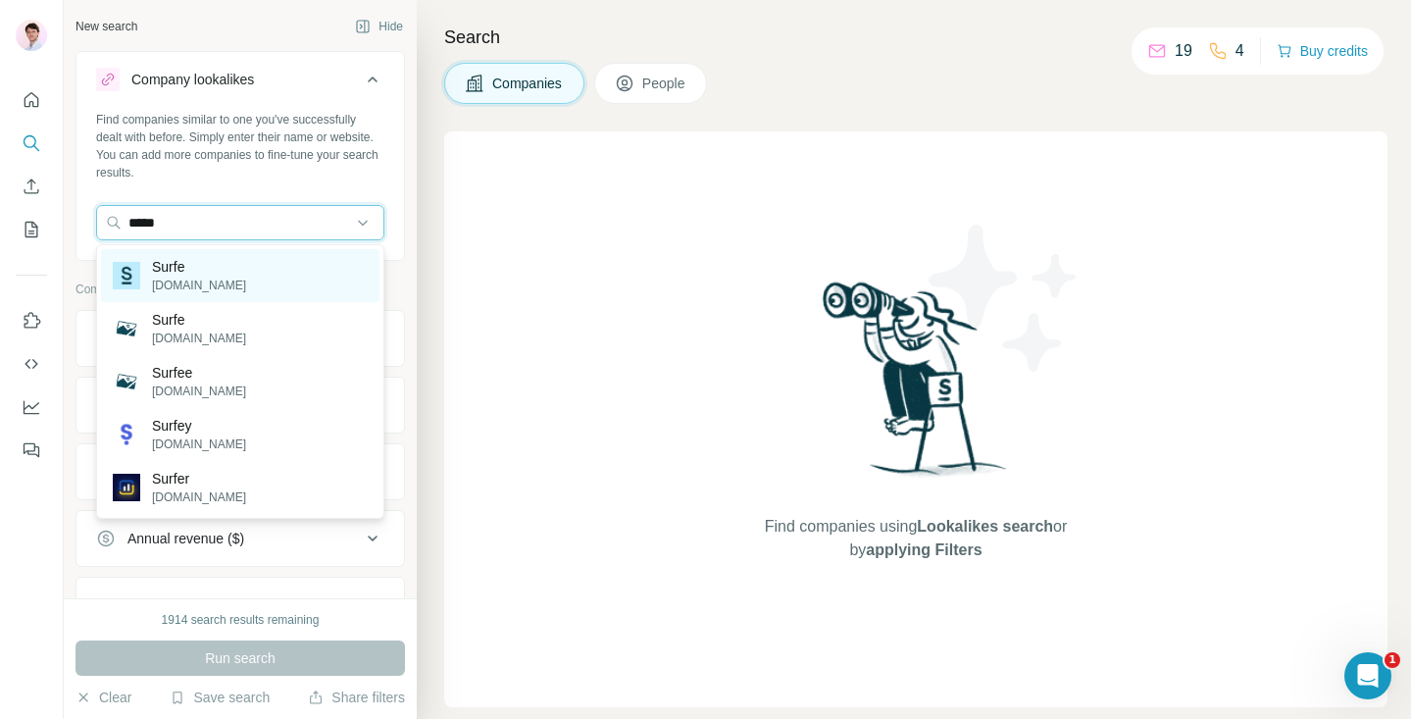
type input "*****"
click at [211, 281] on div "Surfe surfe.com" at bounding box center [240, 275] width 279 height 53
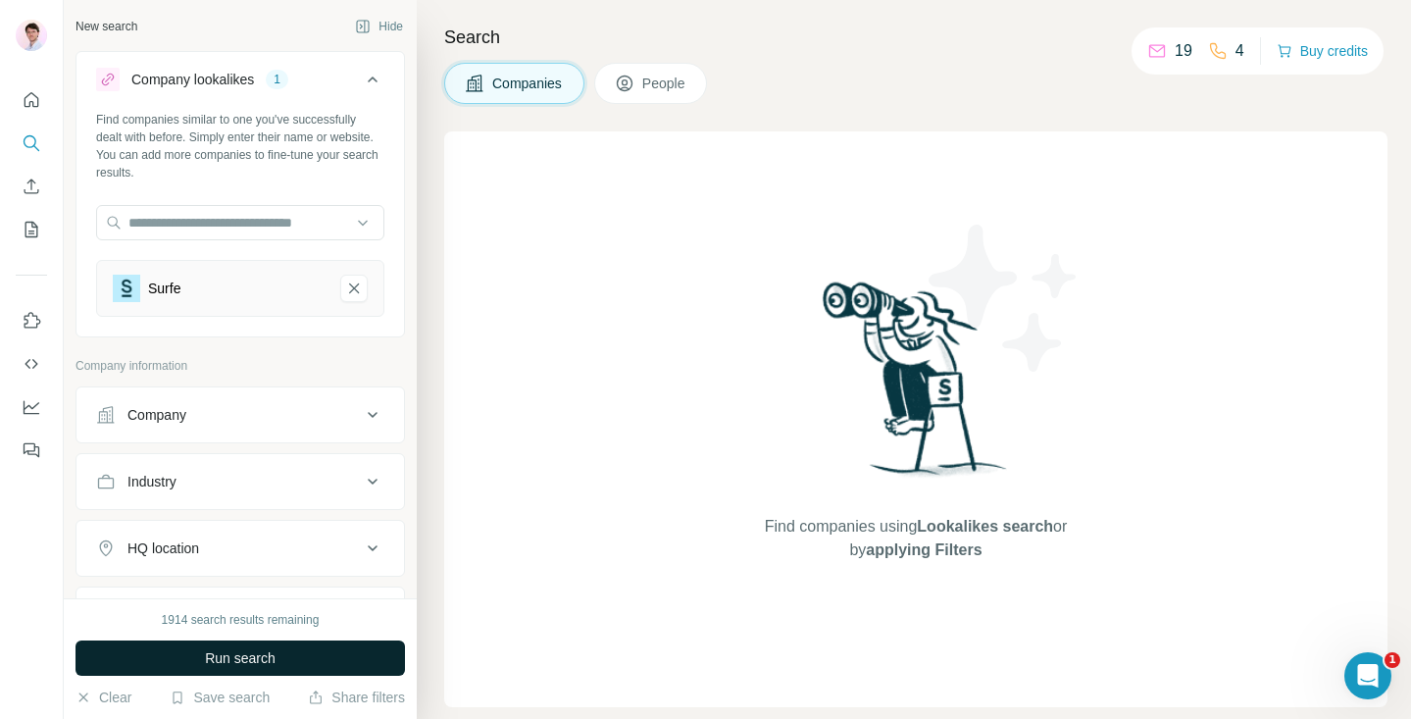
click at [301, 651] on button "Run search" at bounding box center [241, 657] width 330 height 35
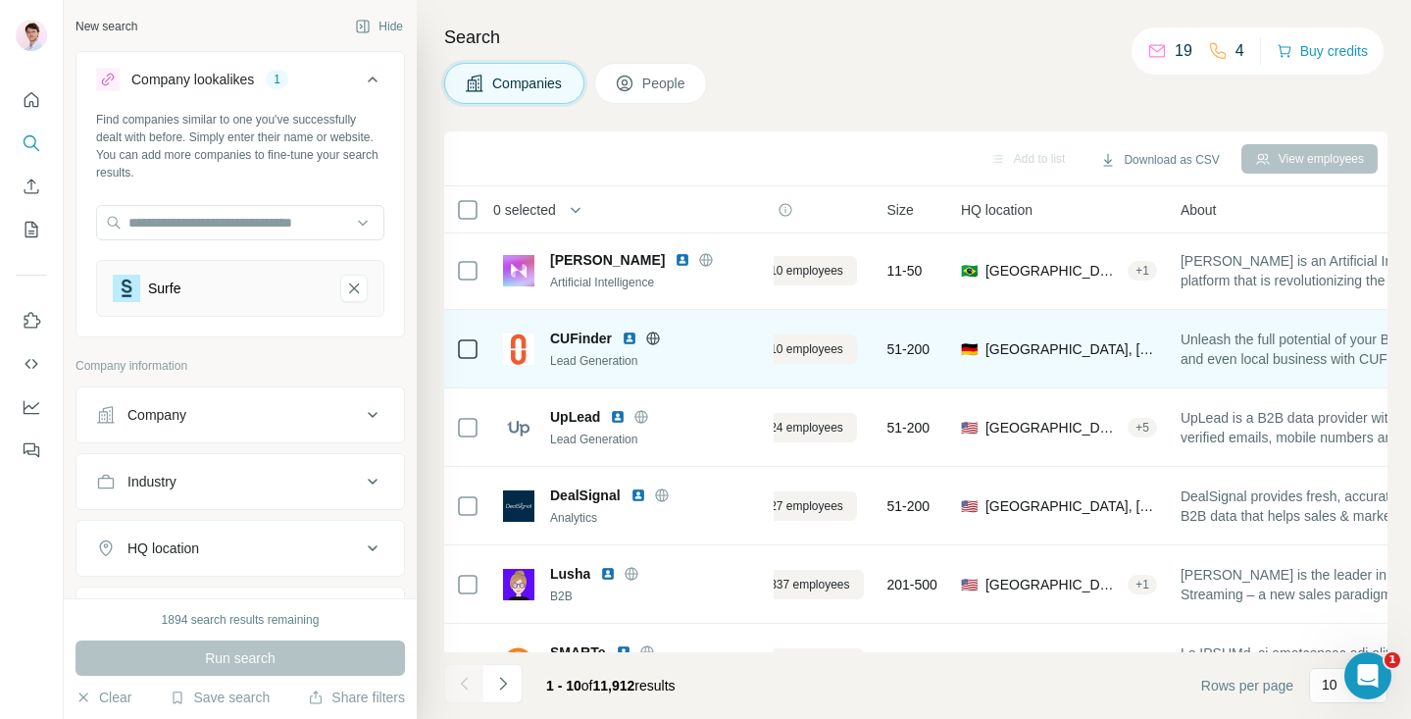
scroll to position [2, 0]
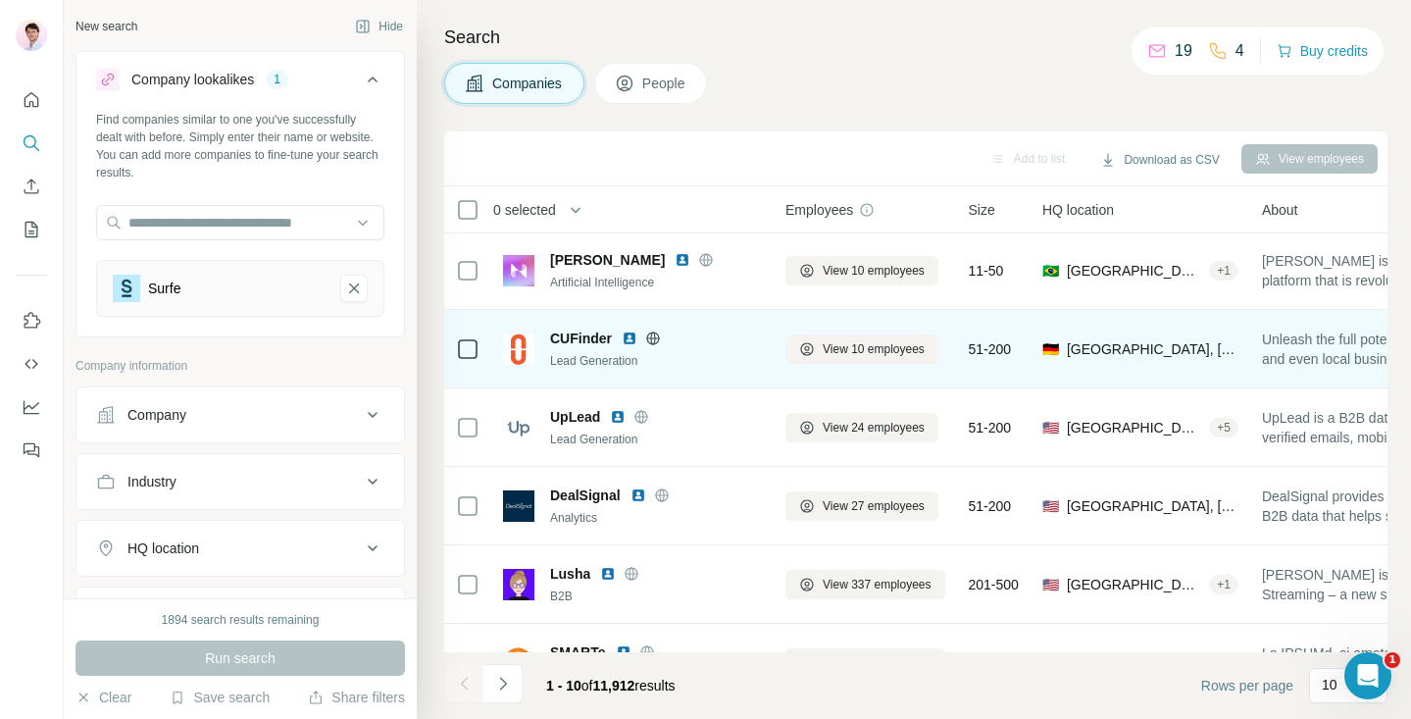
click at [635, 337] on img at bounding box center [630, 339] width 16 height 16
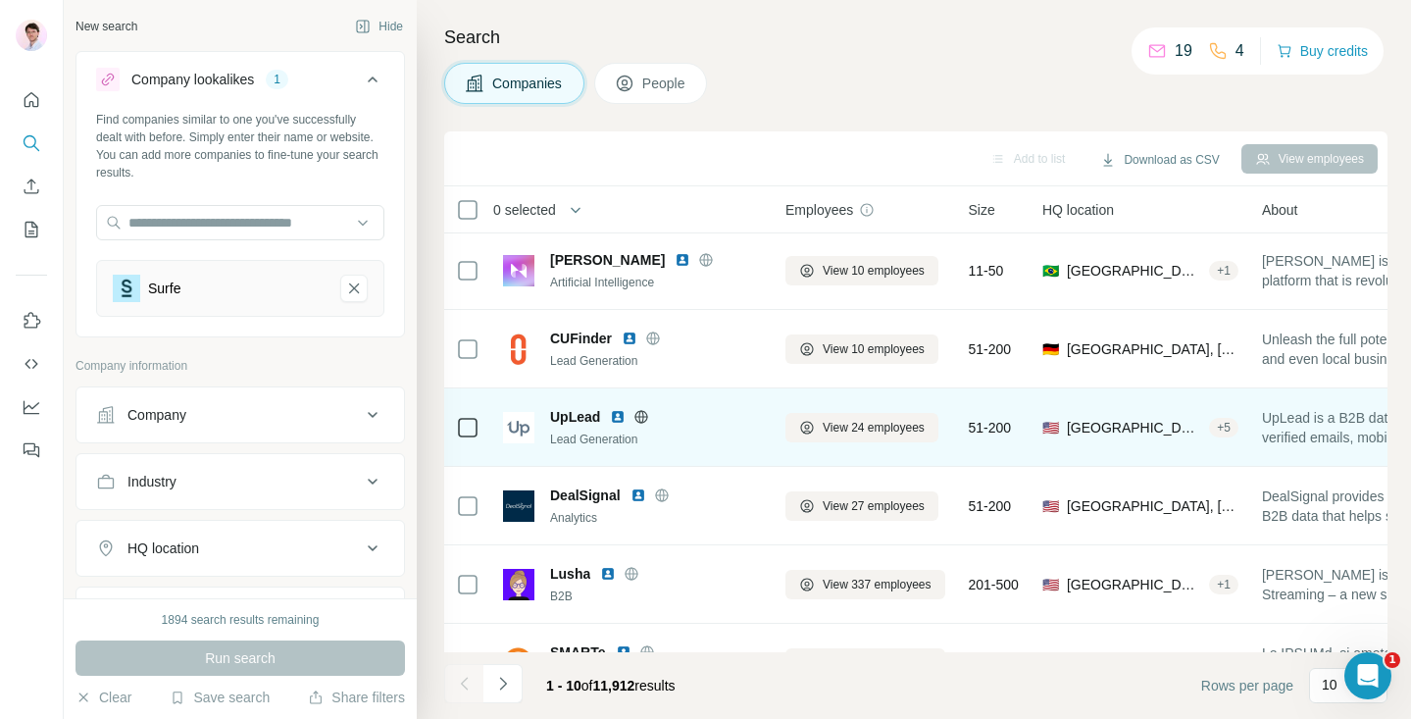
click at [617, 416] on img at bounding box center [618, 417] width 16 height 16
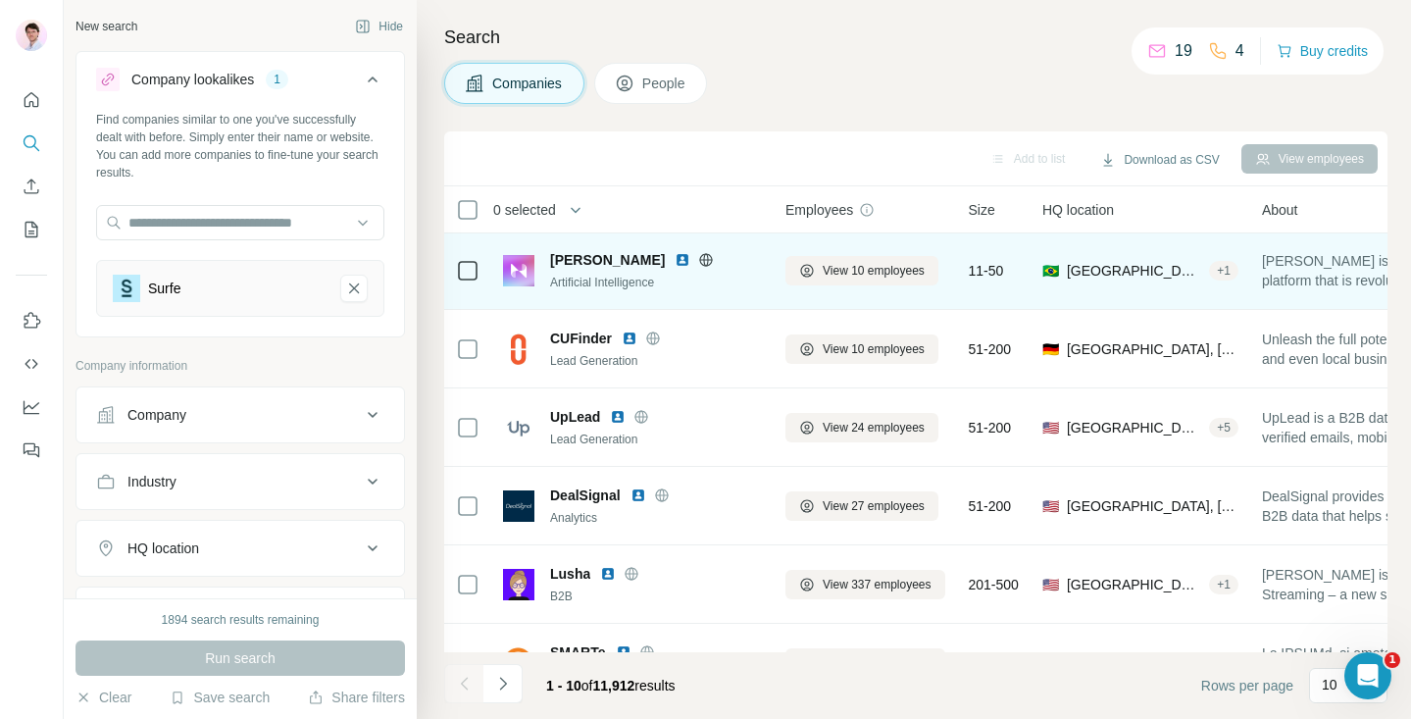
click at [675, 259] on img at bounding box center [683, 260] width 16 height 16
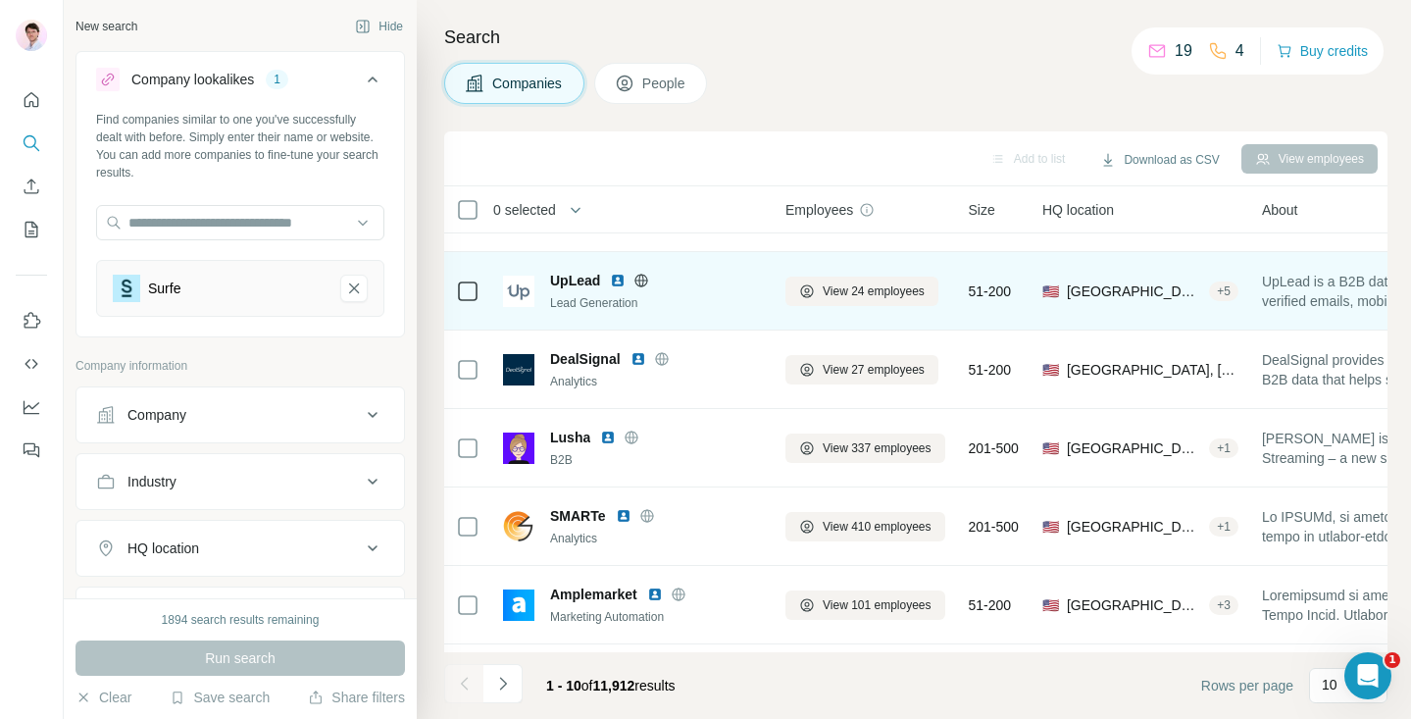
scroll to position [147, 0]
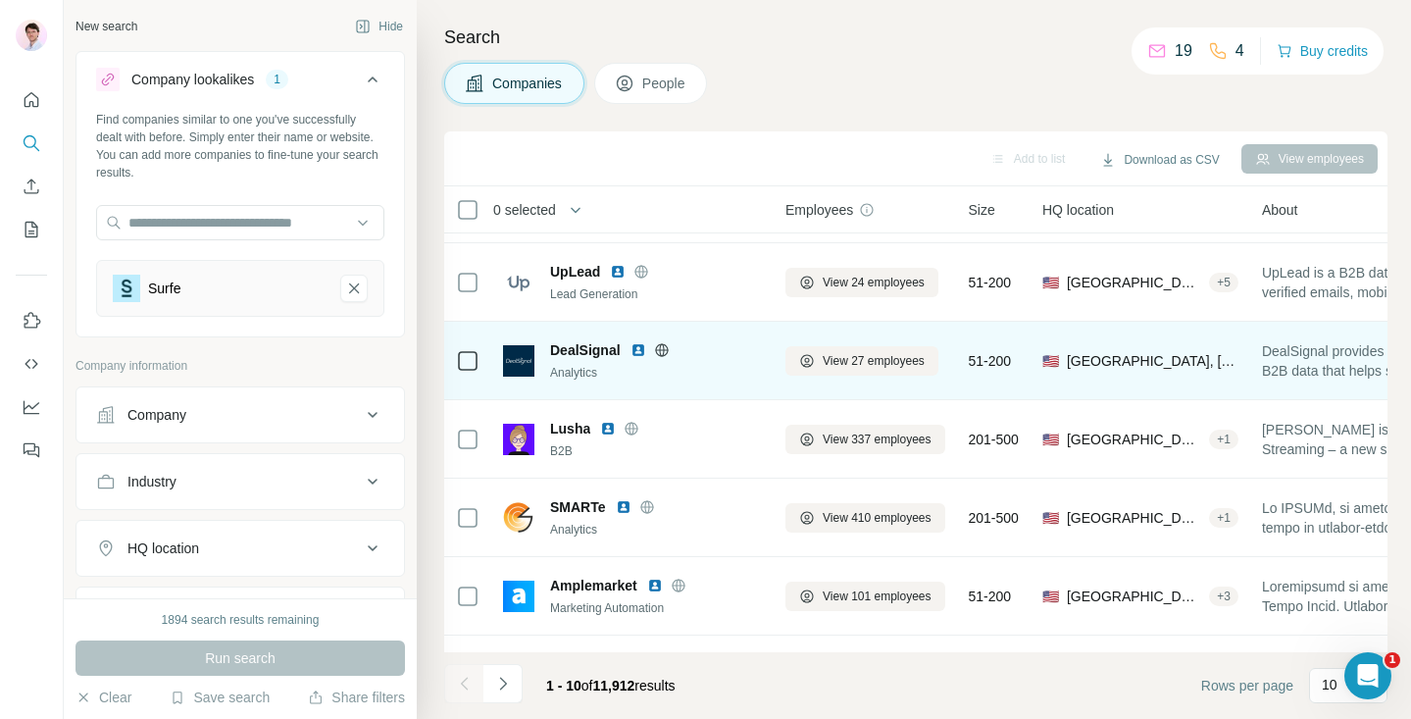
click at [636, 350] on img at bounding box center [639, 350] width 16 height 16
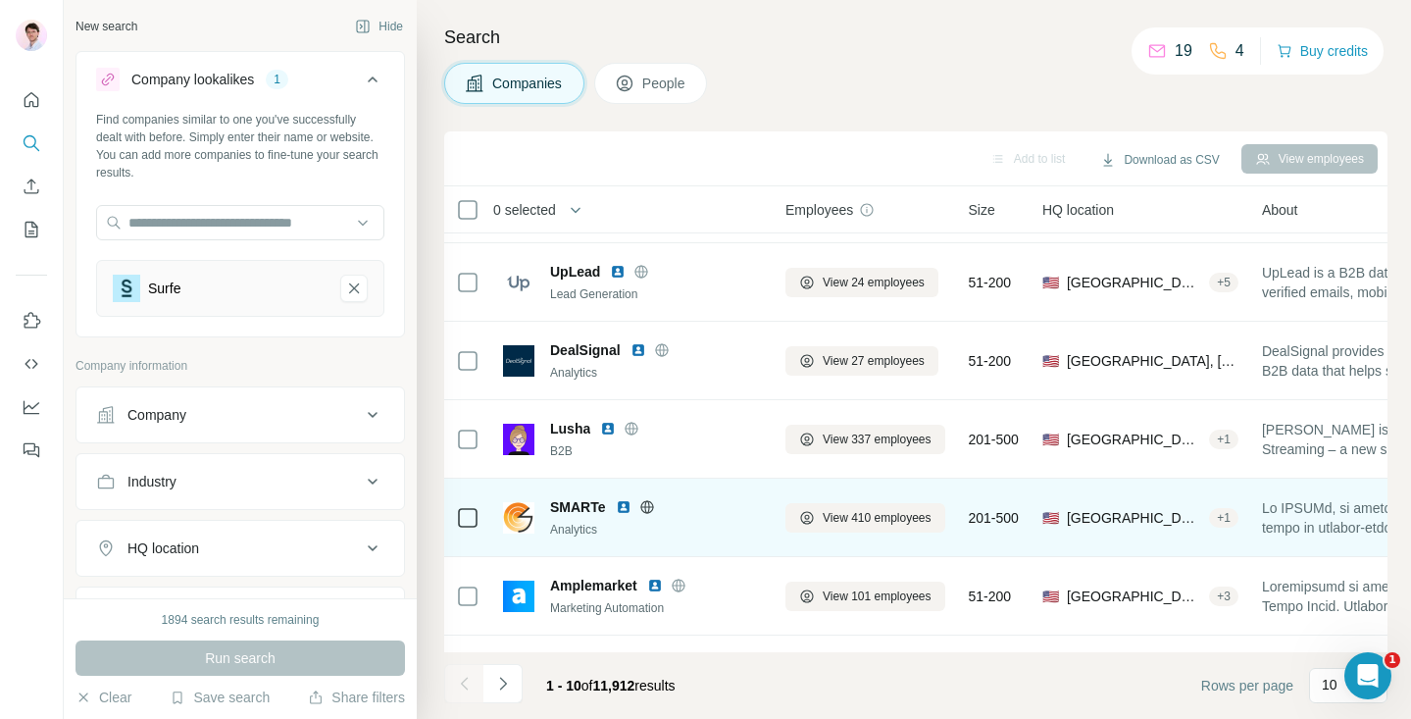
click at [626, 506] on img at bounding box center [624, 507] width 16 height 16
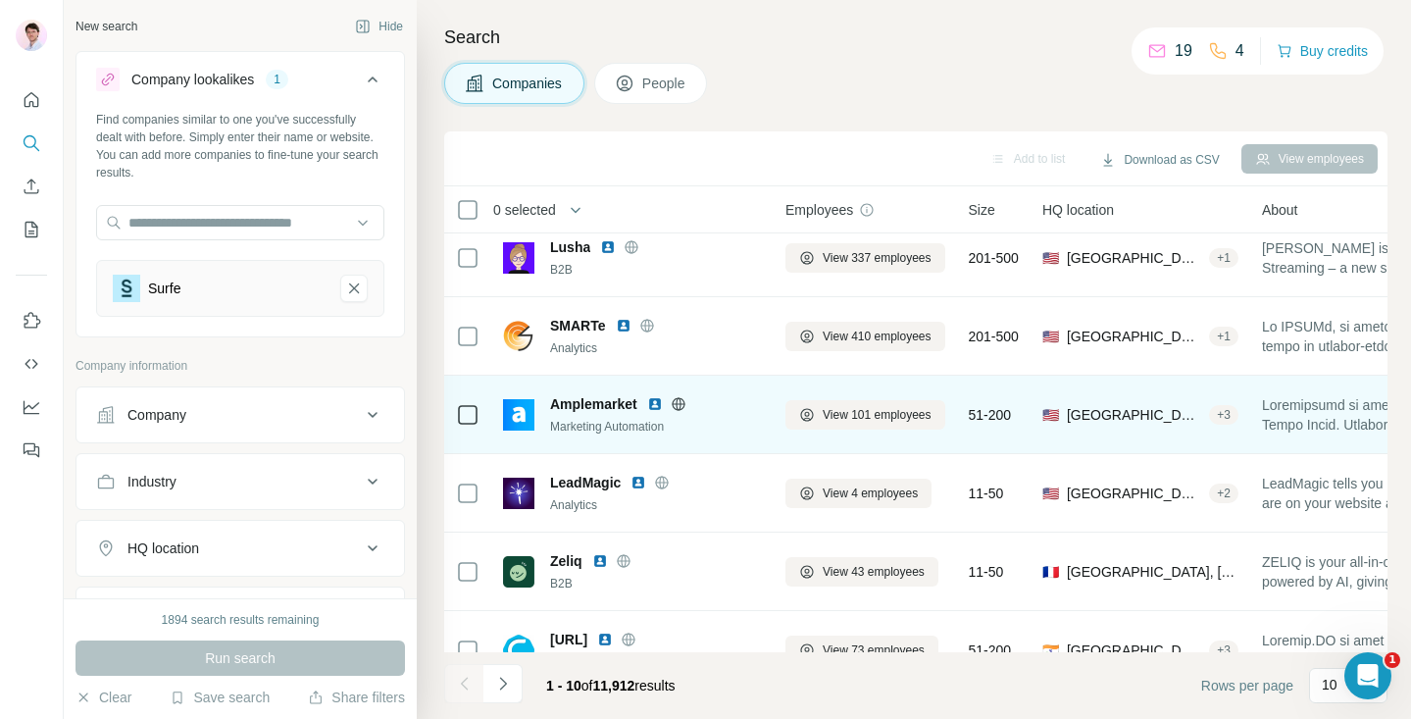
scroll to position [330, 0]
click at [658, 401] on img at bounding box center [655, 403] width 16 height 16
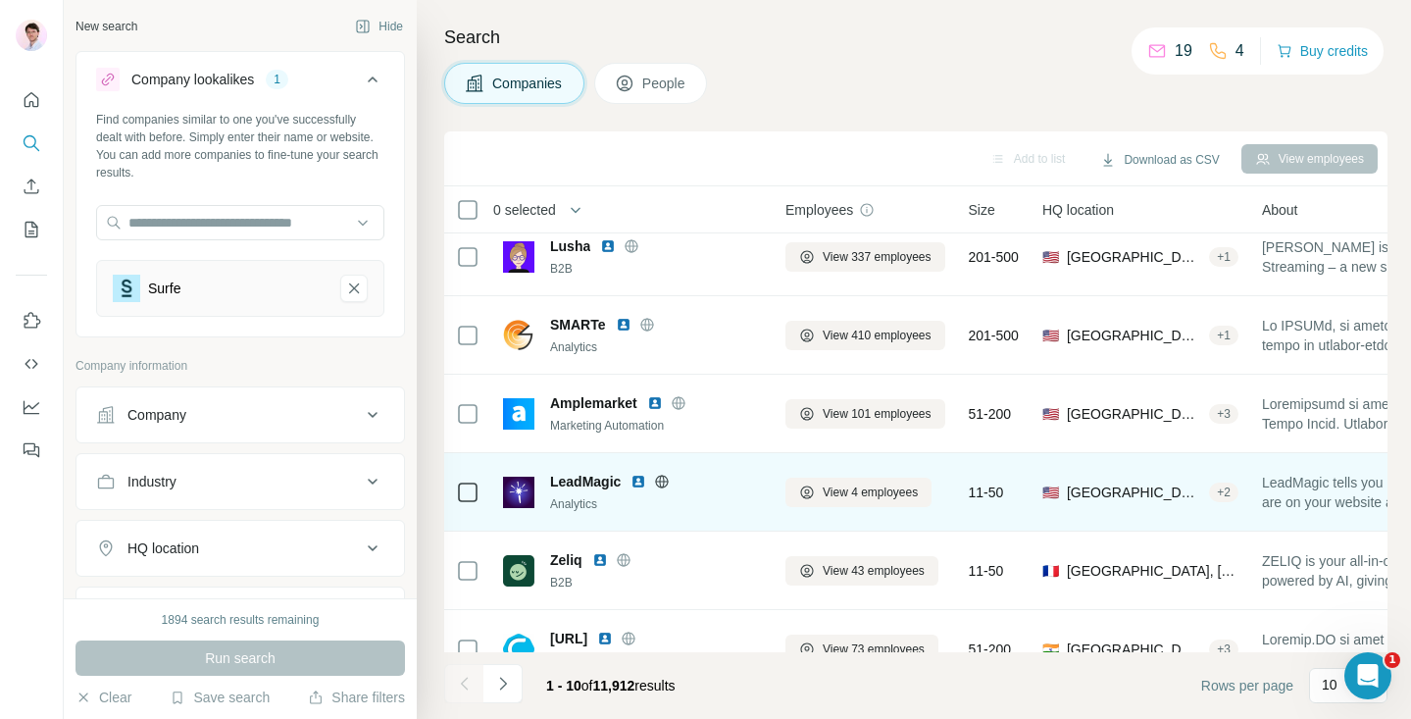
scroll to position [366, 0]
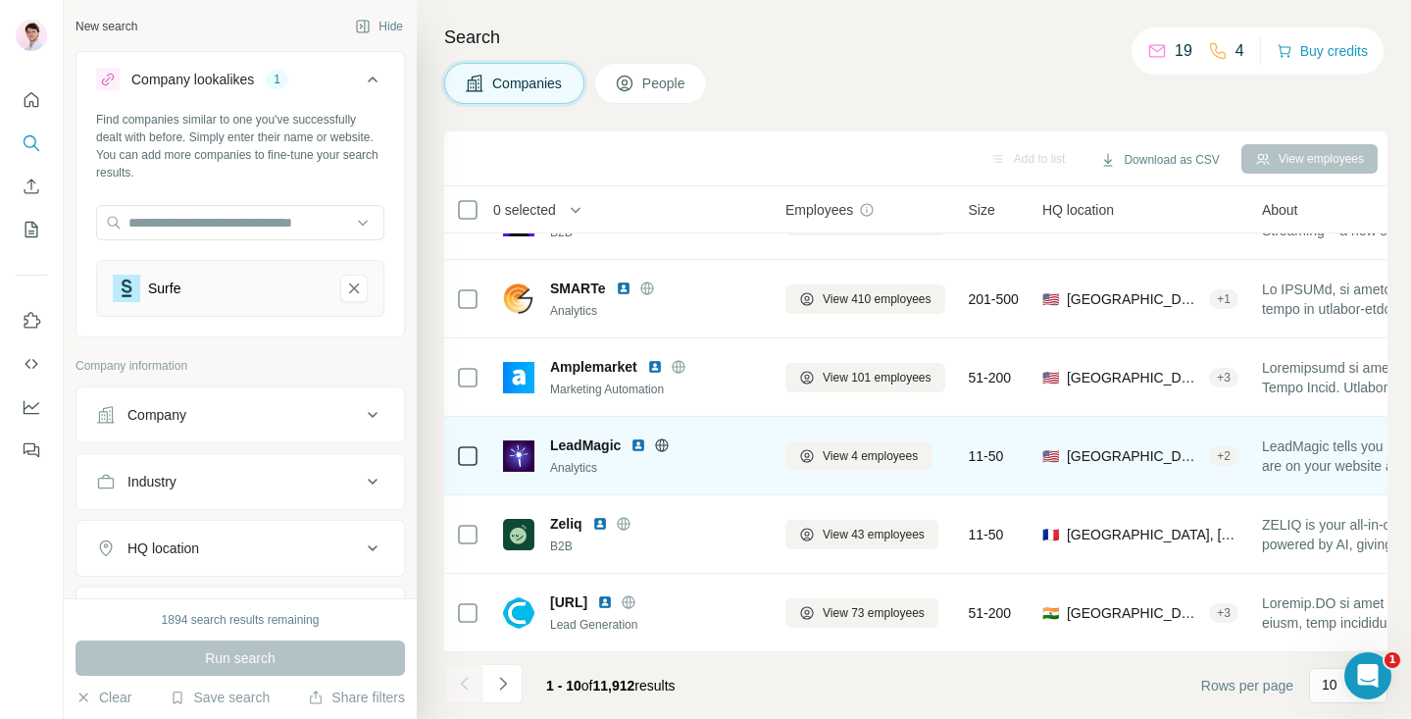
click at [642, 448] on img at bounding box center [639, 445] width 16 height 16
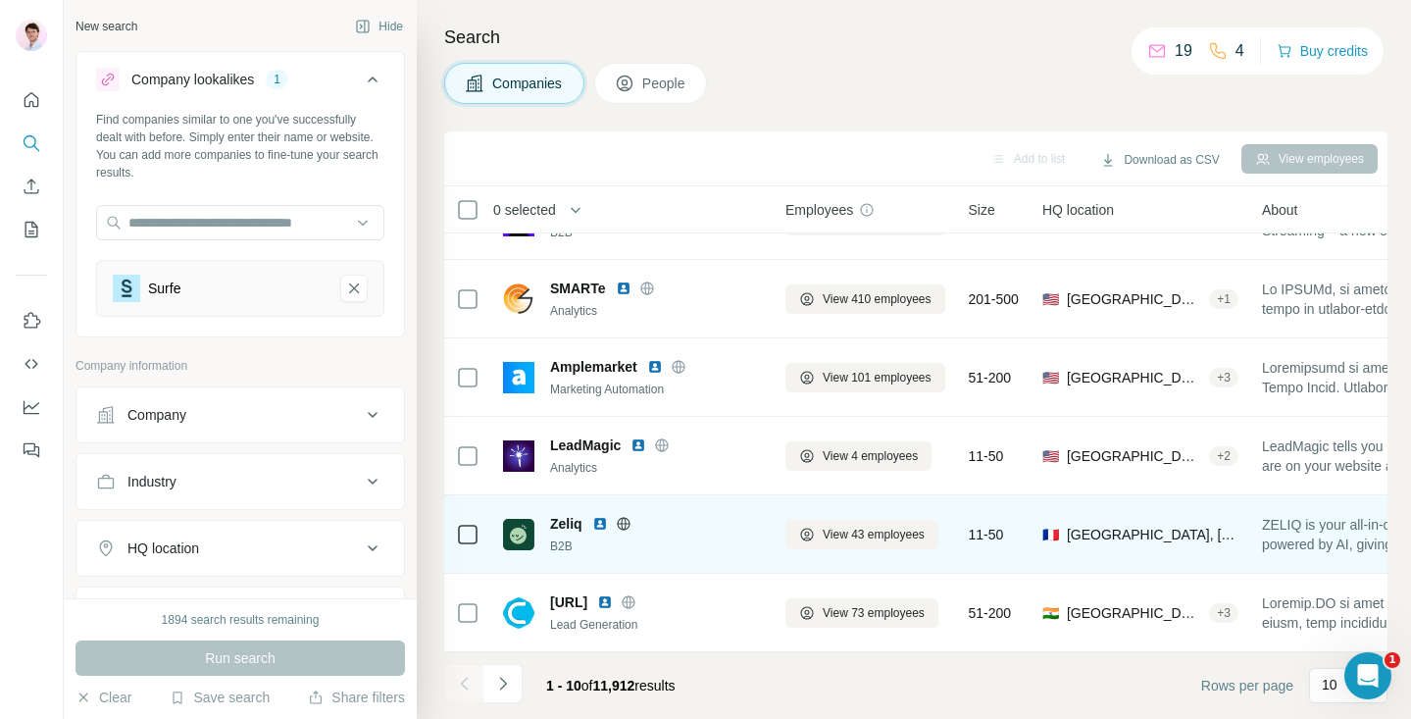
click at [598, 521] on img at bounding box center [600, 524] width 16 height 16
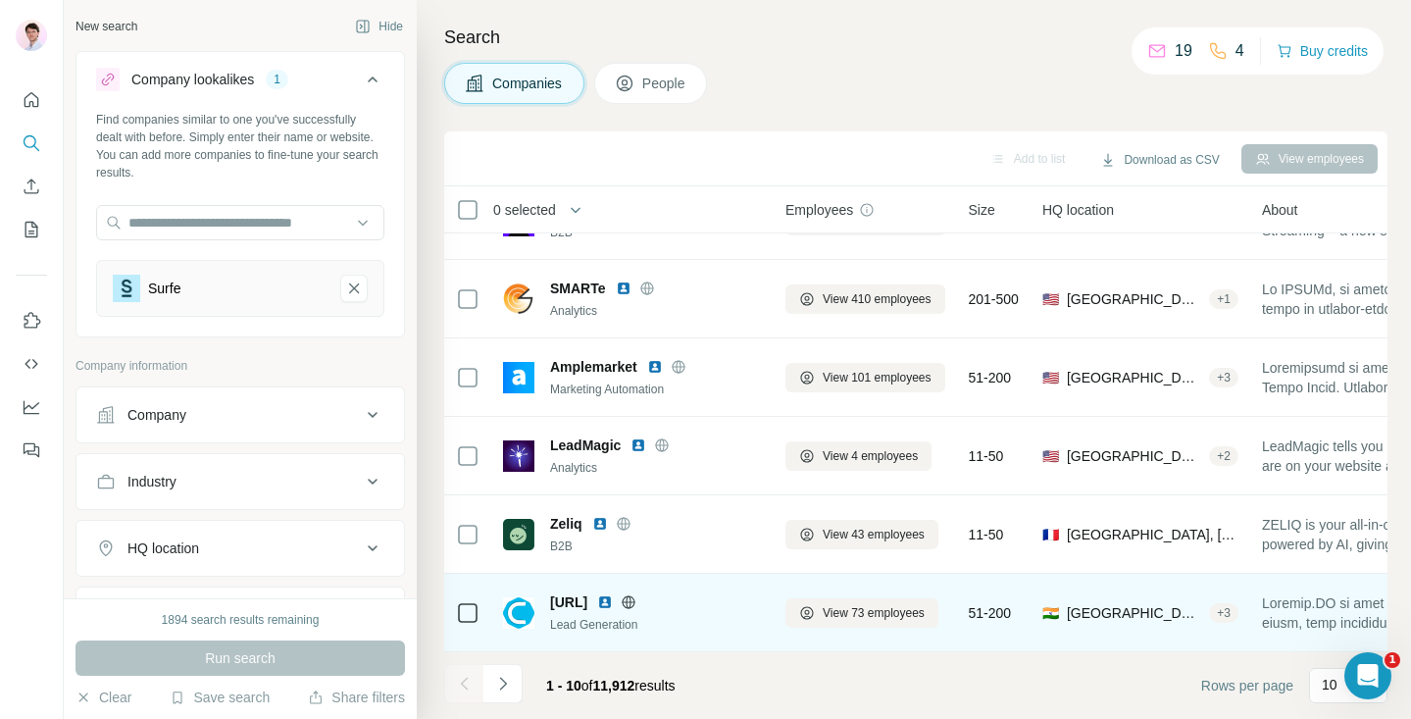
click at [613, 601] on img at bounding box center [605, 602] width 16 height 16
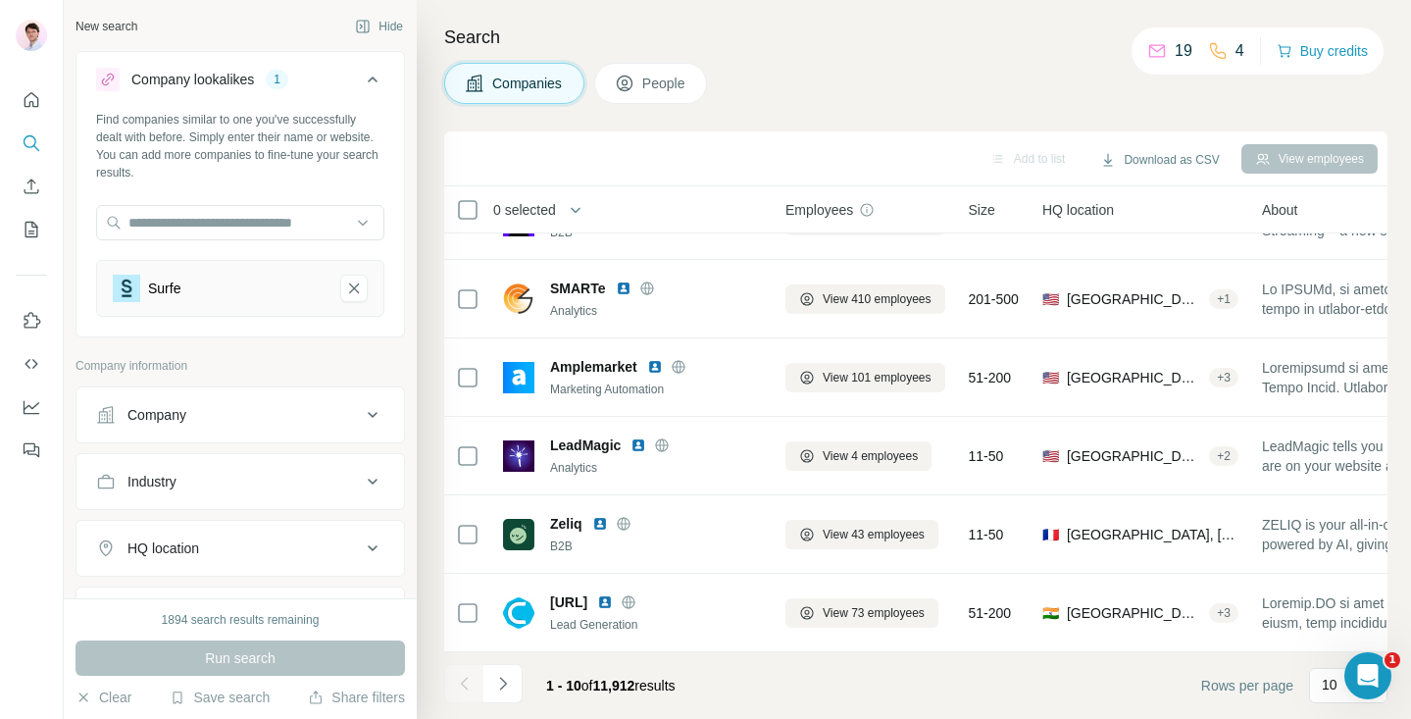
click at [512, 685] on button "Navigate to next page" at bounding box center [503, 683] width 39 height 39
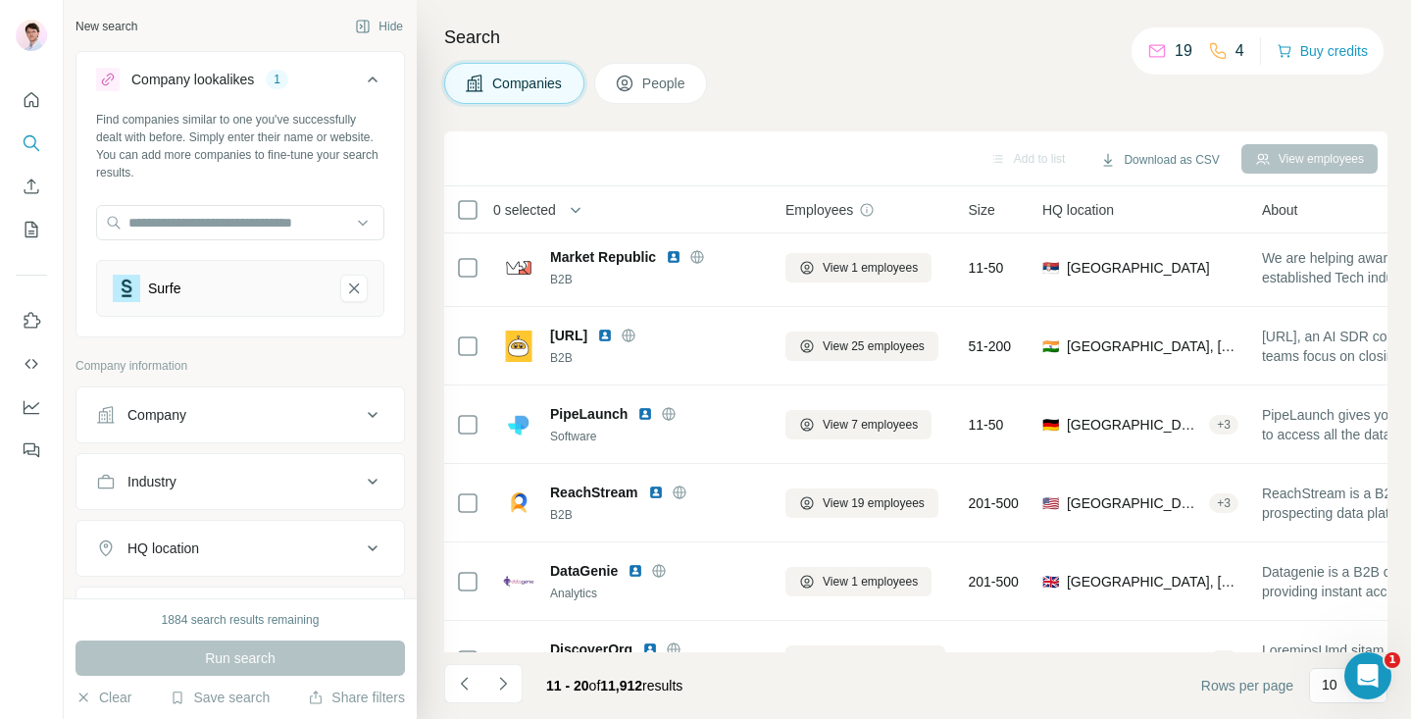
scroll to position [0, 0]
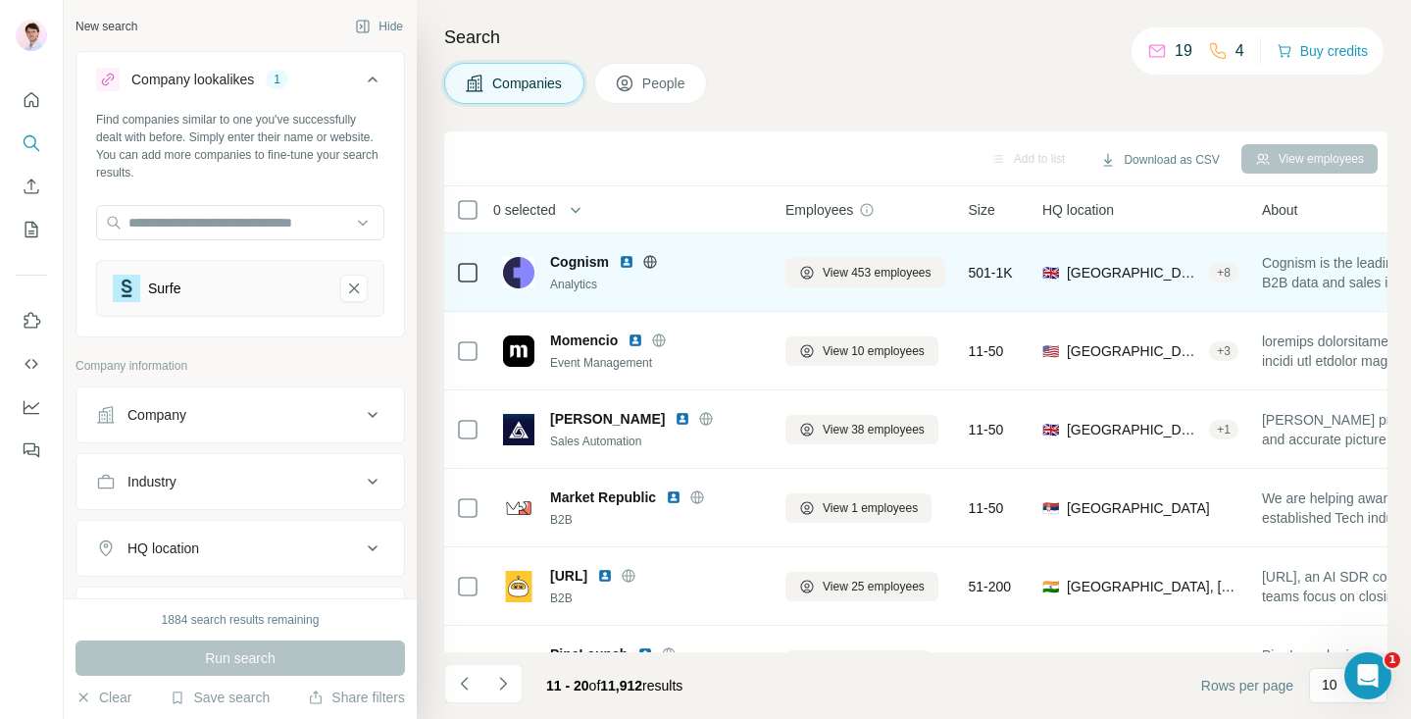
click at [624, 265] on img at bounding box center [627, 262] width 16 height 16
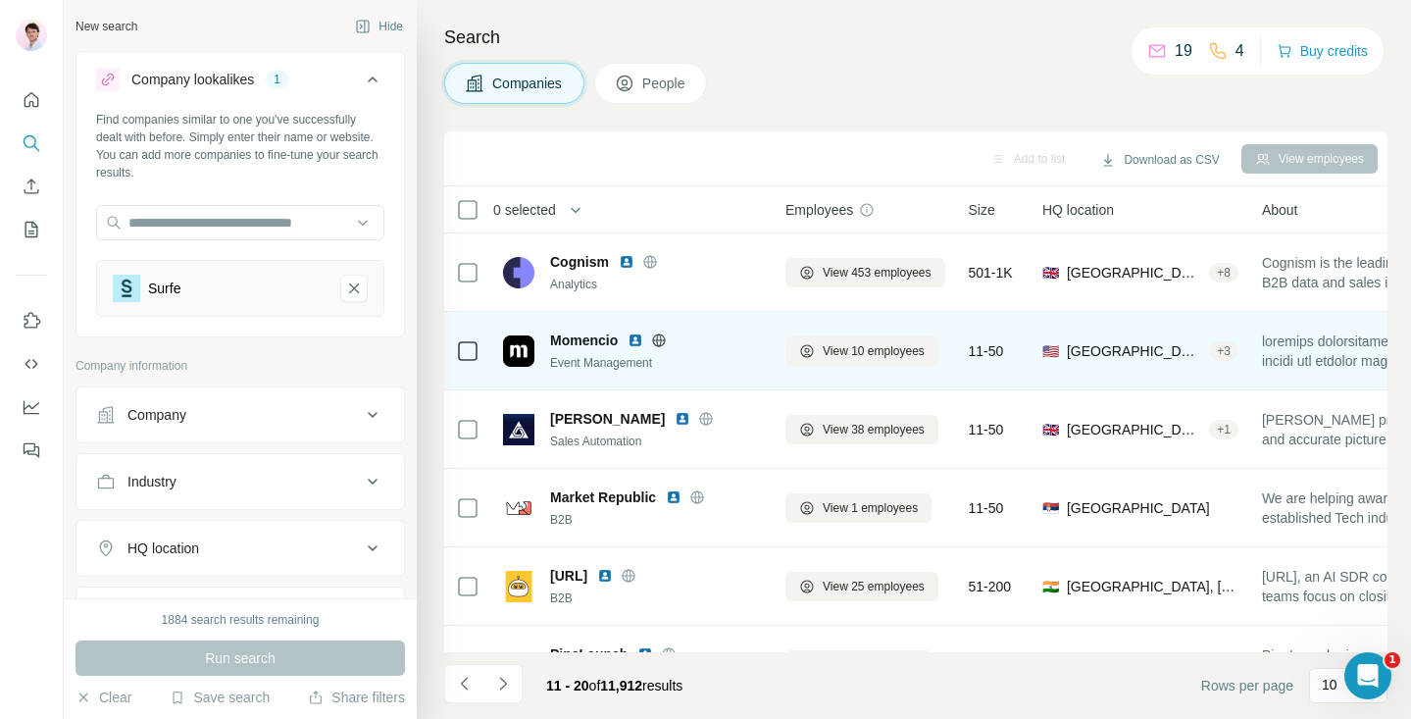
scroll to position [21, 0]
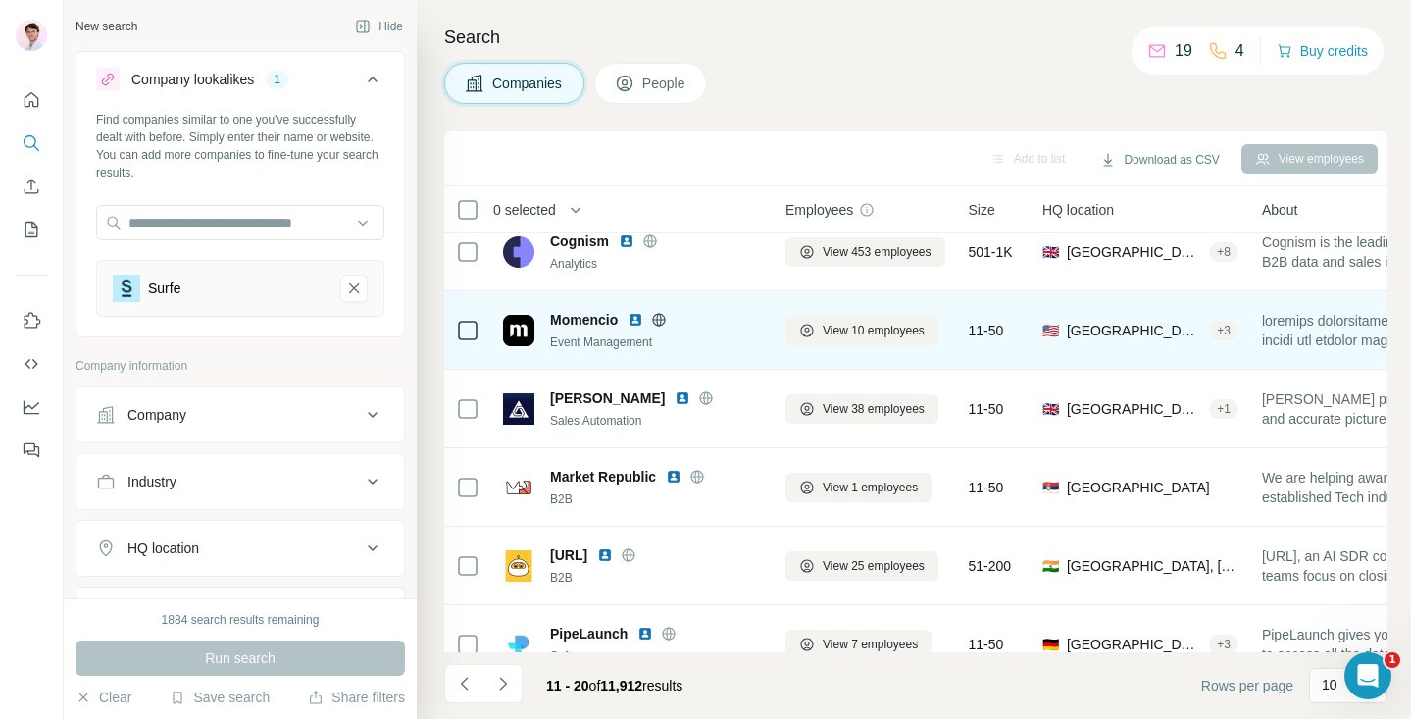
click at [638, 320] on img at bounding box center [636, 320] width 16 height 16
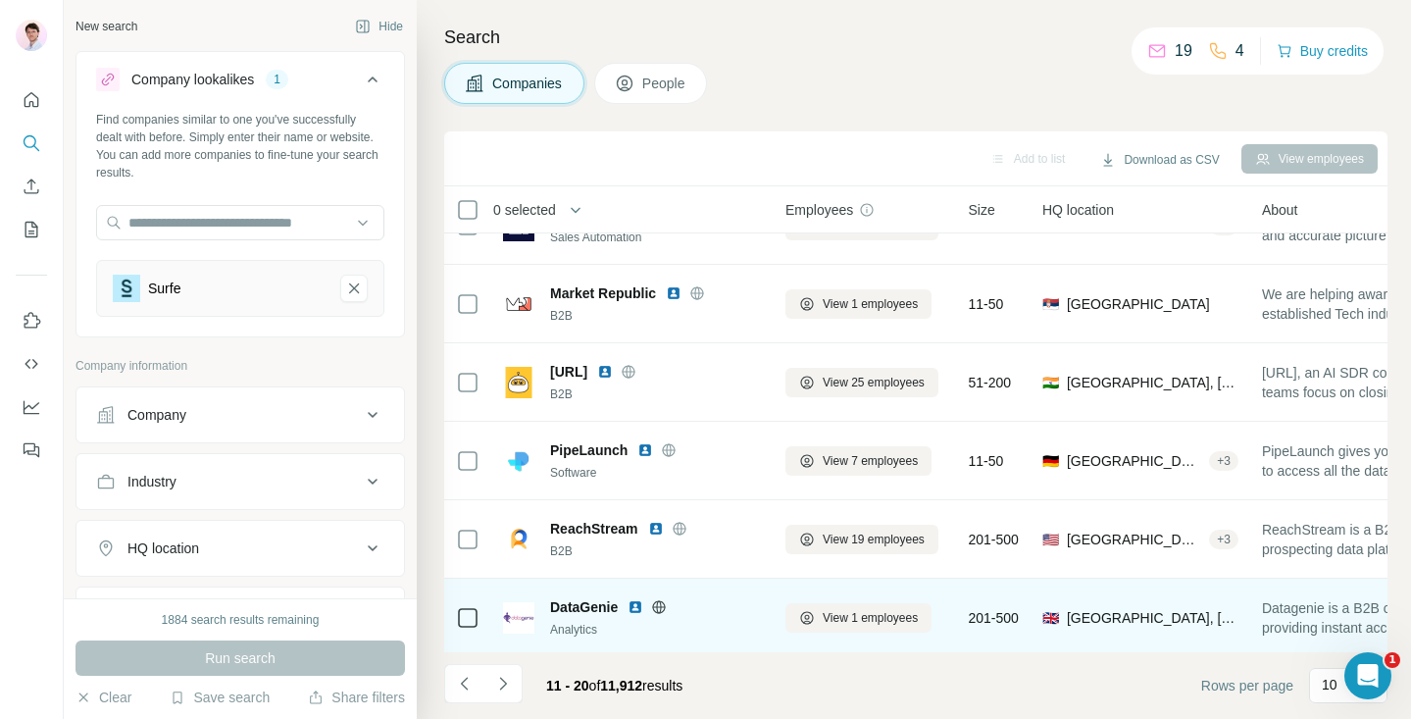
scroll to position [179, 0]
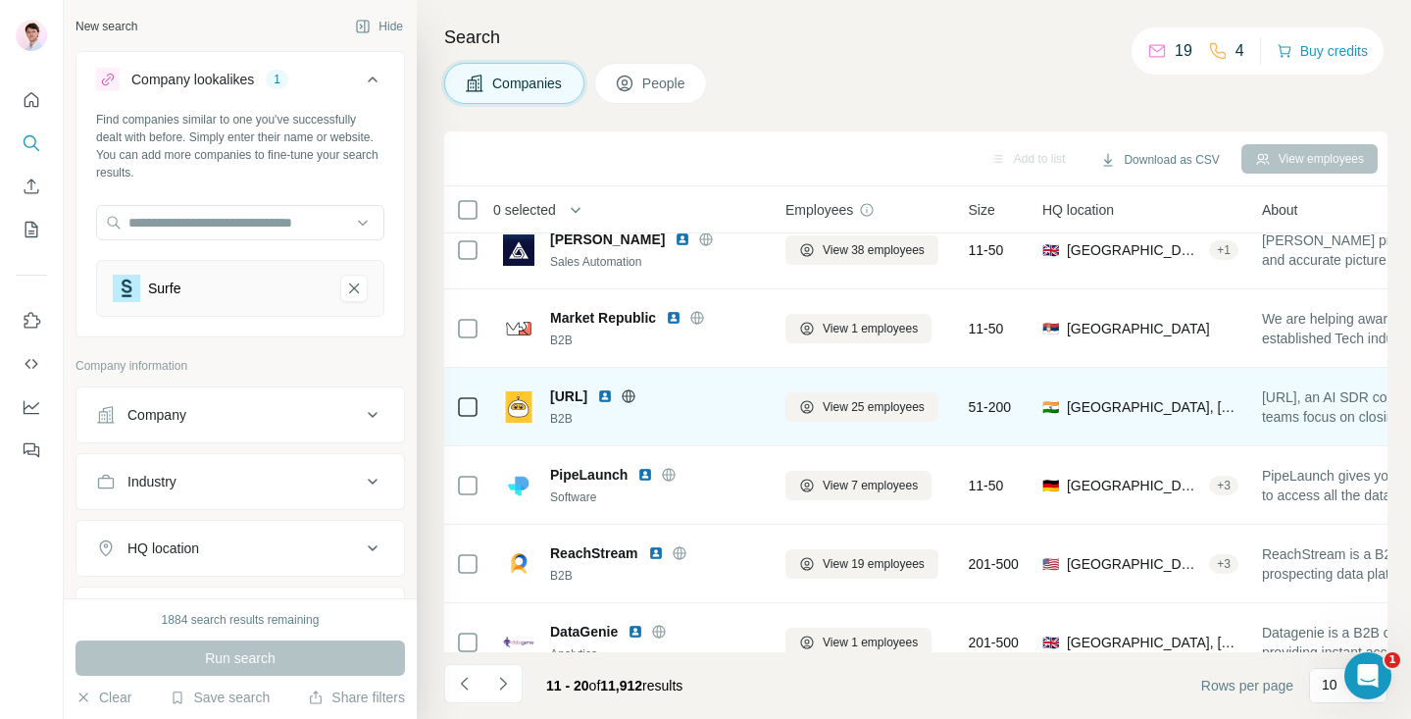
click at [613, 397] on img at bounding box center [605, 396] width 16 height 16
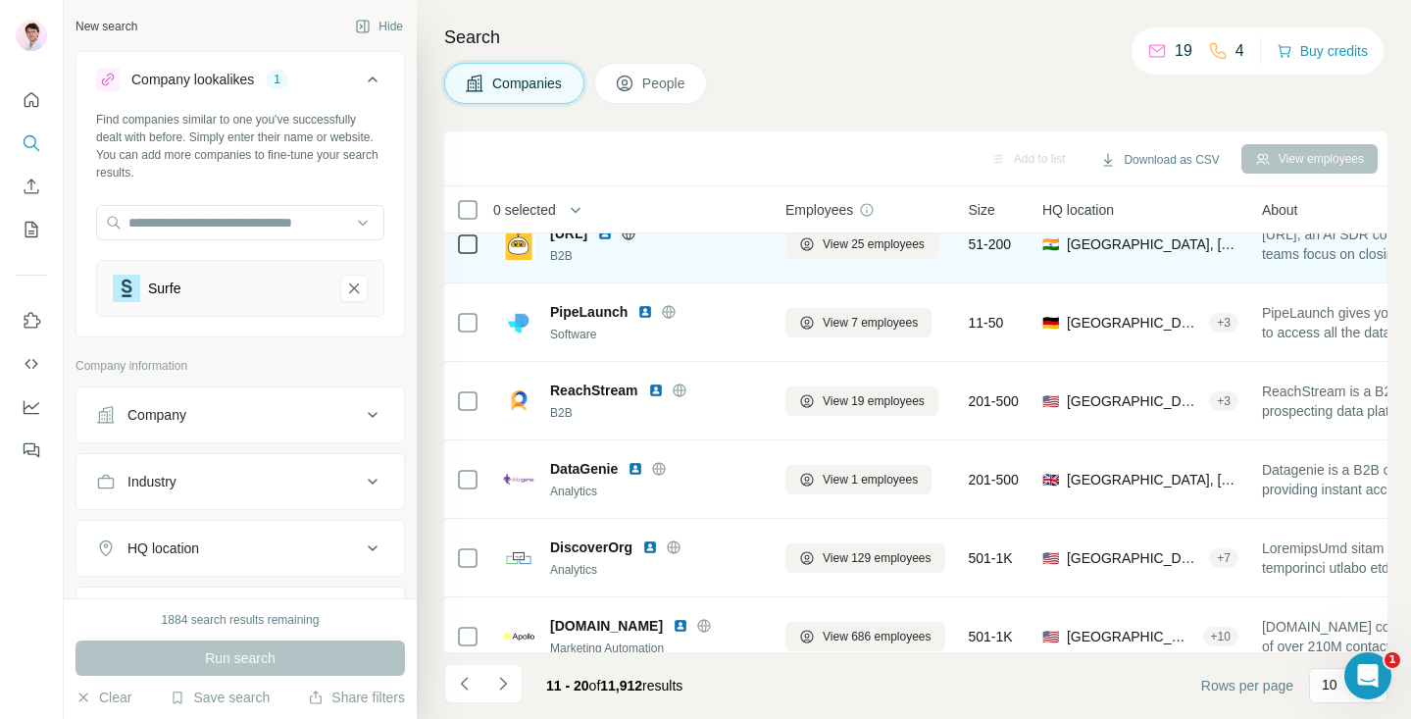
scroll to position [366, 0]
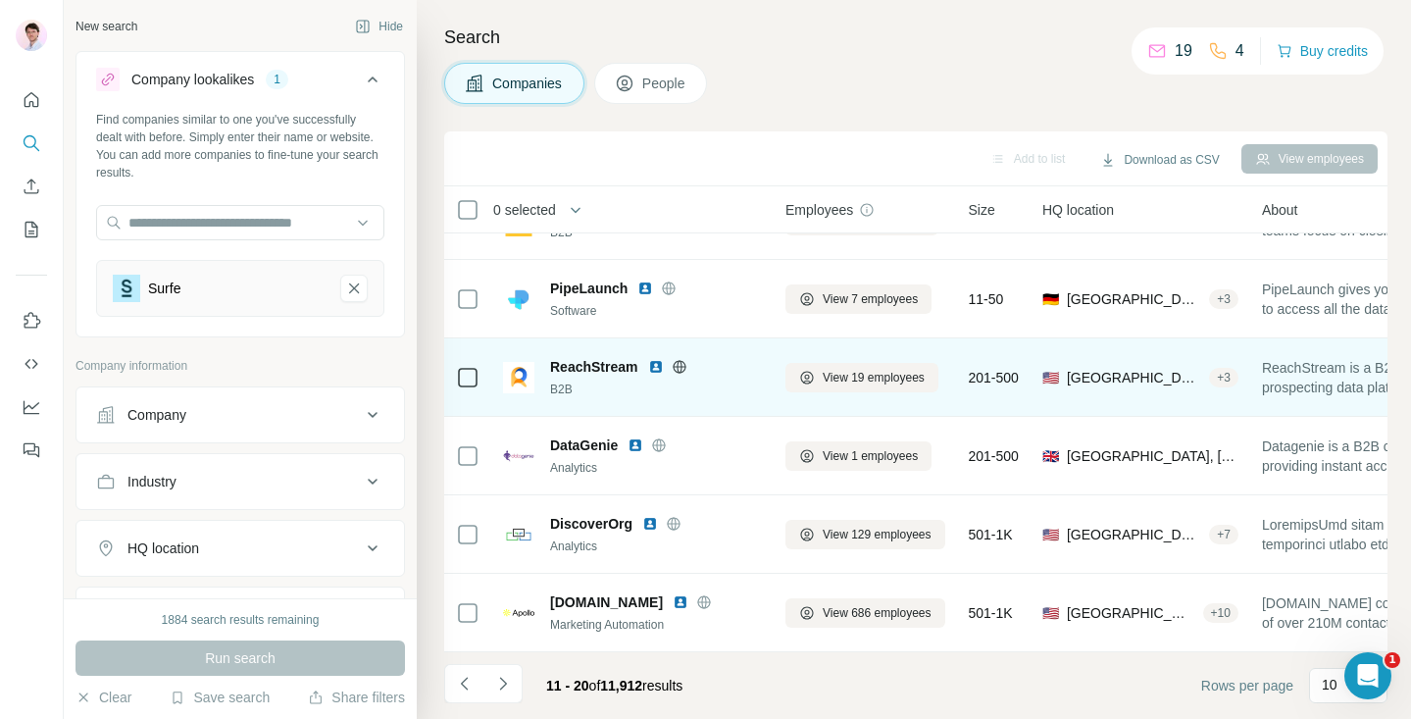
click at [652, 359] on img at bounding box center [656, 367] width 16 height 16
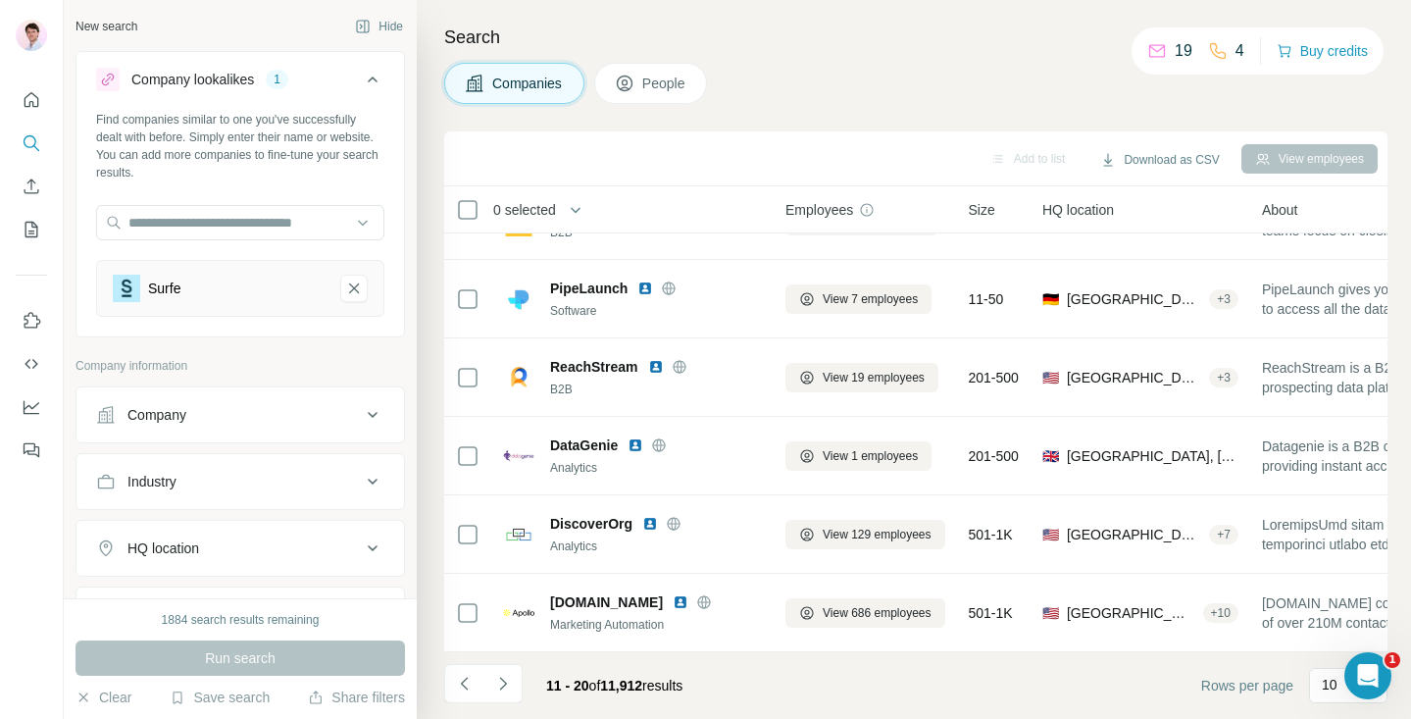
click at [499, 690] on icon "Navigate to next page" at bounding box center [502, 683] width 7 height 13
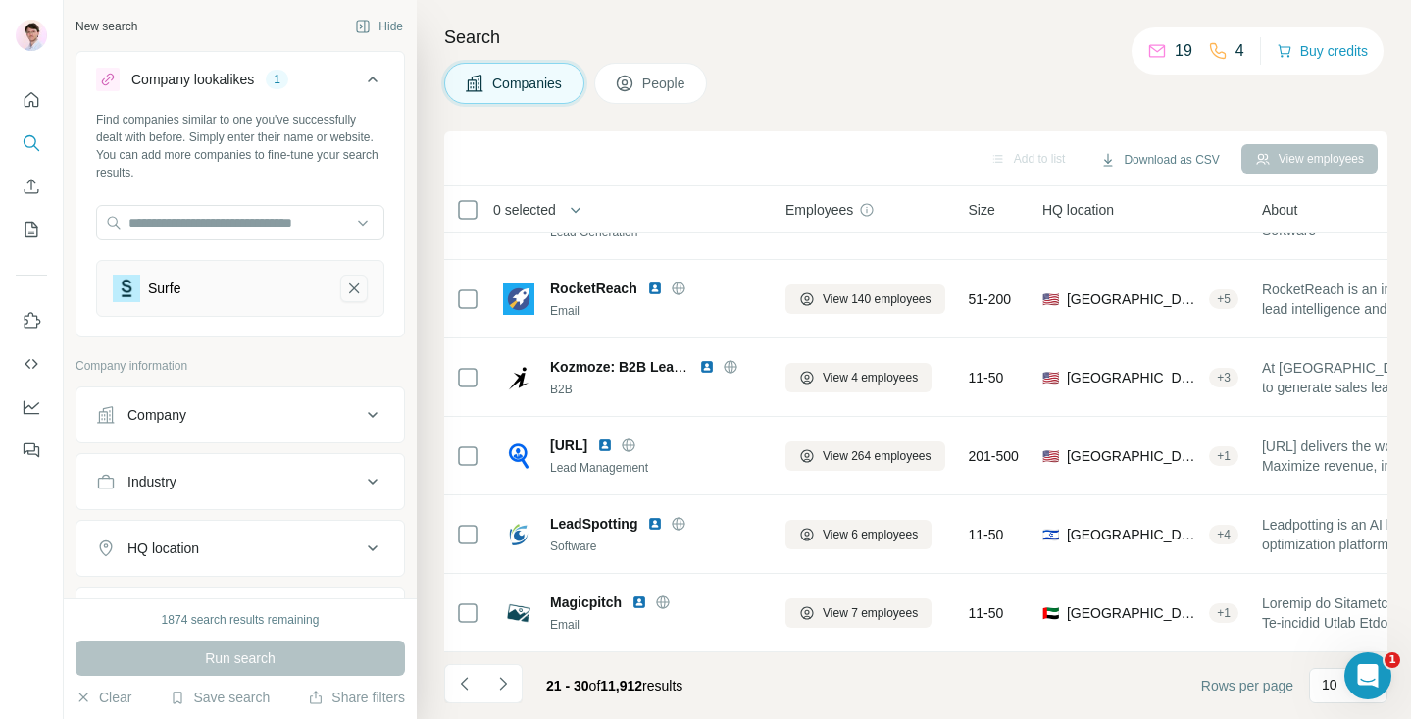
click at [356, 291] on icon "Surfe-remove-button" at bounding box center [354, 289] width 18 height 20
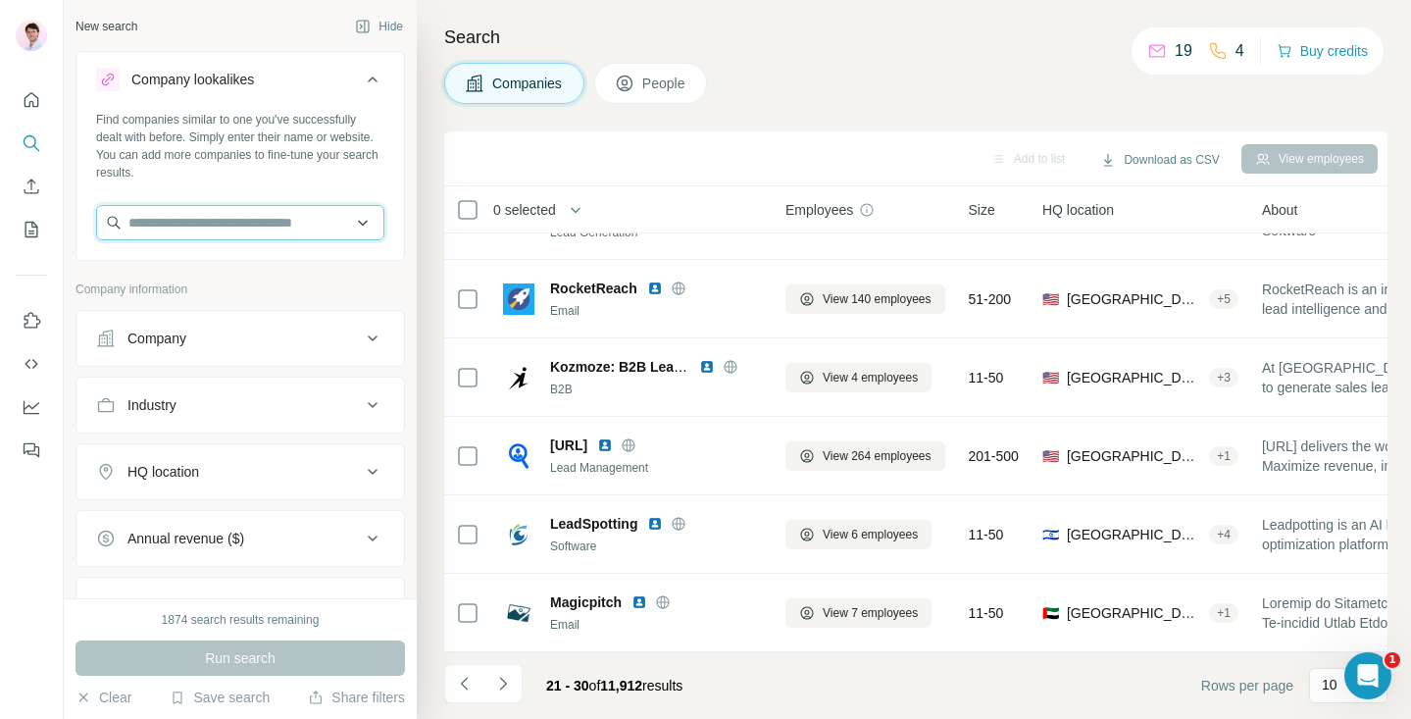
click at [233, 236] on input "text" at bounding box center [240, 222] width 288 height 35
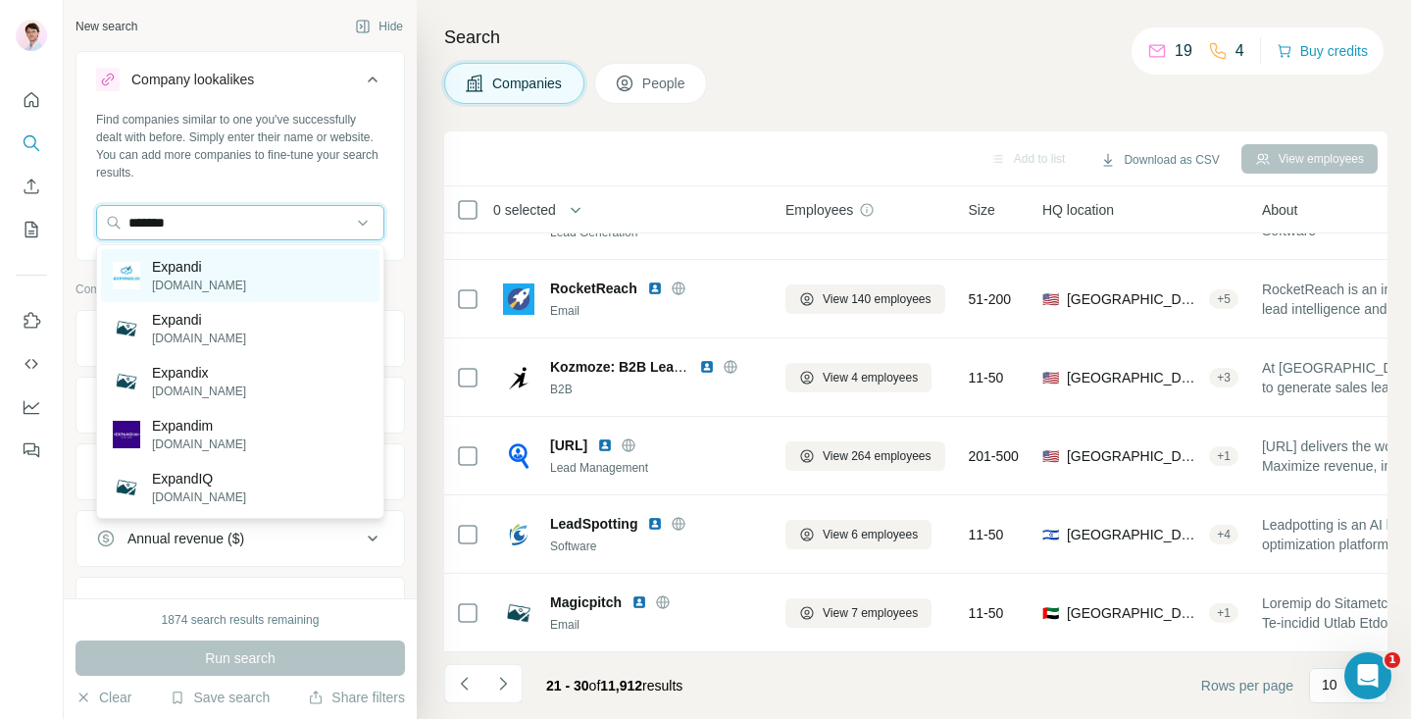
type input "*******"
click at [235, 280] on div "Expandi expandi.io" at bounding box center [240, 275] width 279 height 53
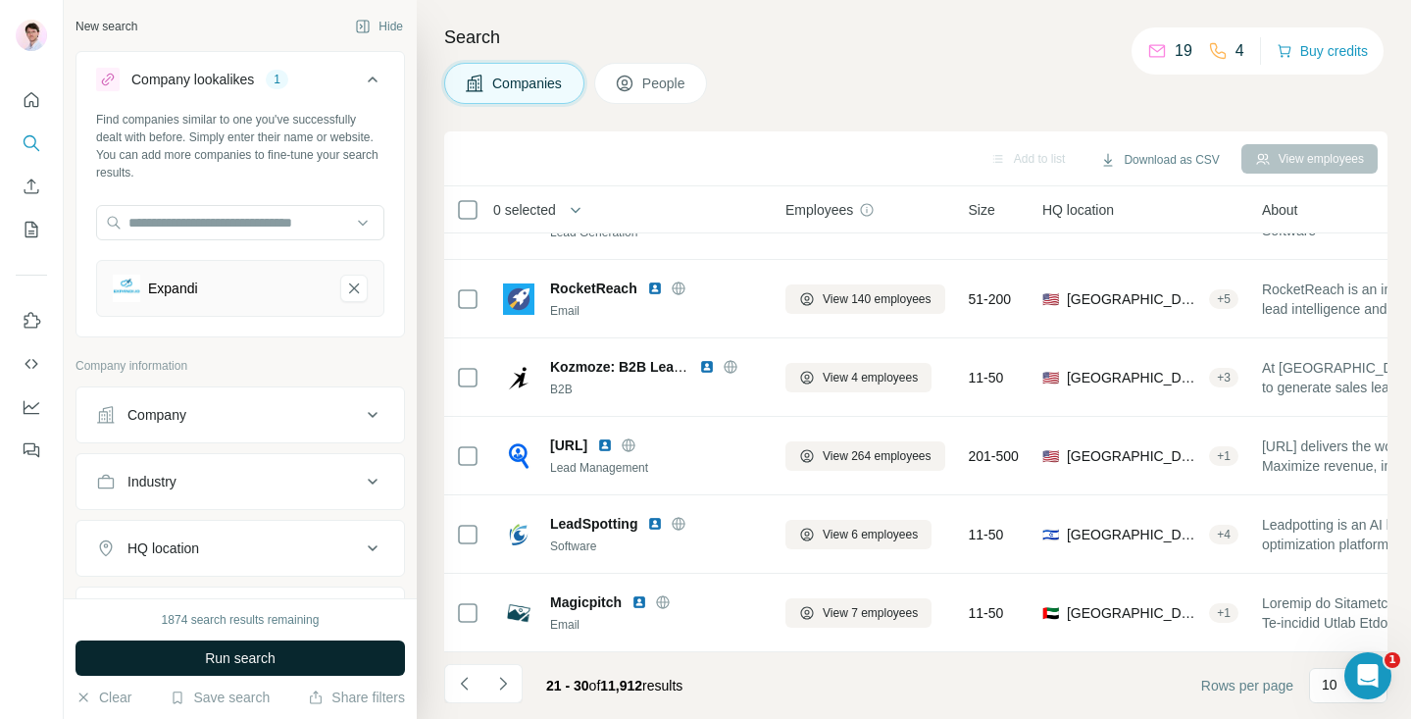
click at [265, 671] on button "Run search" at bounding box center [241, 657] width 330 height 35
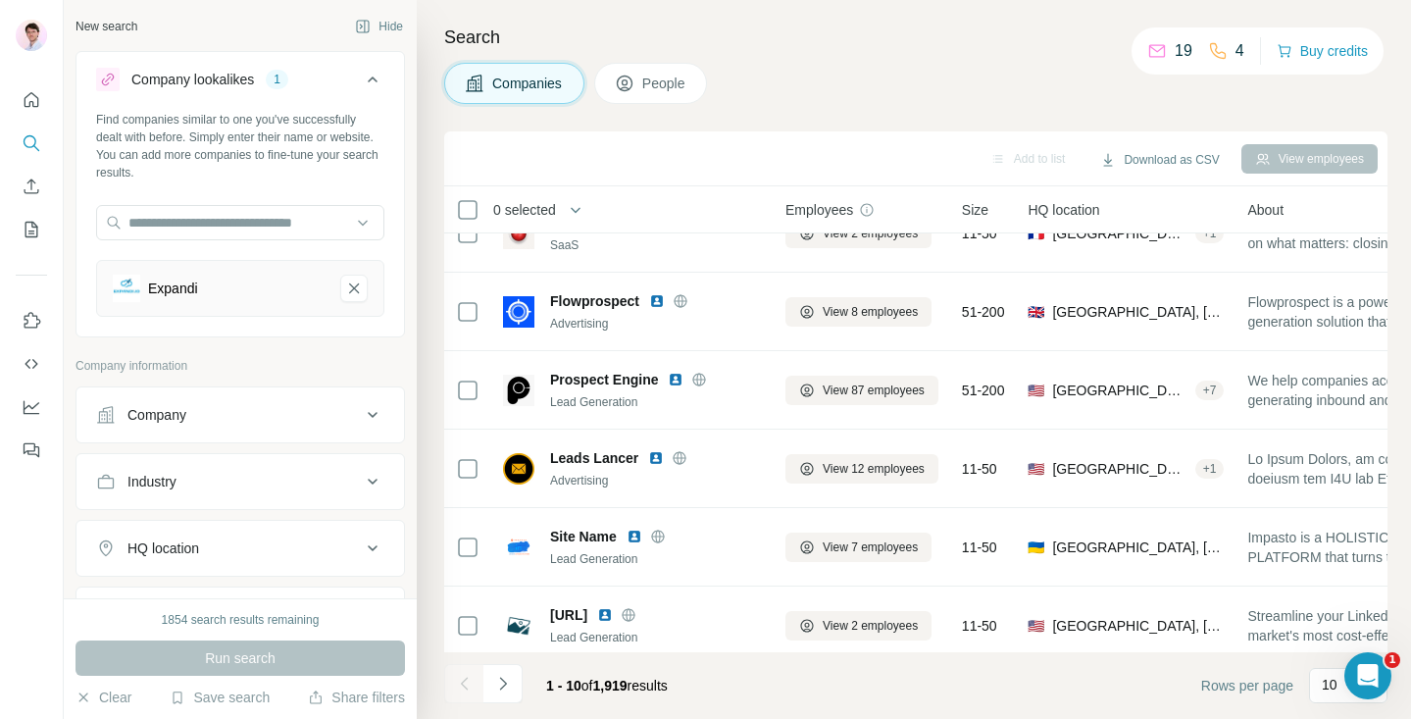
scroll to position [366, 0]
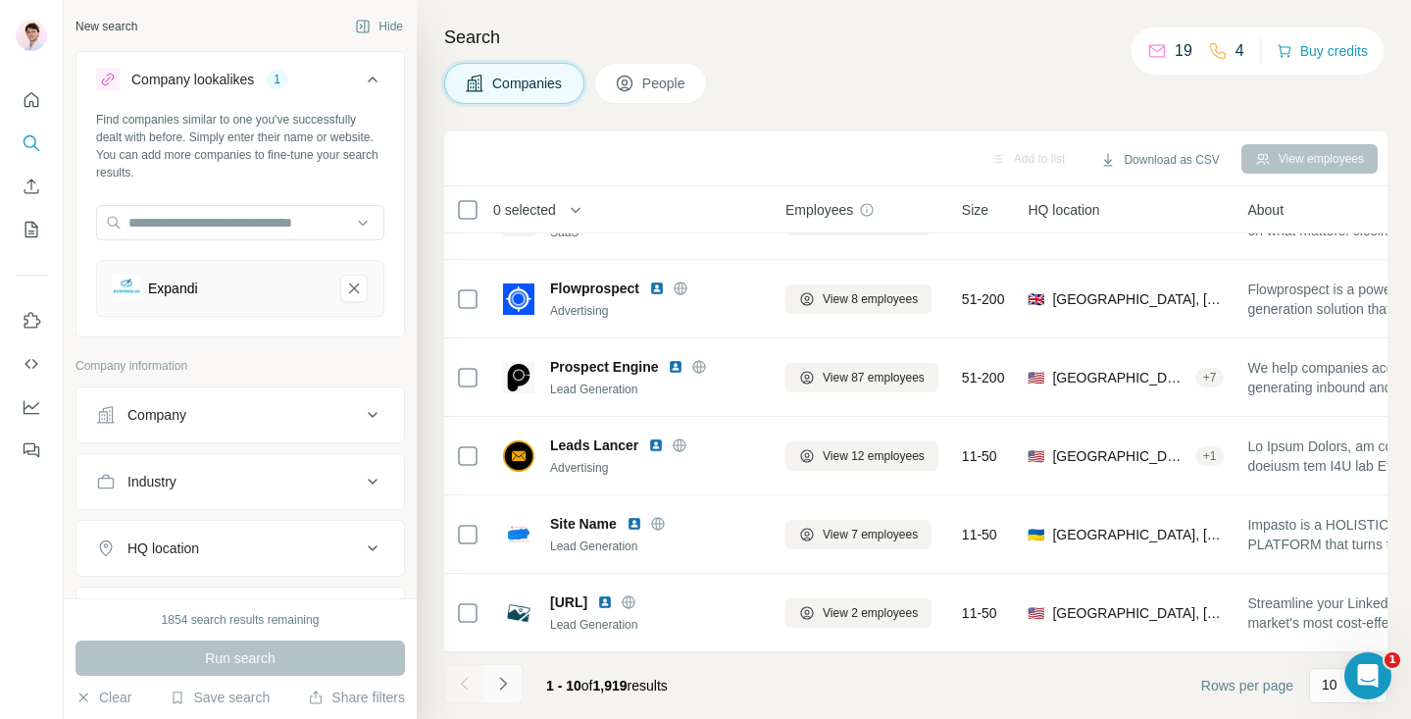
click at [510, 684] on icon "Navigate to next page" at bounding box center [503, 684] width 20 height 20
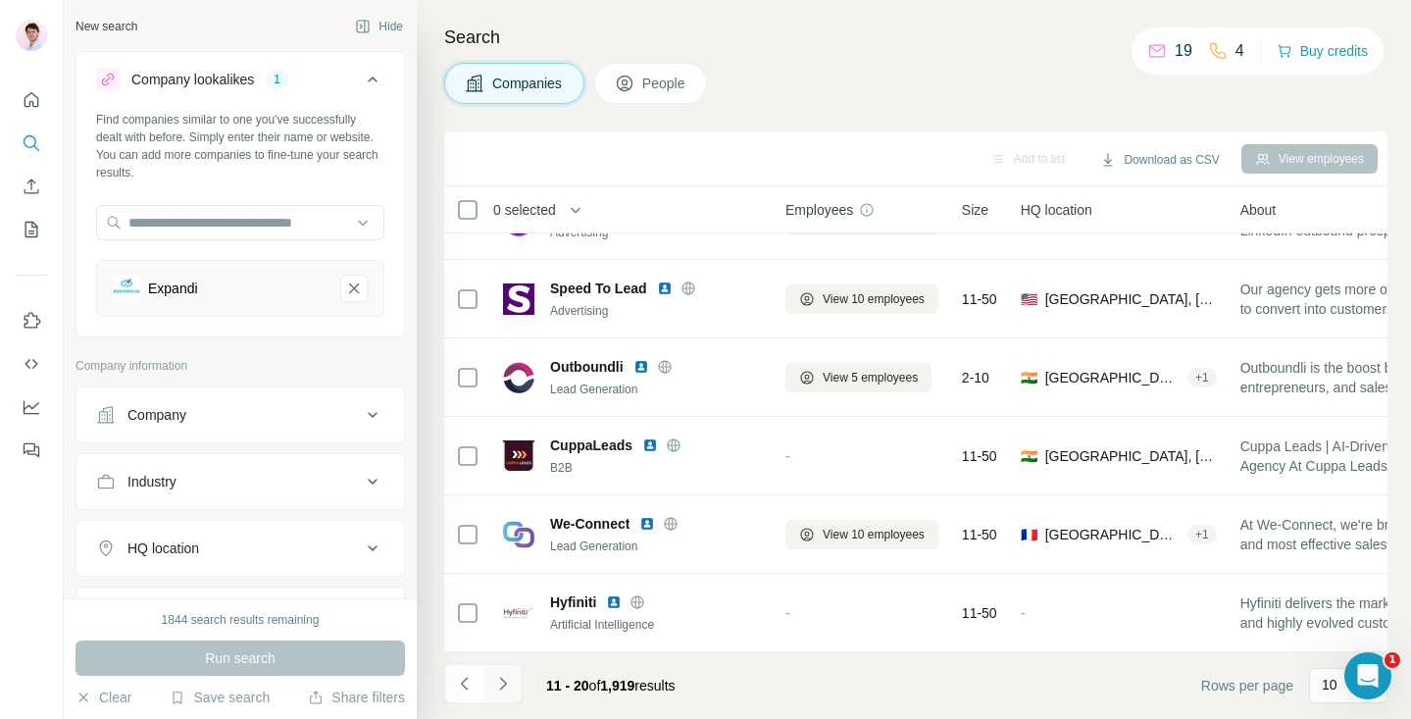
click at [508, 682] on icon "Navigate to next page" at bounding box center [503, 684] width 20 height 20
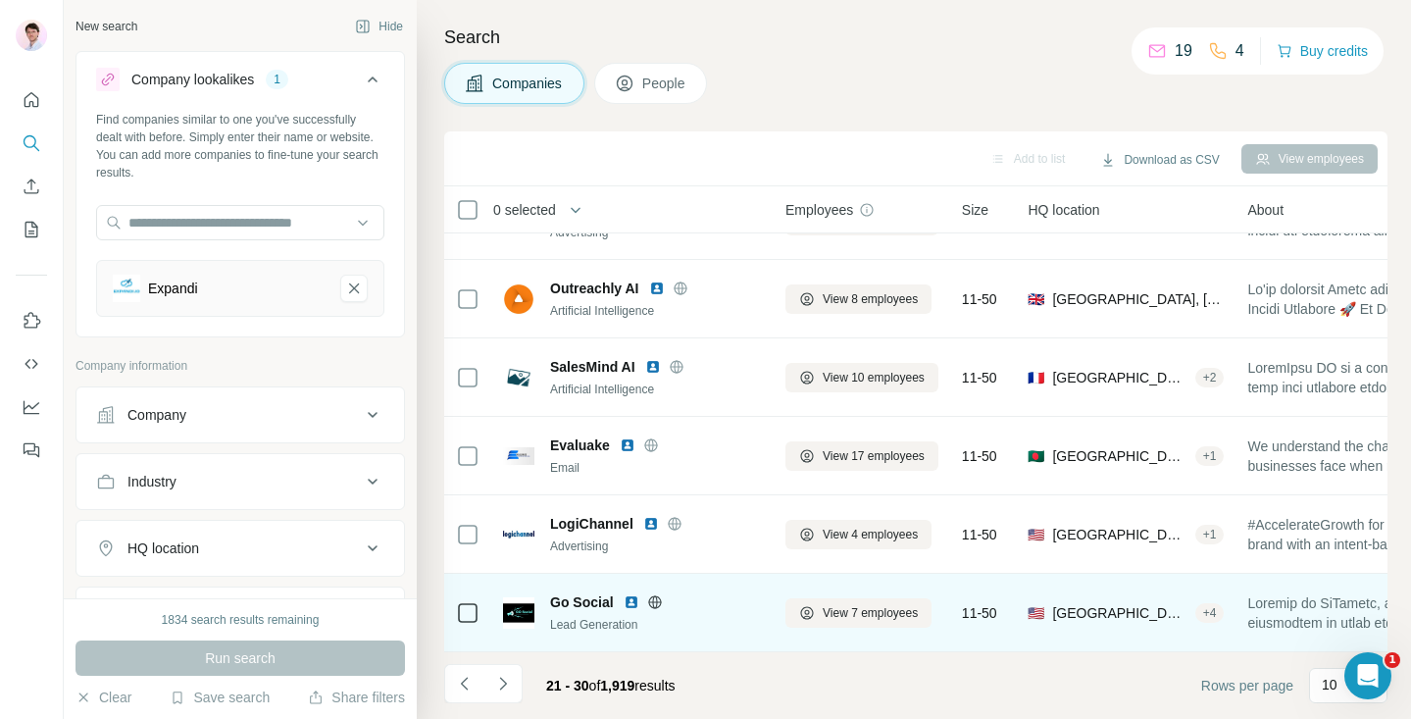
click at [633, 605] on img at bounding box center [632, 602] width 16 height 16
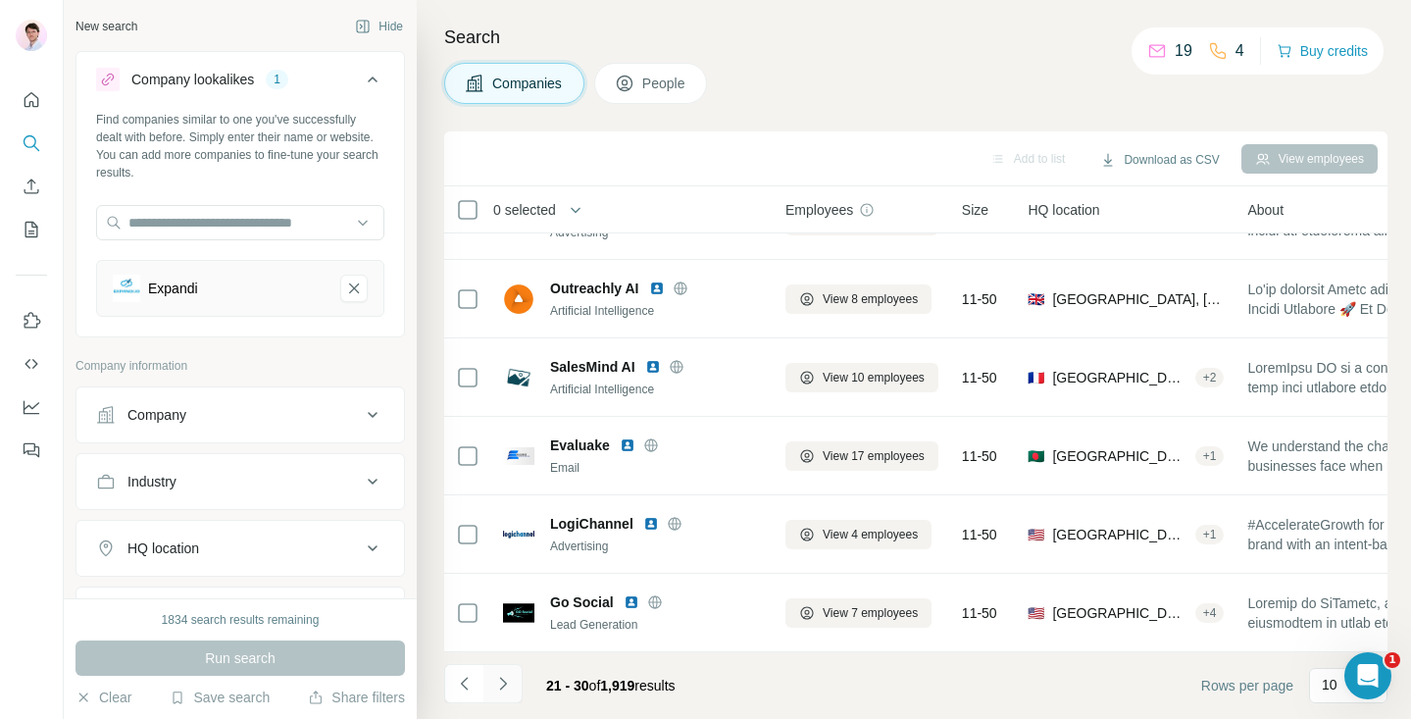
click at [514, 681] on button "Navigate to next page" at bounding box center [503, 683] width 39 height 39
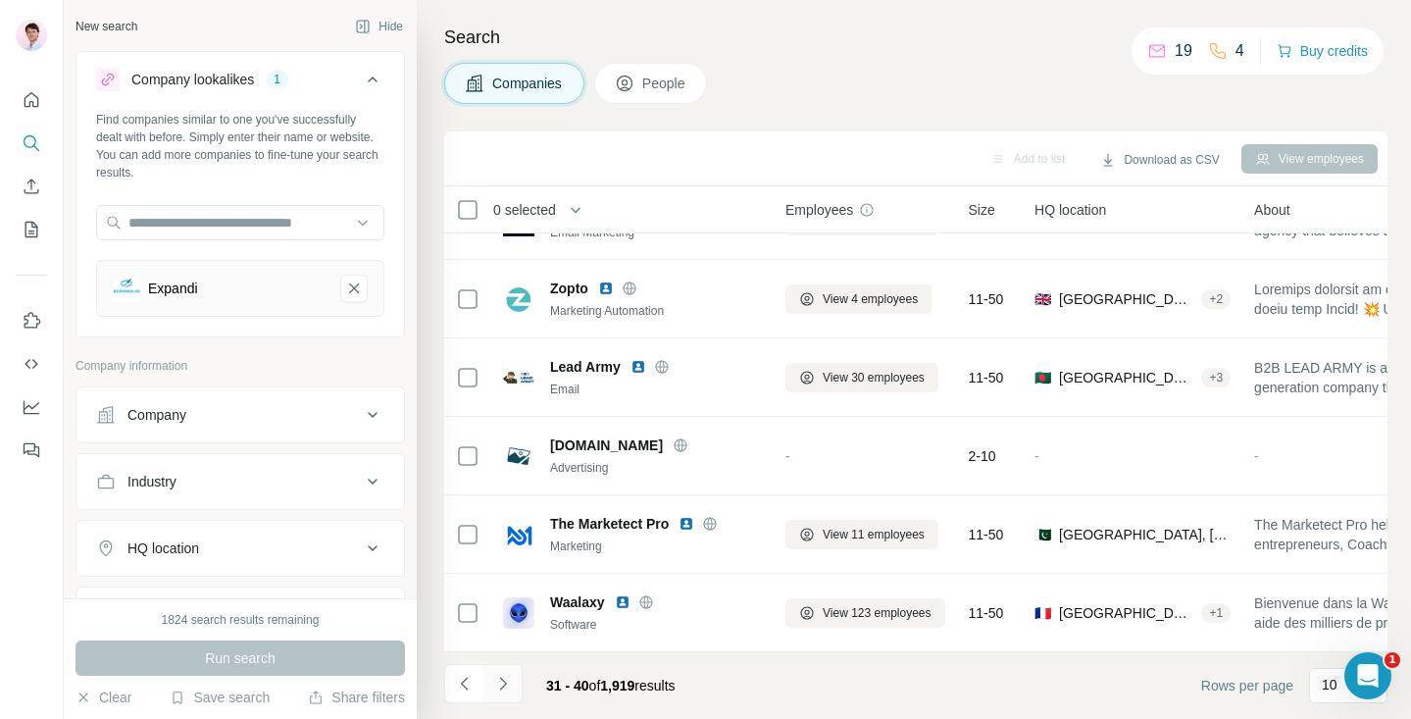
click at [506, 690] on icon "Navigate to next page" at bounding box center [503, 684] width 20 height 20
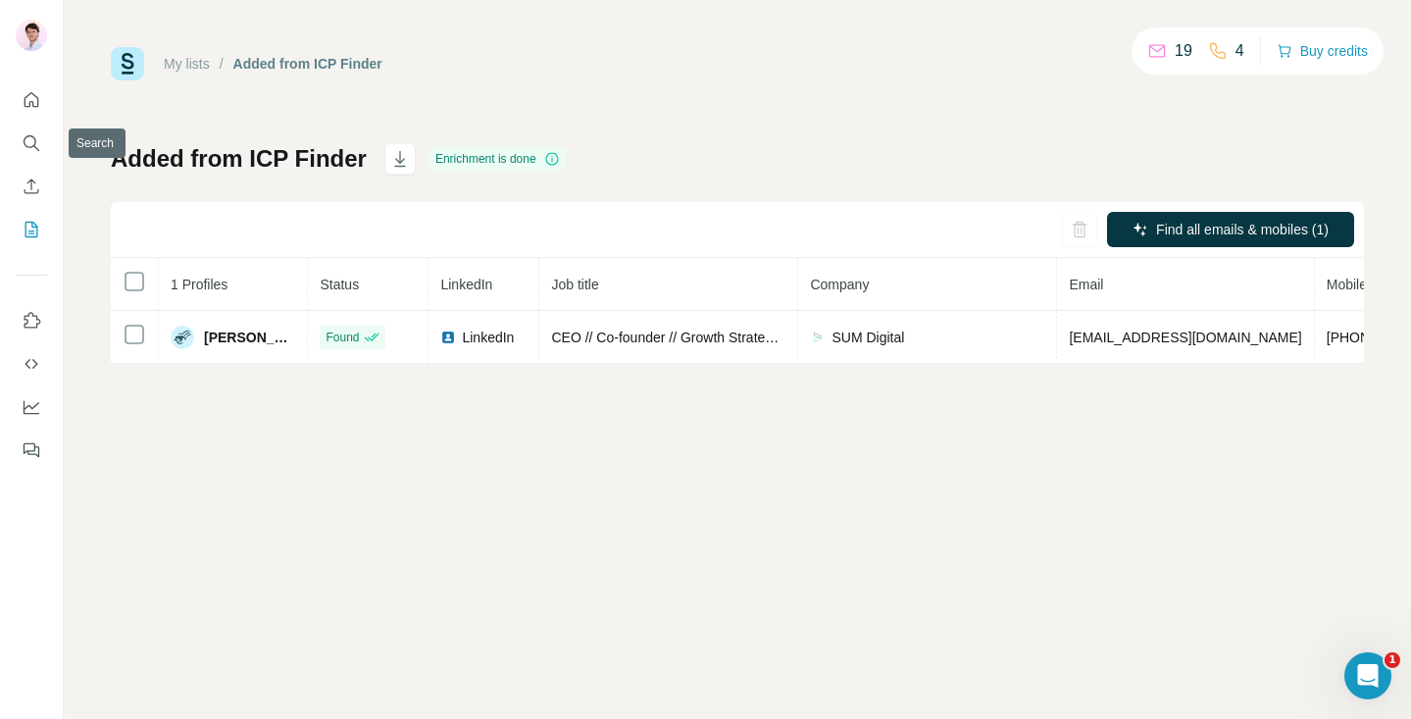
click at [11, 138] on div at bounding box center [31, 269] width 63 height 397
click at [27, 141] on icon "Search" at bounding box center [32, 143] width 20 height 20
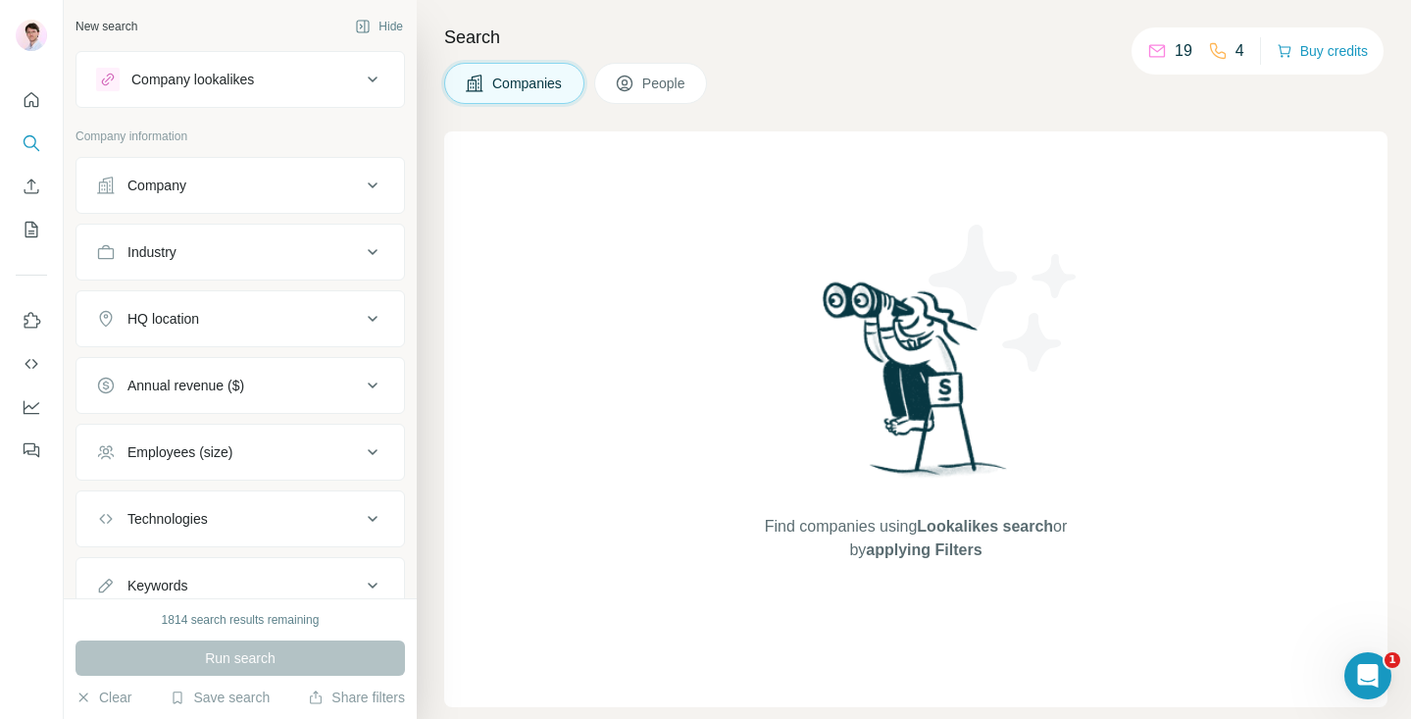
click at [268, 90] on div "Company lookalikes" at bounding box center [228, 80] width 265 height 24
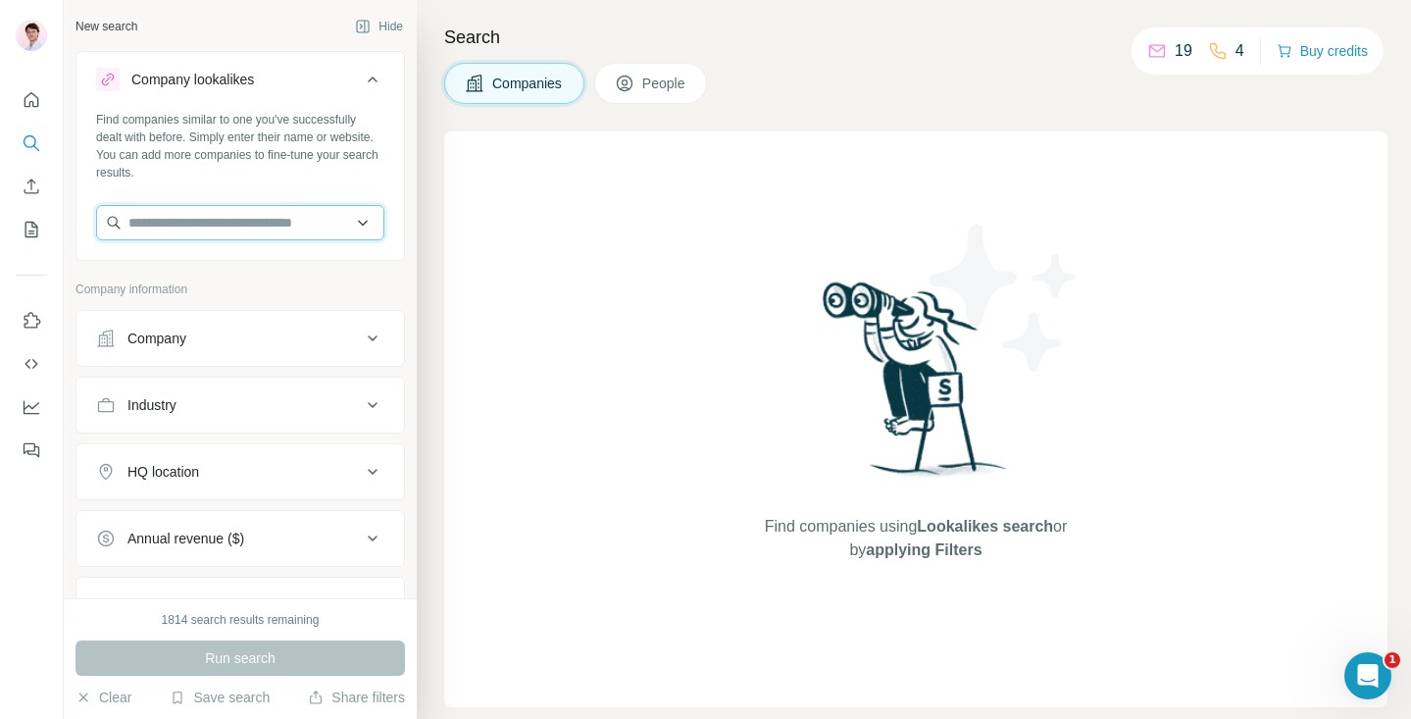
click at [235, 213] on input "text" at bounding box center [240, 222] width 288 height 35
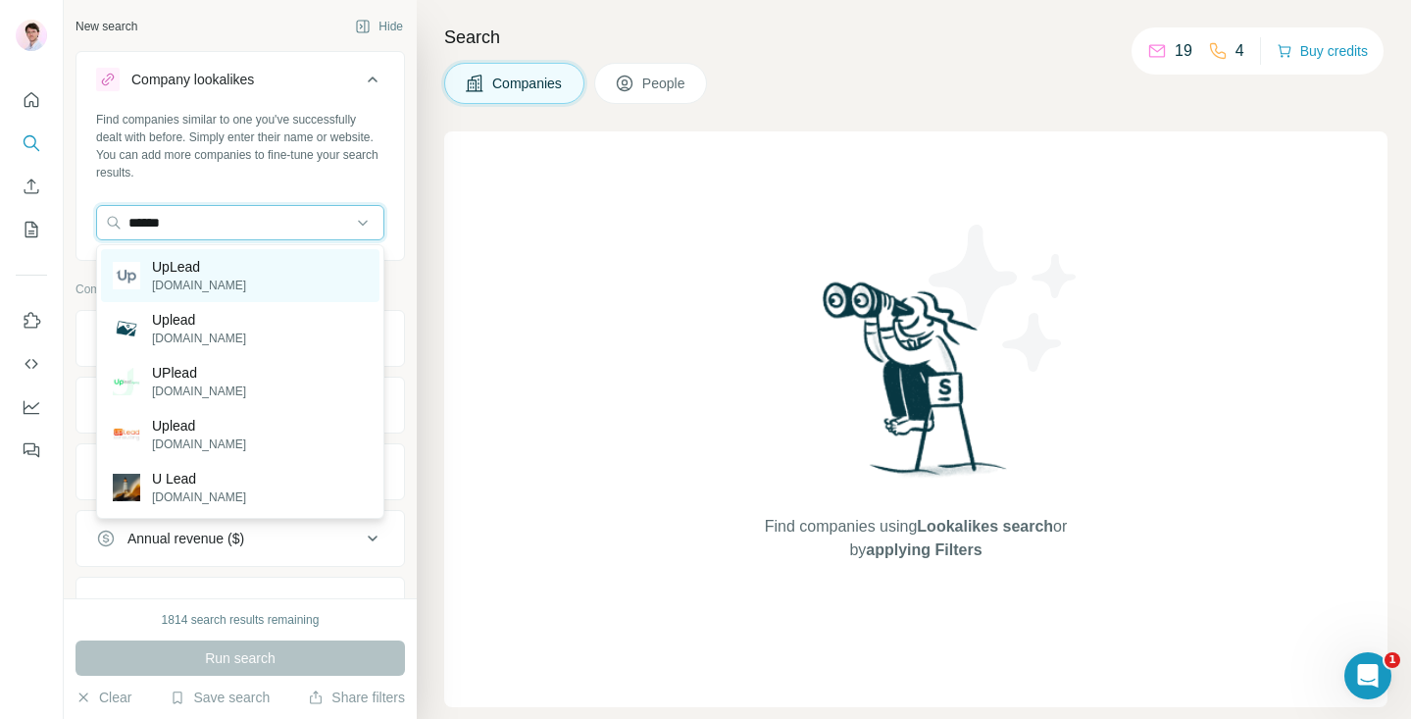
type input "******"
click at [202, 281] on p "uplead.com" at bounding box center [199, 286] width 94 height 18
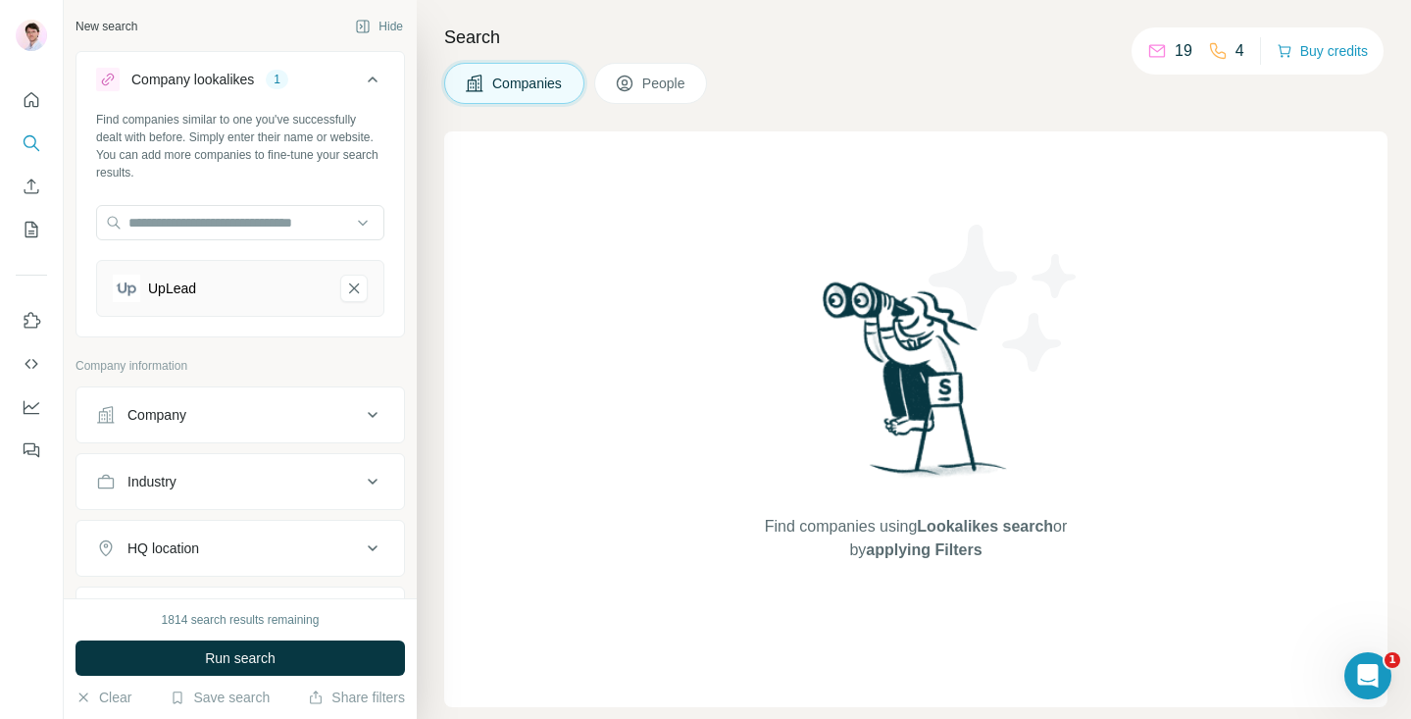
click at [269, 645] on button "Run search" at bounding box center [241, 657] width 330 height 35
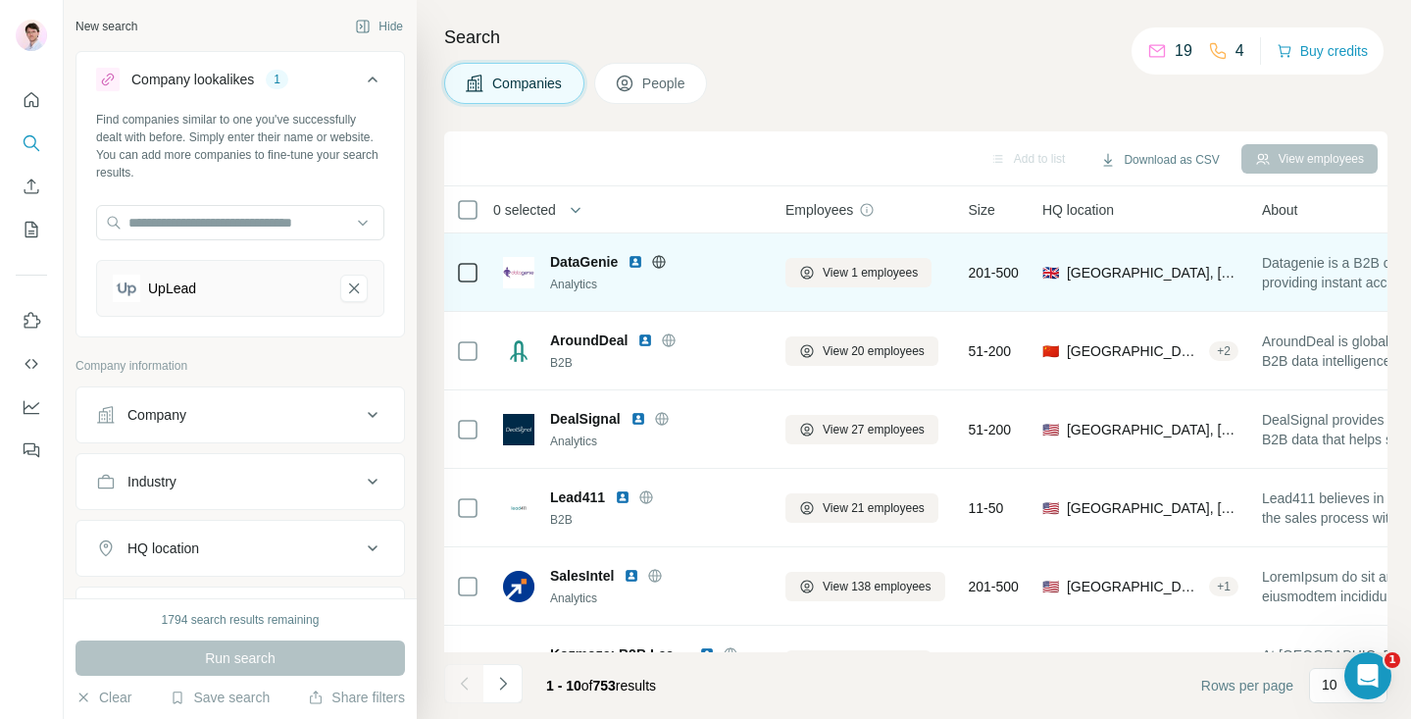
click at [636, 264] on img at bounding box center [636, 262] width 16 height 16
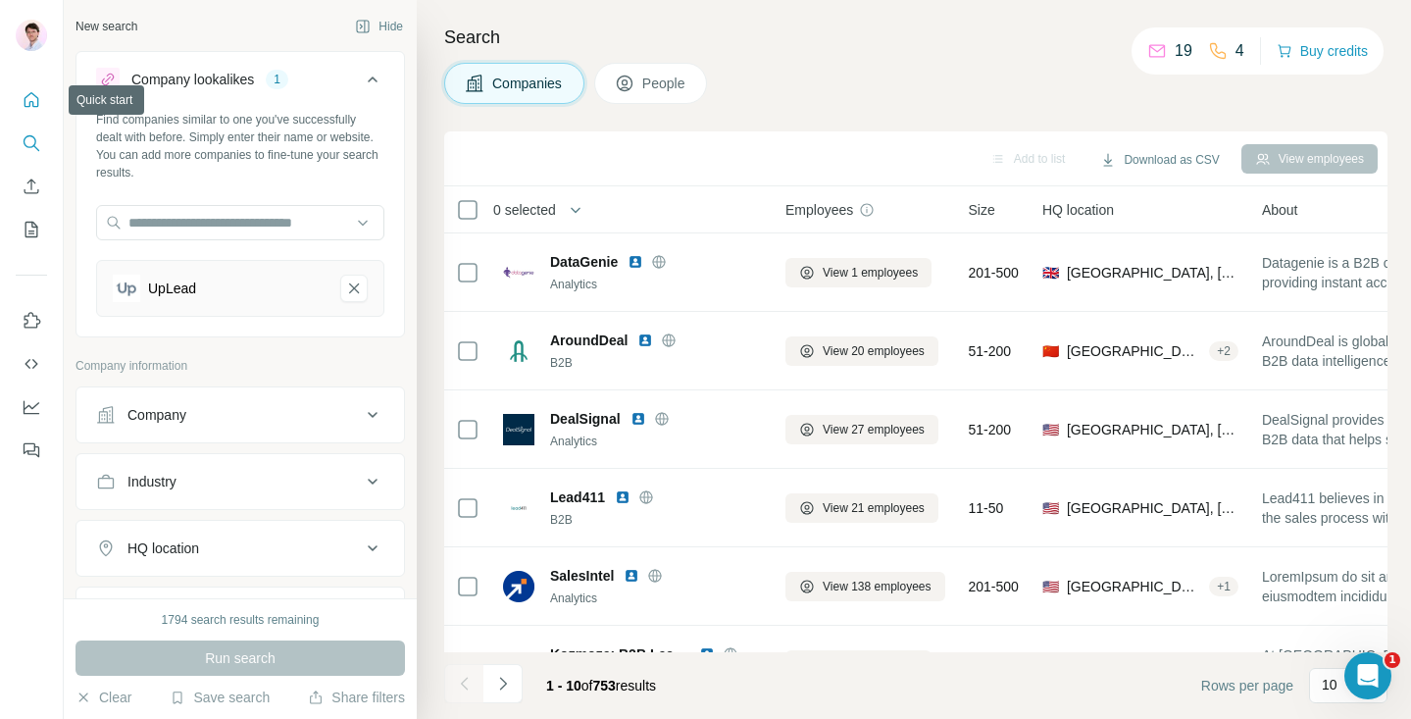
click at [31, 112] on button "Quick start" at bounding box center [31, 99] width 31 height 35
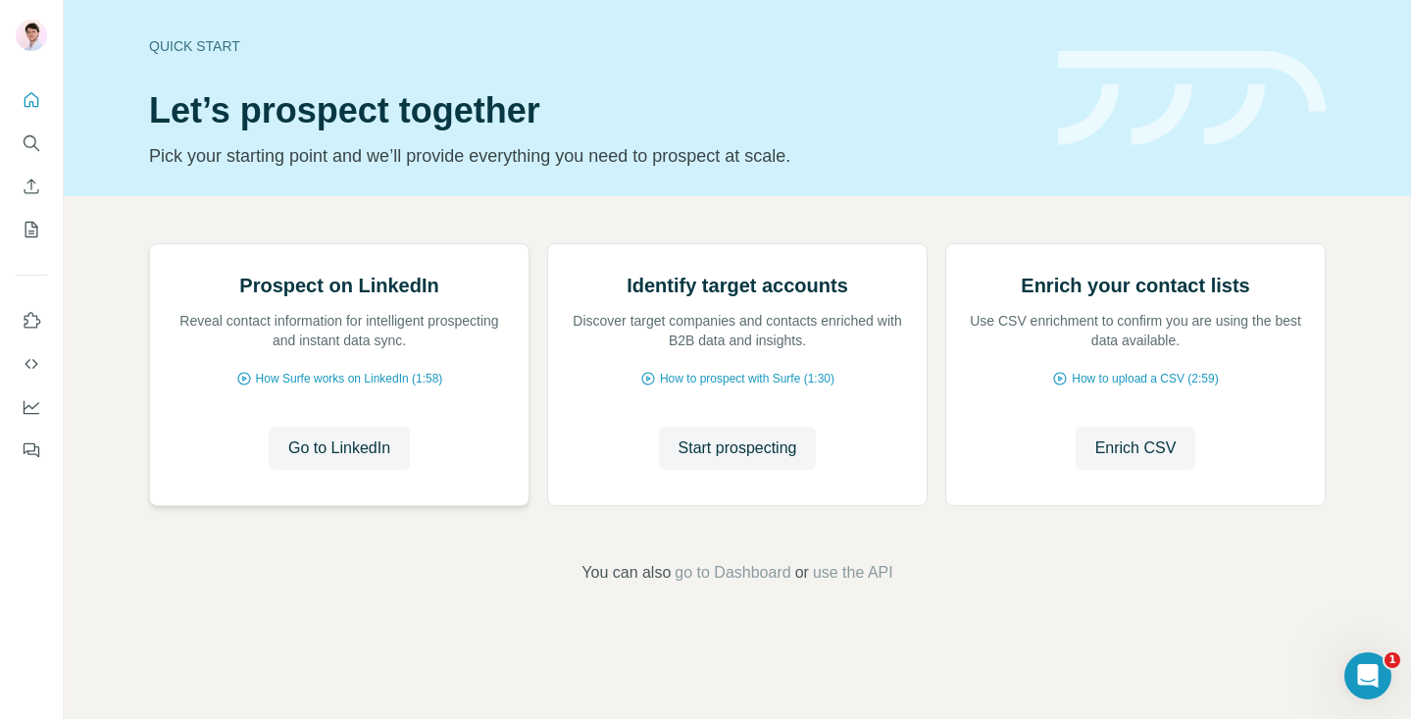
scroll to position [125, 0]
drag, startPoint x: 288, startPoint y: 416, endPoint x: 502, endPoint y: 418, distance: 213.8
click at [499, 350] on p "Reveal contact information for intelligent prospecting and instant data sync." at bounding box center [339, 330] width 339 height 39
drag, startPoint x: 691, startPoint y: 405, endPoint x: 876, endPoint y: 445, distance: 189.7
click at [869, 438] on div "Identify target accounts Discover target companies and contacts enriched with B…" at bounding box center [737, 374] width 379 height 261
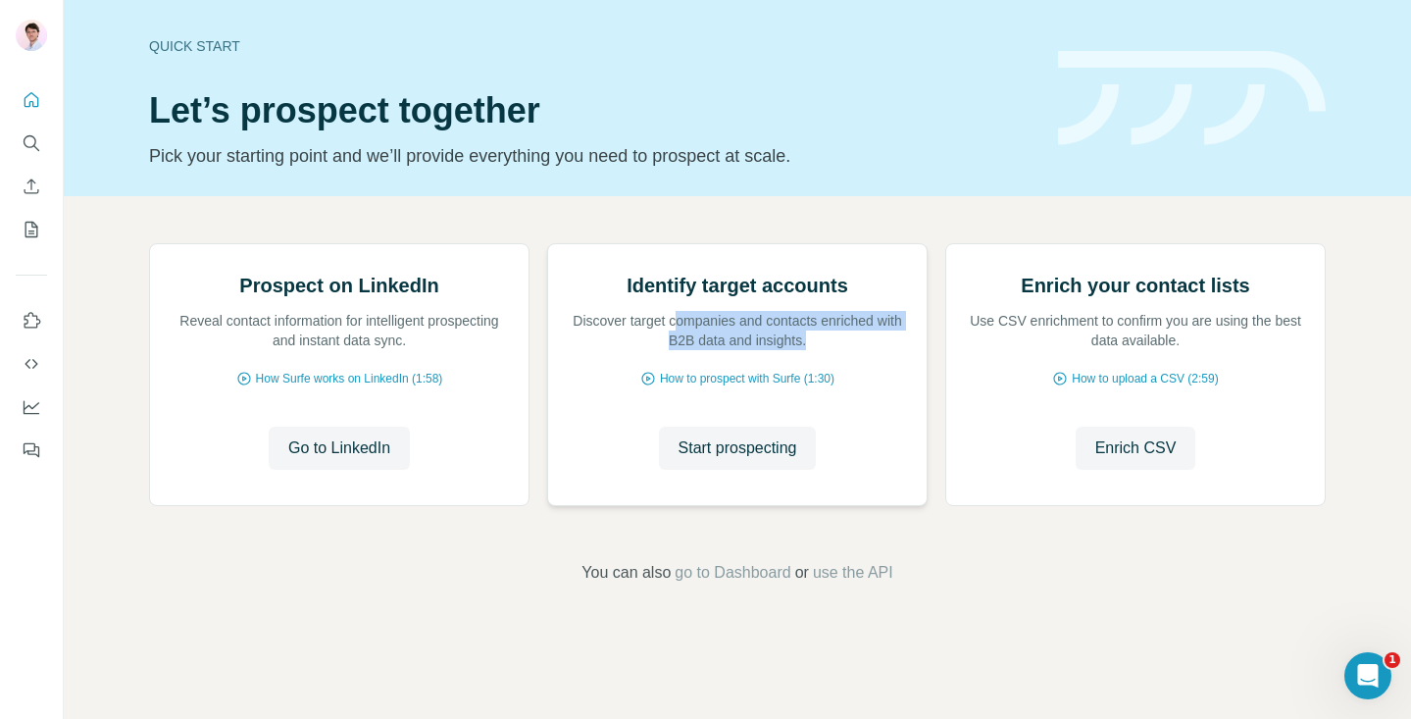
click at [876, 445] on div "Identify target accounts Discover target companies and contacts enriched with B…" at bounding box center [737, 374] width 379 height 261
click at [33, 149] on icon "Search" at bounding box center [32, 143] width 20 height 20
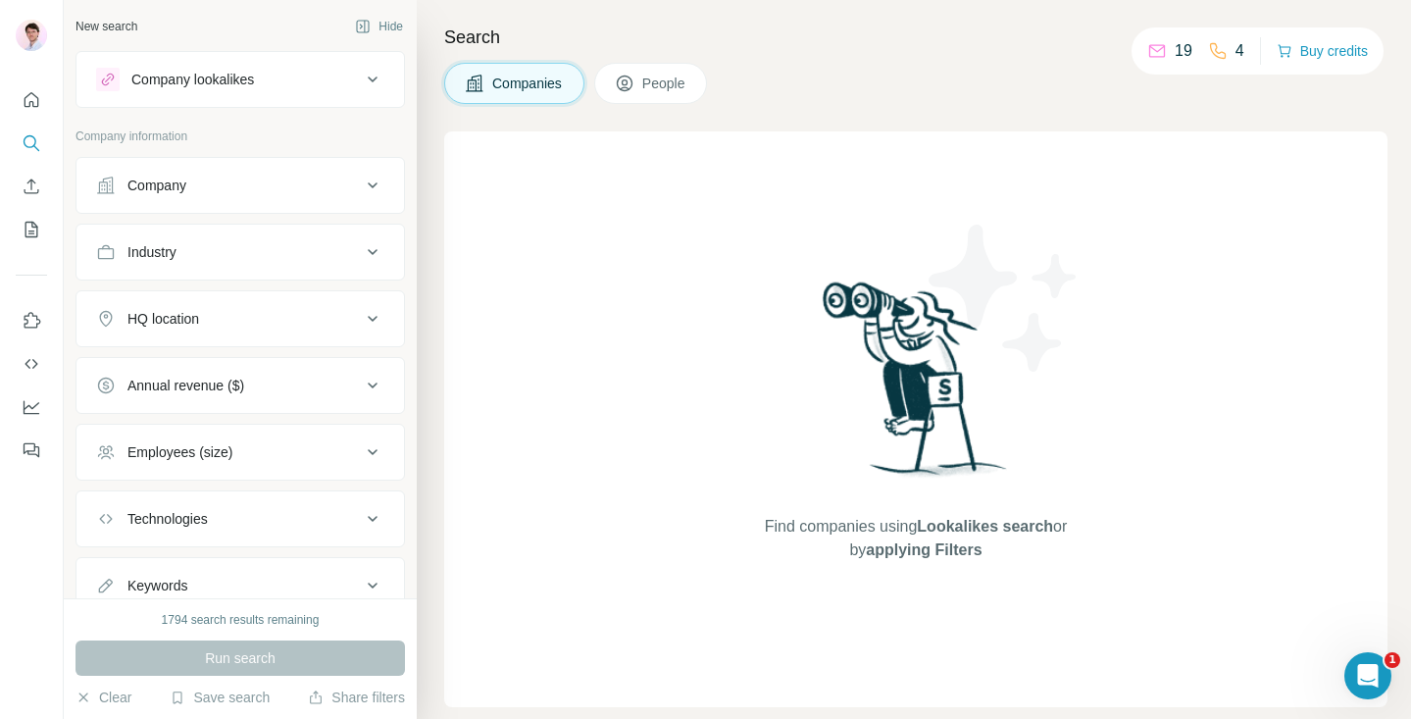
click at [270, 93] on button "Company lookalikes" at bounding box center [241, 79] width 328 height 47
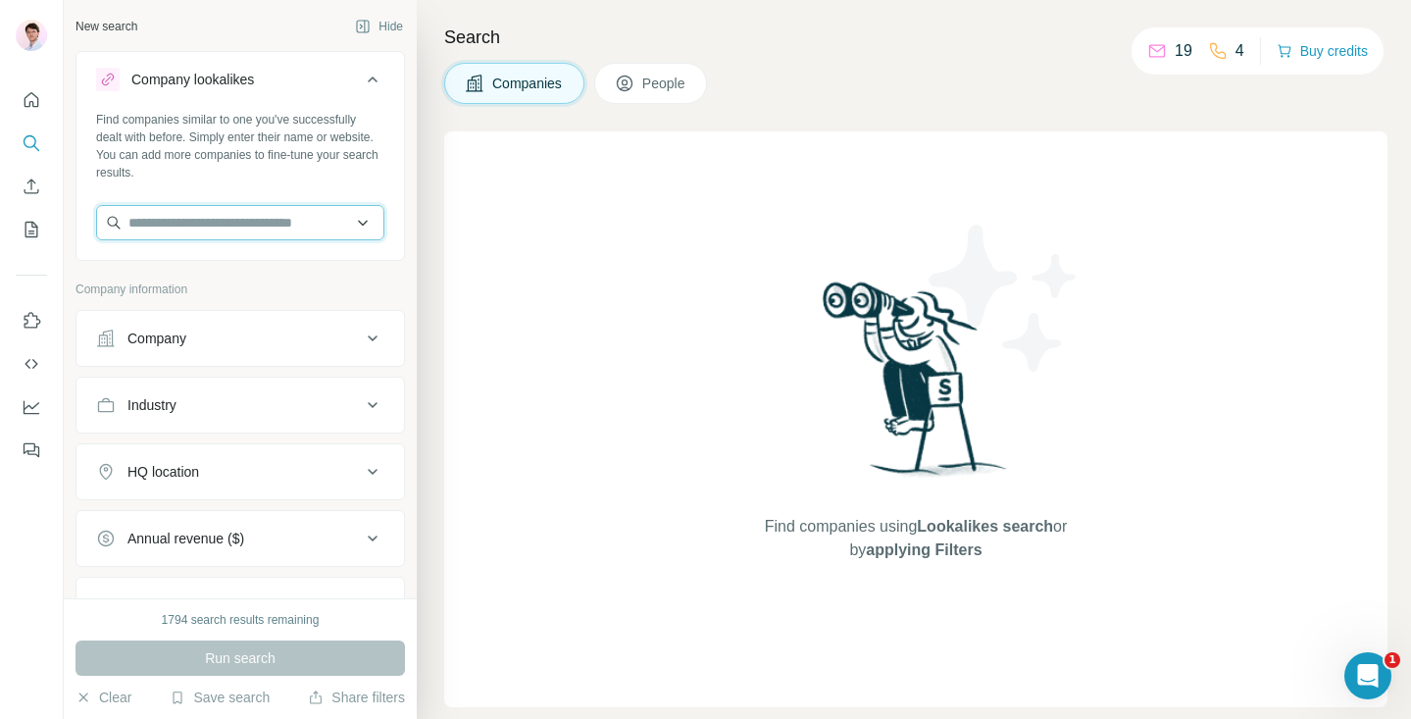
click at [261, 229] on input "text" at bounding box center [240, 222] width 288 height 35
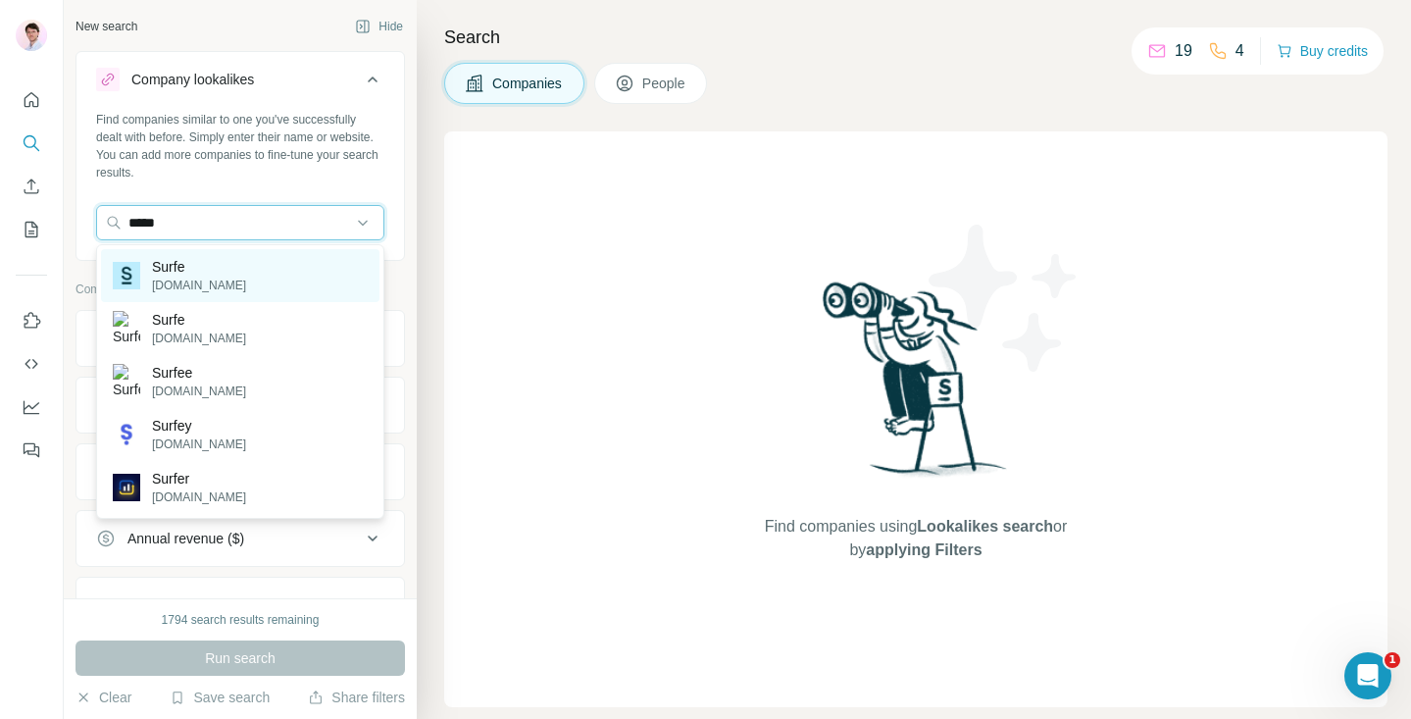
type input "*****"
click at [242, 266] on div "Surfe surfe.com" at bounding box center [240, 275] width 279 height 53
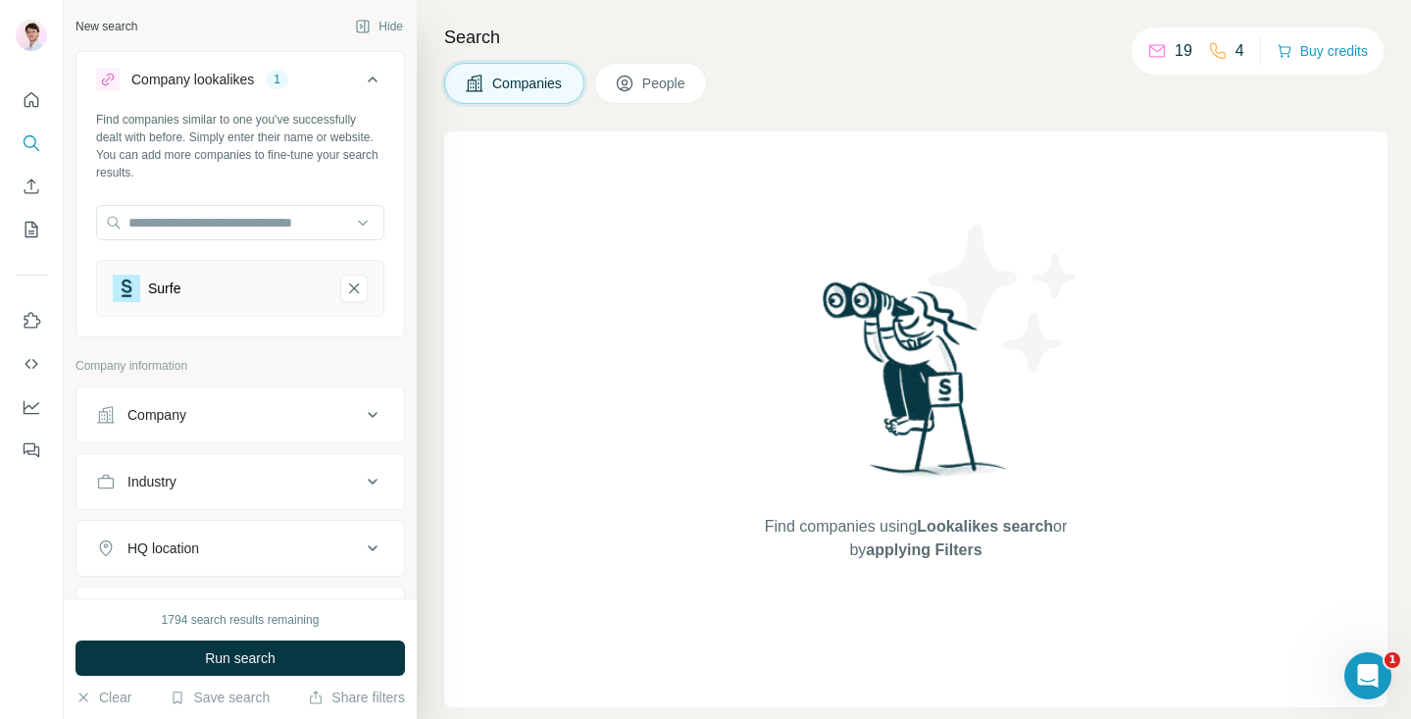
click at [500, 219] on div "Find companies using Lookalikes search or by applying Filters" at bounding box center [916, 419] width 944 height 576
click at [281, 651] on button "Run search" at bounding box center [241, 657] width 330 height 35
